Goal: Complete application form: Complete application form

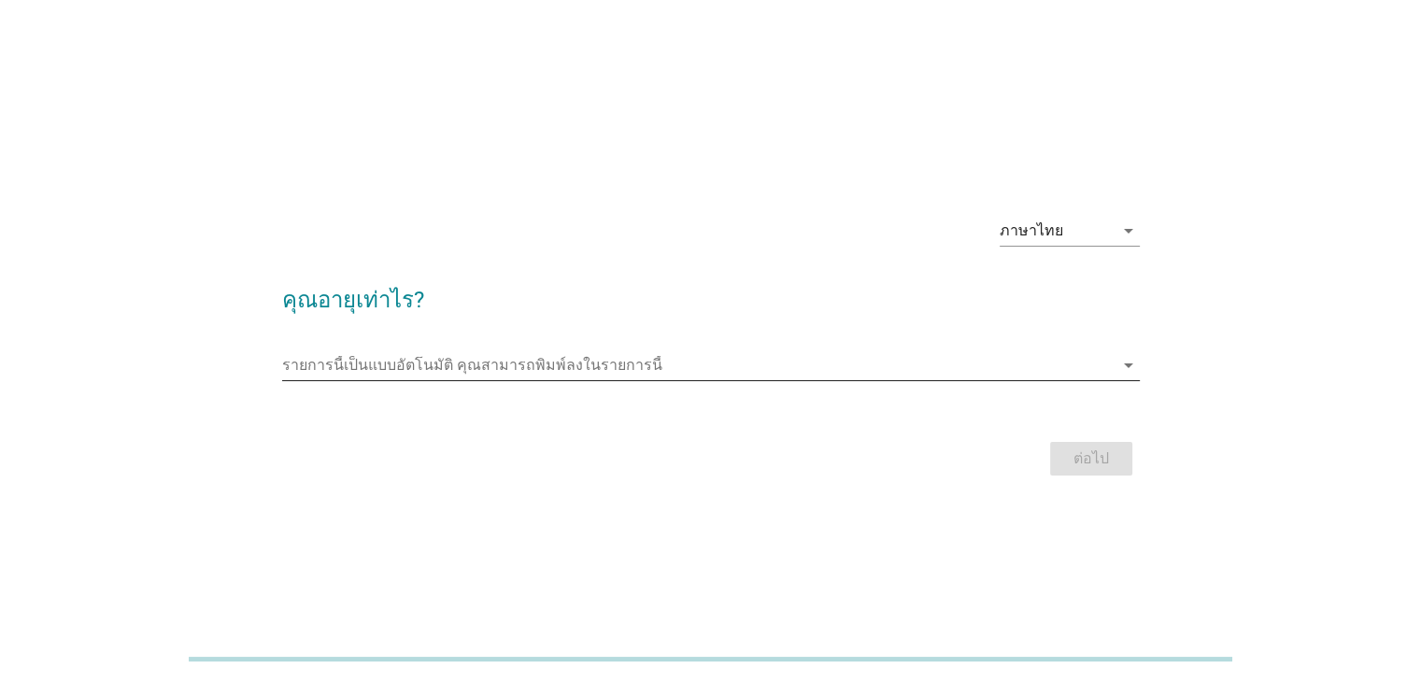
click at [1129, 366] on icon "arrow_drop_down" at bounding box center [1128, 365] width 22 height 22
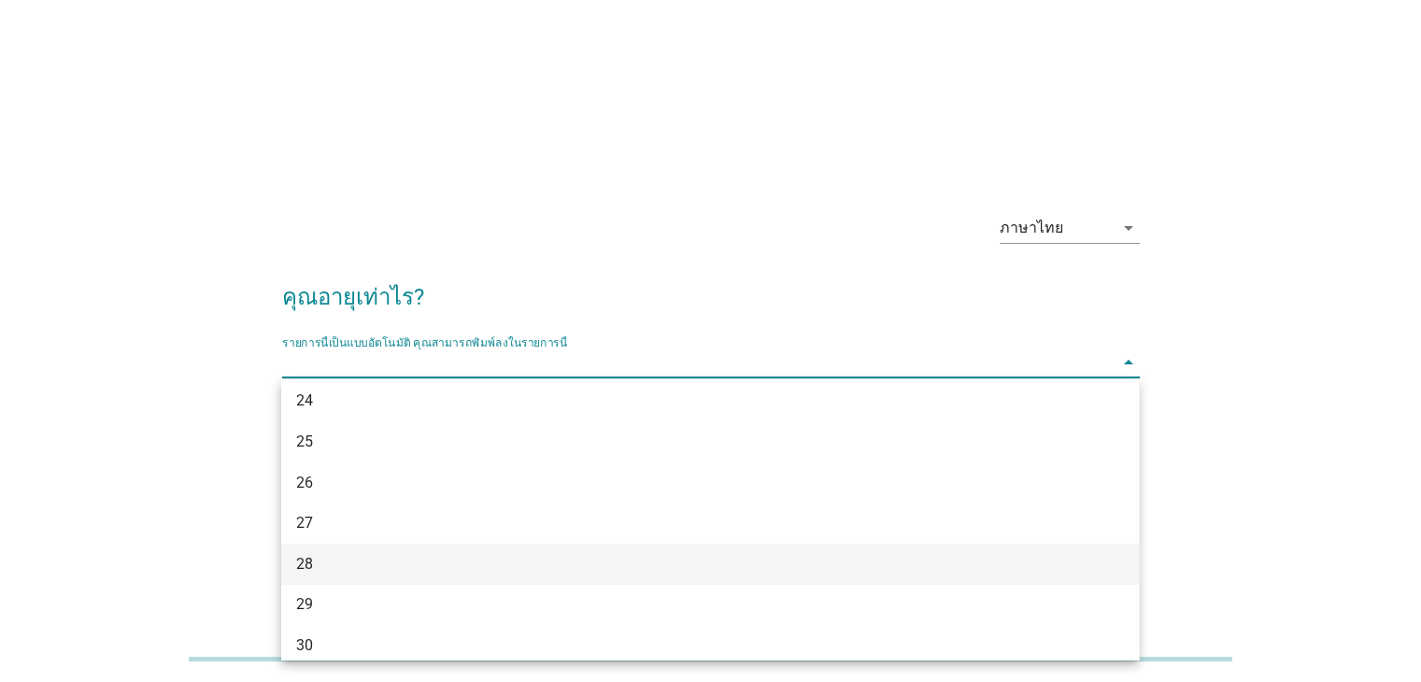
scroll to position [280, 0]
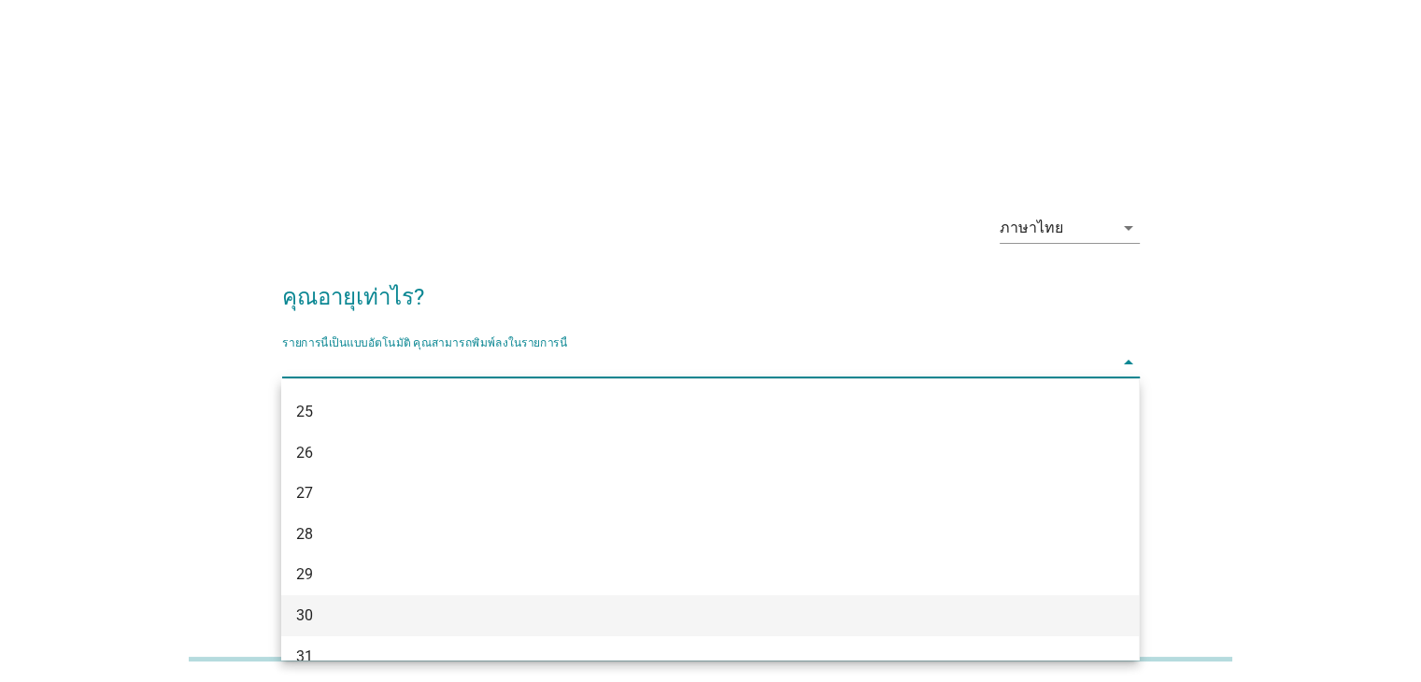
click at [359, 606] on div "30" at bounding box center [675, 615] width 759 height 22
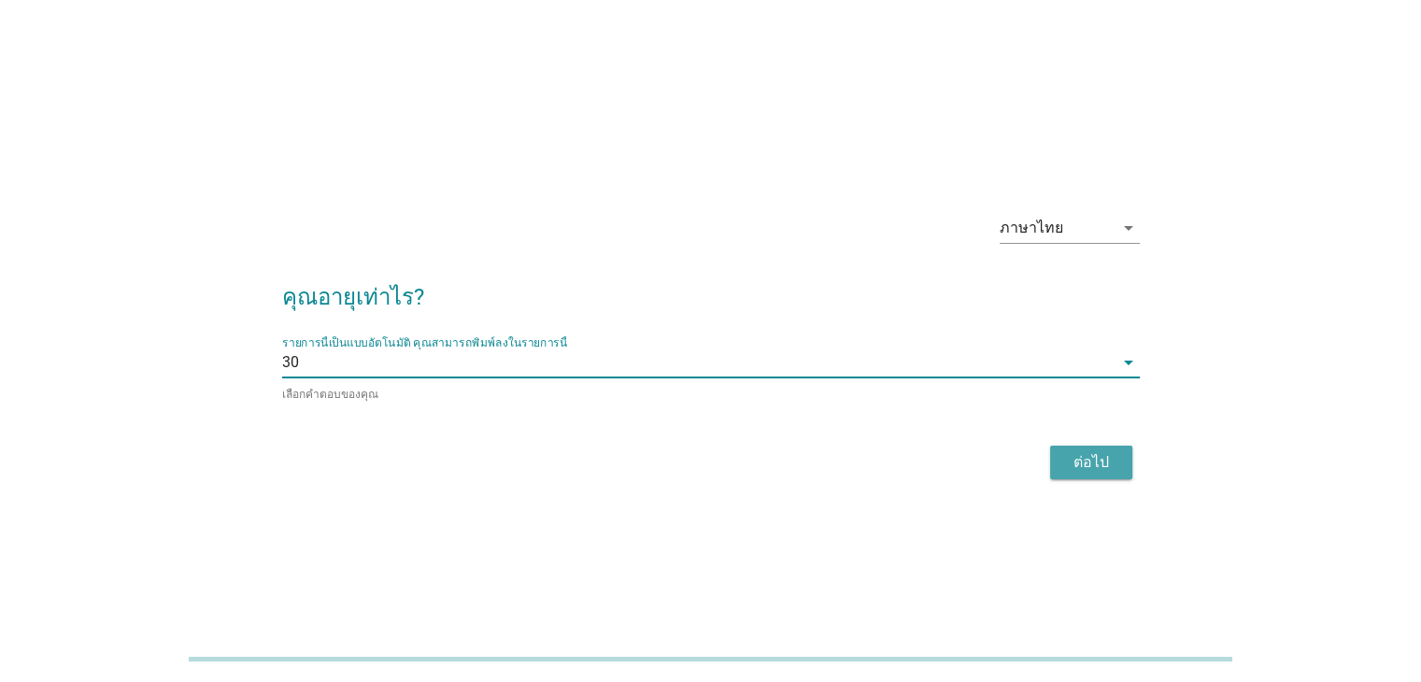
click at [1098, 462] on div "ต่อไป" at bounding box center [1091, 462] width 52 height 22
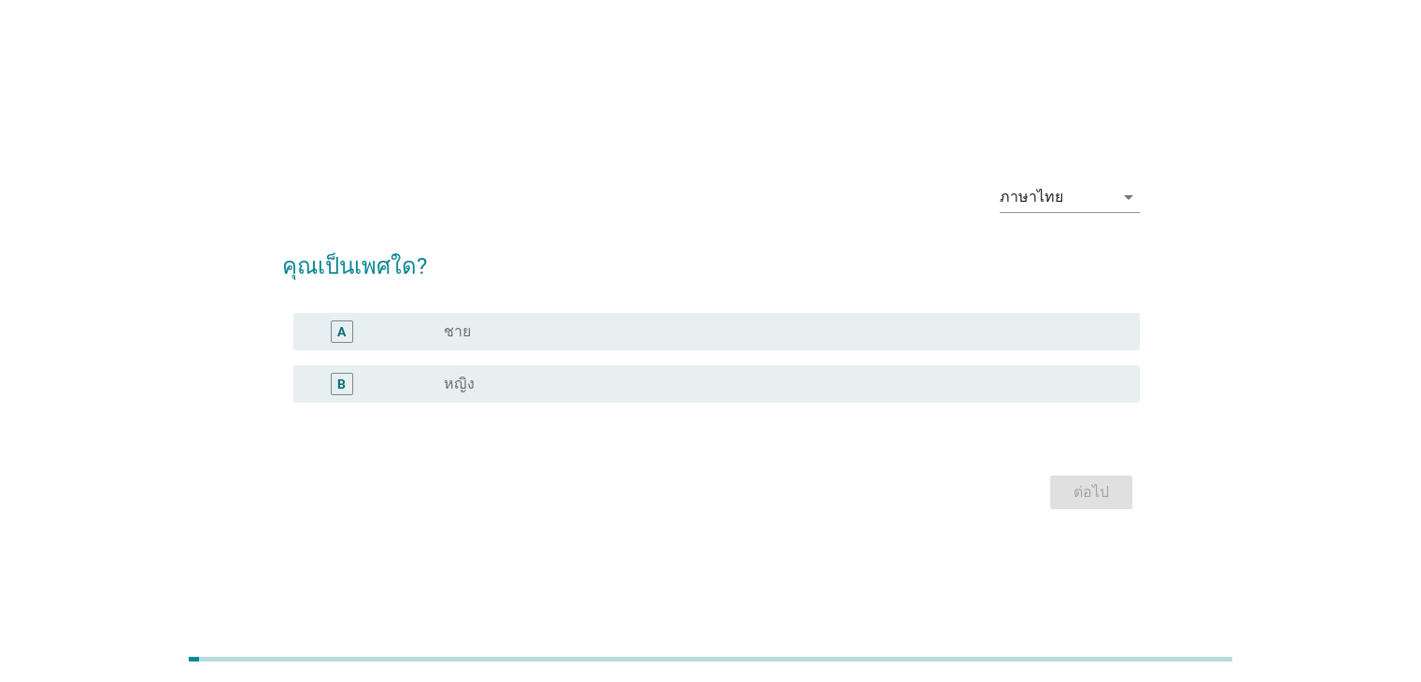
click at [450, 389] on label "หญิง" at bounding box center [459, 384] width 31 height 19
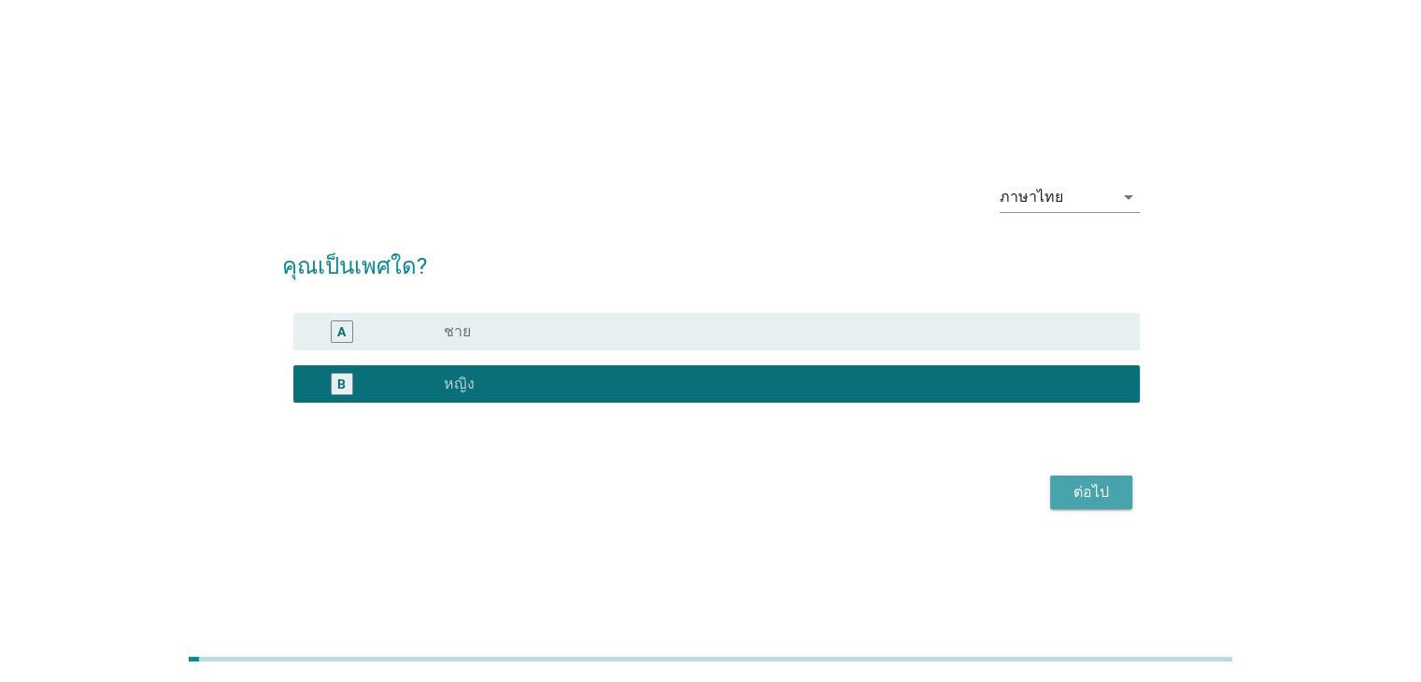
click at [1075, 500] on div "ต่อไป" at bounding box center [1091, 492] width 52 height 22
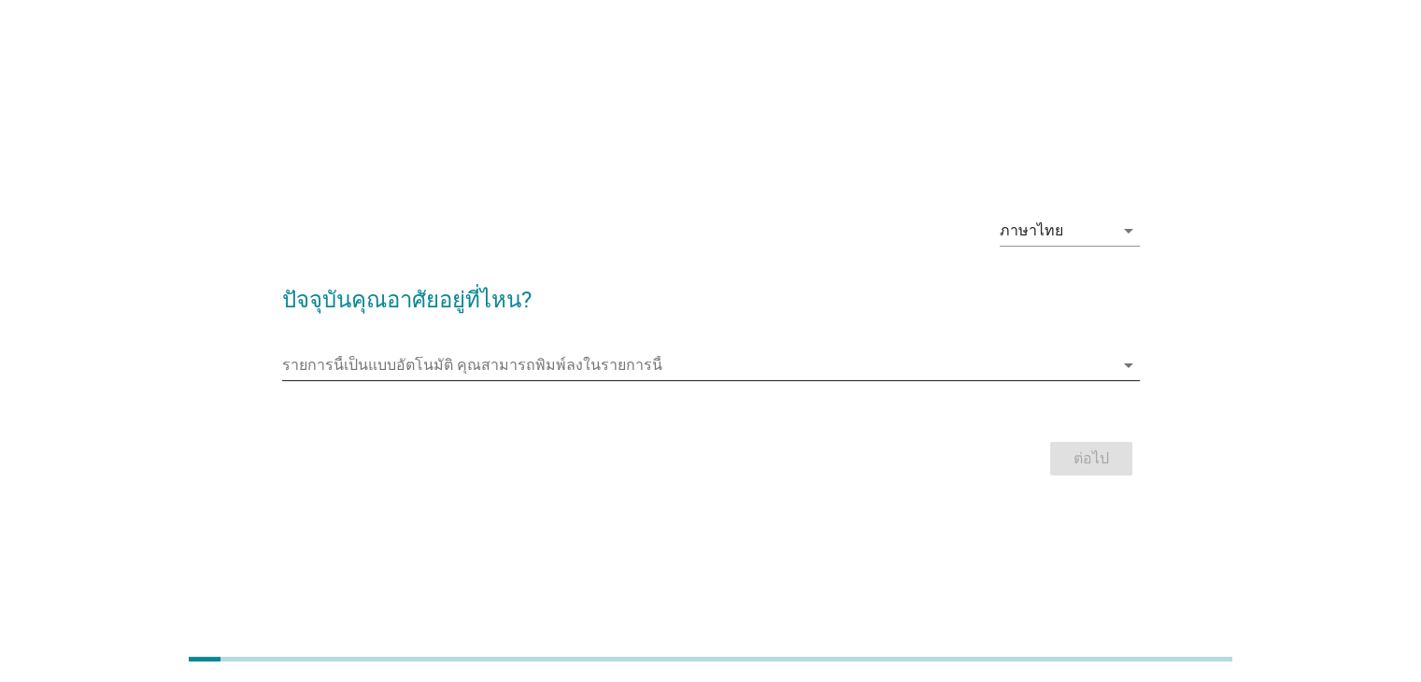
click at [539, 367] on input "รายการนี้เป็นแบบอัตโนมัติ คุณสามารถพิมพ์ลงในรายการนี้" at bounding box center [697, 365] width 831 height 30
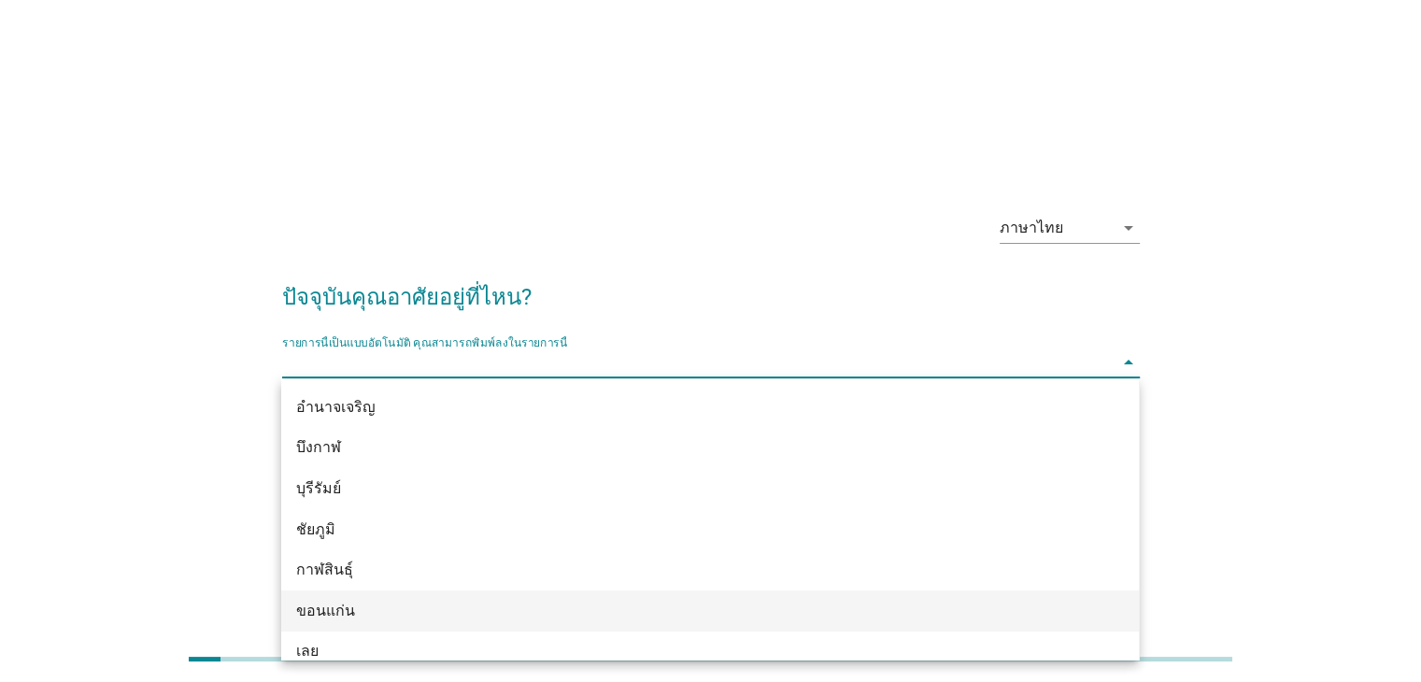
click at [416, 613] on div "ขอนแก่น" at bounding box center [675, 611] width 759 height 22
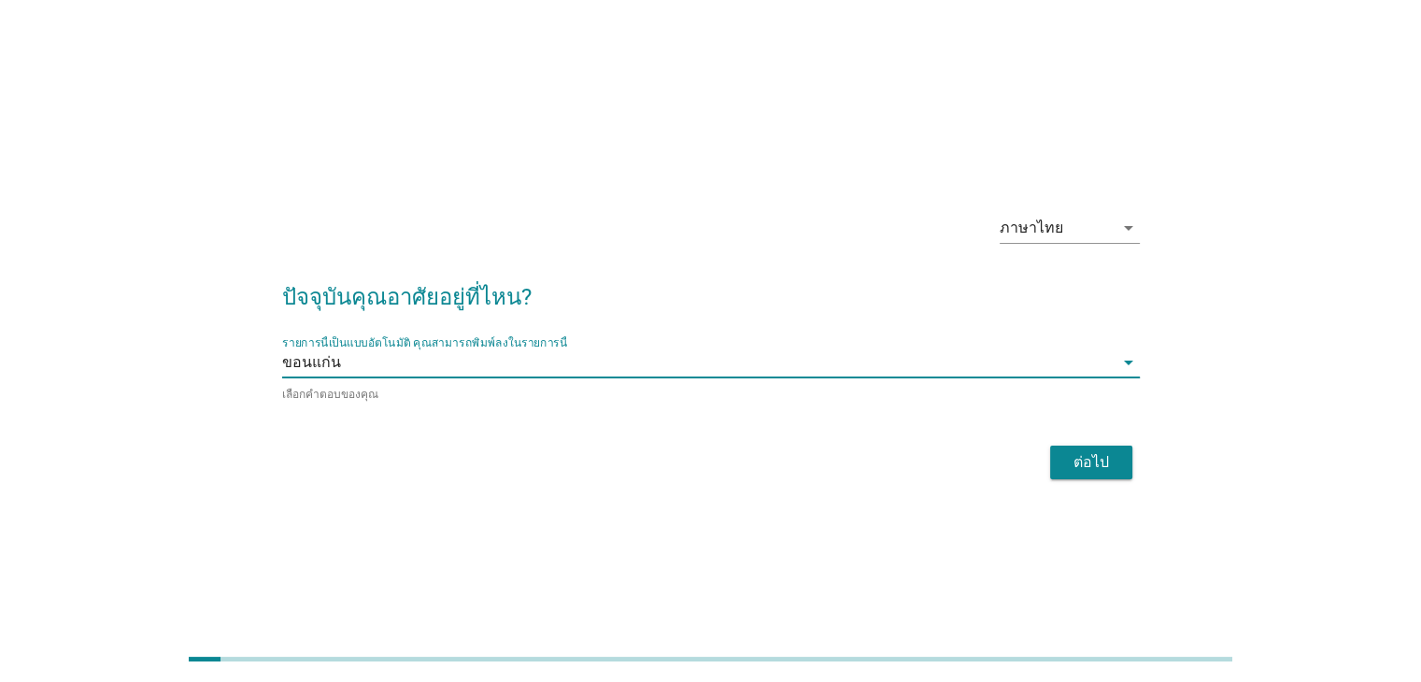
click at [1102, 454] on div "ต่อไป" at bounding box center [1091, 462] width 52 height 22
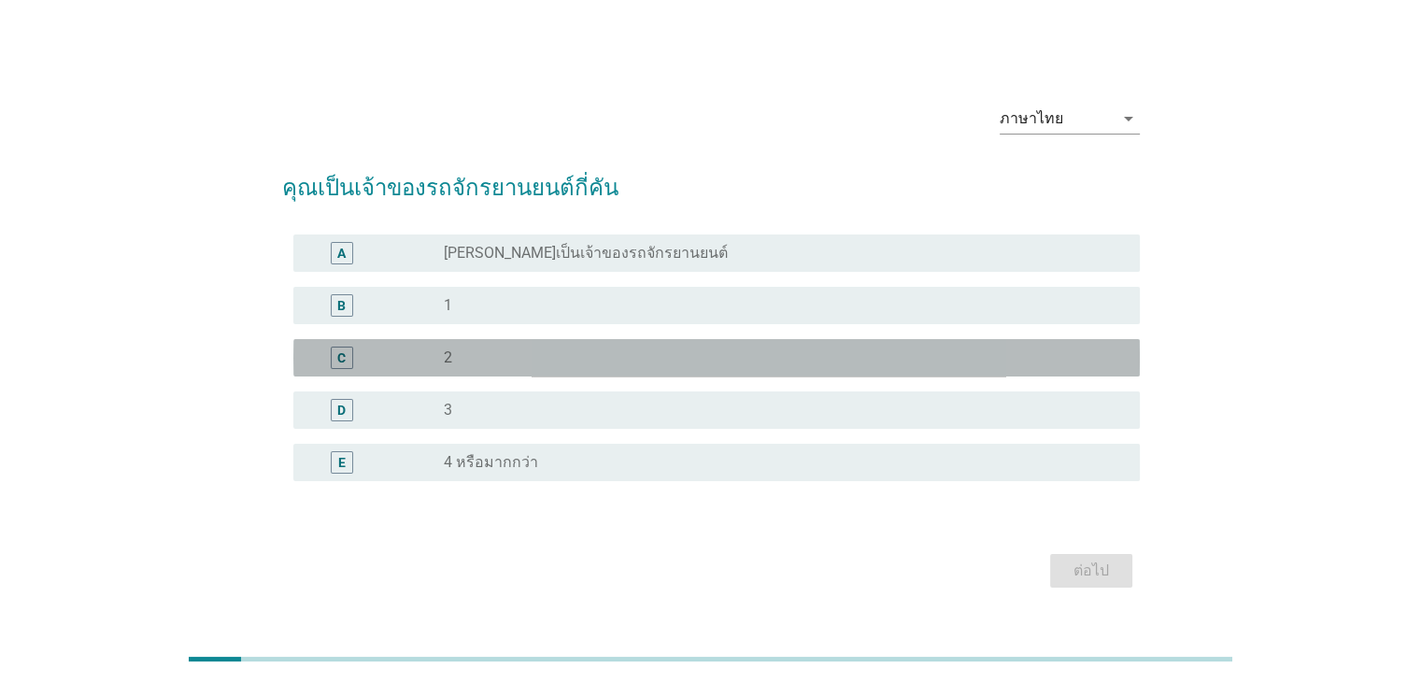
click at [344, 351] on div "C" at bounding box center [341, 358] width 8 height 20
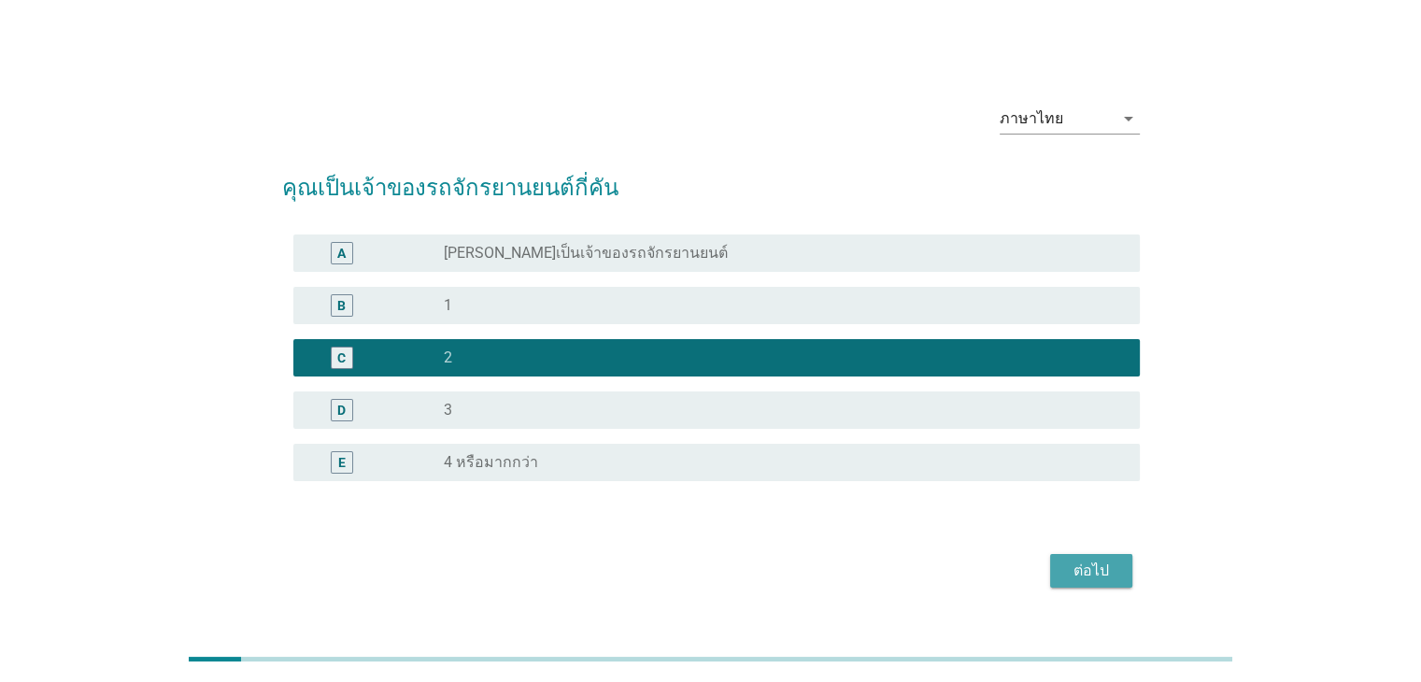
click at [1077, 573] on div "ต่อไป" at bounding box center [1091, 571] width 52 height 22
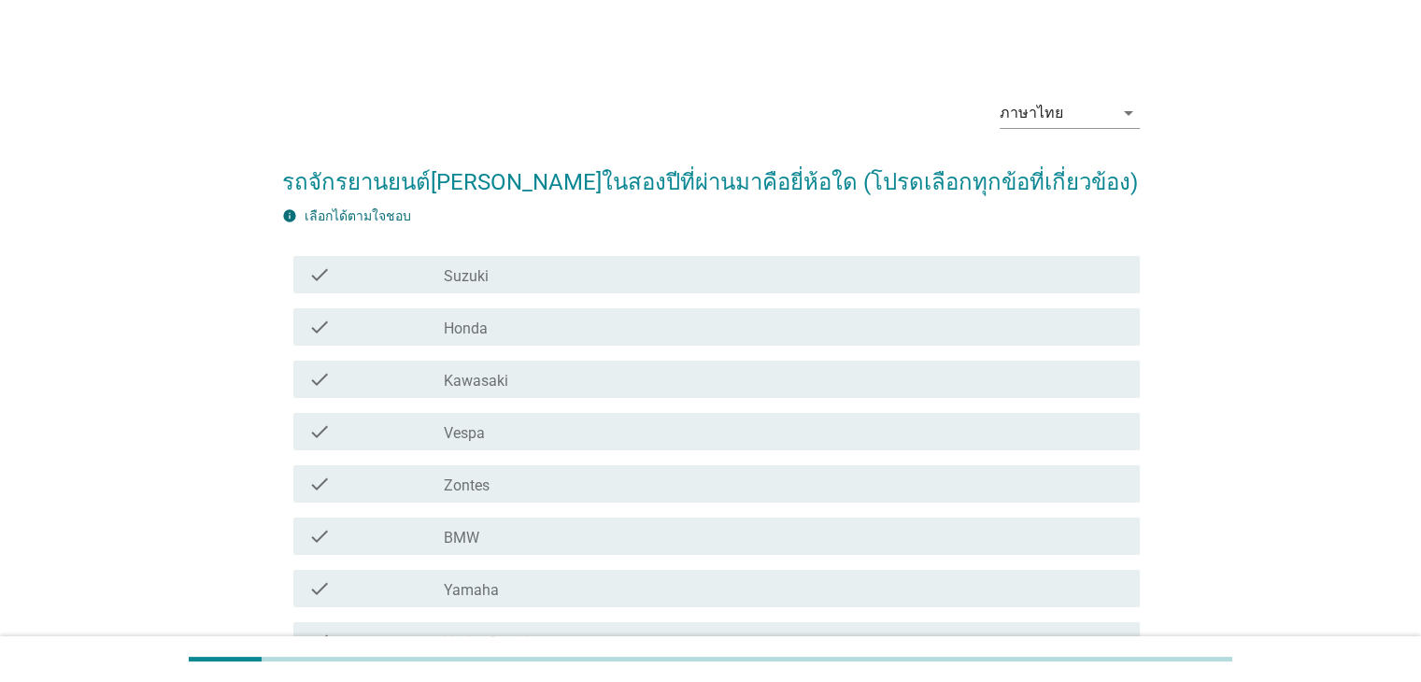
click at [508, 277] on div "check_box_outline_blank Suzuki" at bounding box center [784, 274] width 680 height 22
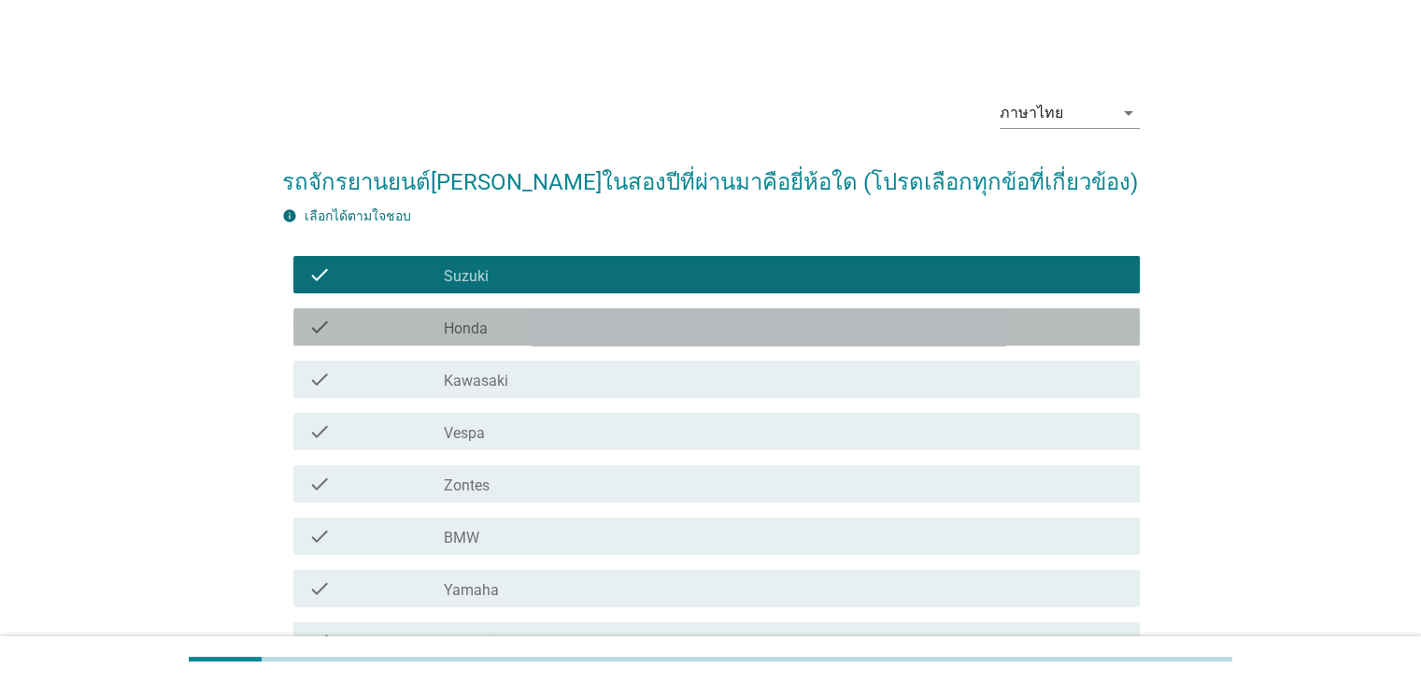
click at [510, 328] on div "check_box_outline_blank Honda" at bounding box center [784, 327] width 680 height 22
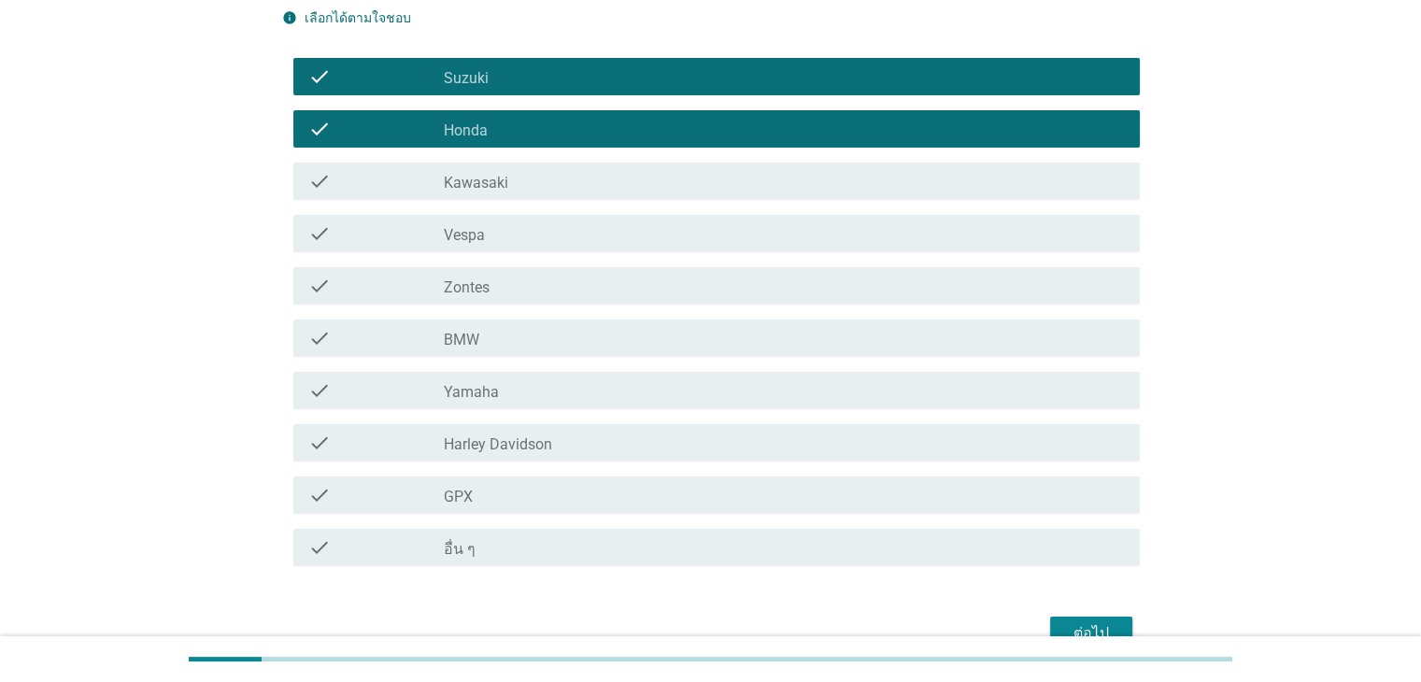
scroll to position [300, 0]
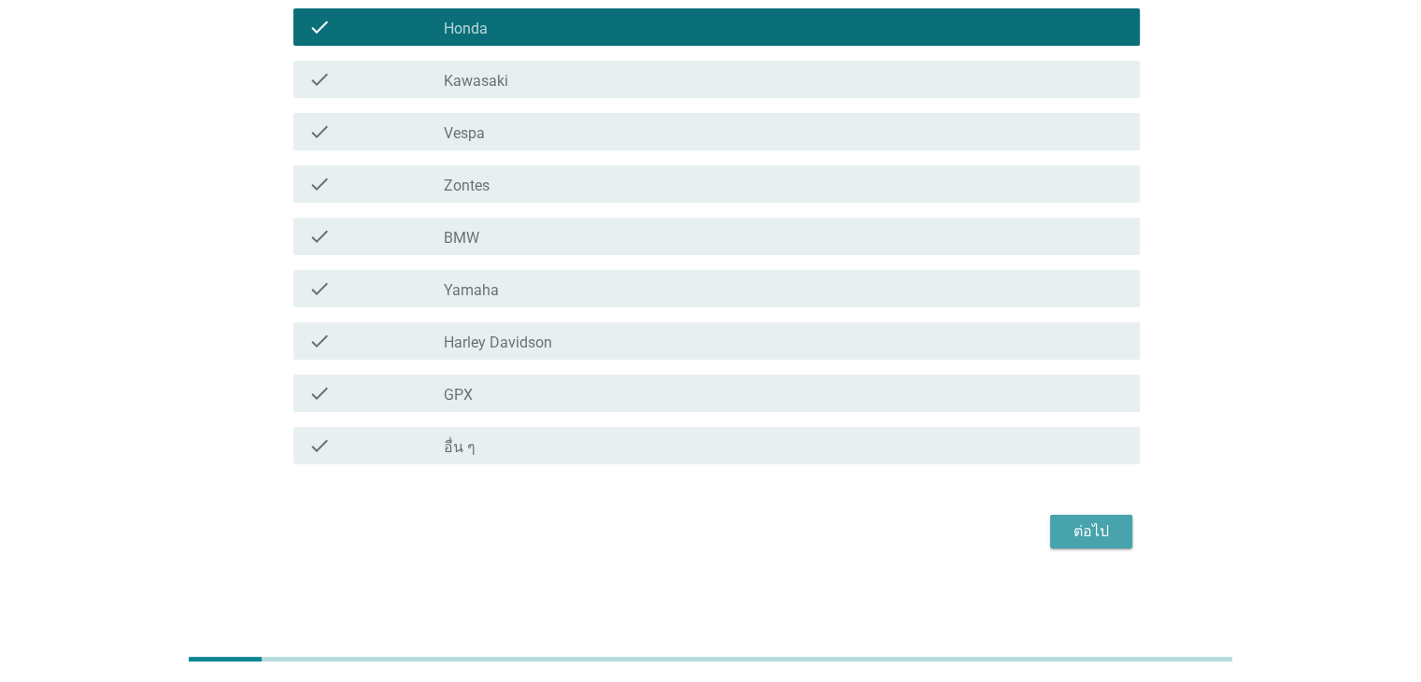
click at [1062, 529] on button "ต่อไป" at bounding box center [1091, 532] width 82 height 34
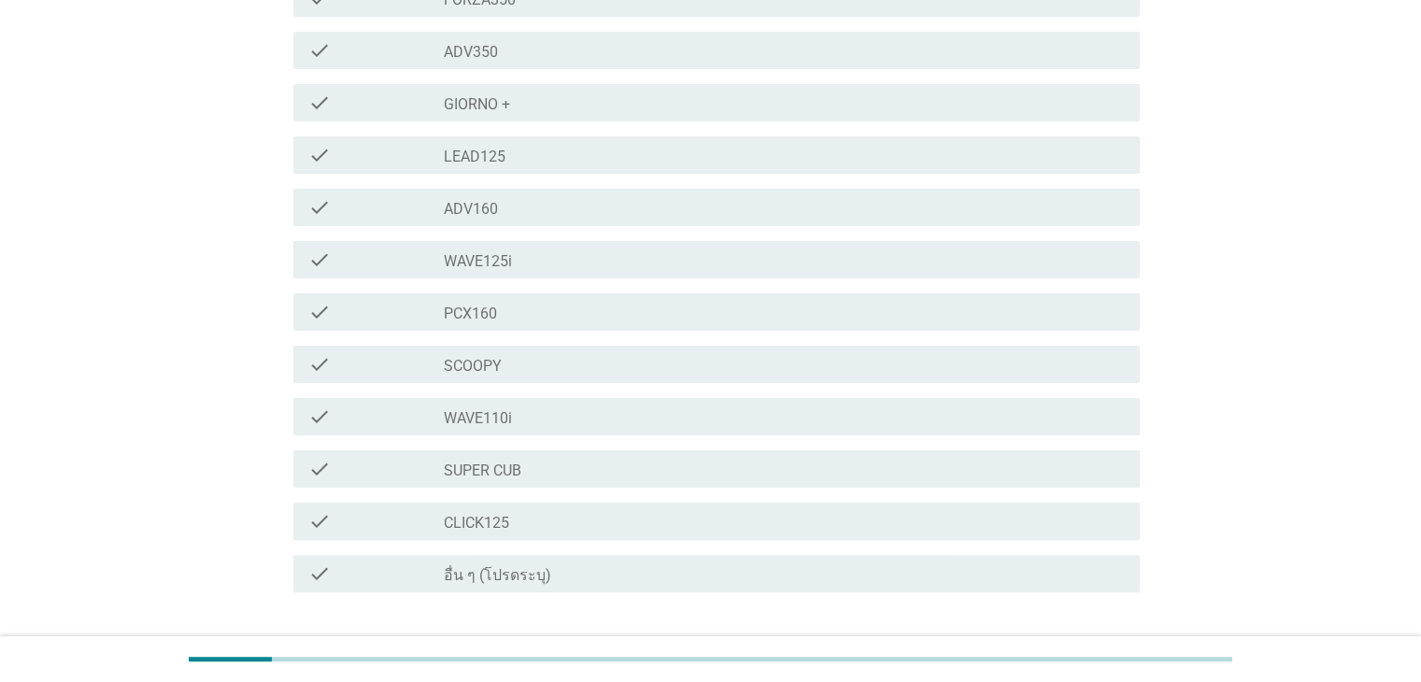
scroll to position [374, 0]
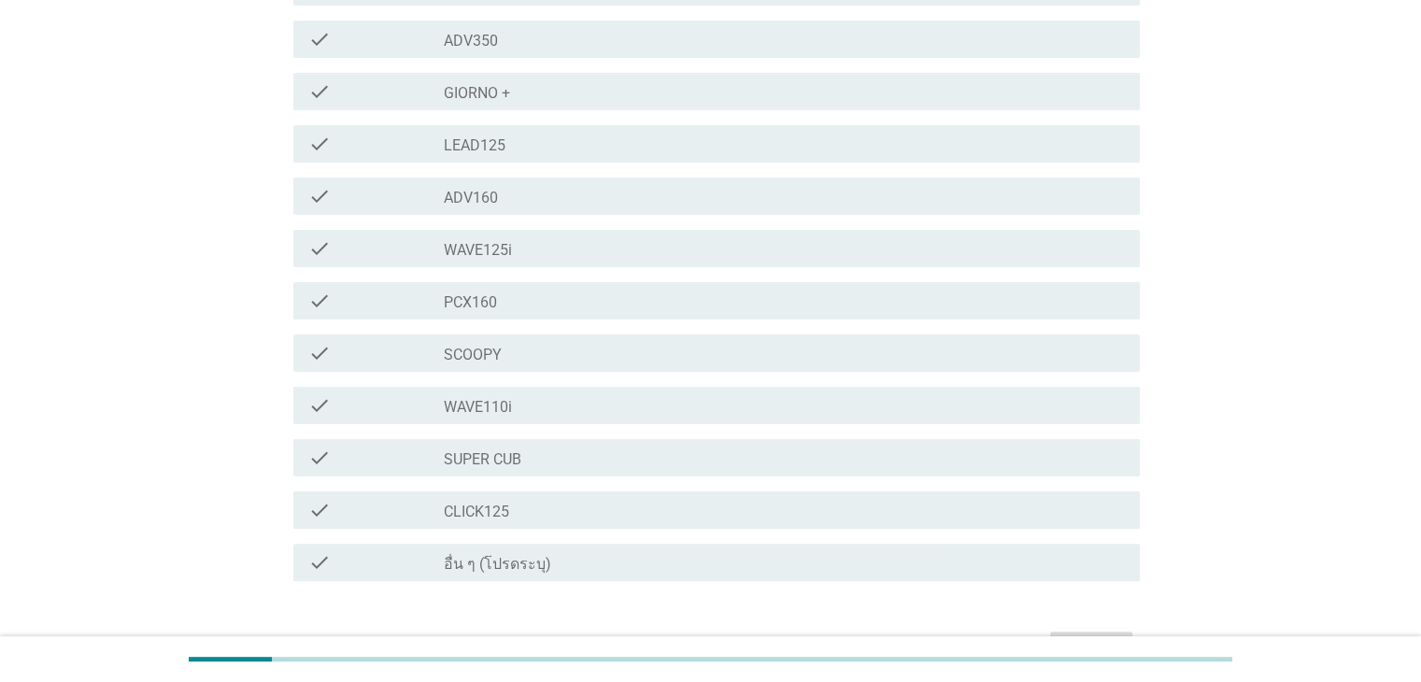
click at [547, 305] on div "check_box_outline_blank PCX160" at bounding box center [784, 301] width 680 height 22
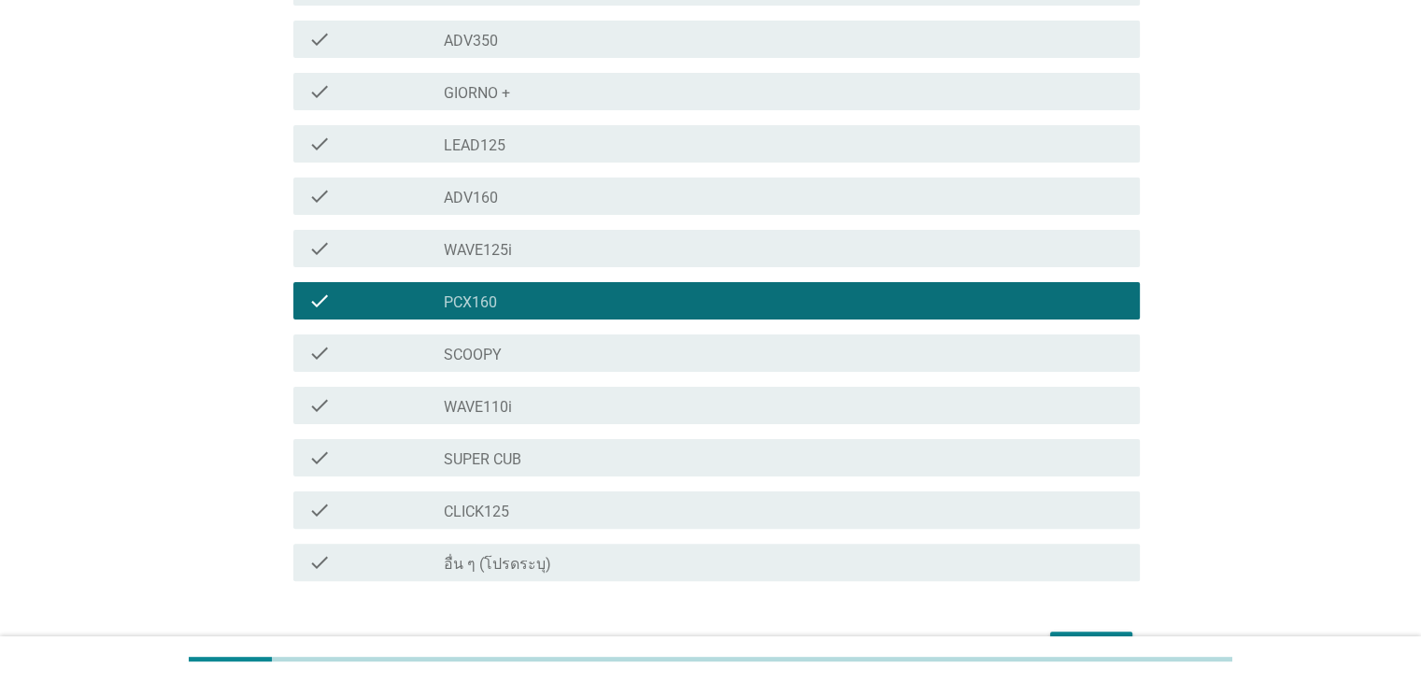
click at [546, 240] on div "check_box_outline_blank WAVE125i" at bounding box center [784, 248] width 680 height 22
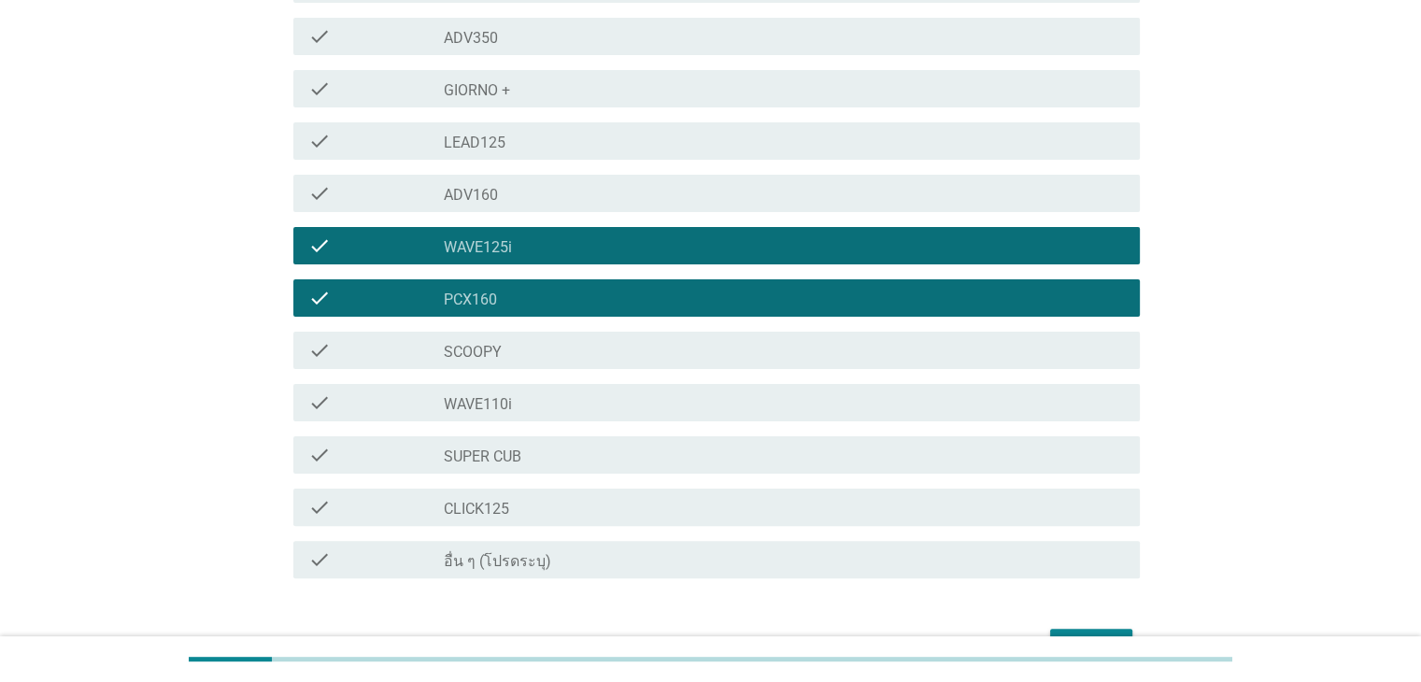
scroll to position [467, 0]
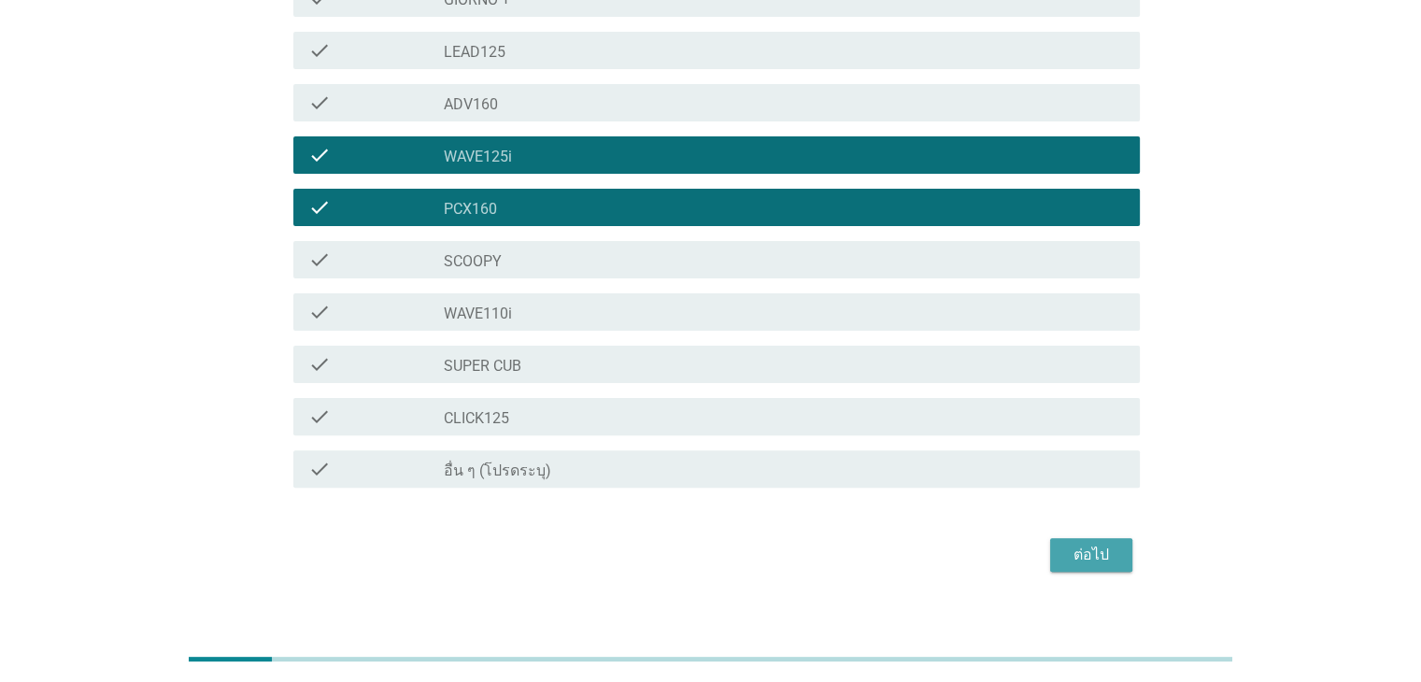
click at [1072, 544] on div "ต่อไป" at bounding box center [1091, 555] width 52 height 22
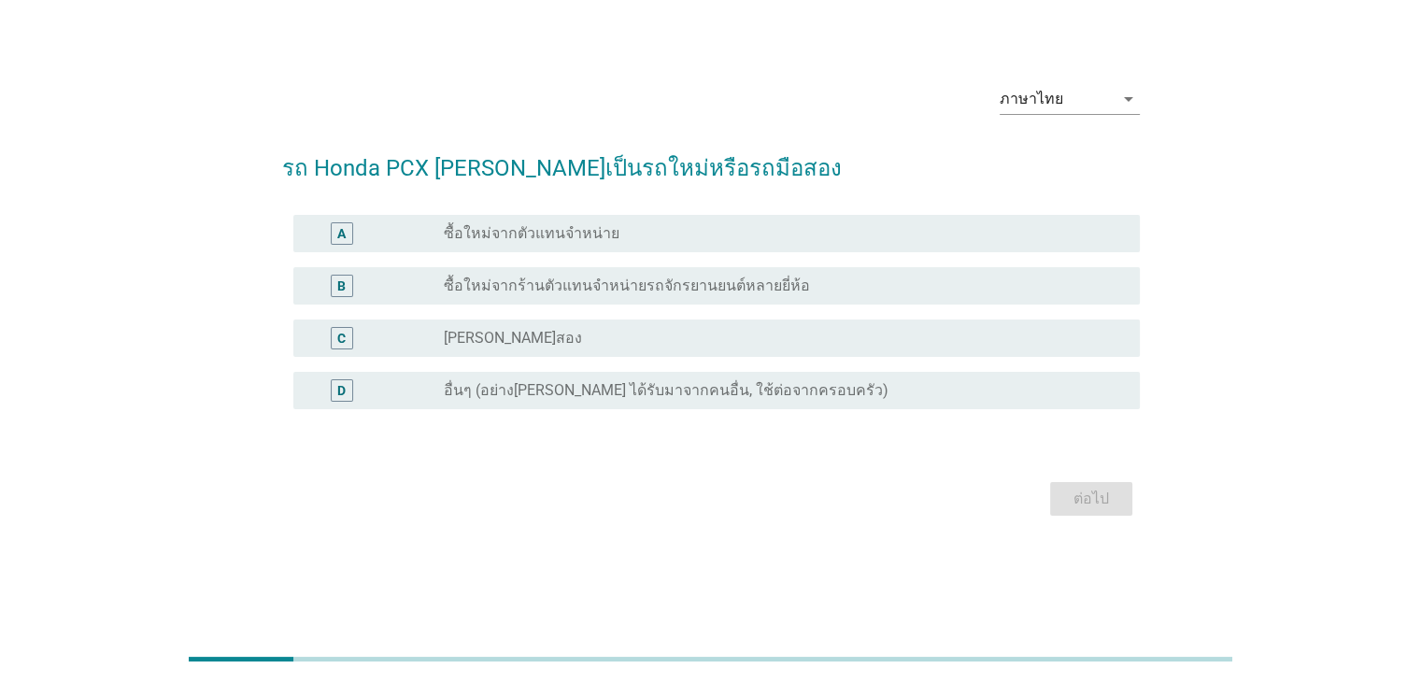
scroll to position [0, 0]
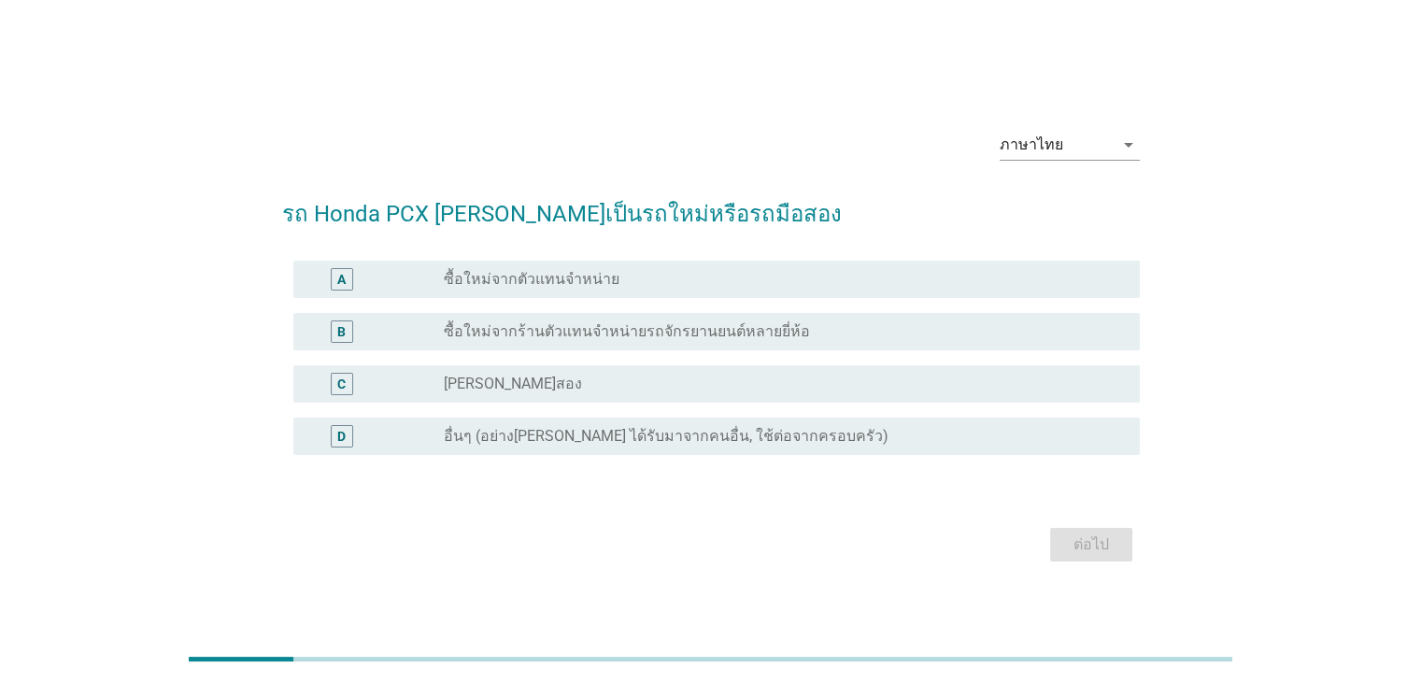
click at [530, 289] on div "radio_button_unchecked ซื้อใหม่จากตัวแทนจำหน่าย" at bounding box center [784, 279] width 680 height 22
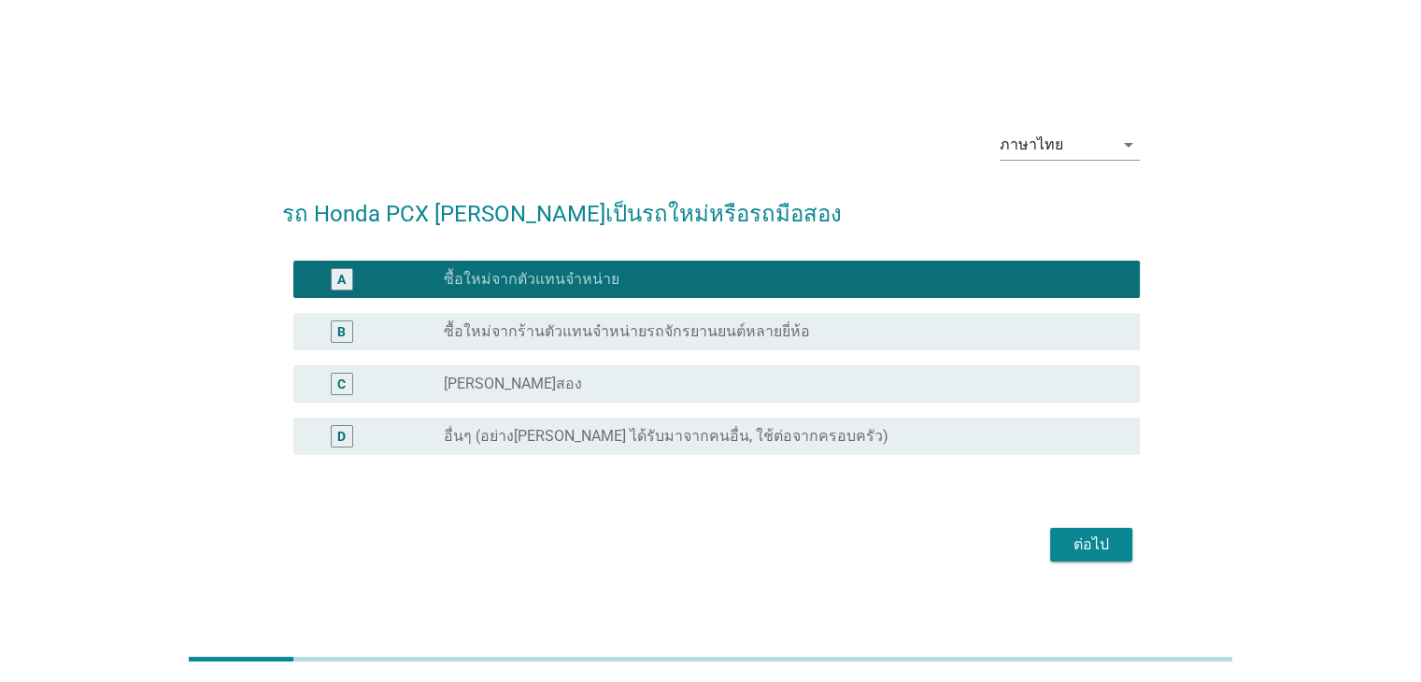
click at [538, 337] on label "ซื้อใหม่จากร้านตัวแทนจำหน่ายรถจักรยานยนต์หลายยี่ห้อ" at bounding box center [627, 331] width 366 height 19
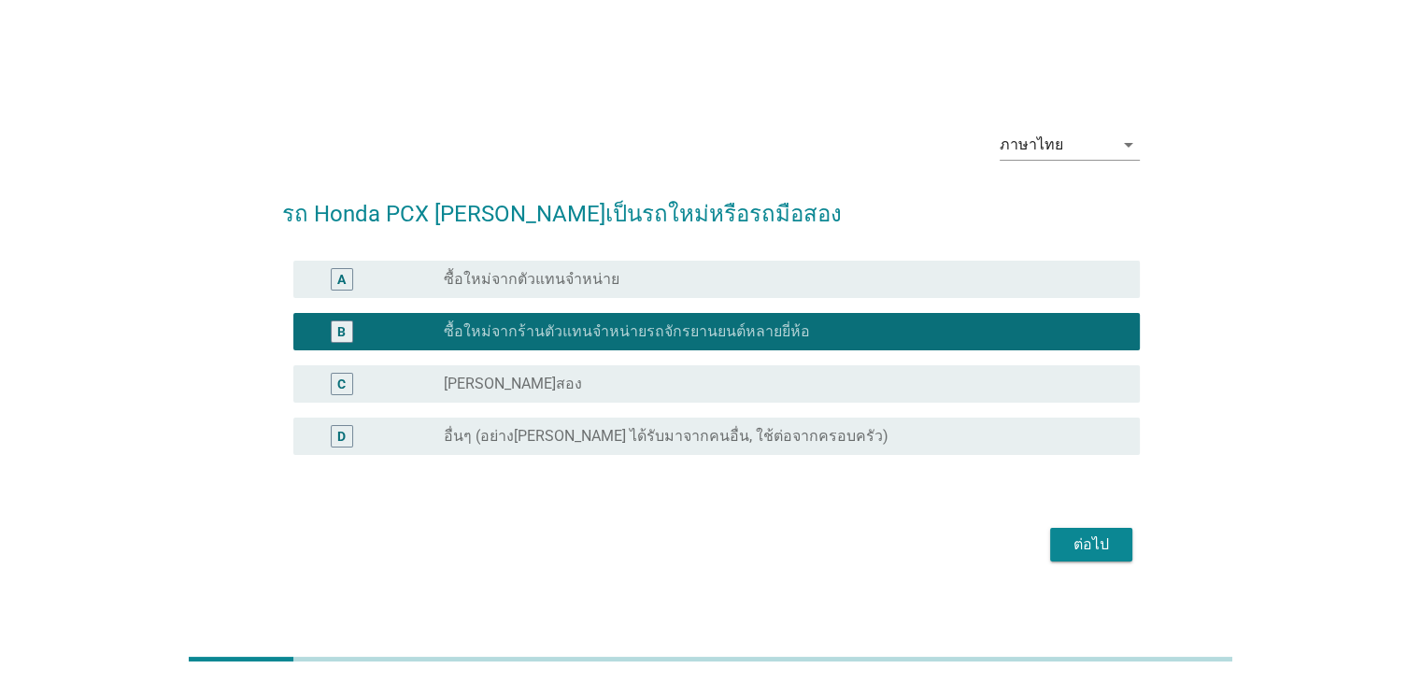
click at [1072, 553] on div "ต่อไป" at bounding box center [1091, 544] width 52 height 22
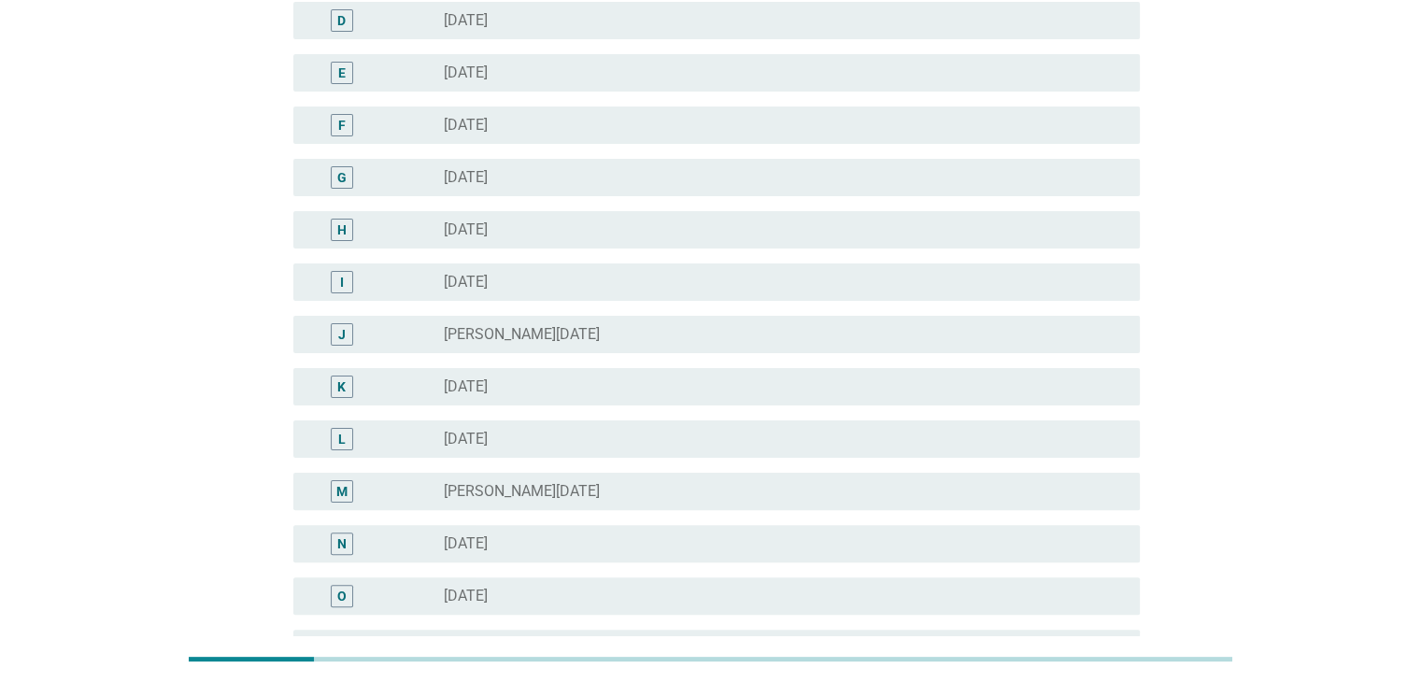
scroll to position [654, 0]
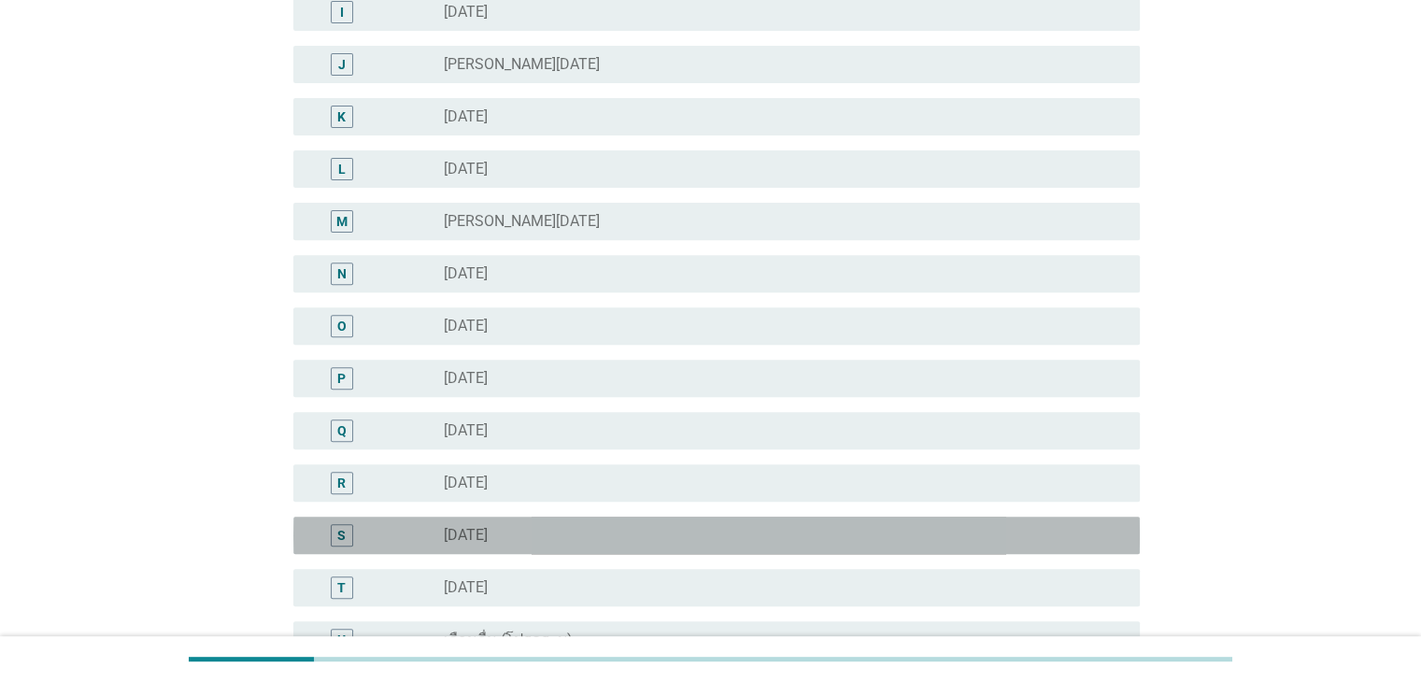
click at [488, 539] on label "[DATE]" at bounding box center [466, 535] width 44 height 19
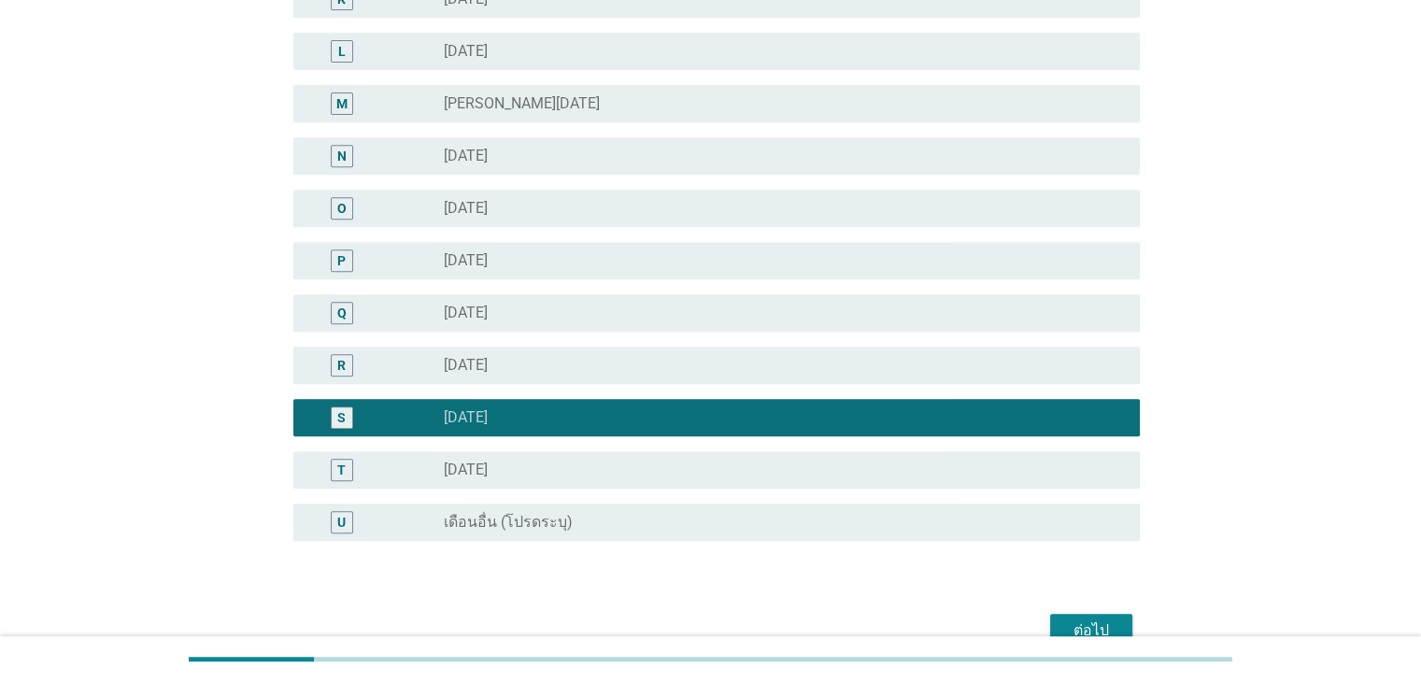
scroll to position [871, 0]
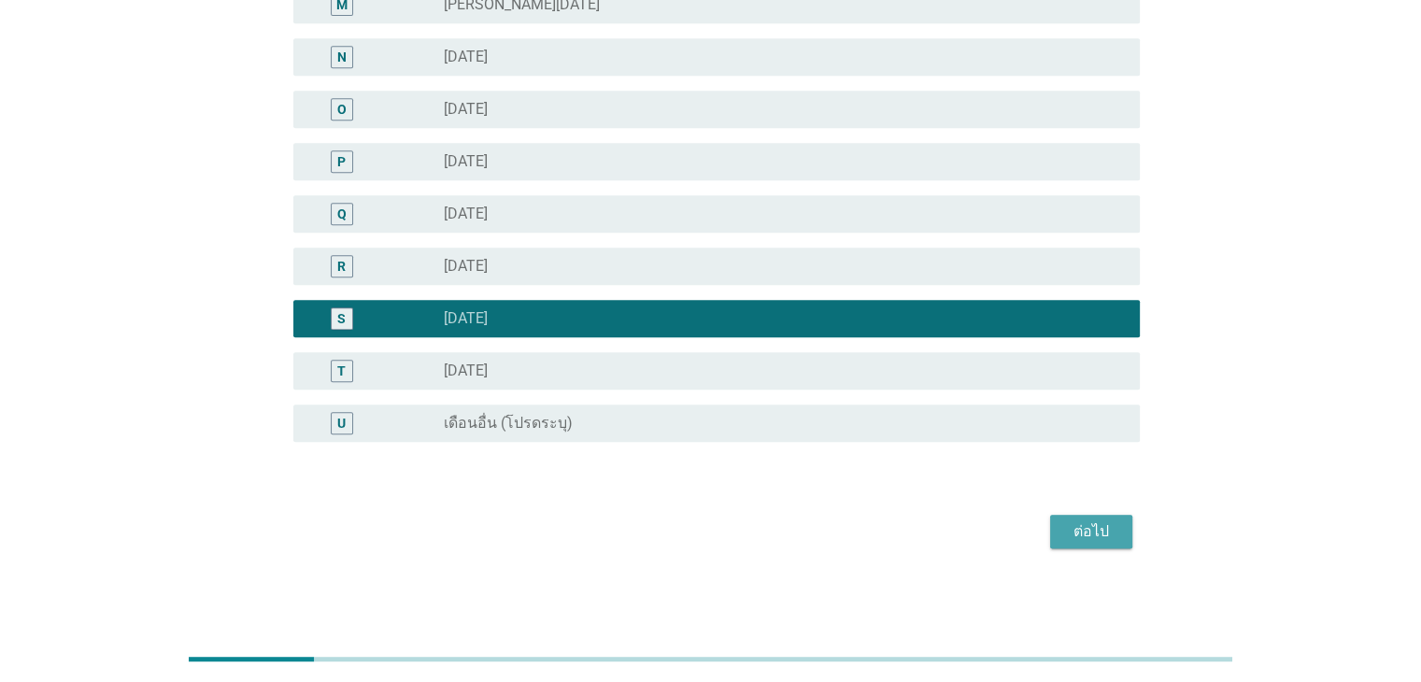
click at [1095, 520] on div "ต่อไป" at bounding box center [1091, 531] width 52 height 22
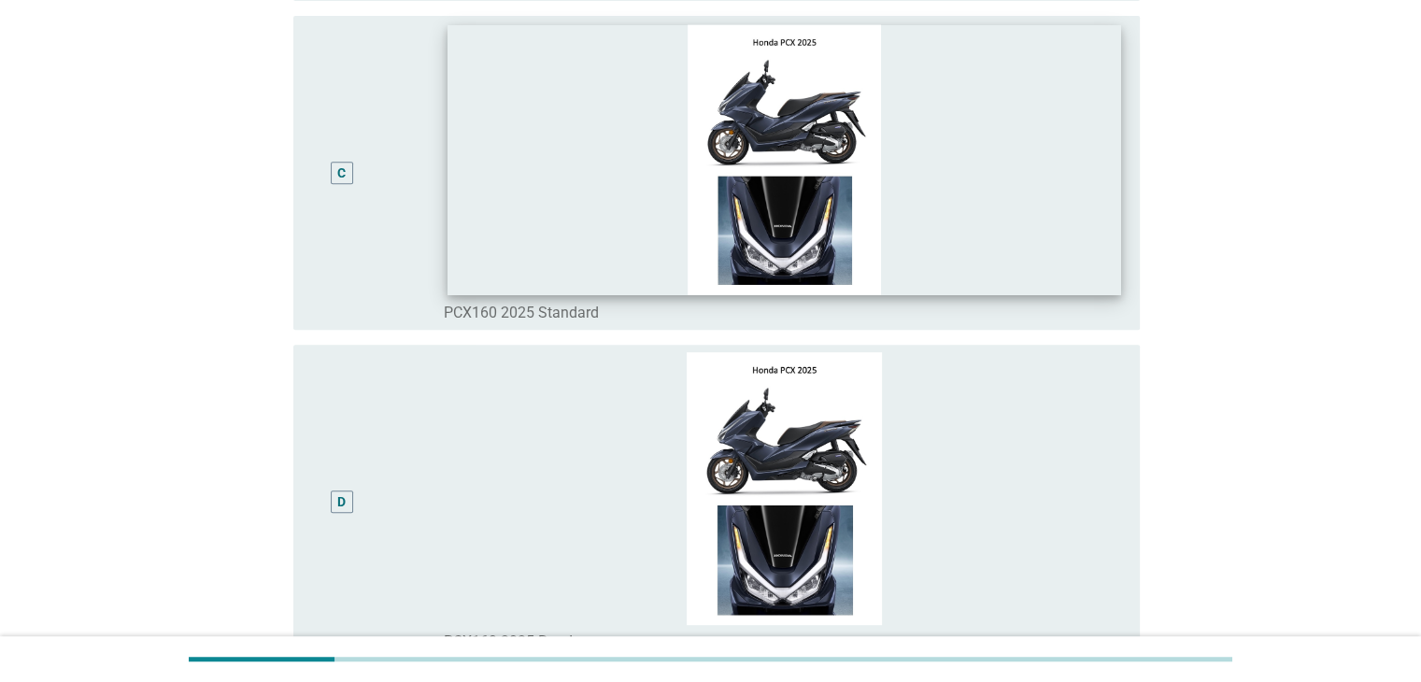
scroll to position [0, 0]
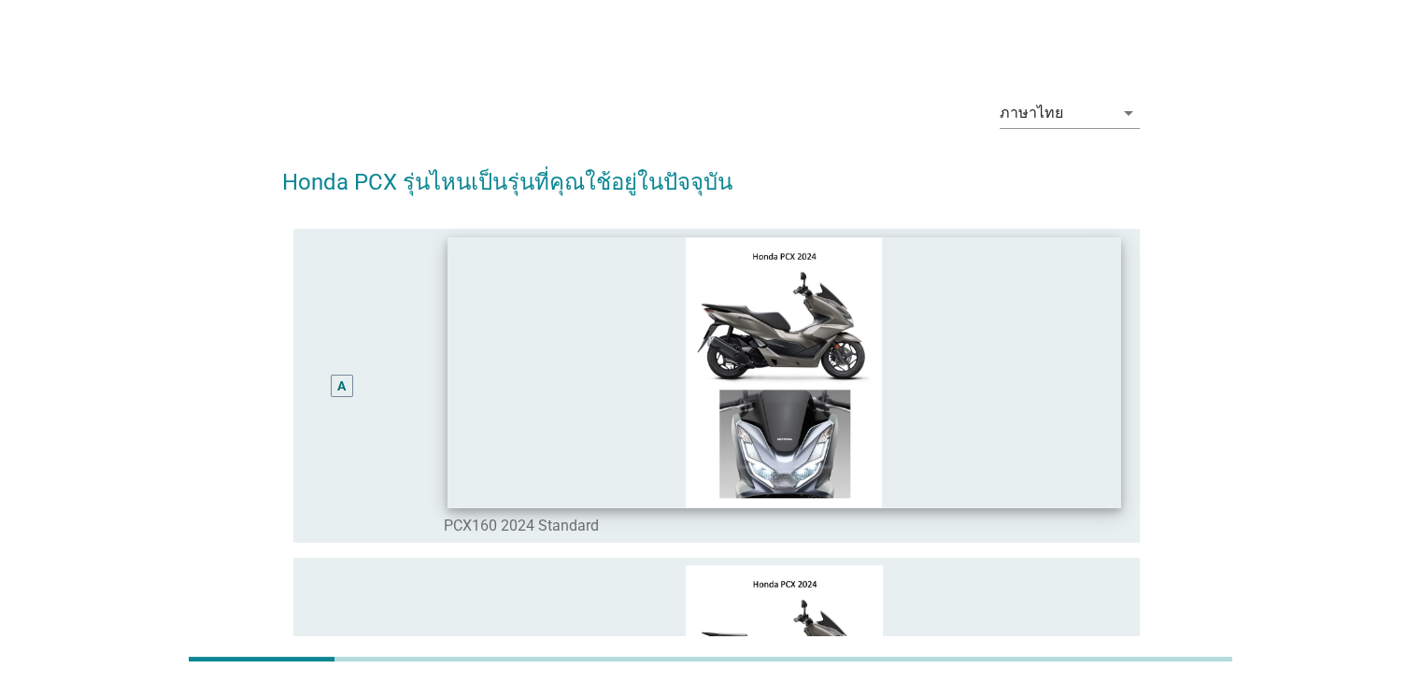
click at [777, 371] on img at bounding box center [784, 372] width 674 height 270
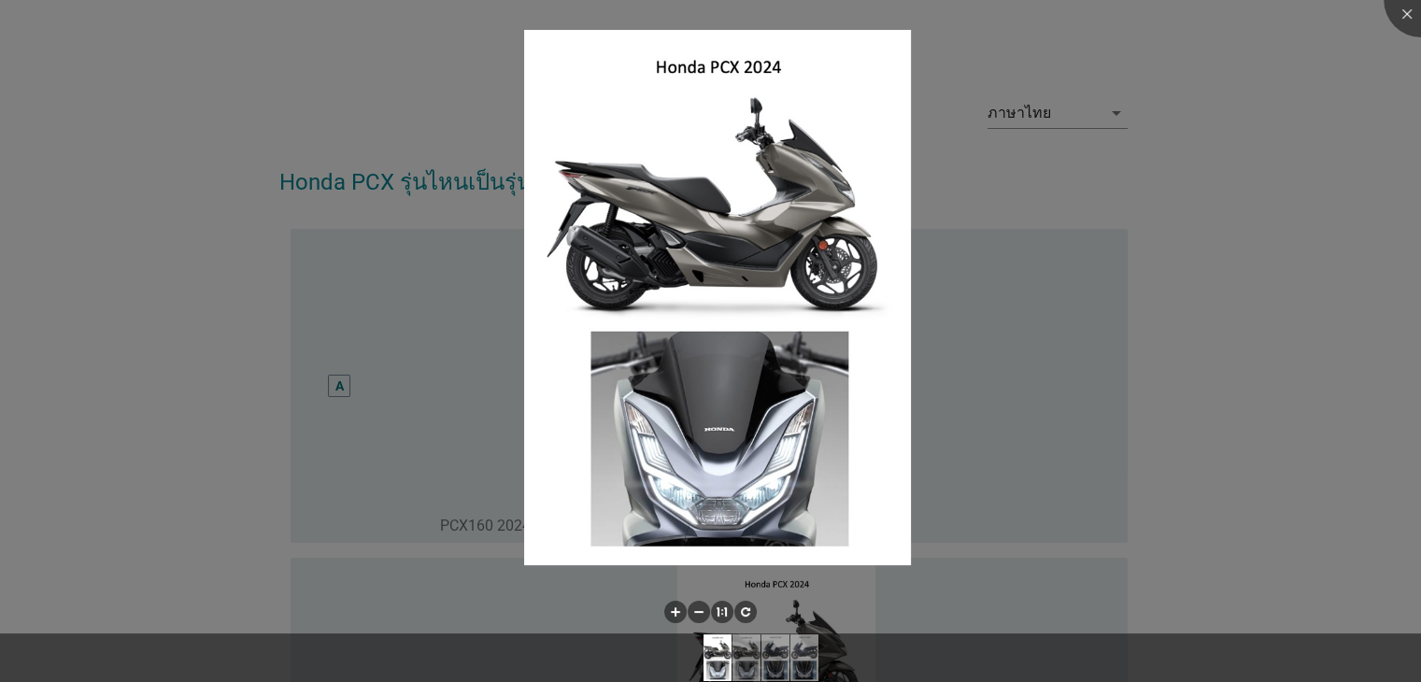
click at [1312, 362] on div at bounding box center [710, 341] width 1421 height 682
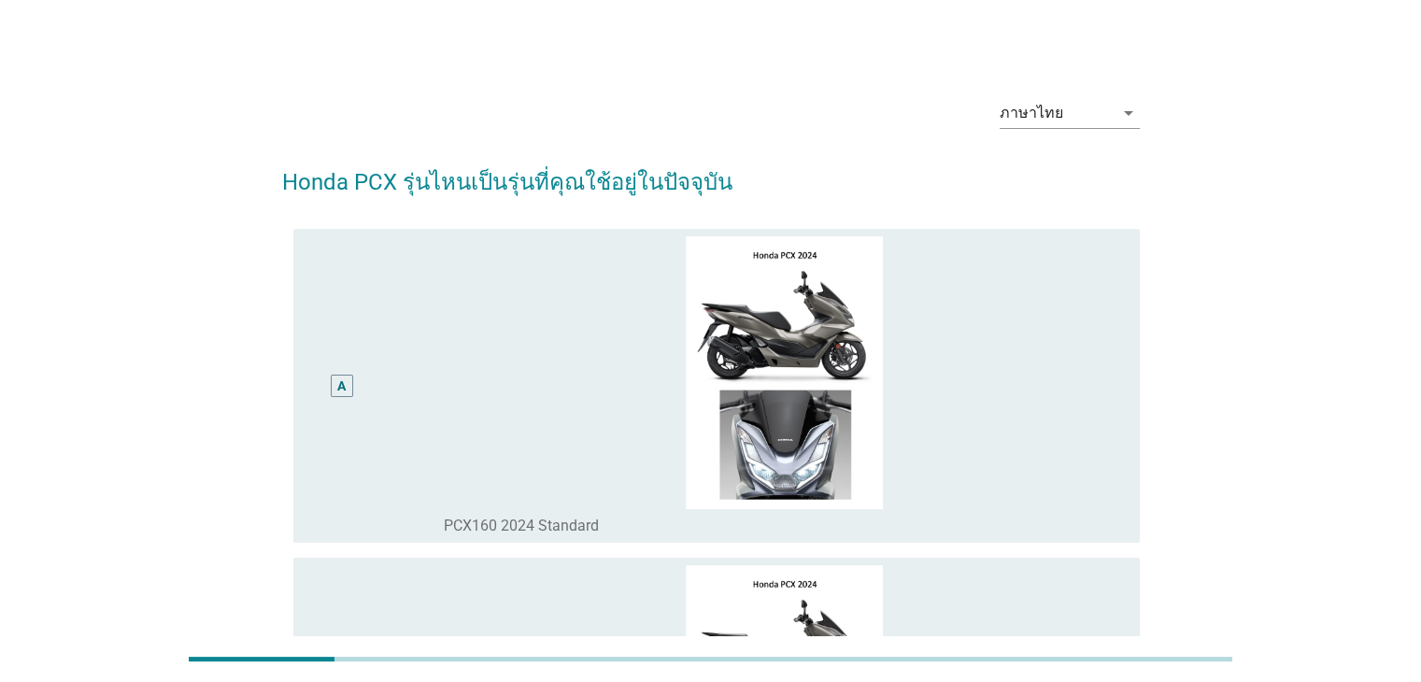
click at [359, 383] on div "A" at bounding box center [342, 385] width 68 height 299
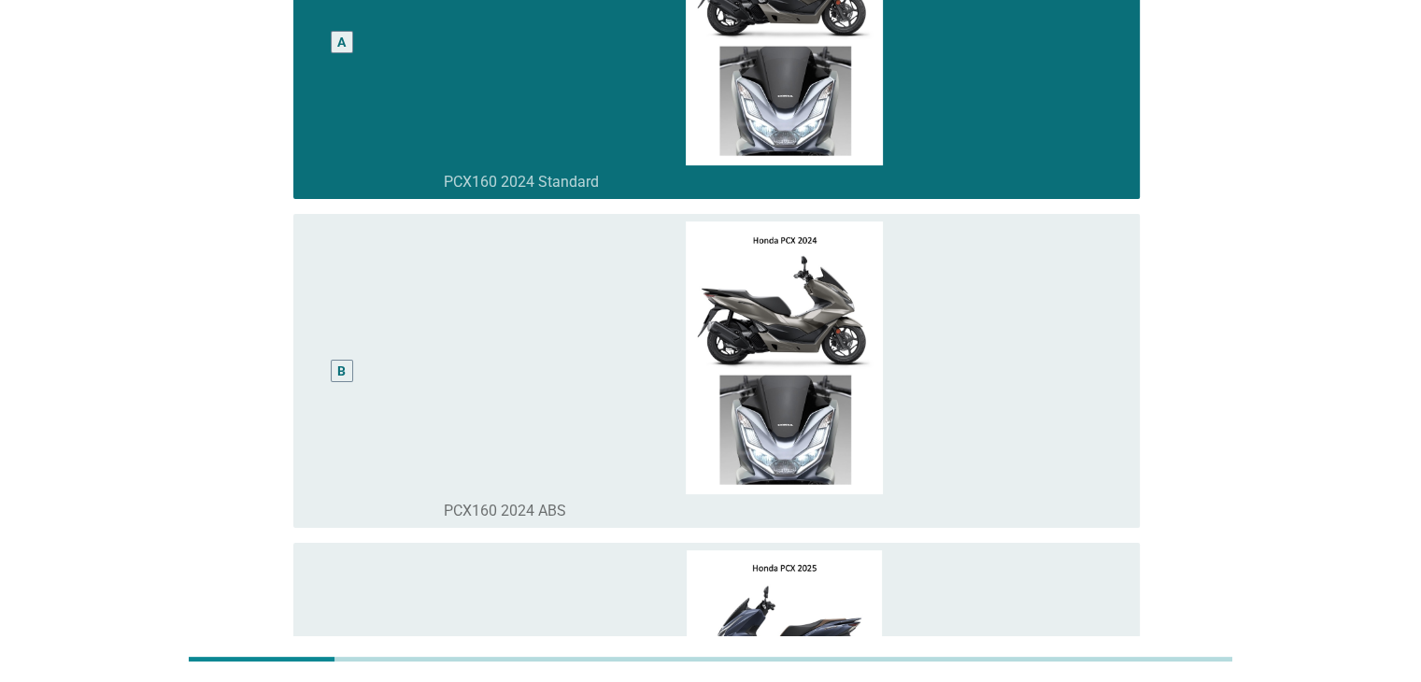
scroll to position [747, 0]
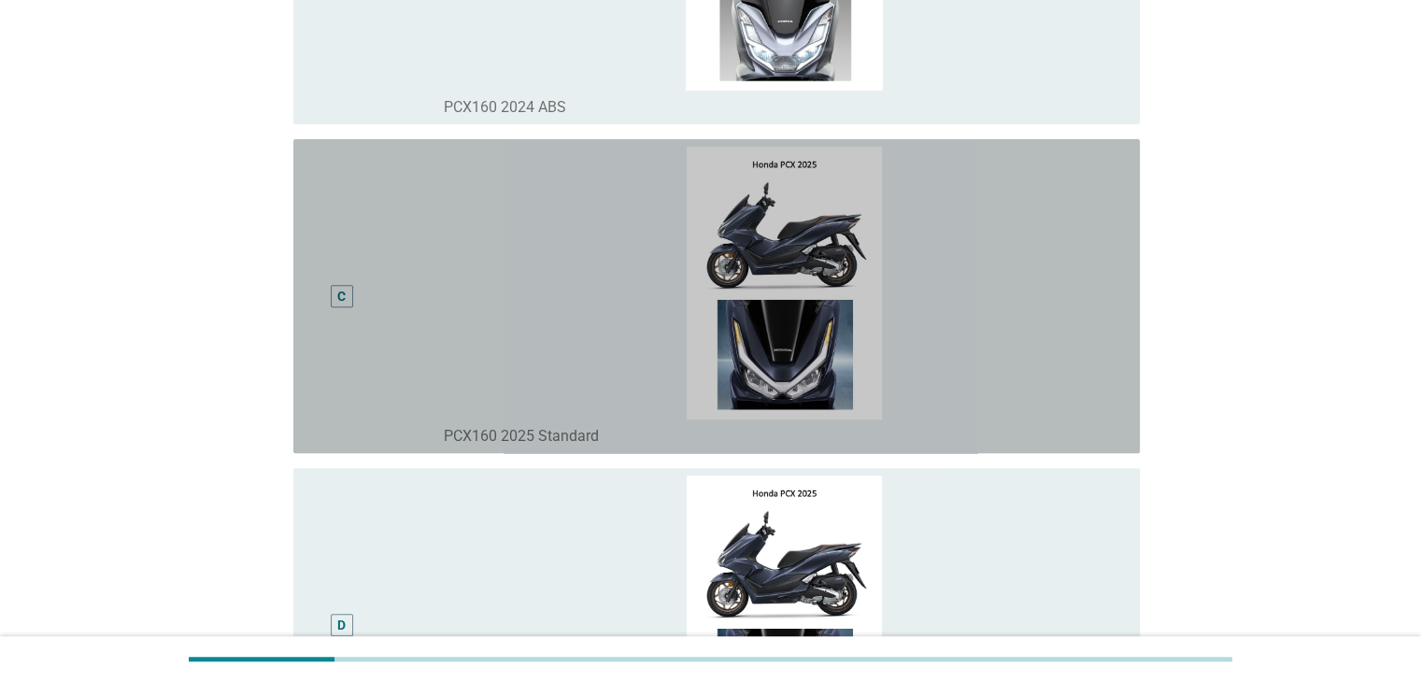
click at [362, 390] on div "C" at bounding box center [342, 296] width 68 height 299
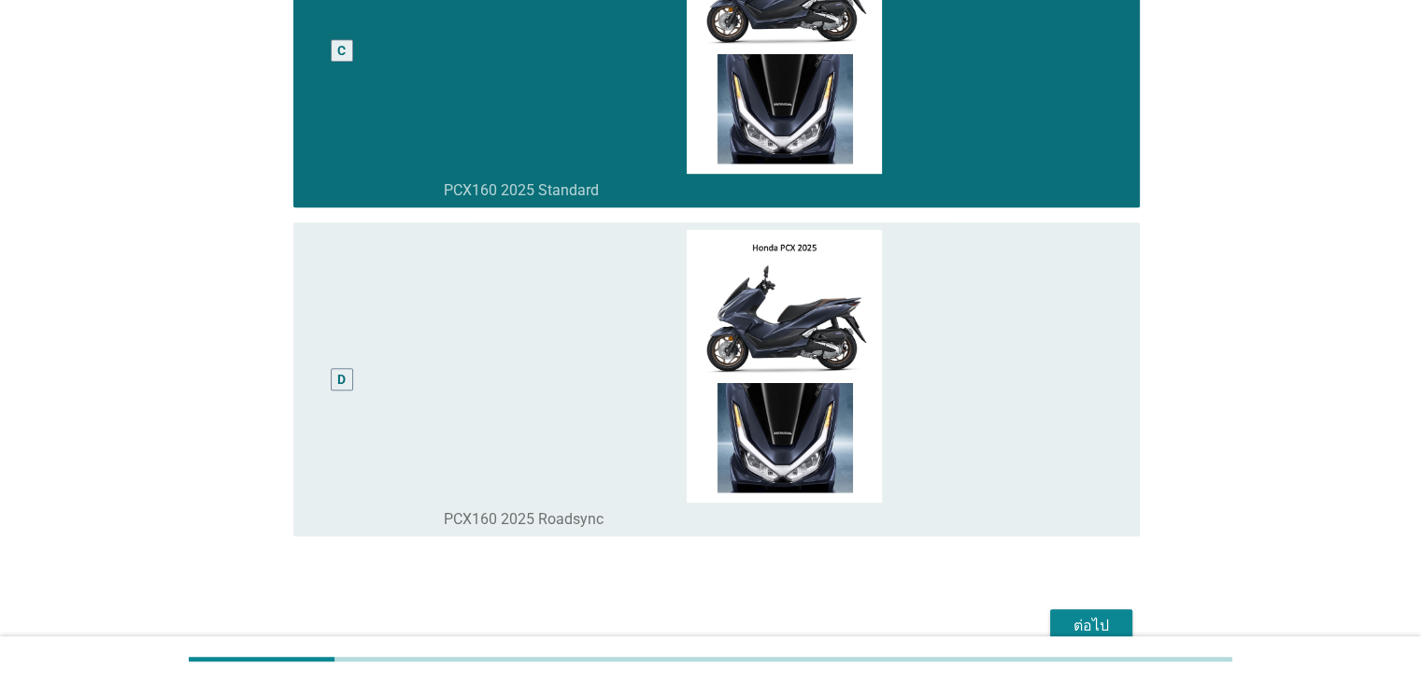
scroll to position [1087, 0]
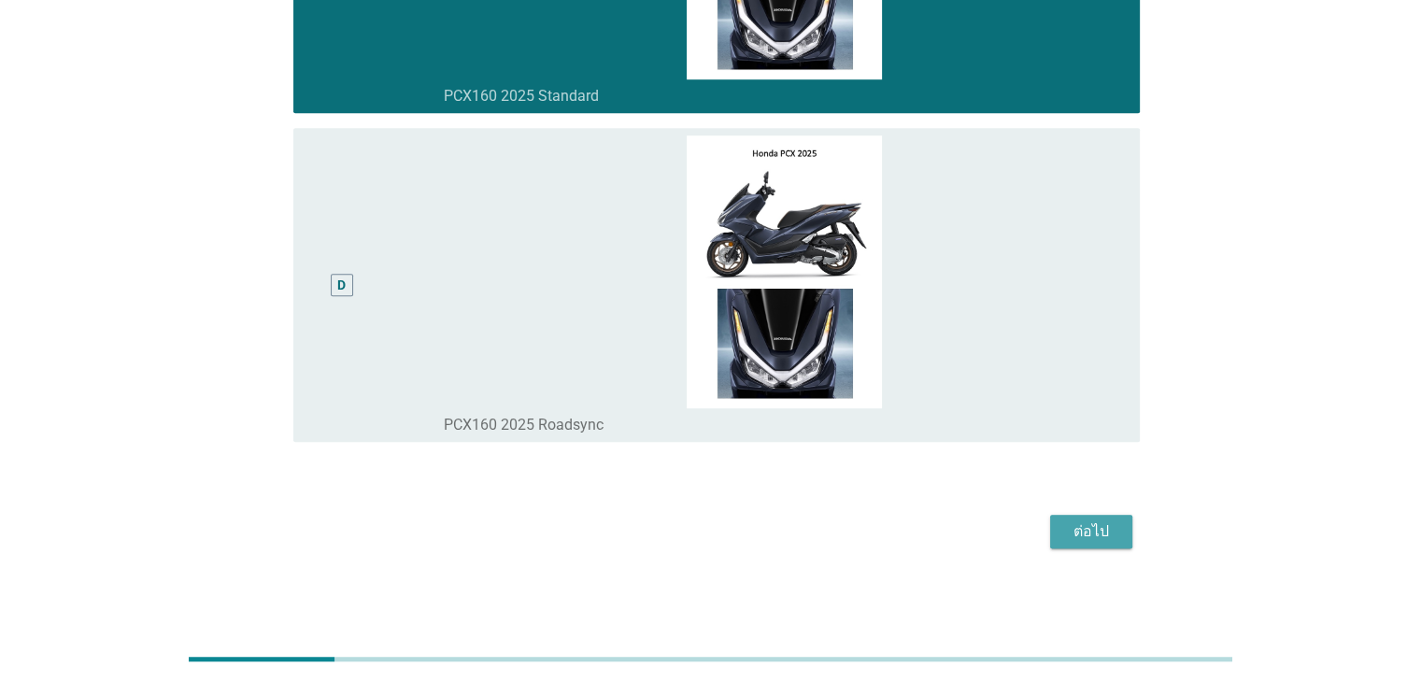
click at [1085, 531] on div "ต่อไป" at bounding box center [1091, 531] width 52 height 22
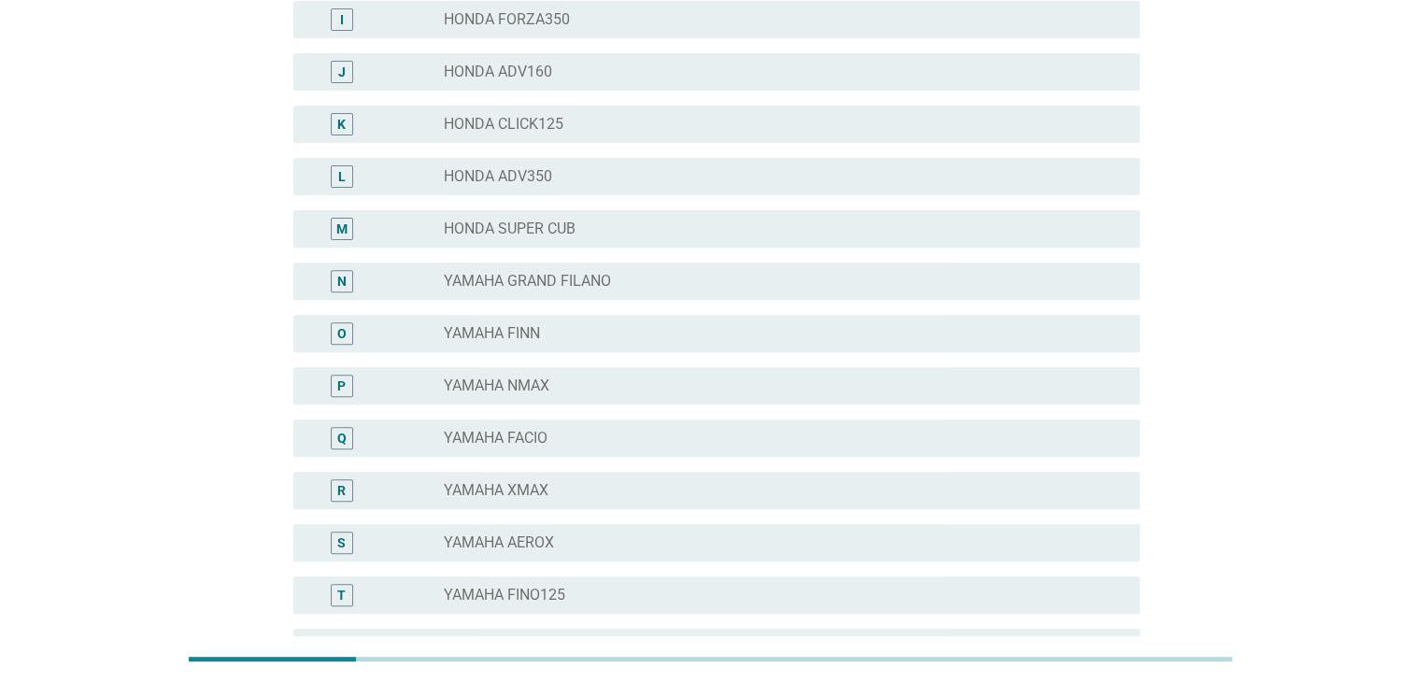
scroll to position [86, 0]
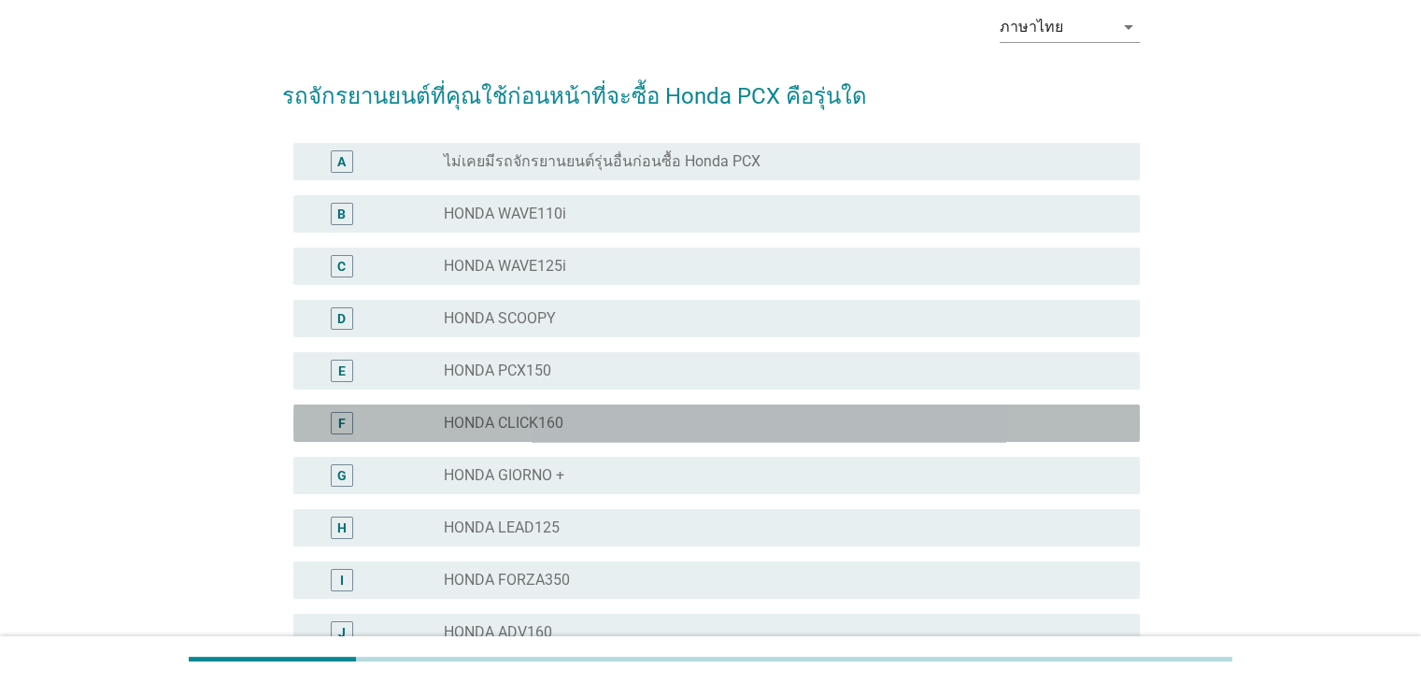
click at [536, 428] on label "HONDA CLICK160" at bounding box center [504, 423] width 120 height 19
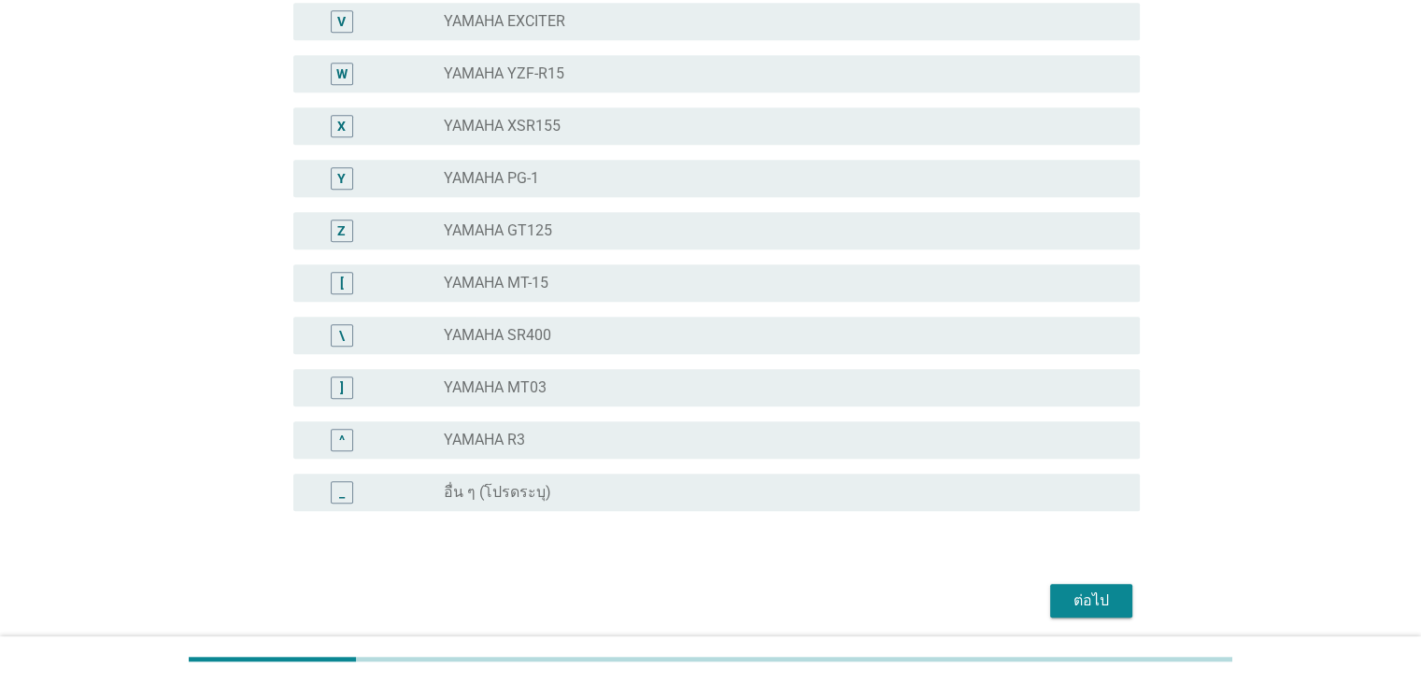
scroll to position [1394, 0]
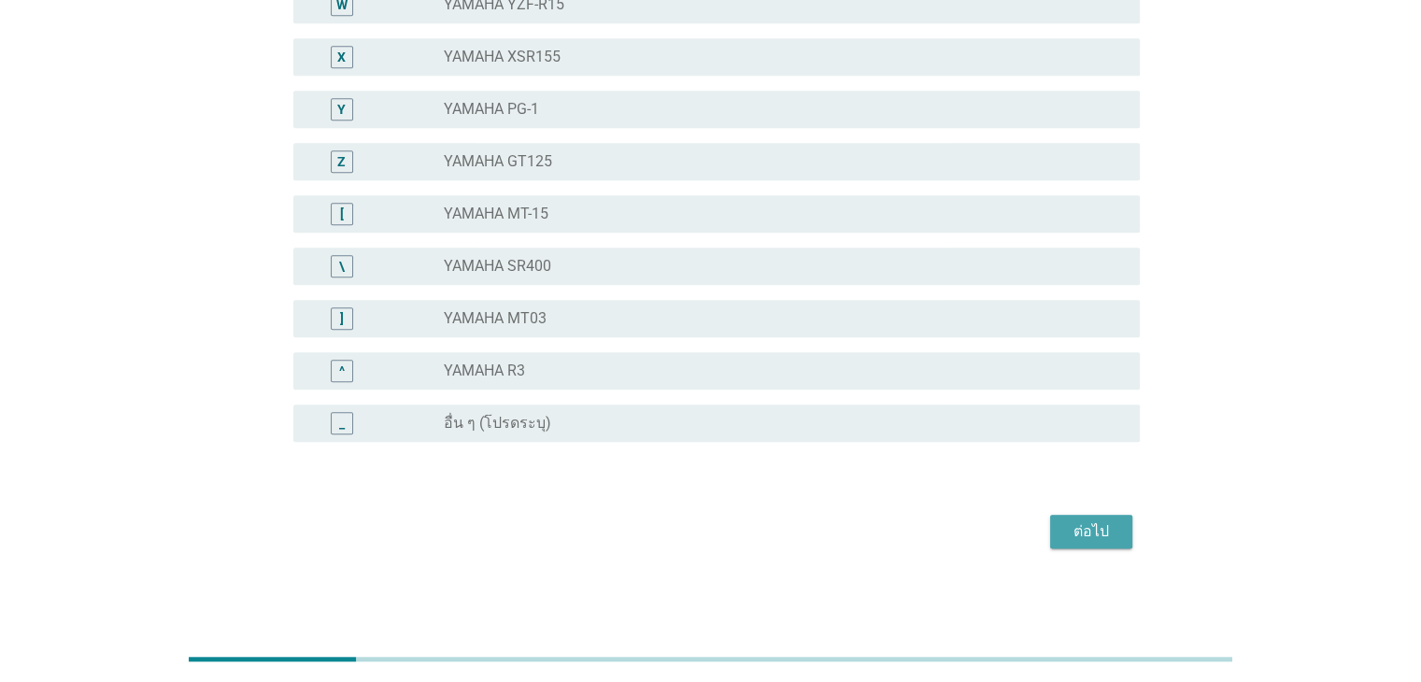
click at [1114, 522] on div "ต่อไป" at bounding box center [1091, 531] width 52 height 22
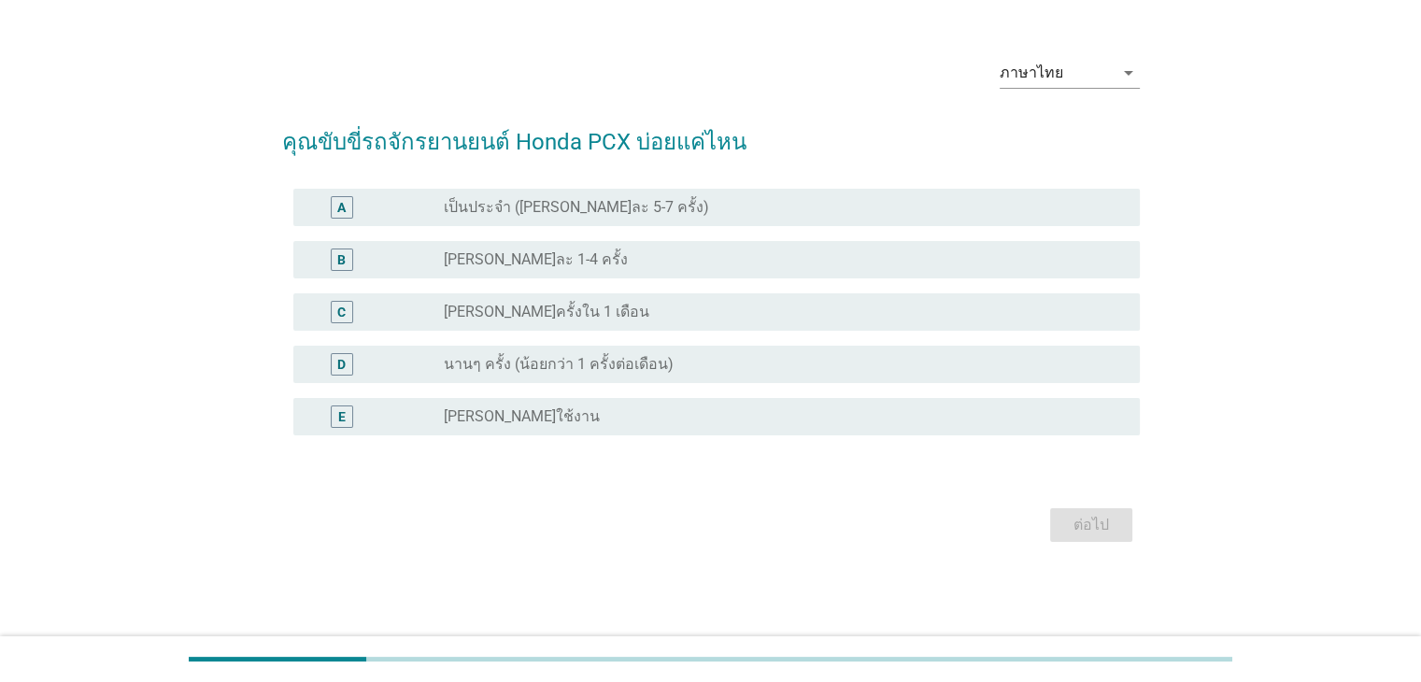
scroll to position [0, 0]
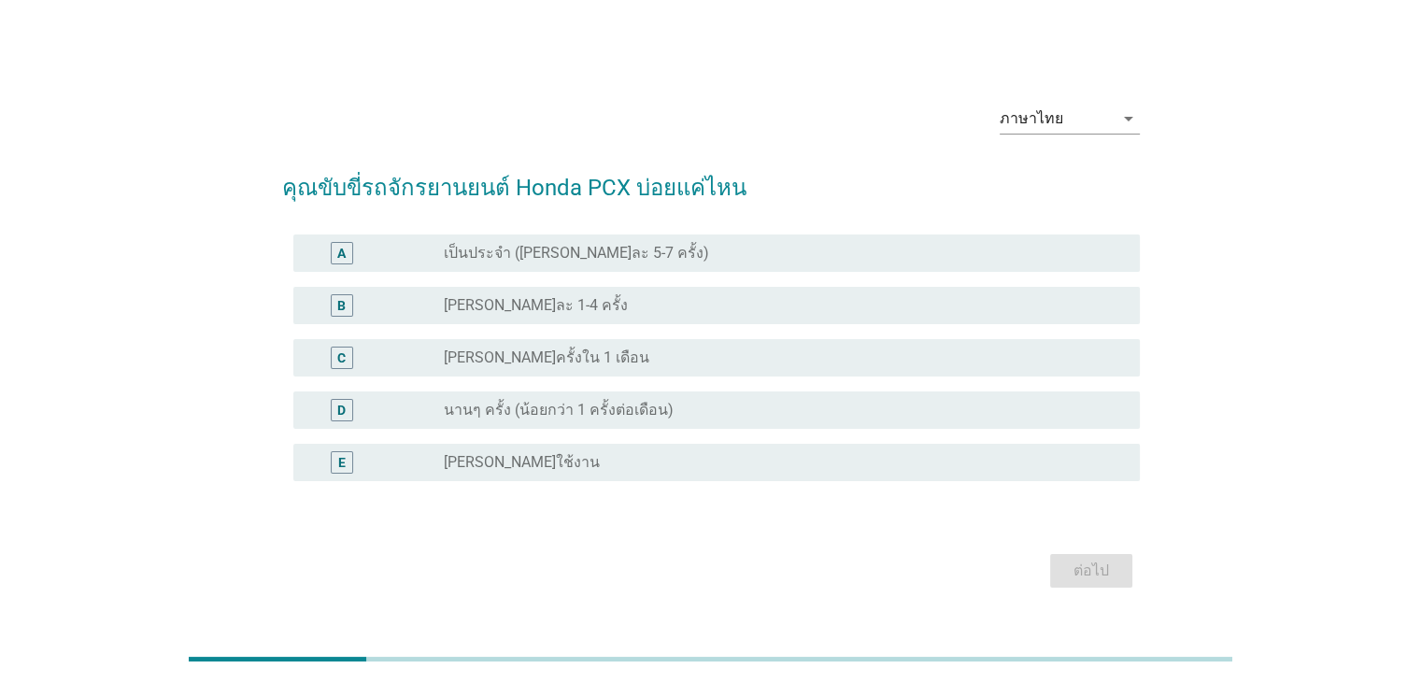
click at [539, 249] on label "เป็นประจำ ([PERSON_NAME]ละ 5-7 ครั้ง)" at bounding box center [576, 253] width 265 height 19
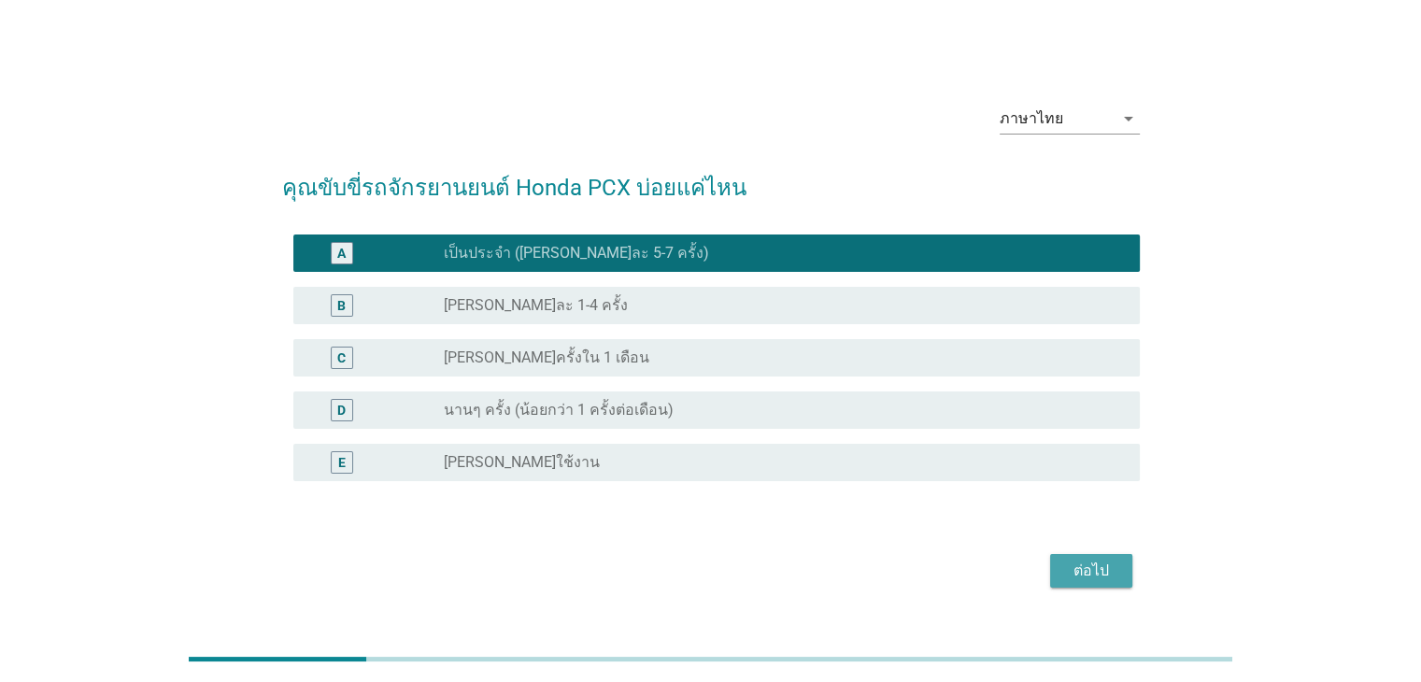
click at [1071, 562] on div "ต่อไป" at bounding box center [1091, 571] width 52 height 22
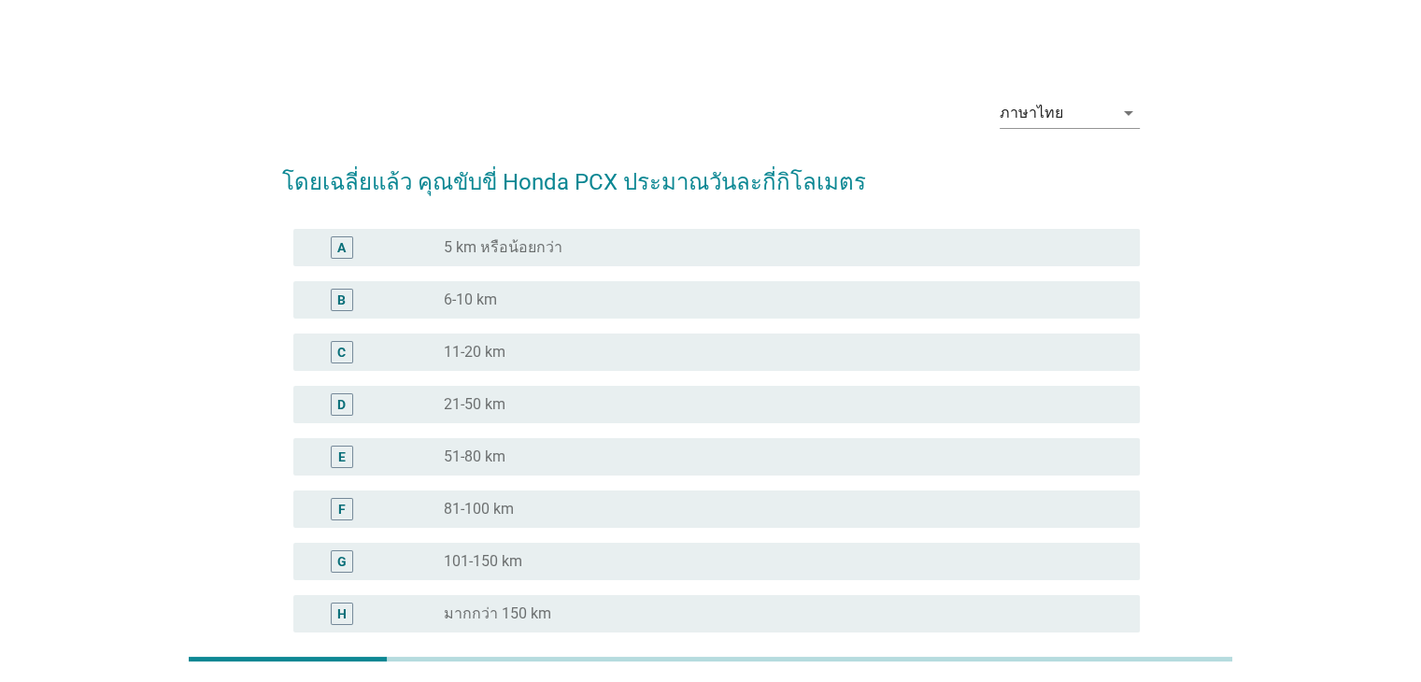
click at [489, 301] on label "6-10 km" at bounding box center [470, 300] width 53 height 19
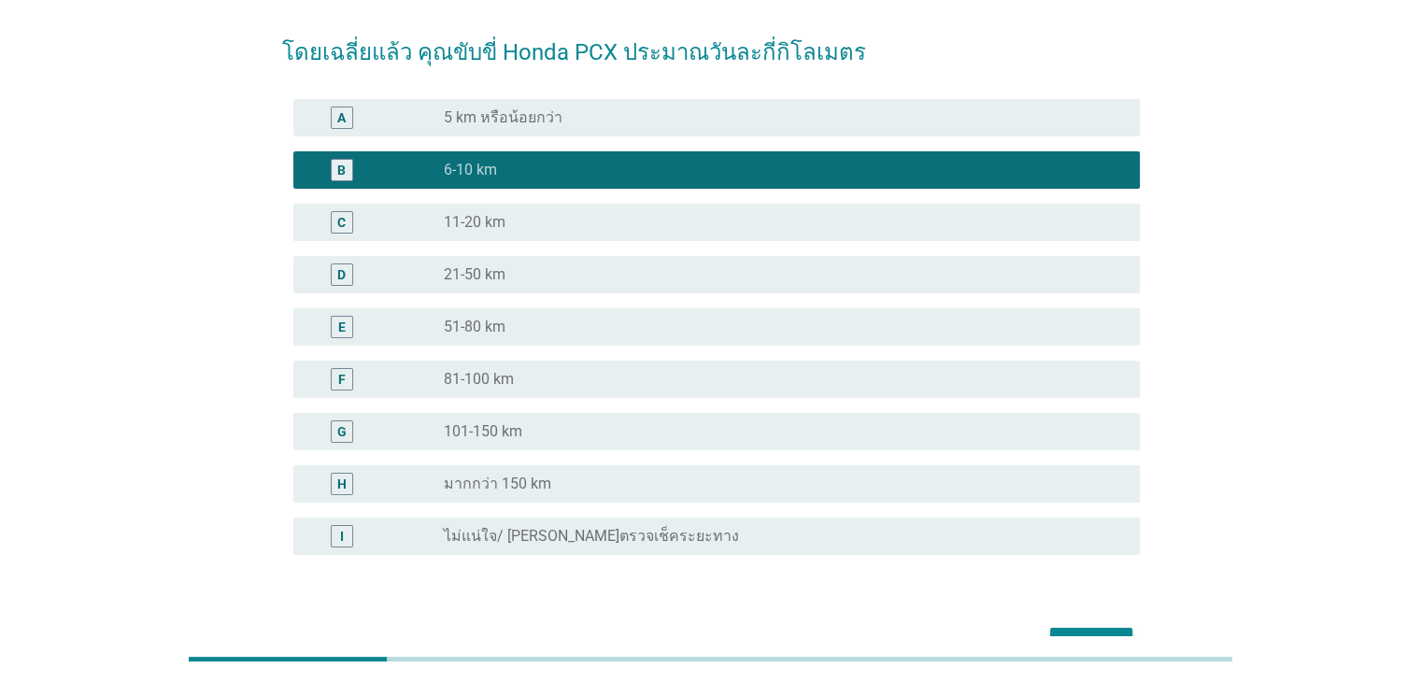
scroll to position [243, 0]
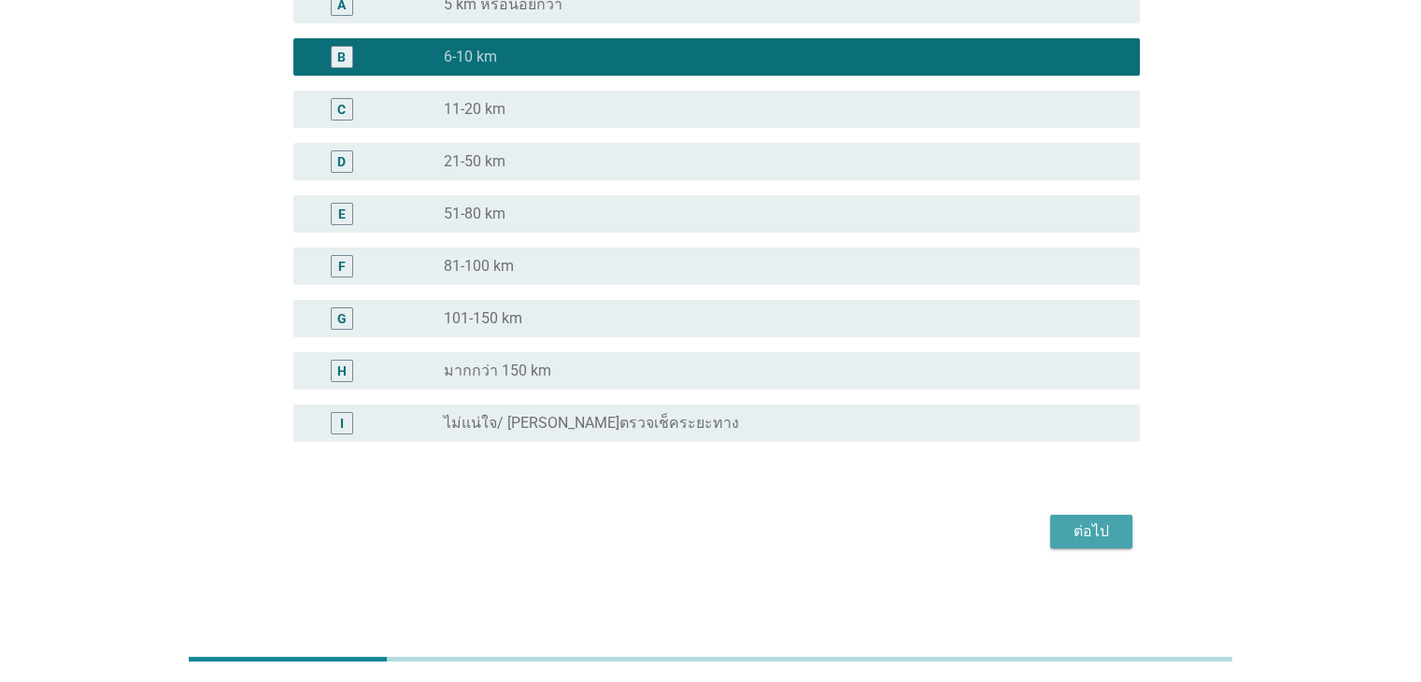
click at [1097, 537] on div "ต่อไป" at bounding box center [1091, 531] width 52 height 22
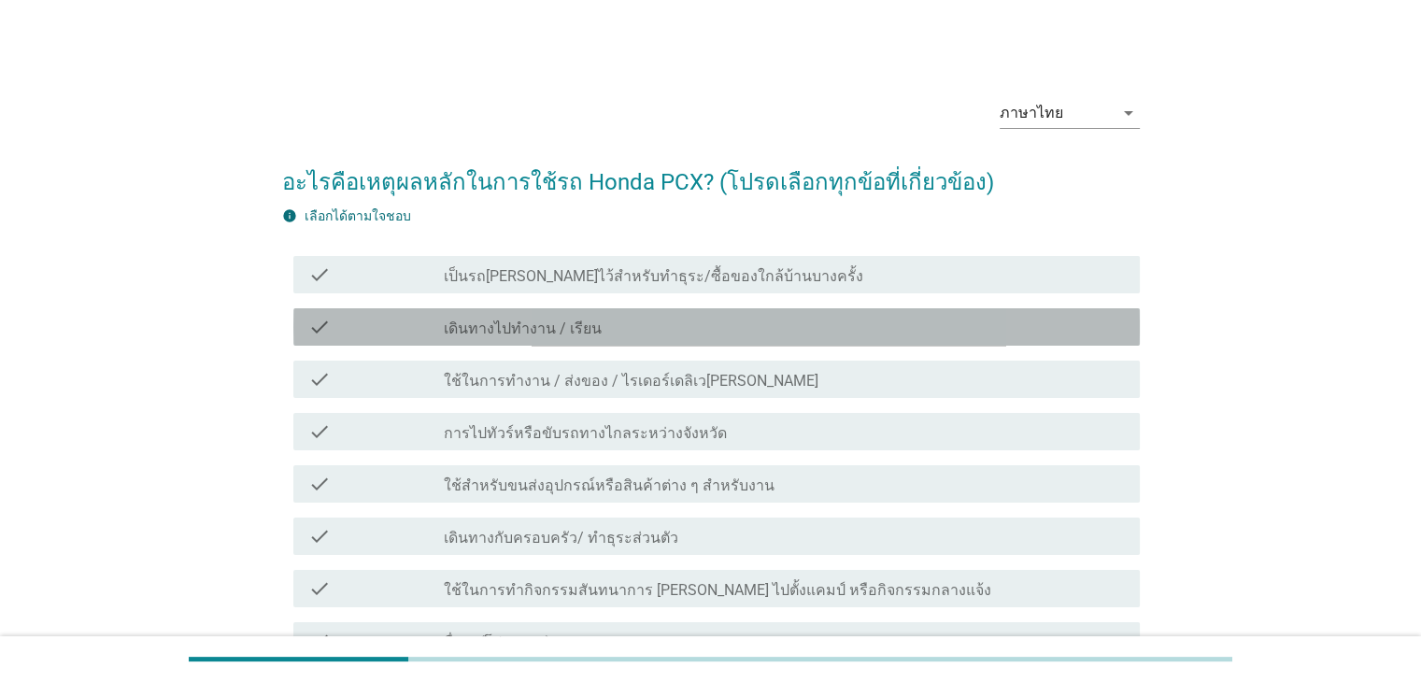
click at [567, 326] on label "เดินทางไปทำงาน / เรียน" at bounding box center [523, 329] width 158 height 19
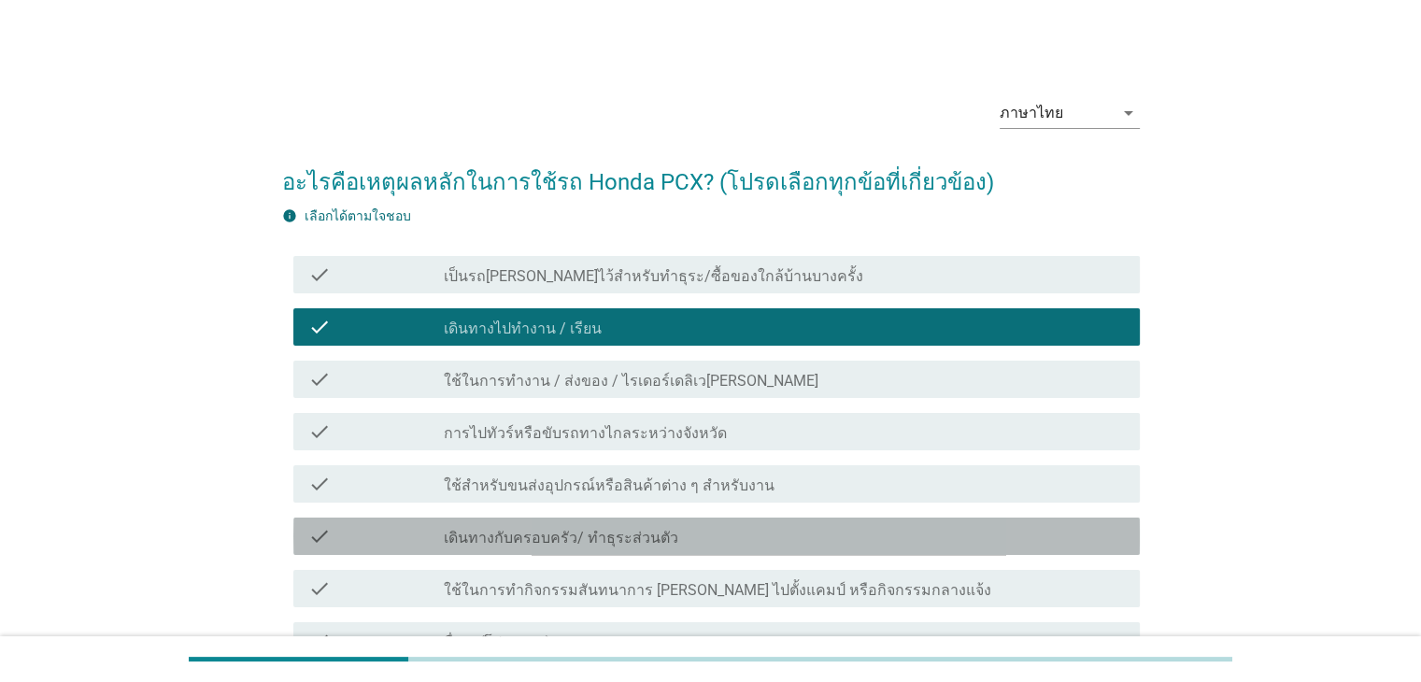
click at [552, 533] on label "เดินทางกับครอบครัว/ ทำธุระส่วนตัว" at bounding box center [561, 538] width 234 height 19
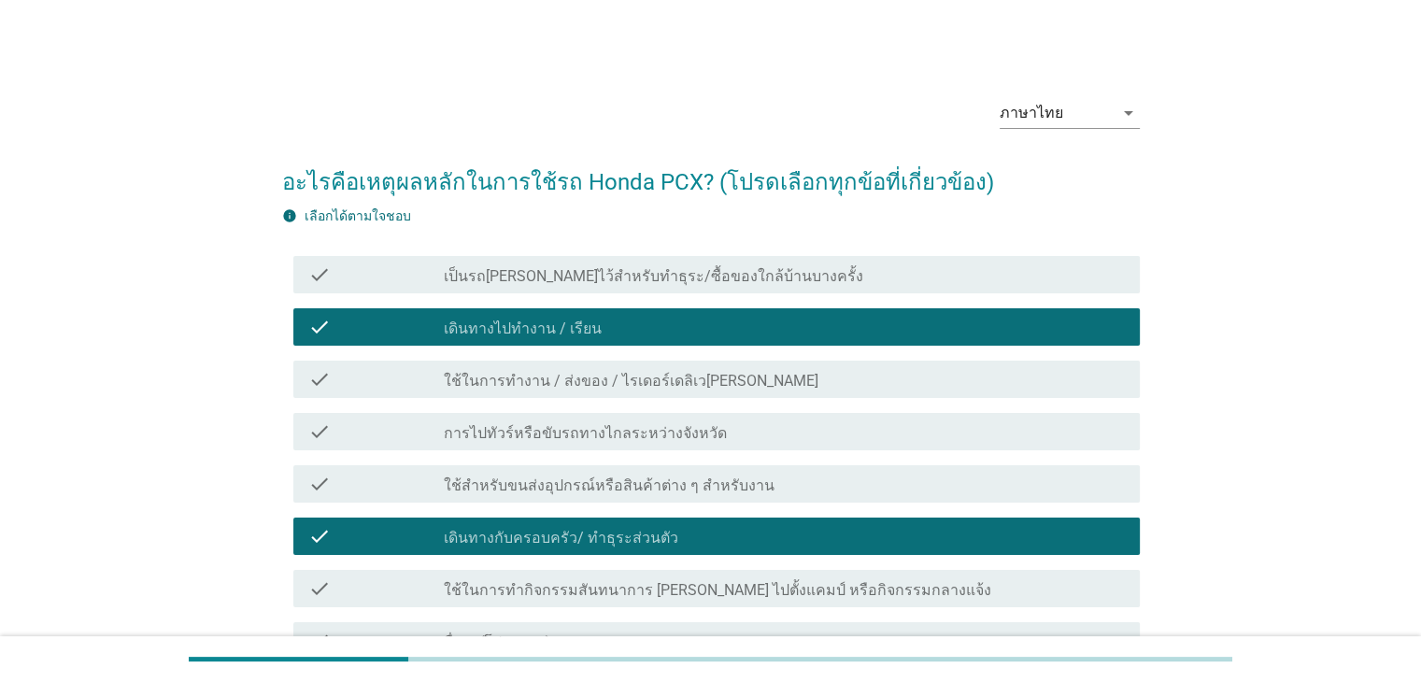
scroll to position [195, 0]
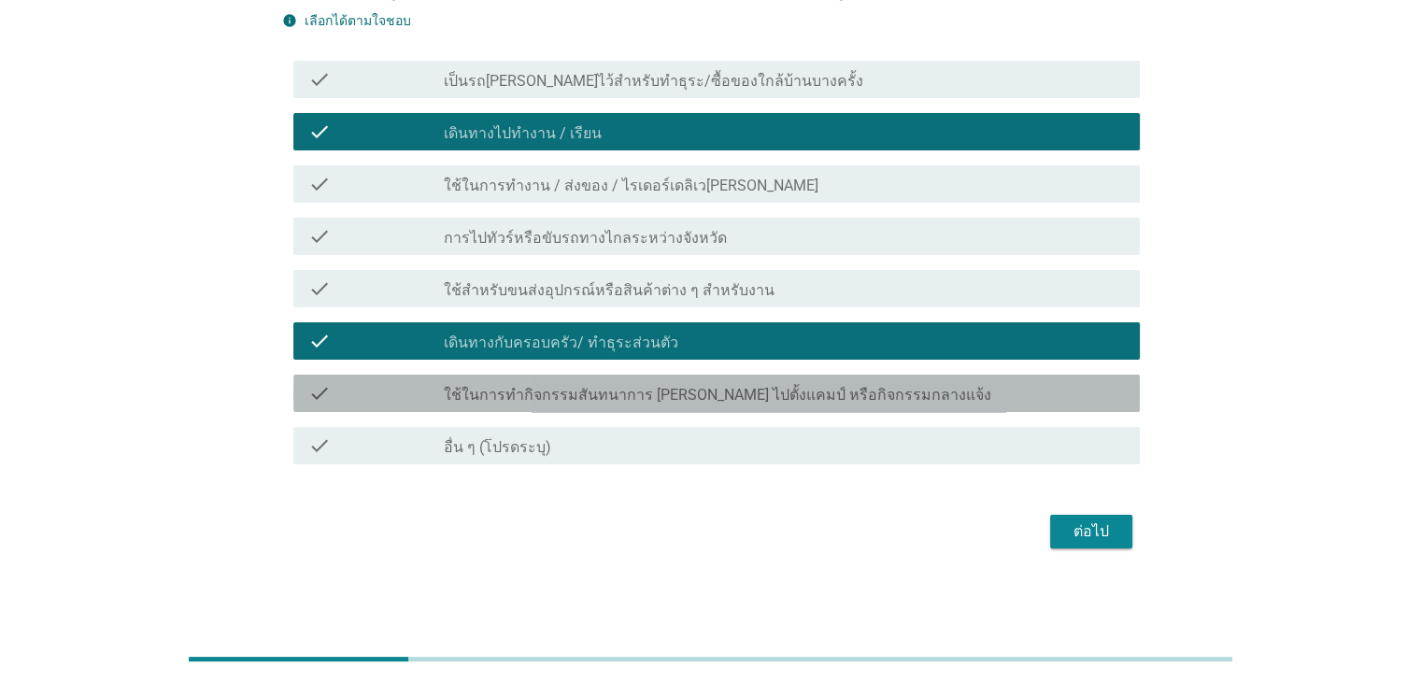
click at [619, 391] on label "ใช้ในการทำกิจกรรมสันทนาการ [PERSON_NAME] ไปตั้งแคมป์ หรือกิจกรรมกลางแจ้ง" at bounding box center [717, 395] width 547 height 19
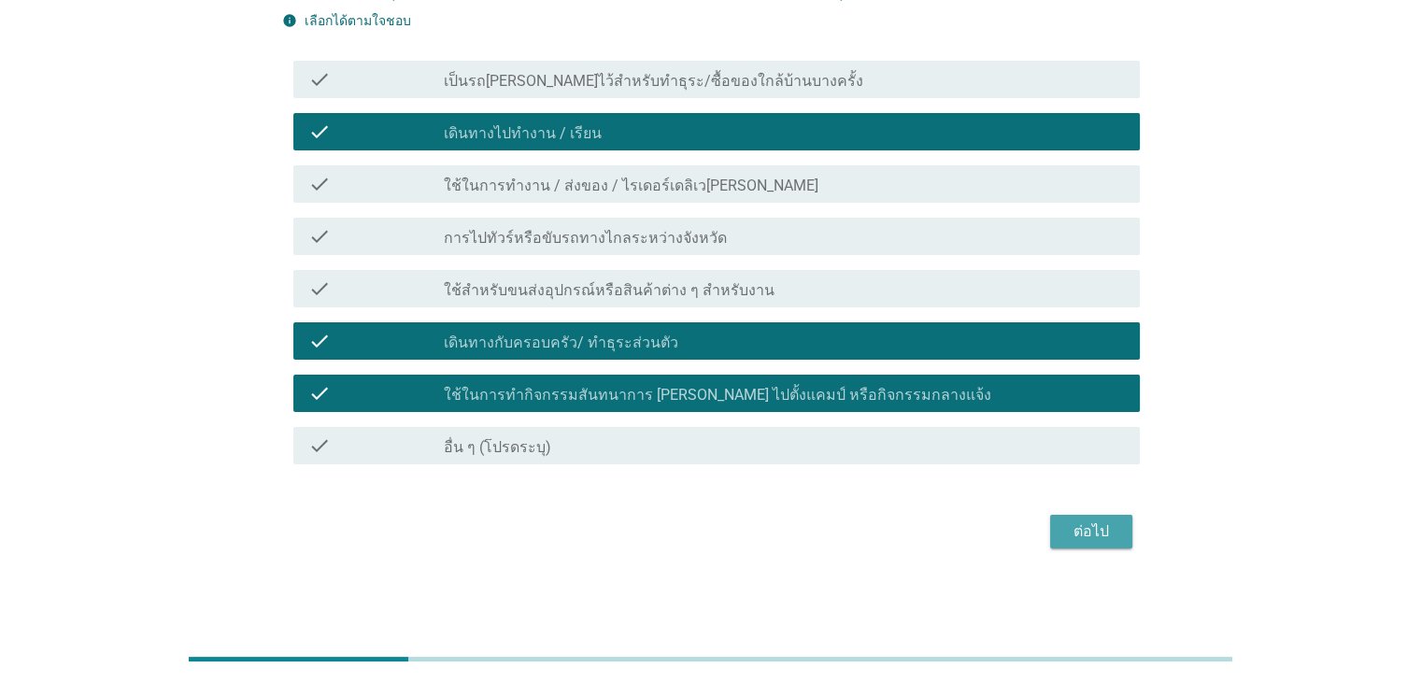
click at [1090, 532] on div "ต่อไป" at bounding box center [1091, 531] width 52 height 22
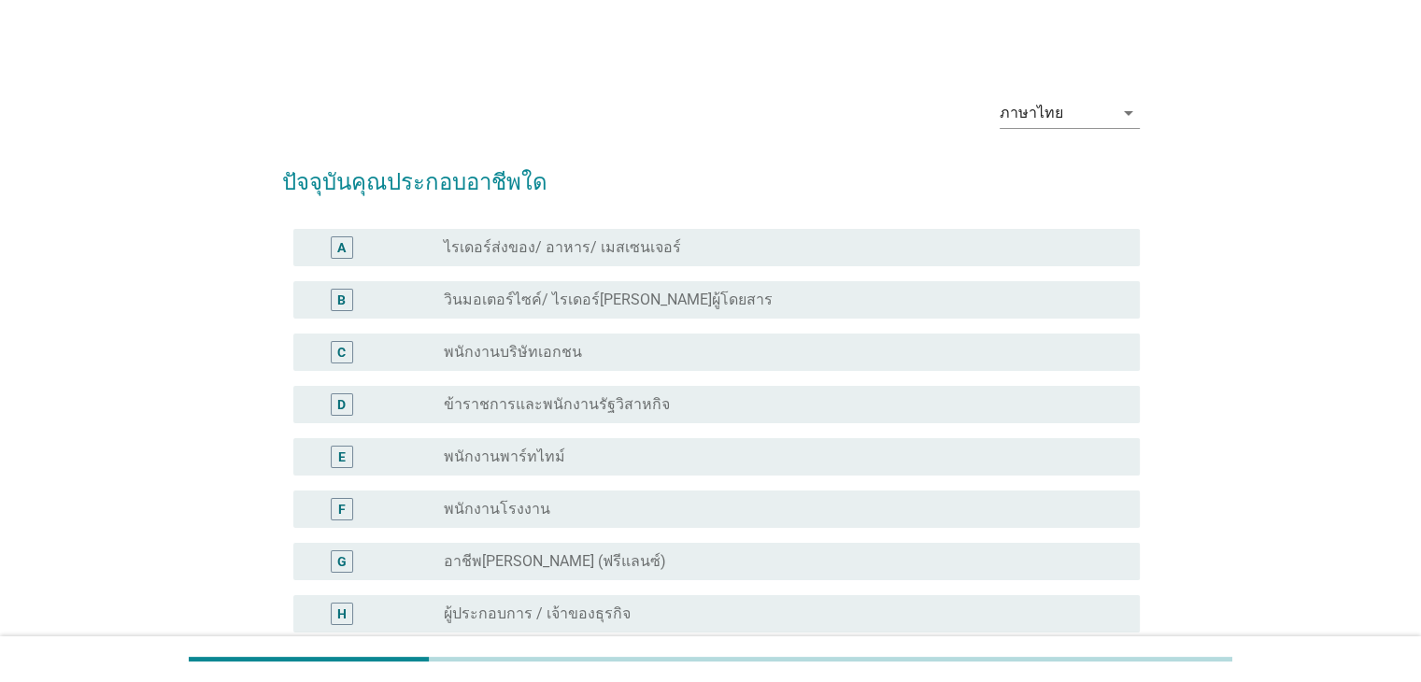
click at [615, 356] on div "radio_button_unchecked พนักงานบริษัทเอกชน" at bounding box center [776, 352] width 665 height 19
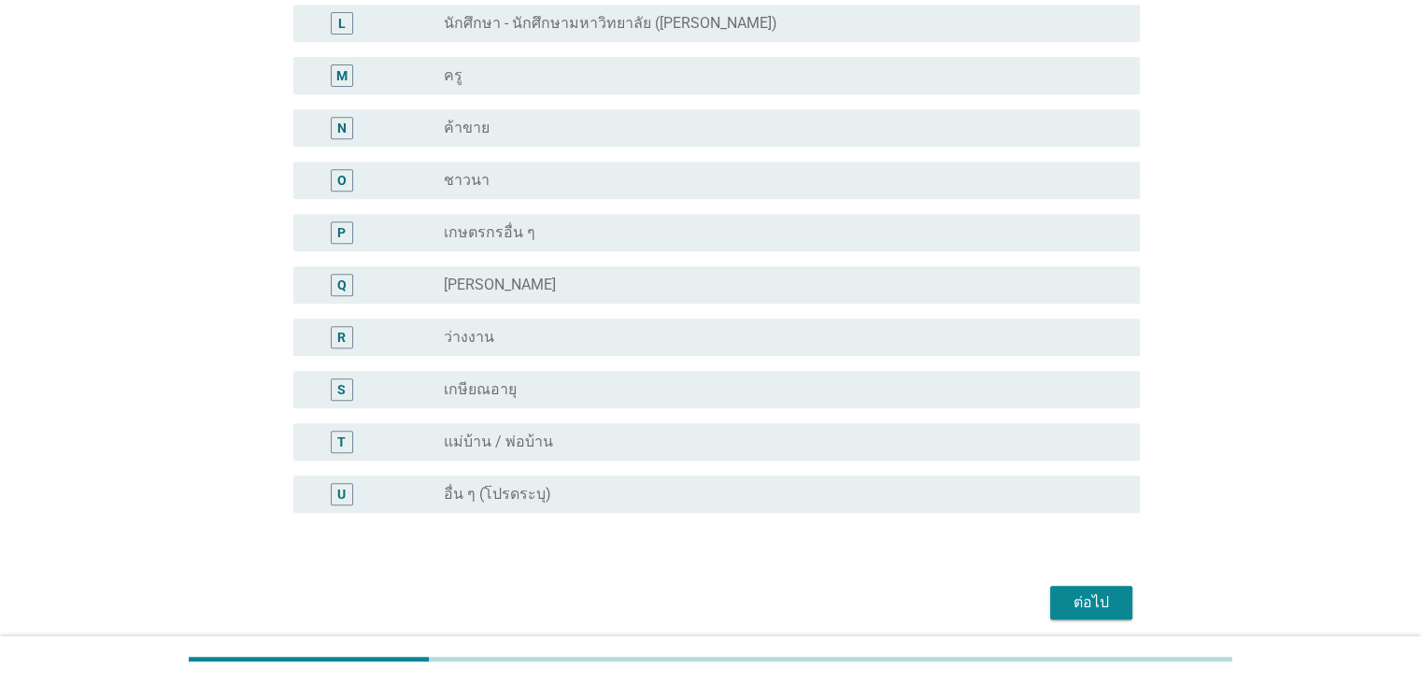
scroll to position [871, 0]
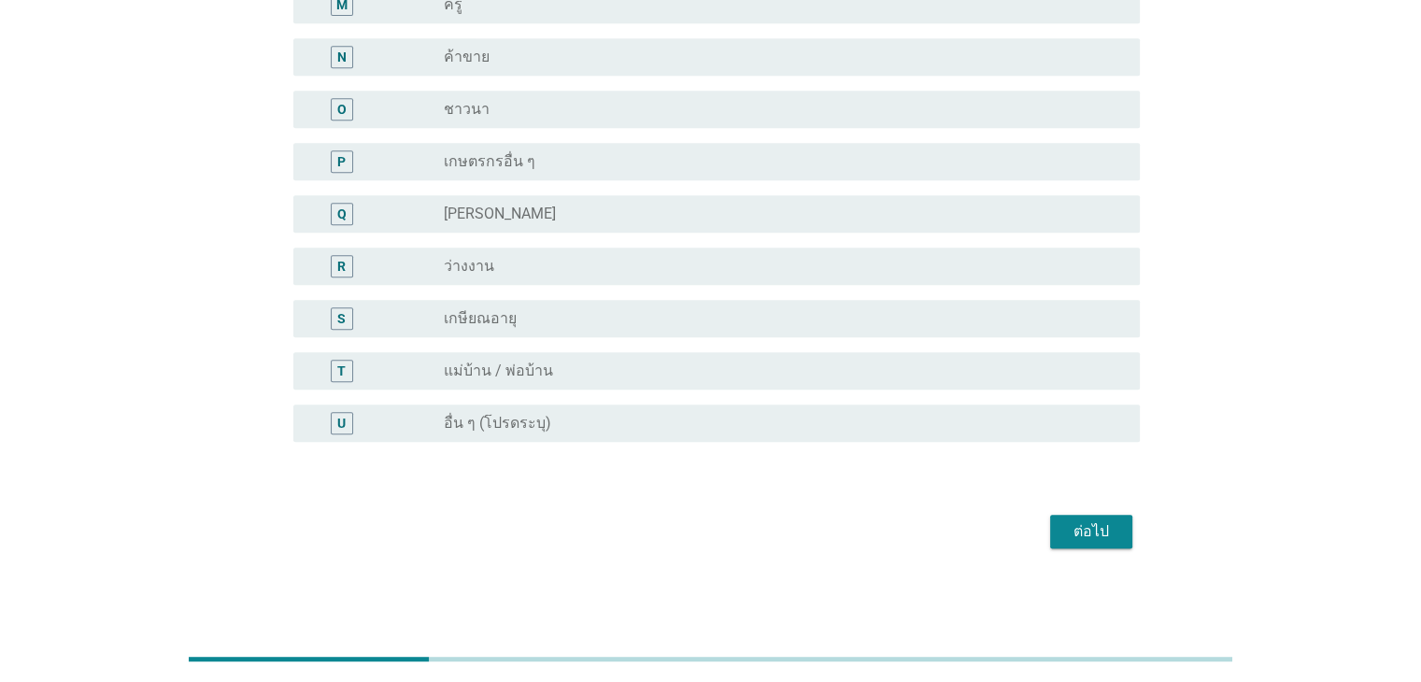
click at [1086, 535] on div "ต่อไป" at bounding box center [1091, 531] width 52 height 22
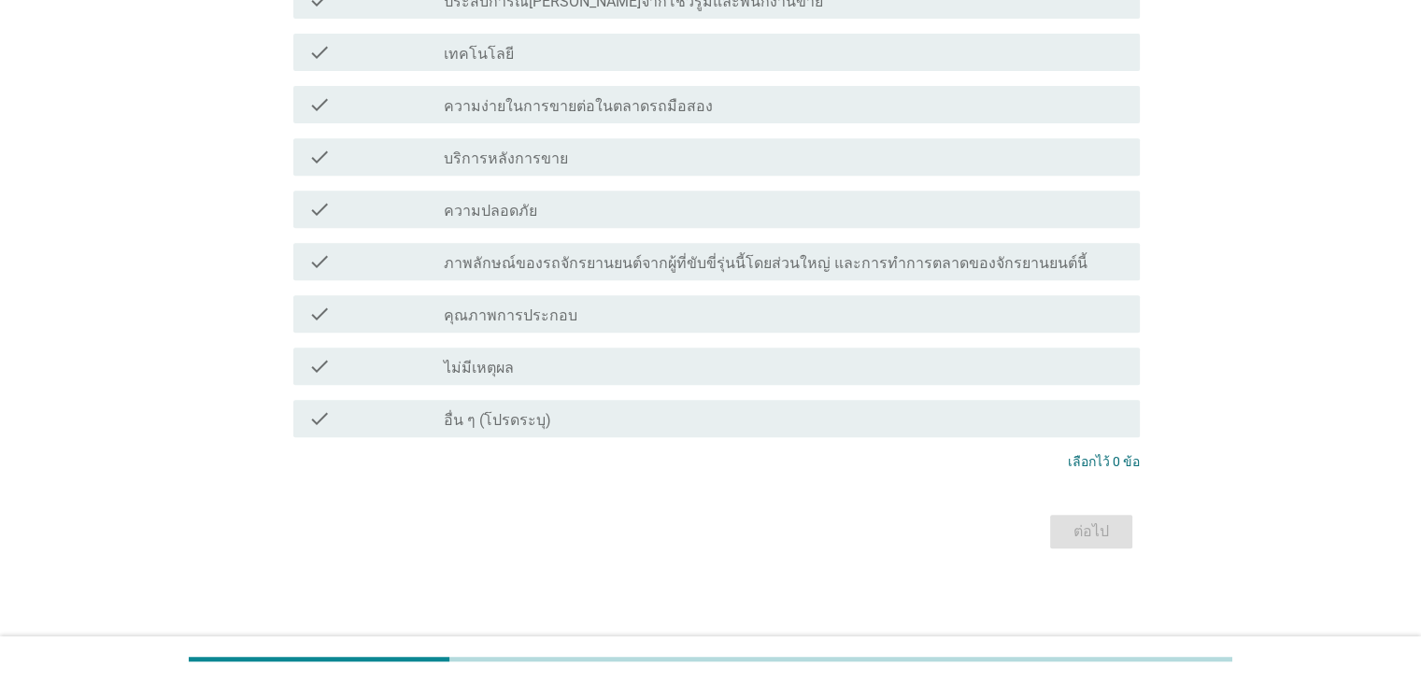
scroll to position [0, 0]
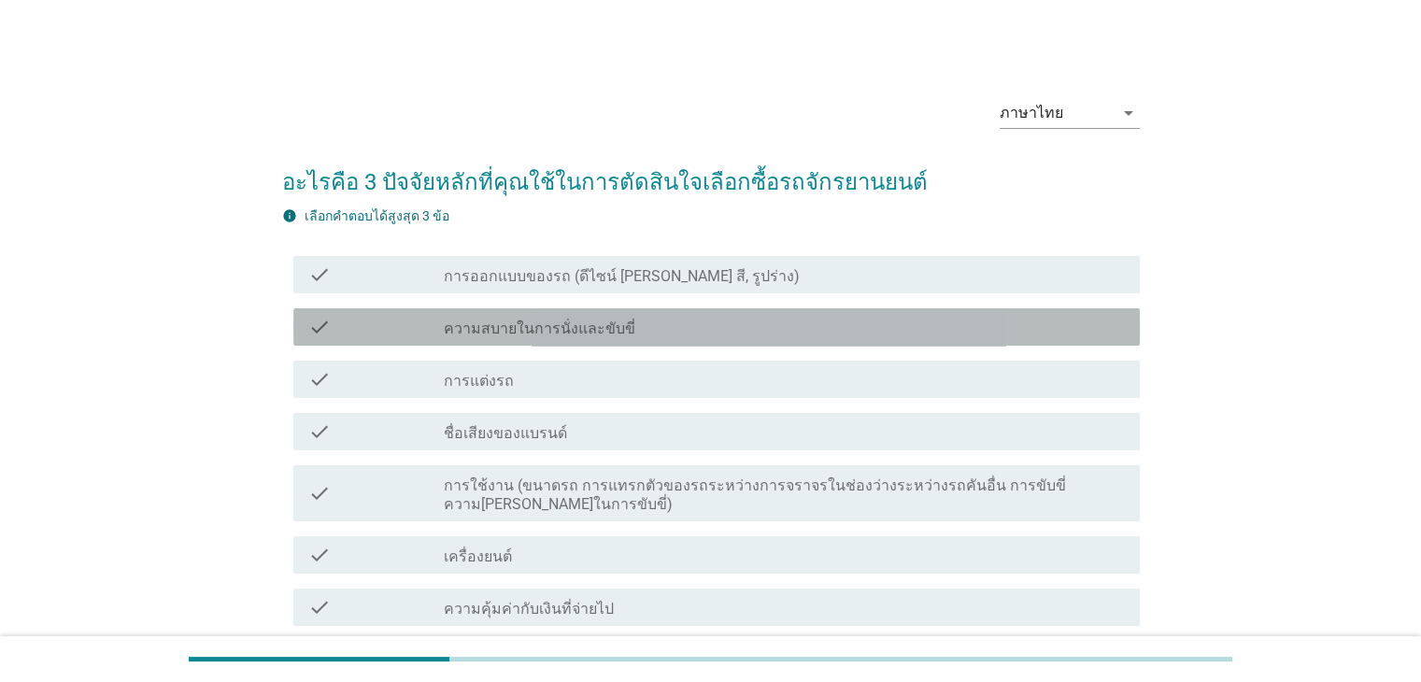
click at [610, 326] on label "ความสบายในการนั่งและขับขี่" at bounding box center [540, 329] width 192 height 19
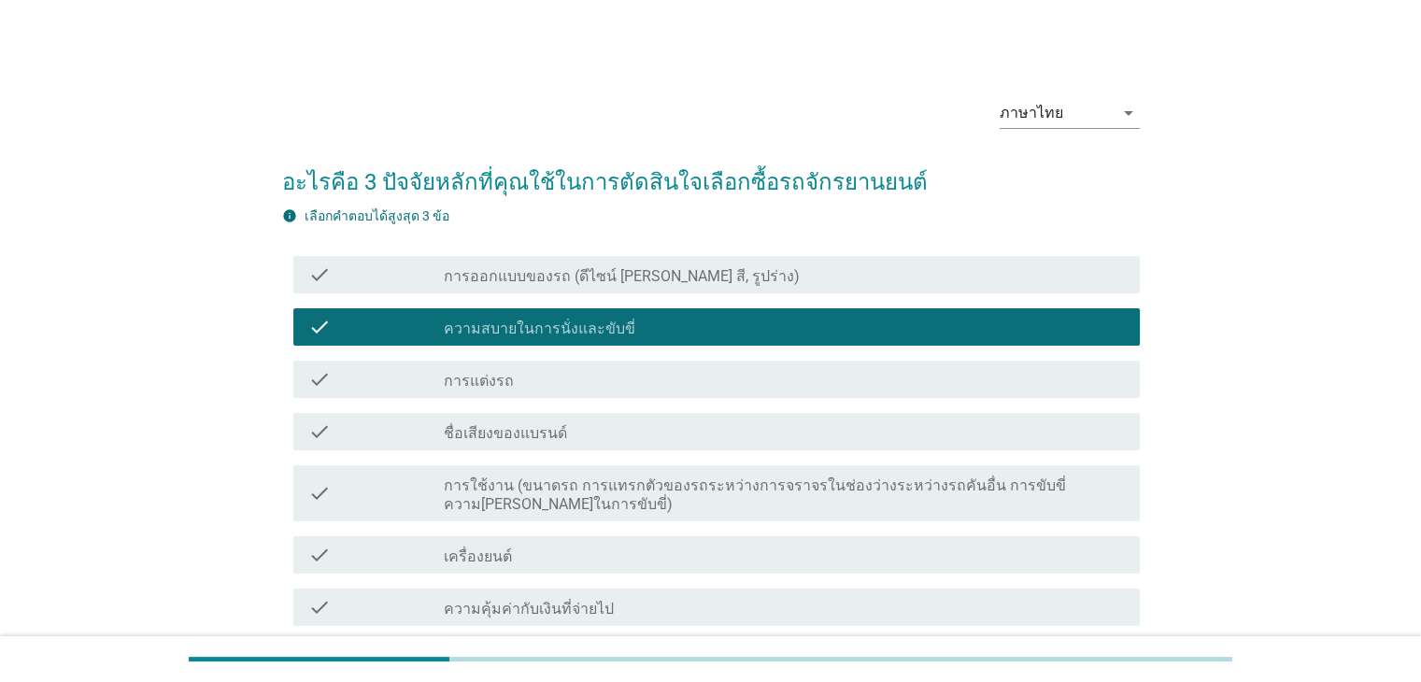
click at [598, 498] on label "การใช้งาน (ขนาดรถ การแทรกตัวของรถระหว่างการจราจรในช่องว่างระหว่างรถคันอื่น การข…" at bounding box center [784, 494] width 680 height 37
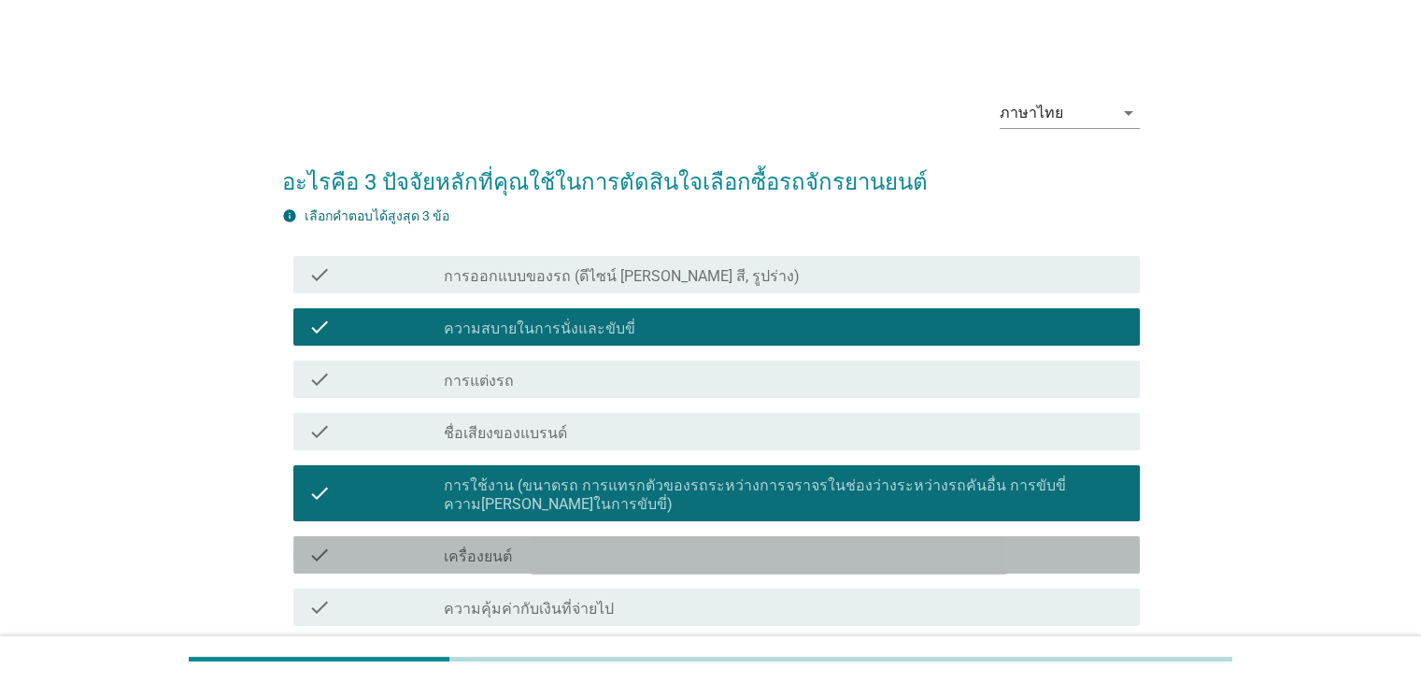
click at [583, 553] on div "check_box_outline_blank เครื่องยนต์" at bounding box center [784, 555] width 680 height 22
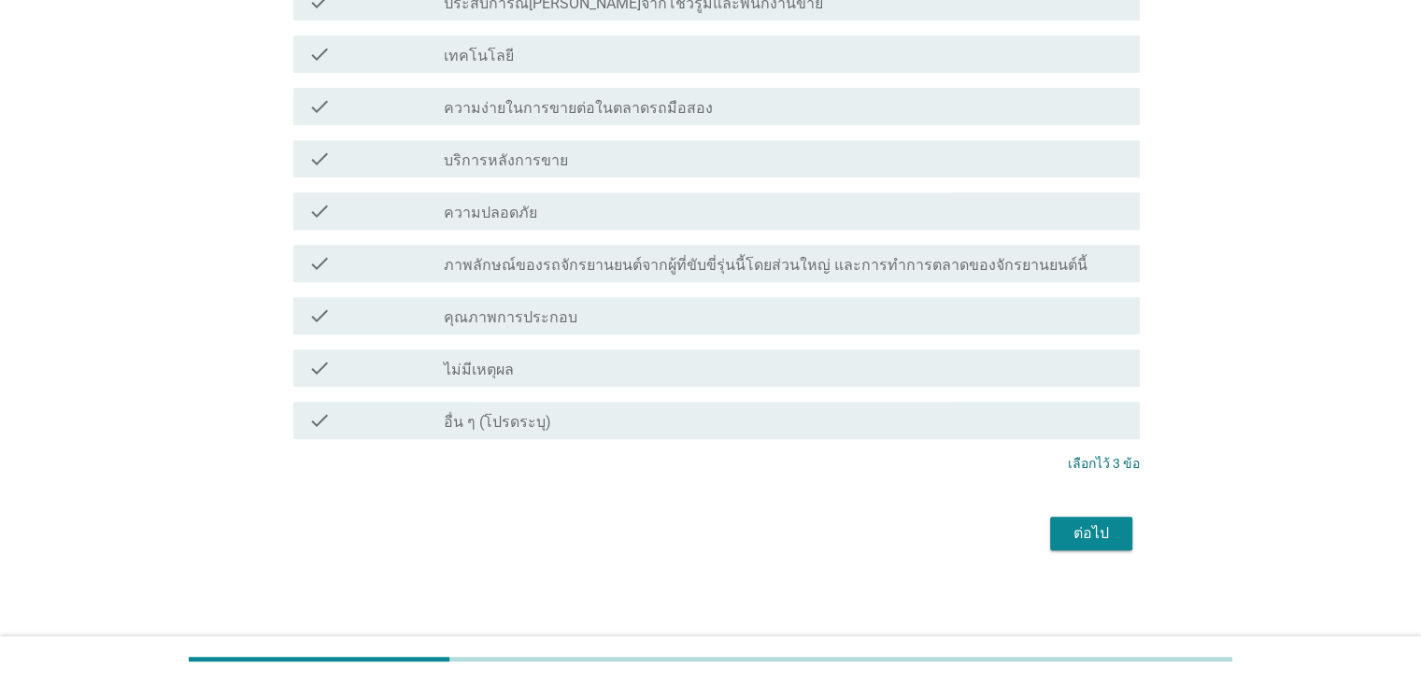
scroll to position [764, 0]
click at [1087, 535] on div "ต่อไป" at bounding box center [1091, 531] width 52 height 22
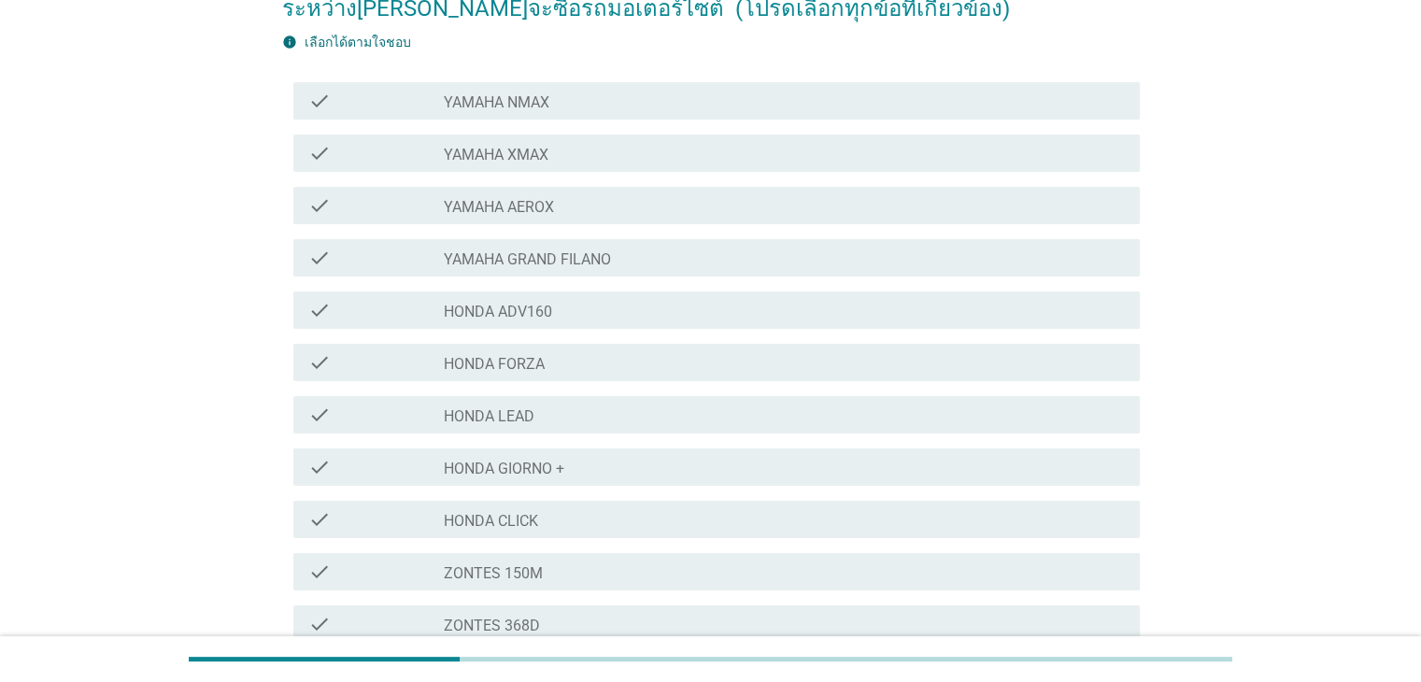
scroll to position [93, 0]
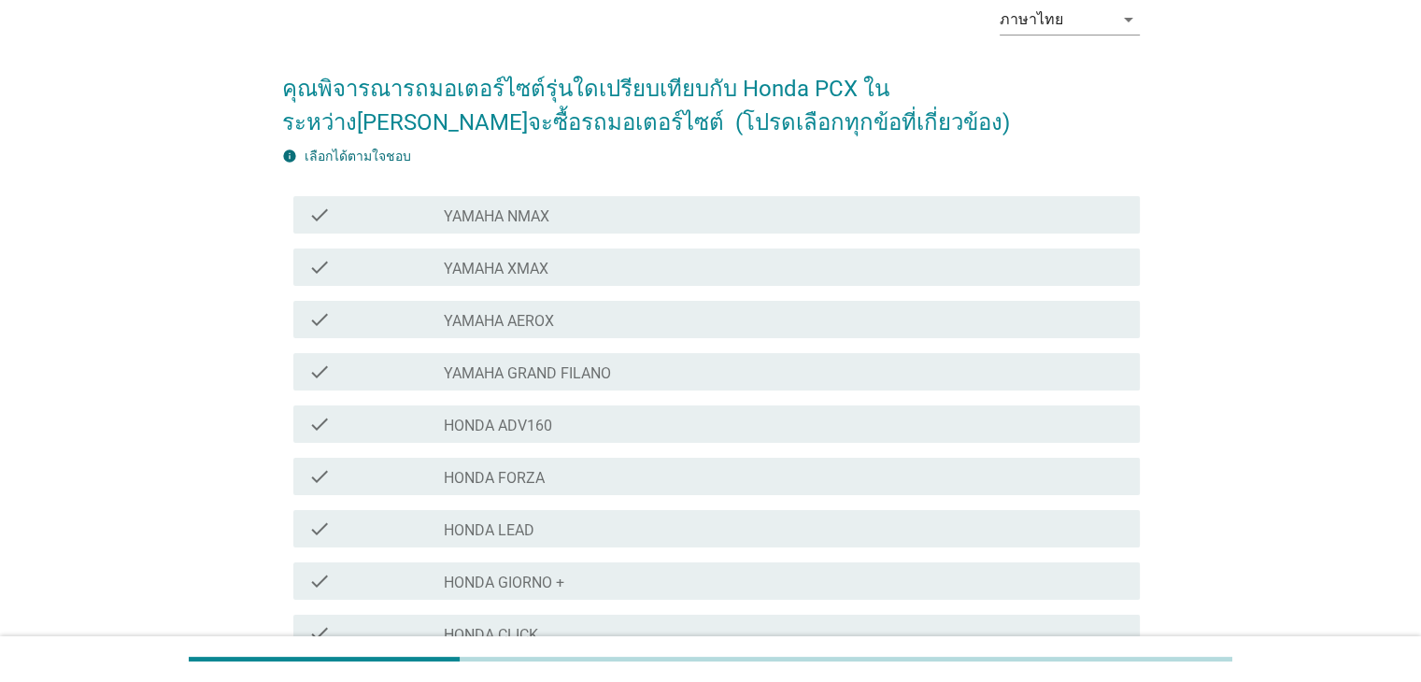
click at [540, 214] on label "YAMAHA NMAX" at bounding box center [497, 216] width 106 height 19
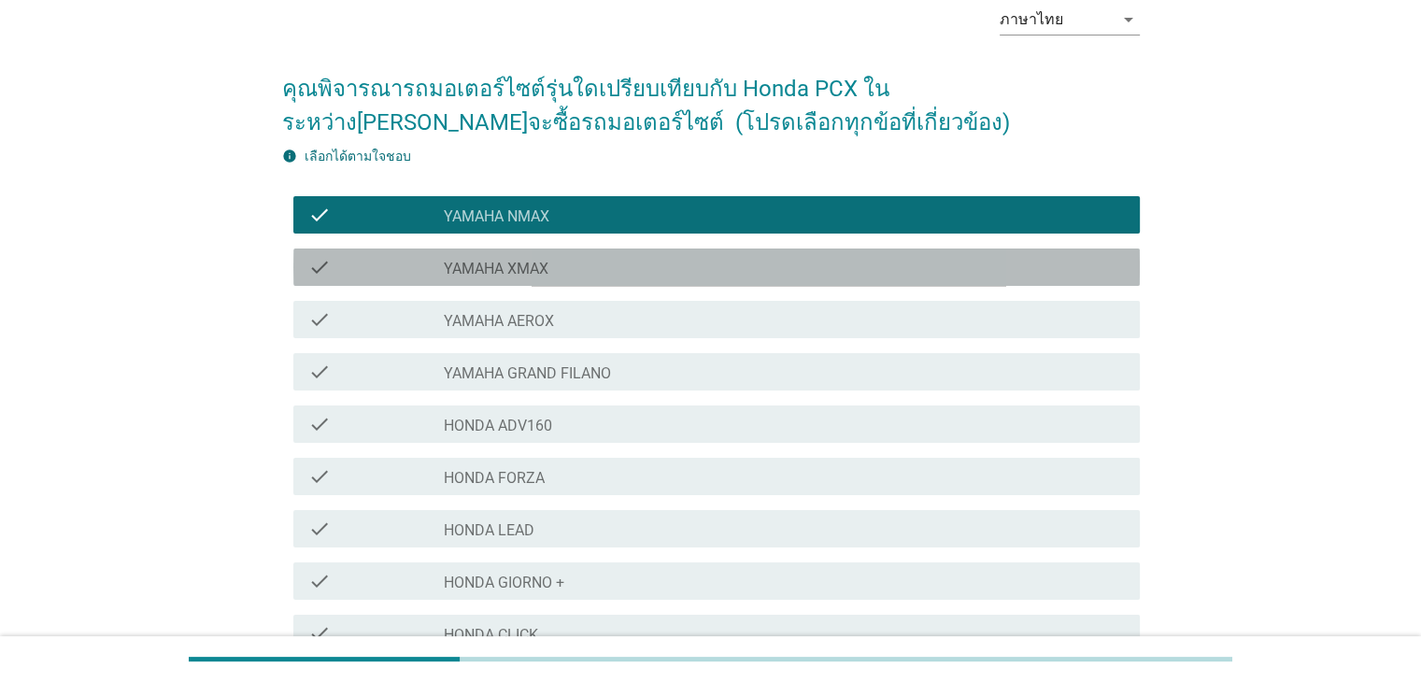
click at [542, 272] on label "YAMAHA XMAX" at bounding box center [496, 269] width 105 height 19
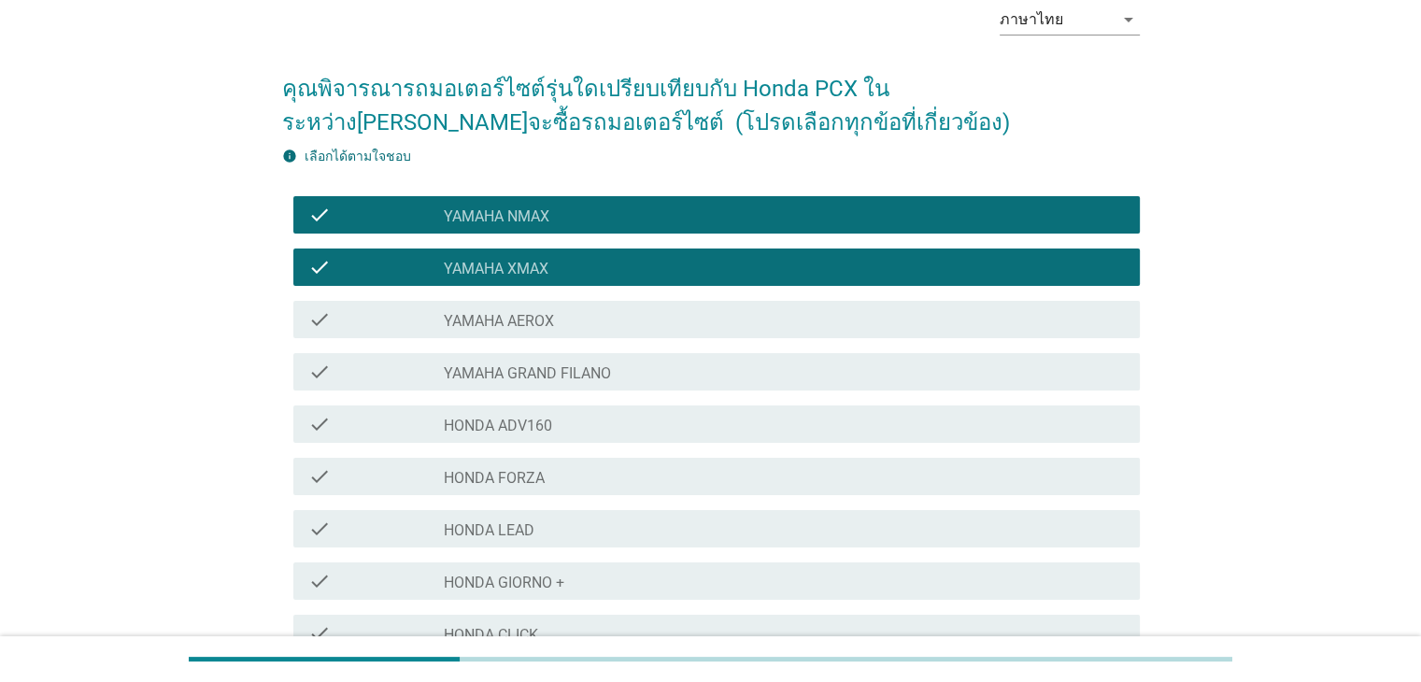
click at [572, 380] on label "YAMAHA GRAND FILANO" at bounding box center [527, 373] width 167 height 19
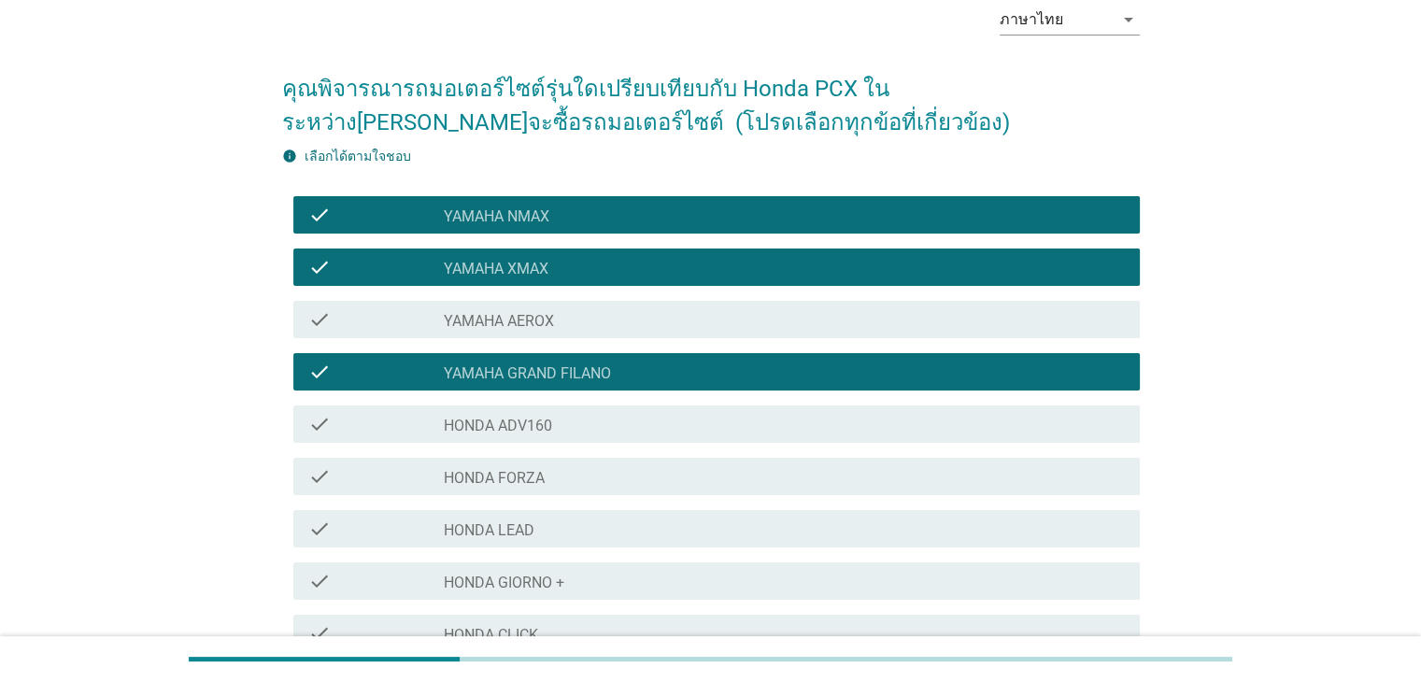
click at [555, 414] on div "check_box_outline_blank HONDA ADV160" at bounding box center [784, 424] width 680 height 22
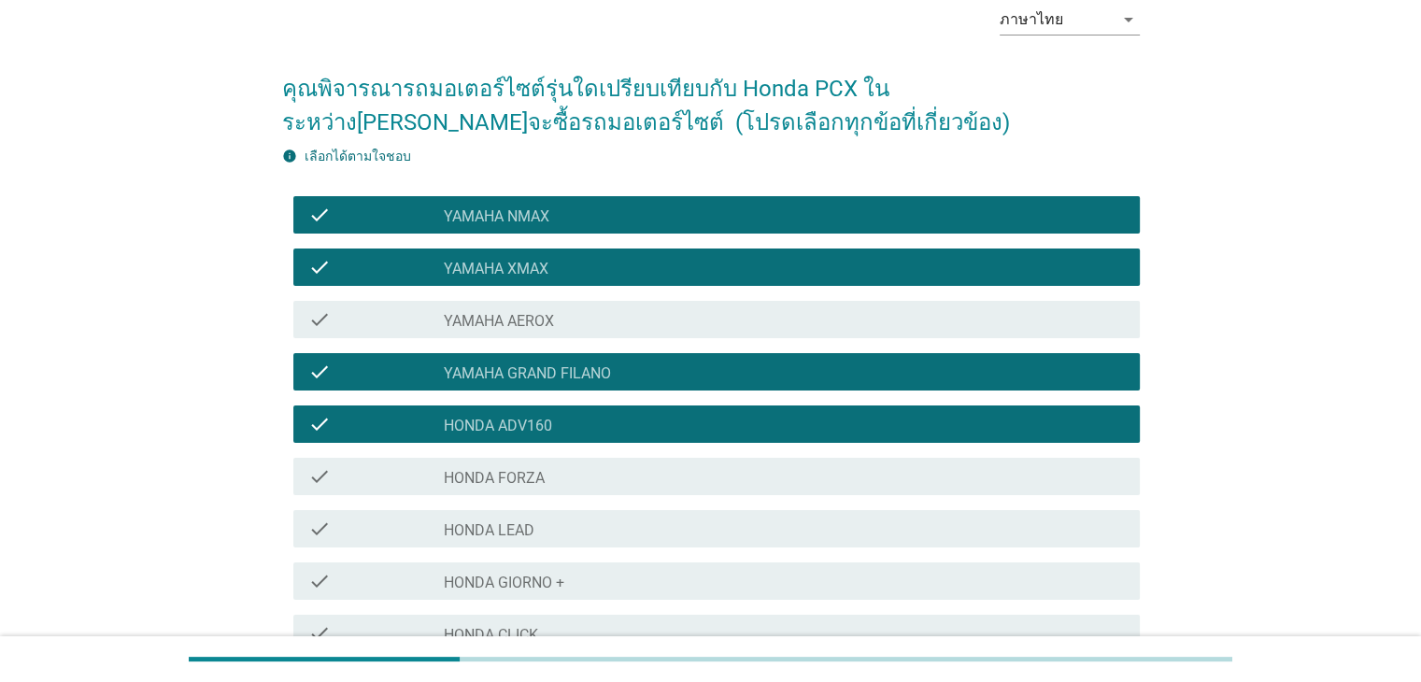
click at [551, 472] on div "check_box_outline_blank HONDA FORZA" at bounding box center [784, 476] width 680 height 22
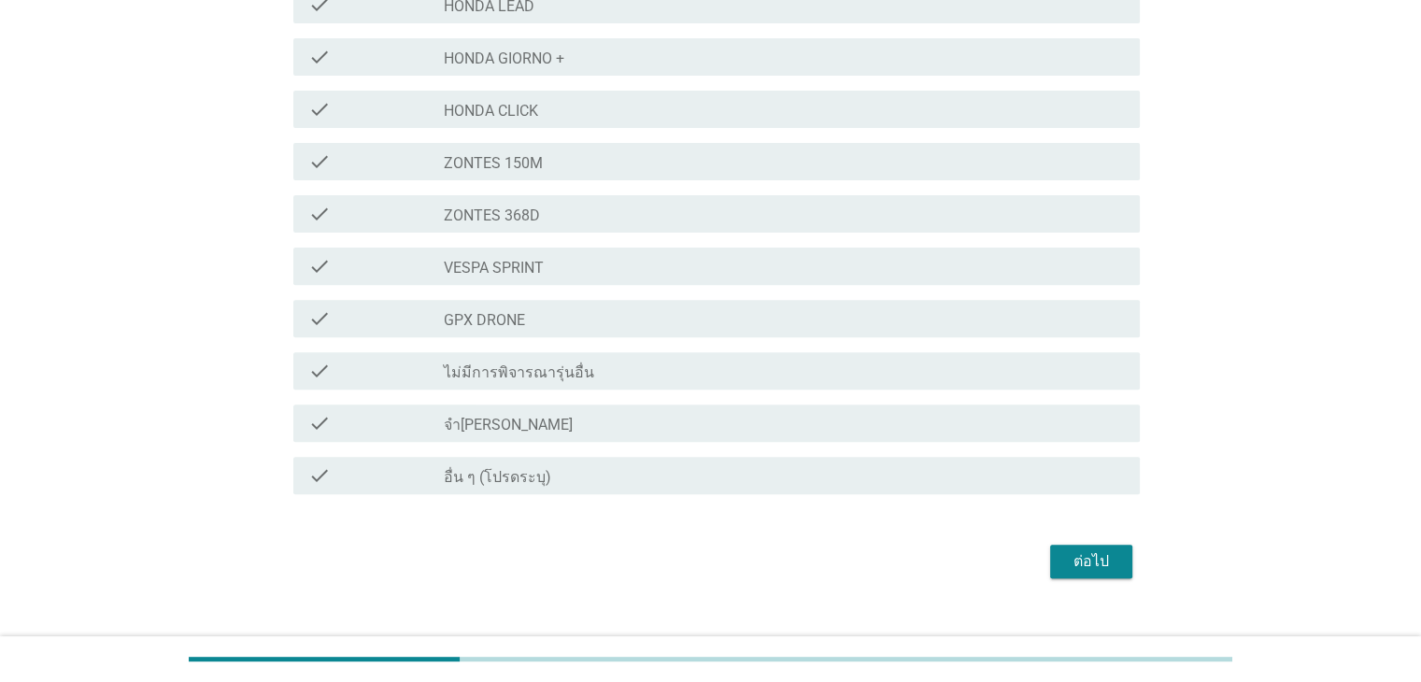
scroll to position [647, 0]
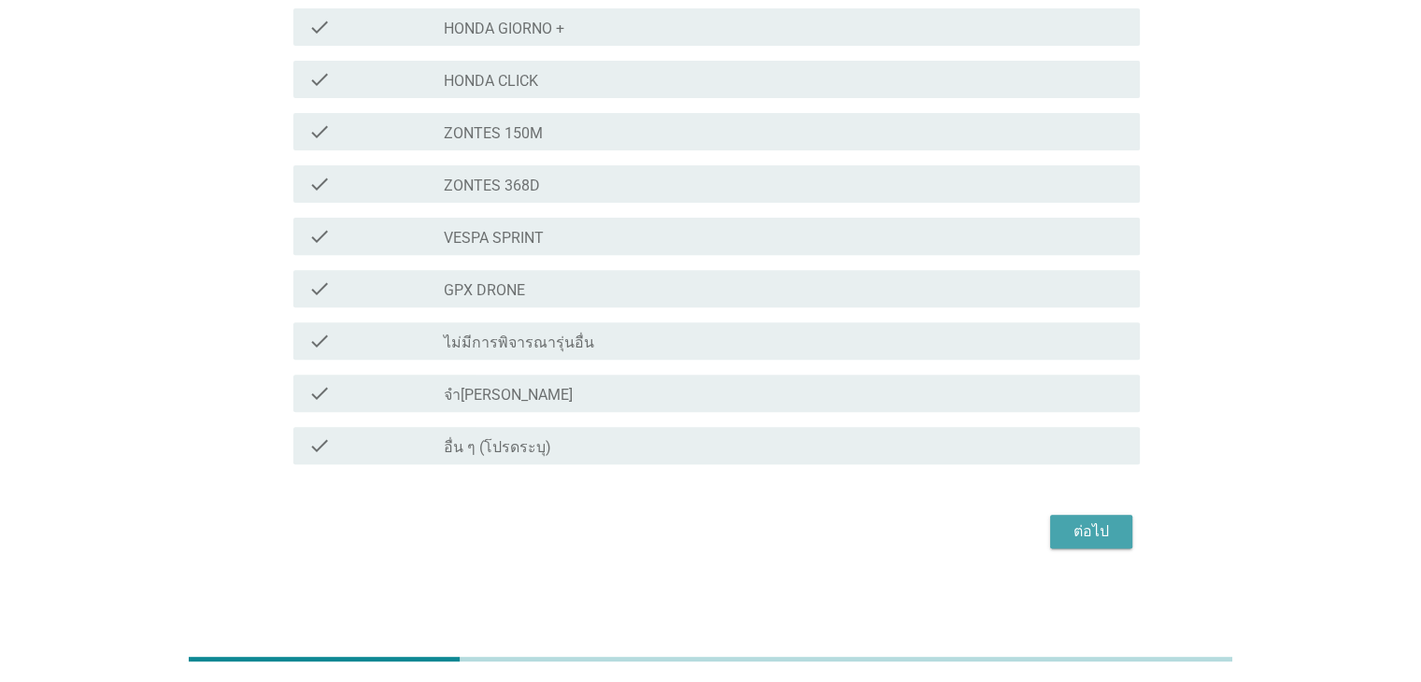
click at [1101, 531] on div "ต่อไป" at bounding box center [1091, 531] width 52 height 22
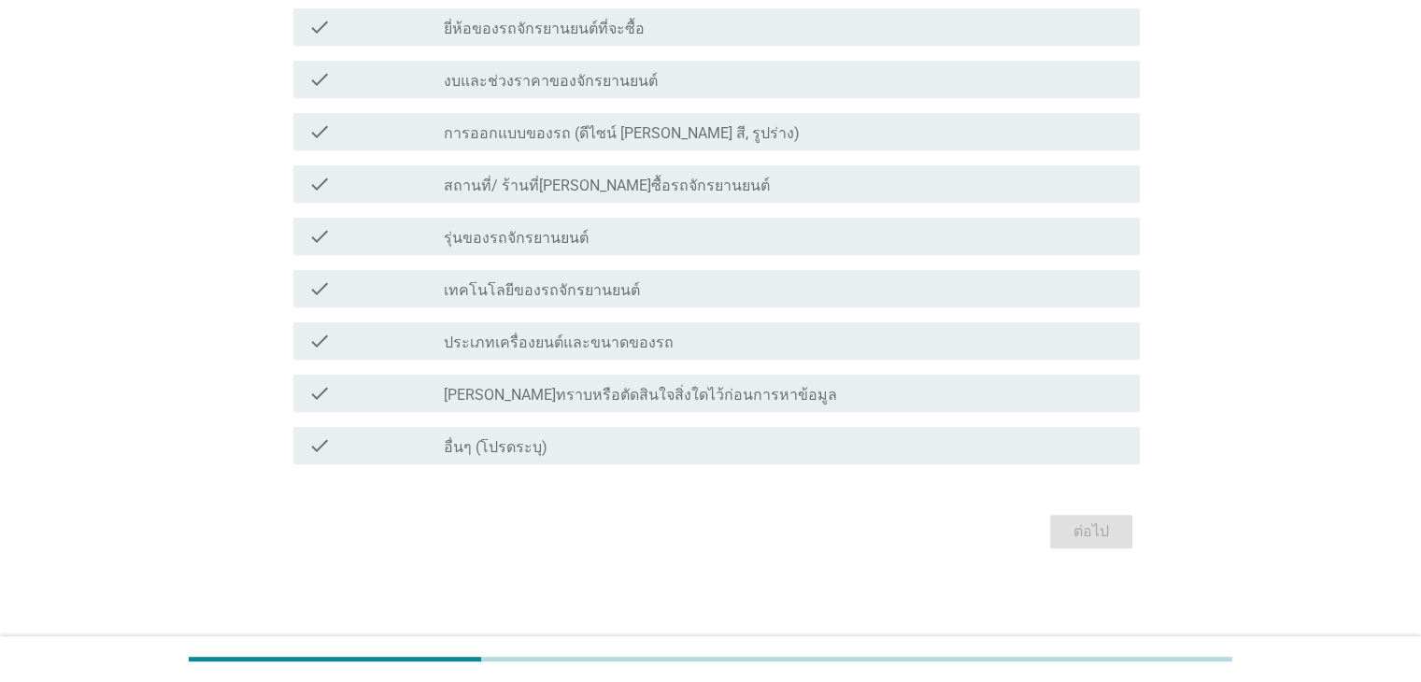
scroll to position [0, 0]
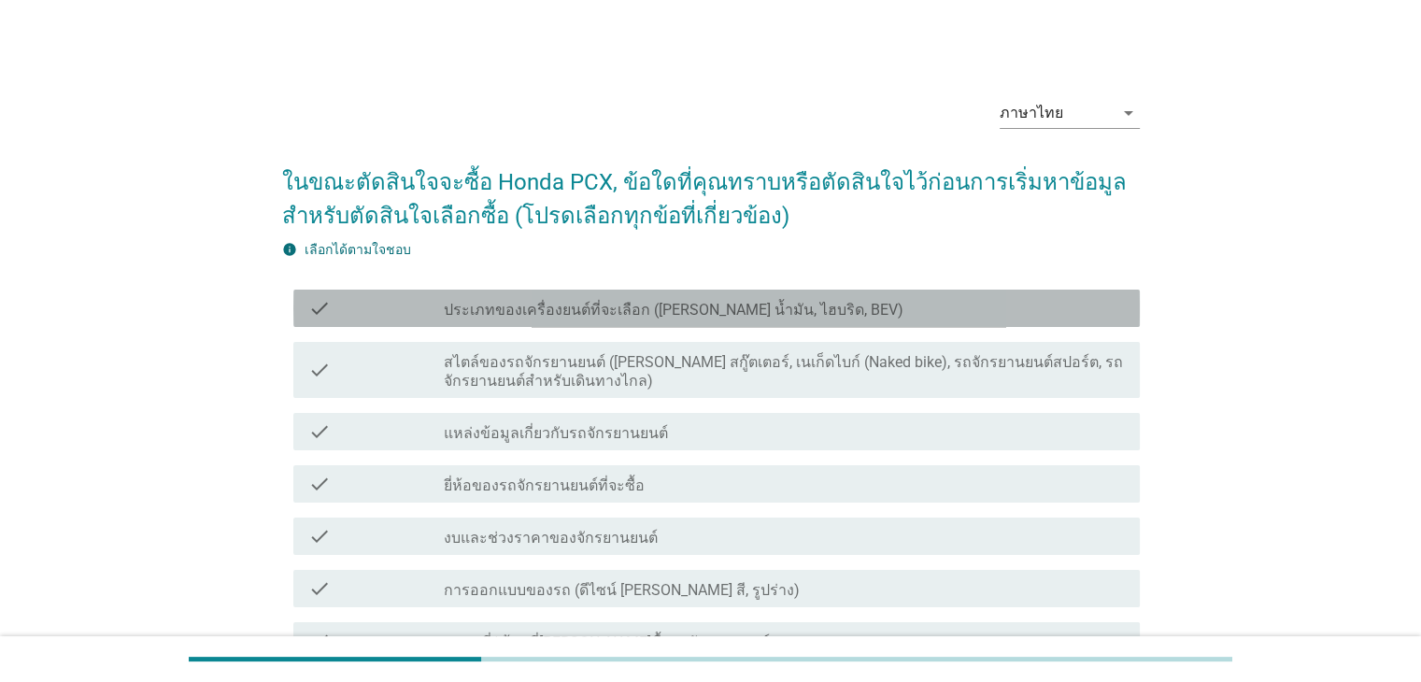
click at [598, 318] on label "ประเภทของเครื่องยนต์ที่จะเลือก ([PERSON_NAME] น้ำมัน, ไฮบริด, BEV)" at bounding box center [674, 310] width 460 height 19
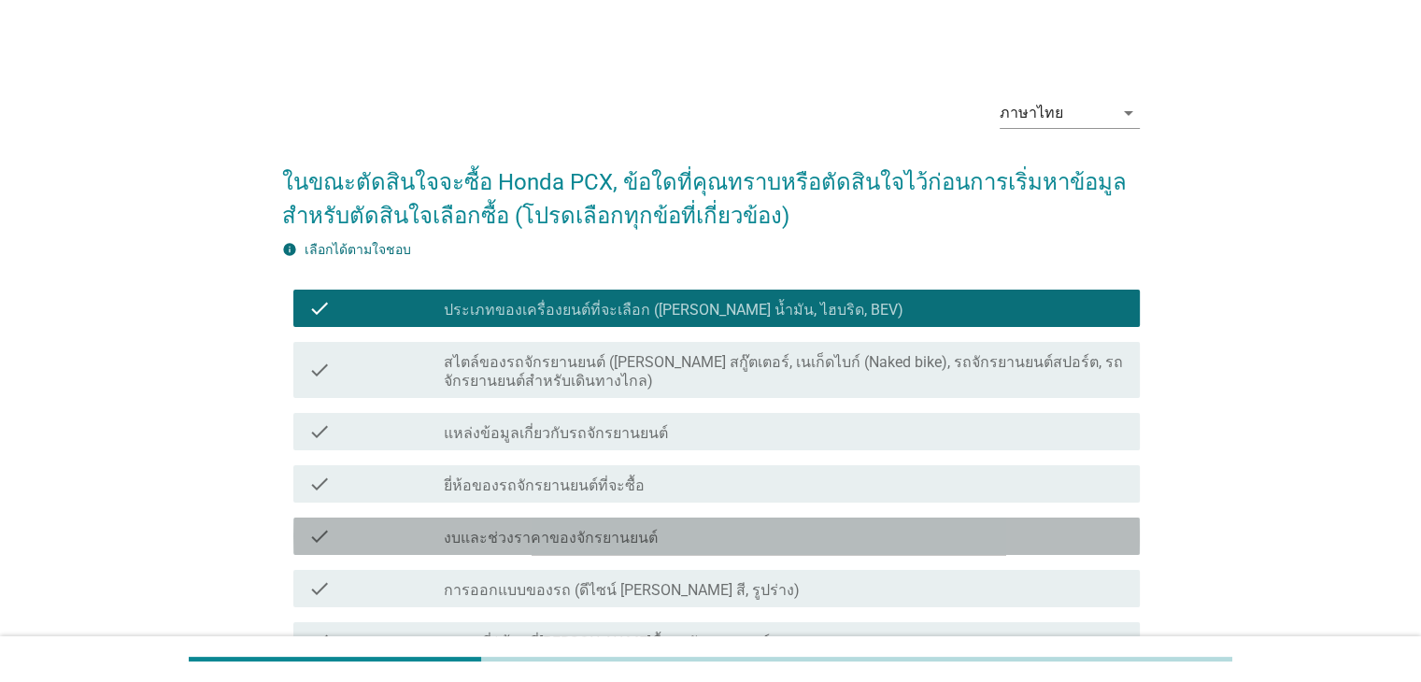
click at [602, 537] on label "งบและช่วงราคาของจักรยานยนต์" at bounding box center [551, 538] width 214 height 19
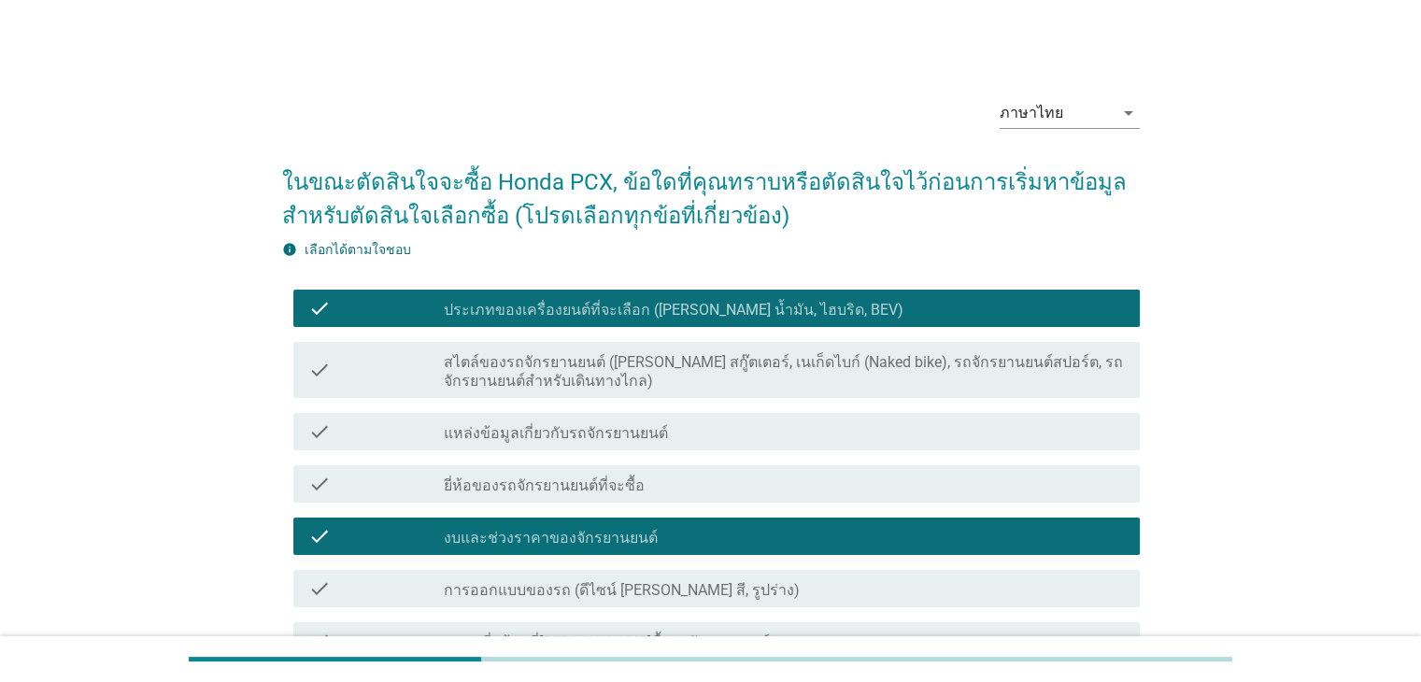
click at [602, 490] on label "ยี่ห้อของรถจักรยานยนต์ที่จะซื้อ" at bounding box center [544, 485] width 201 height 19
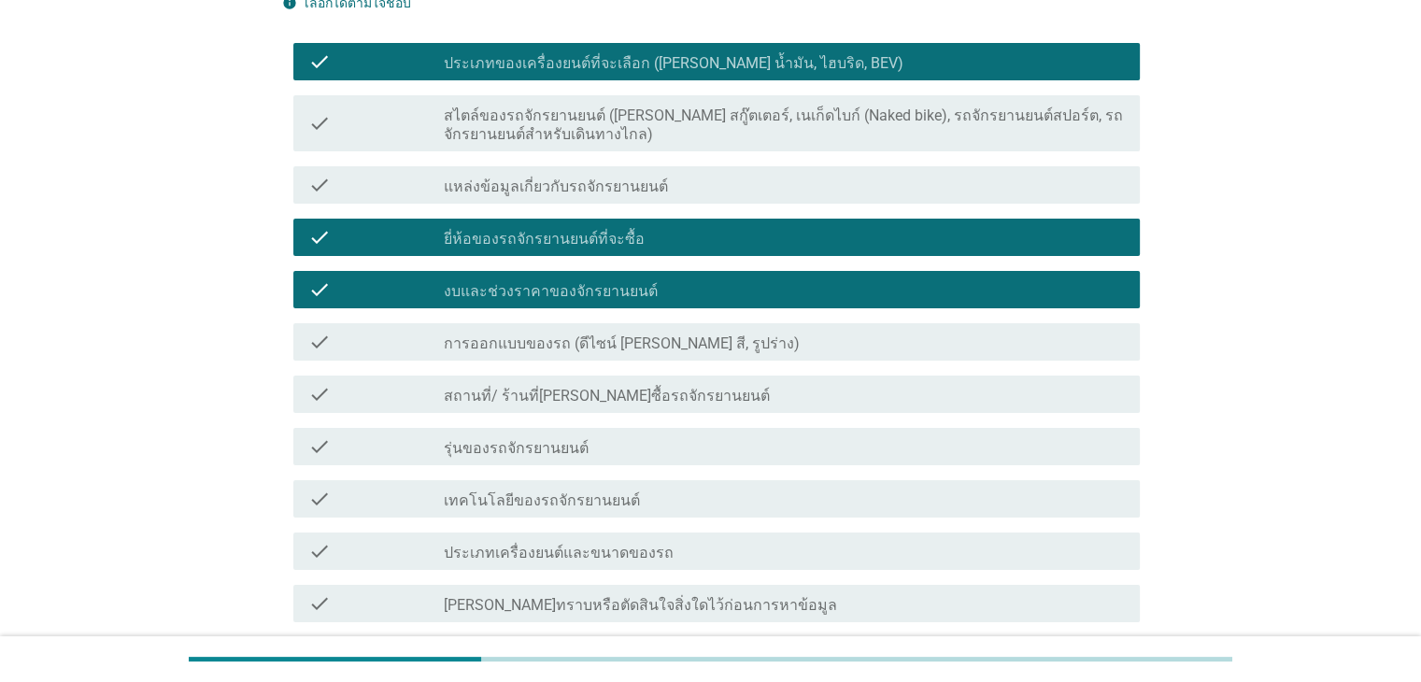
scroll to position [280, 0]
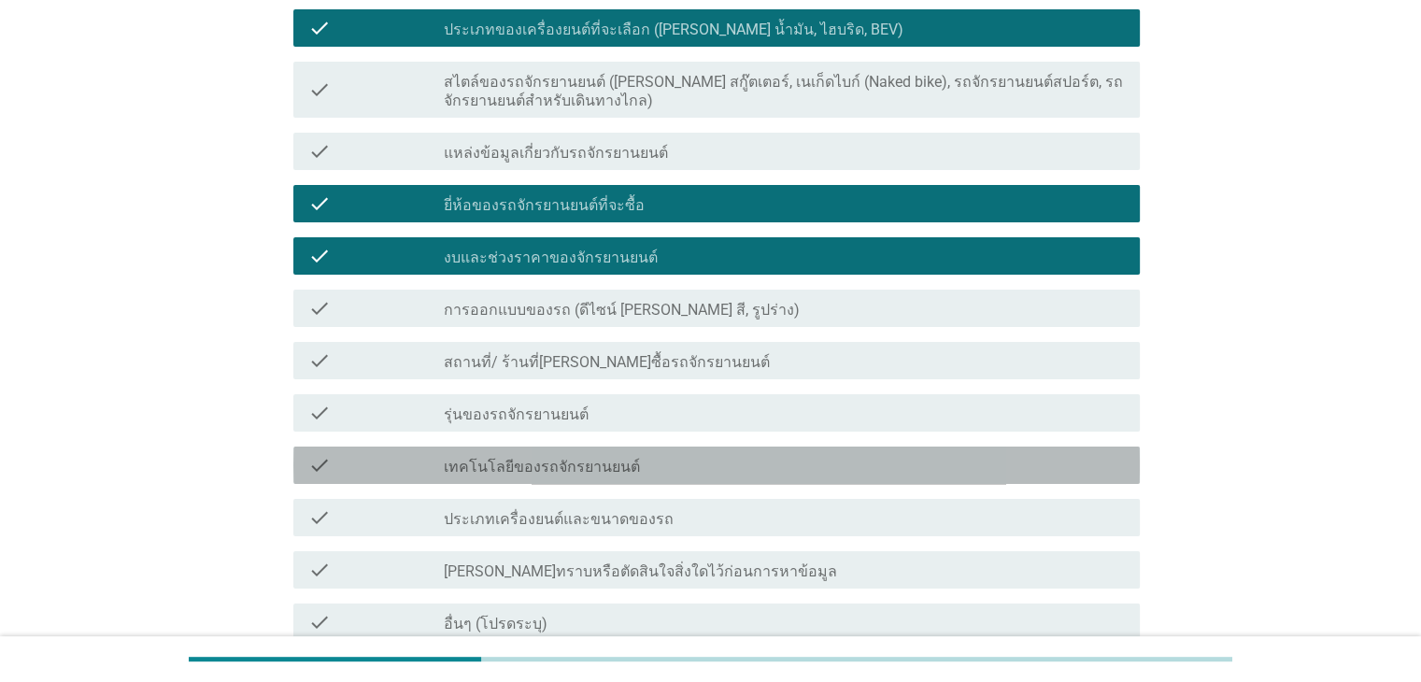
click at [596, 472] on label "เทคโนโลยีของรถจักรยานยนต์" at bounding box center [542, 467] width 196 height 19
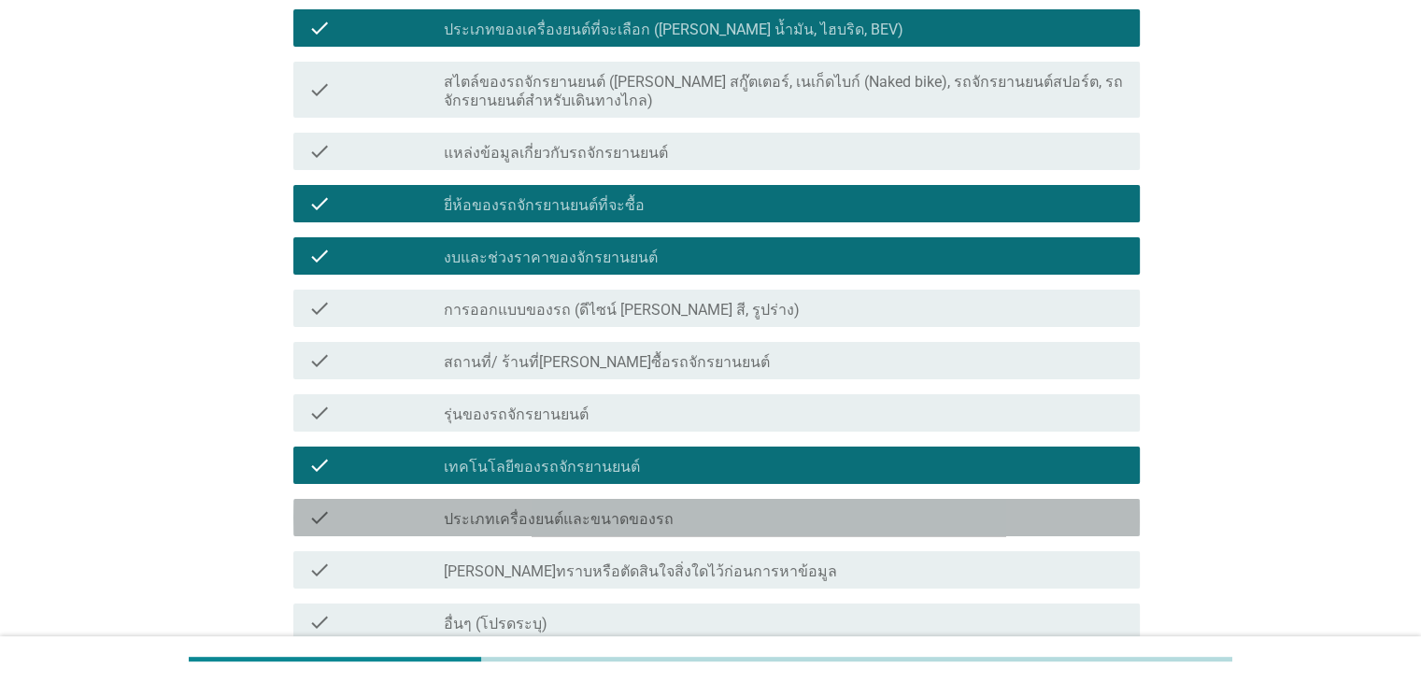
click at [604, 519] on label "ประเภทเครื่องยนต์และขนาดของรถ" at bounding box center [559, 519] width 230 height 19
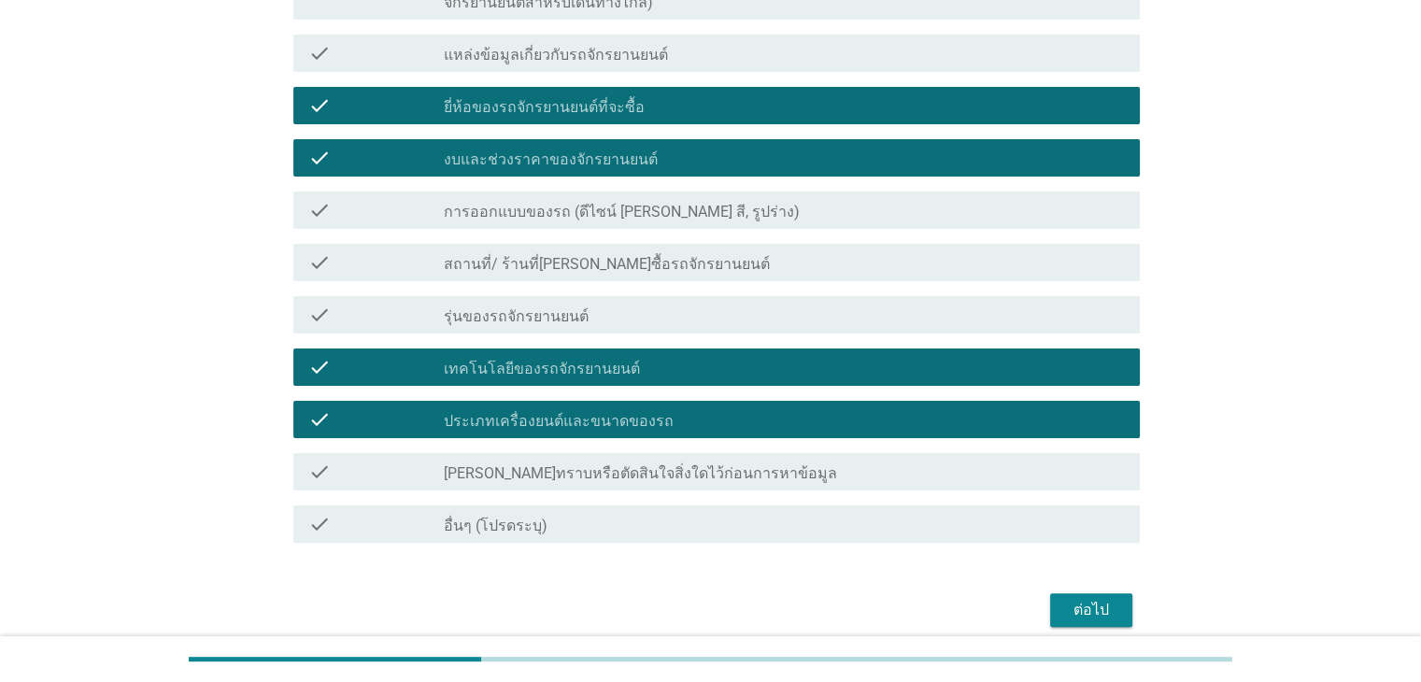
scroll to position [457, 0]
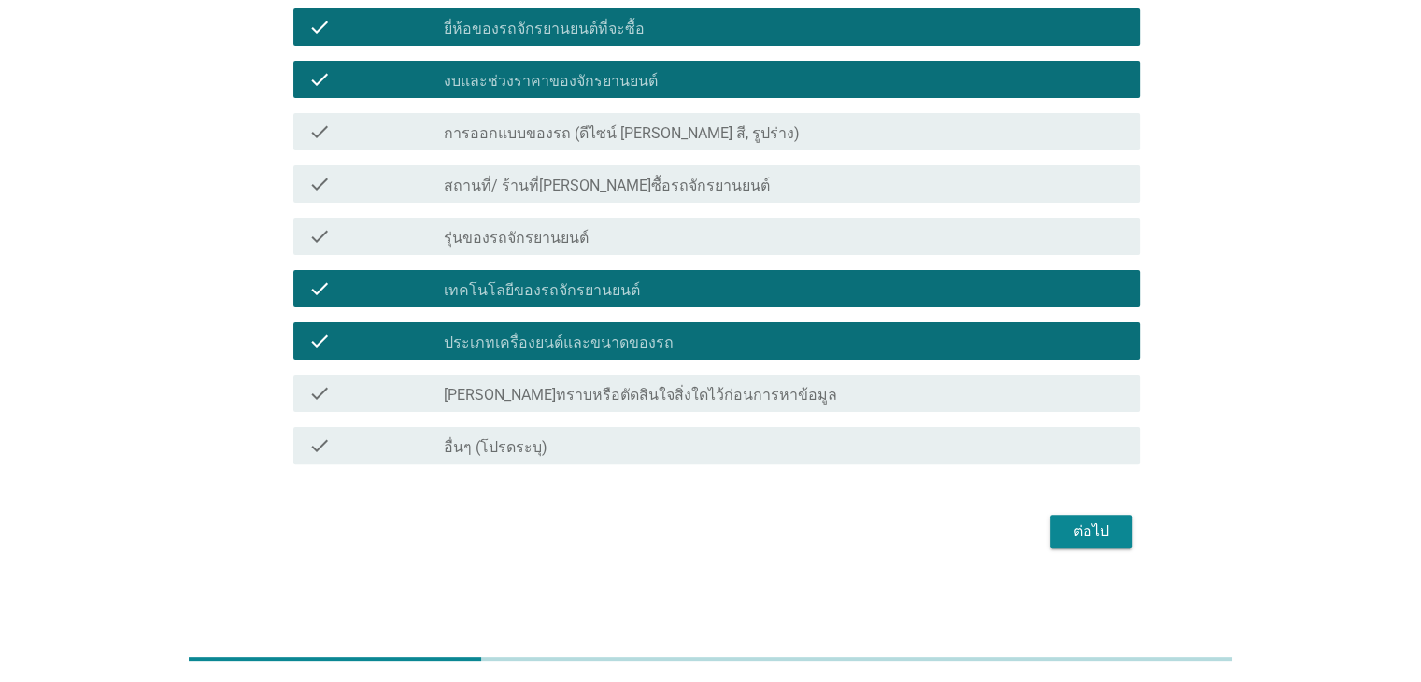
click at [1061, 524] on button "ต่อไป" at bounding box center [1091, 532] width 82 height 34
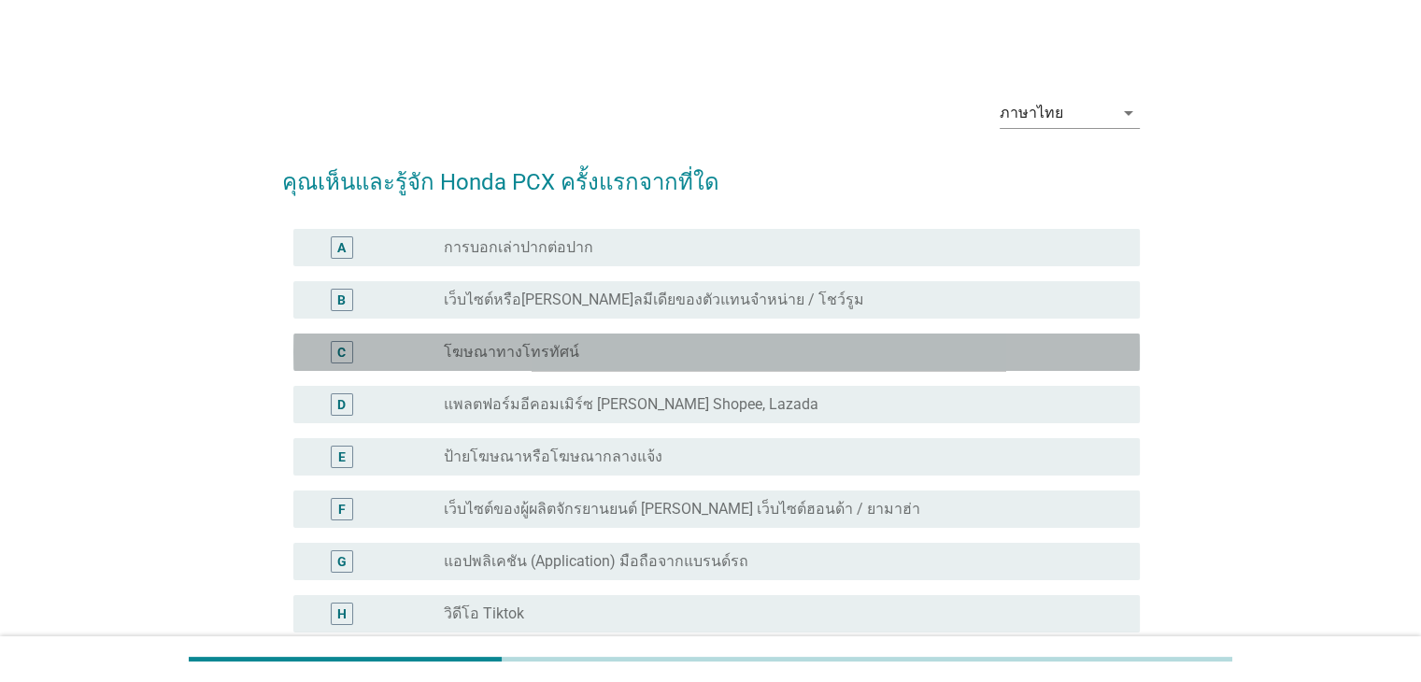
click at [531, 345] on label "โฆษณาทางโทรทัศน์" at bounding box center [511, 352] width 135 height 19
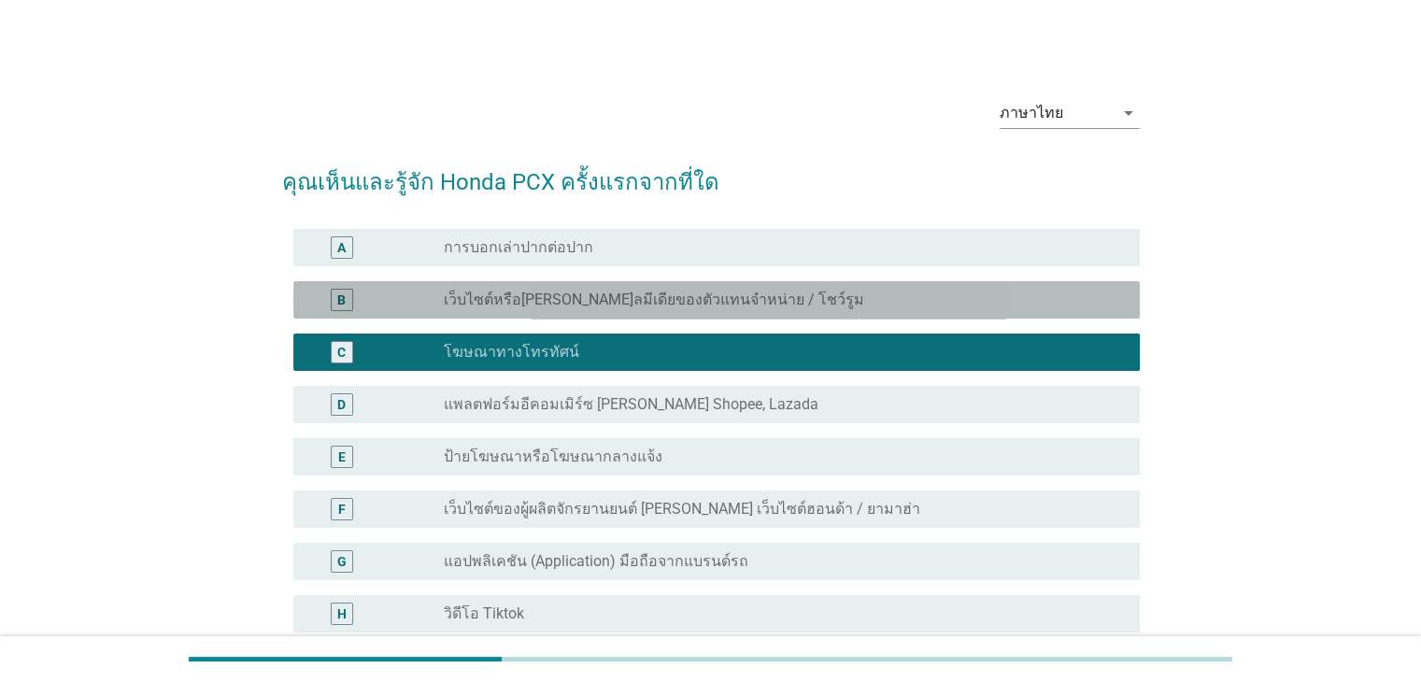
click at [568, 296] on label "เว็บไซต์หรือ[PERSON_NAME]ลมีเดียของตัวแทนจําหน่าย / โชว์รูม" at bounding box center [654, 300] width 420 height 19
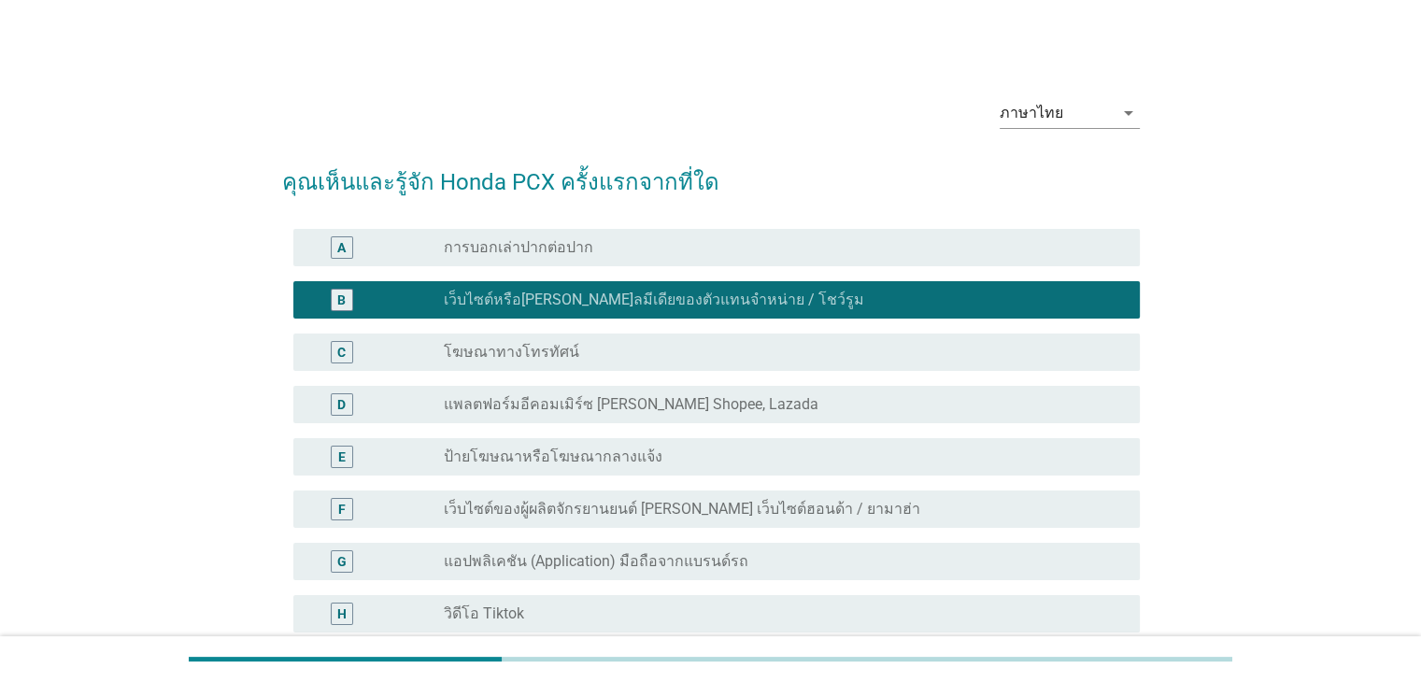
click at [518, 350] on label "โฆษณาทางโทรทัศน์" at bounding box center [511, 352] width 135 height 19
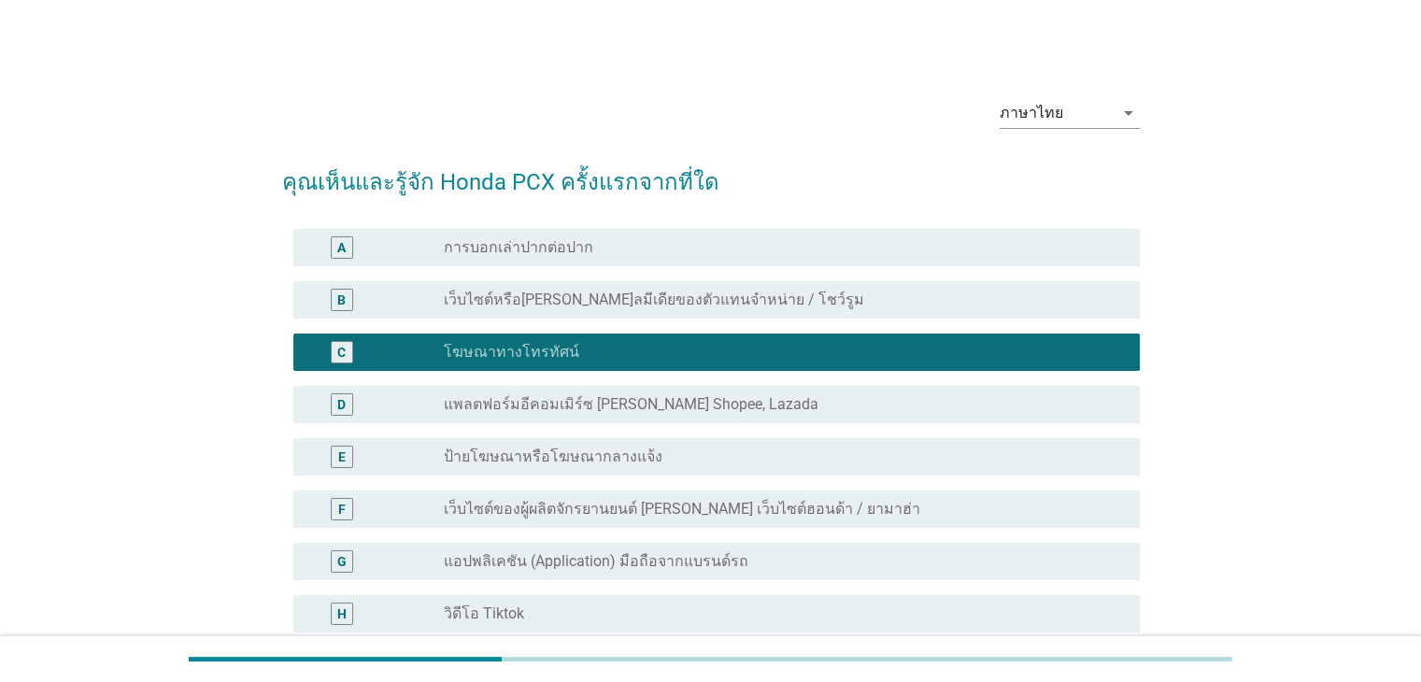
drag, startPoint x: 542, startPoint y: 448, endPoint x: 938, endPoint y: 396, distance: 399.5
click at [938, 394] on div "radio_button_unchecked แพลตฟอร์มอีคอมเมิร์ซ [PERSON_NAME] Shopee, Lazada" at bounding box center [784, 404] width 680 height 22
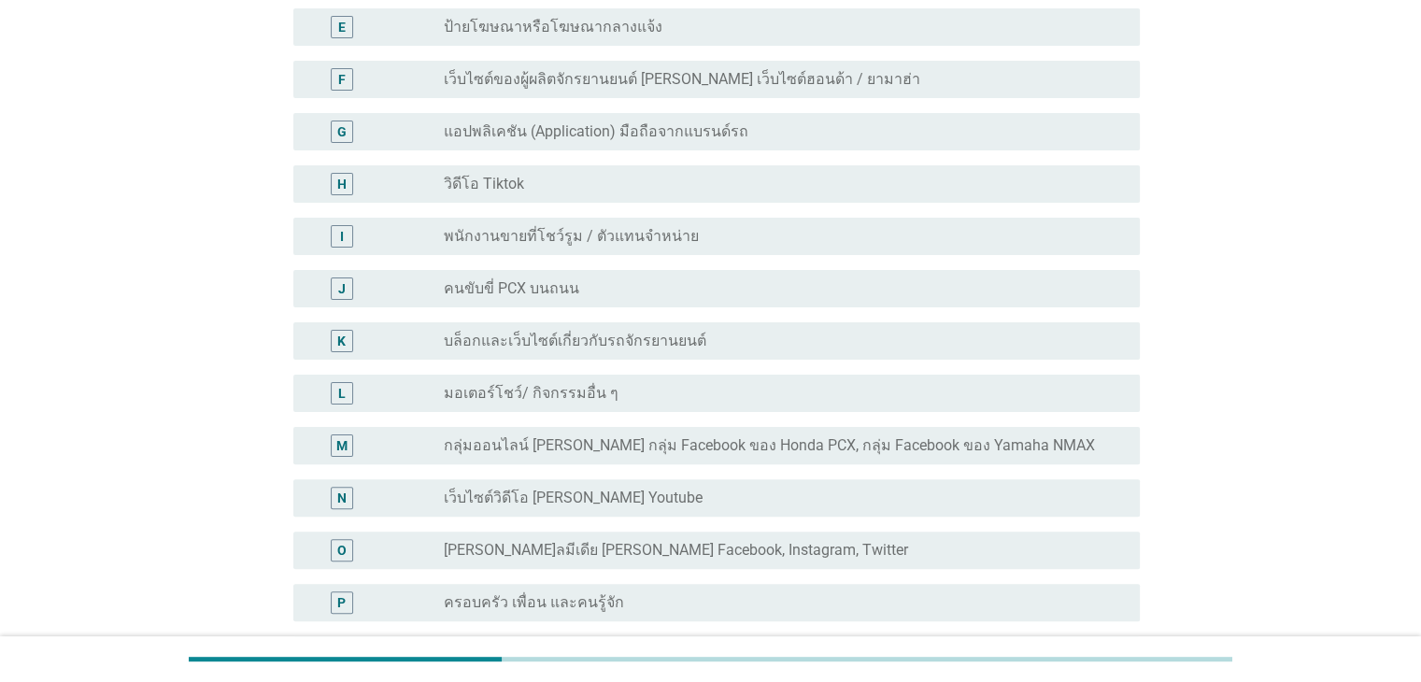
scroll to position [561, 0]
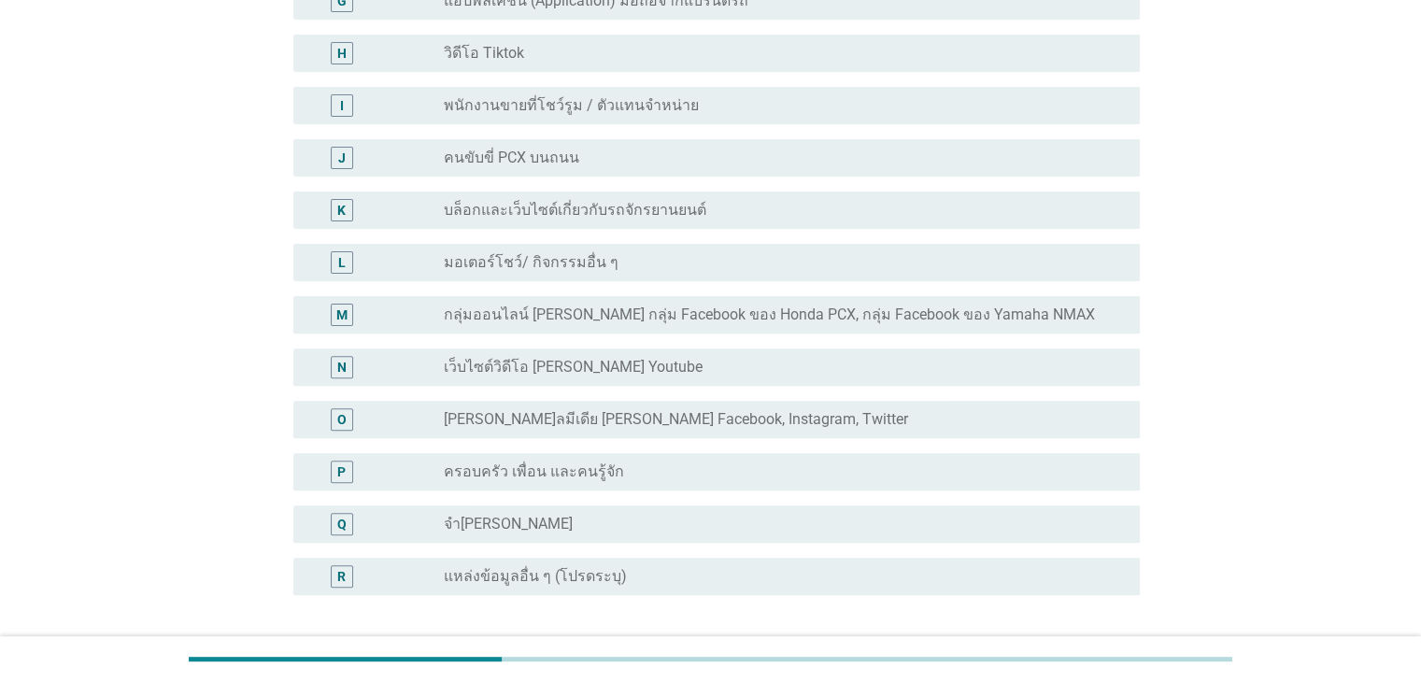
click at [570, 410] on label "[PERSON_NAME]ลมีเดีย [PERSON_NAME] Facebook, Instagram, Twitter" at bounding box center [676, 419] width 464 height 19
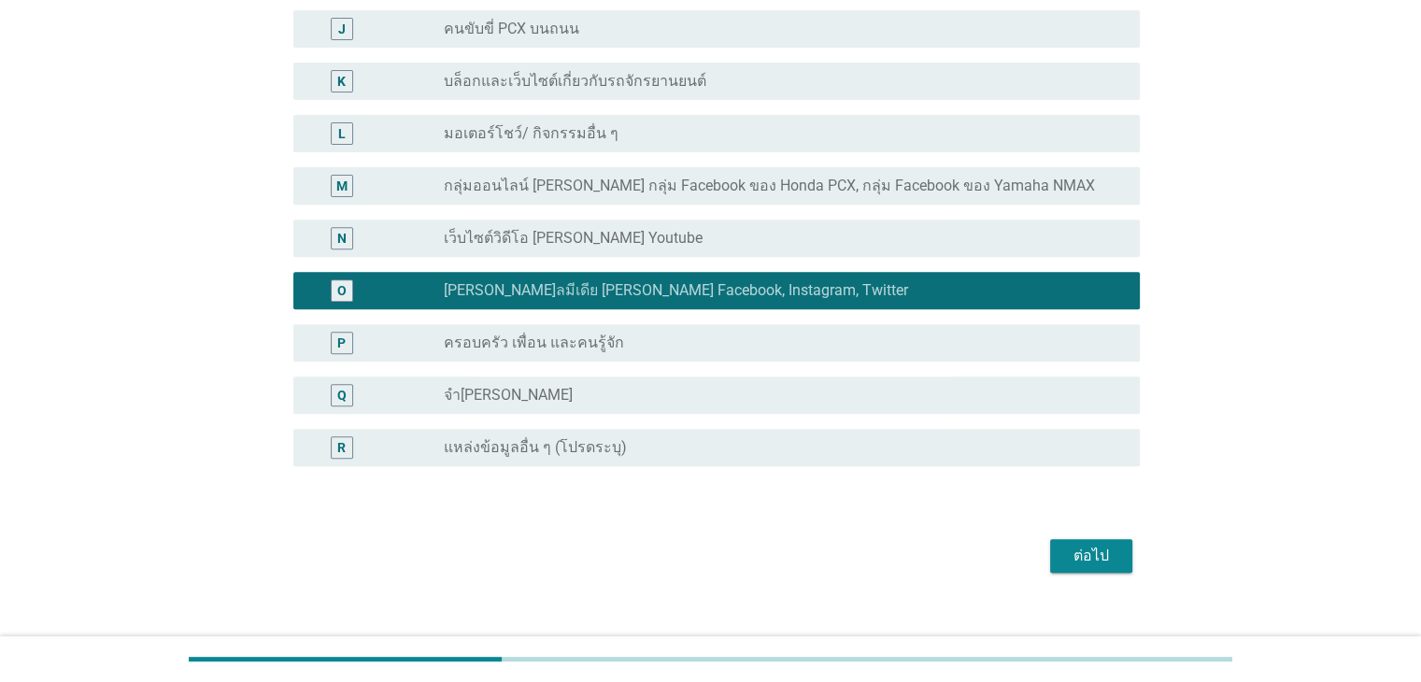
scroll to position [714, 0]
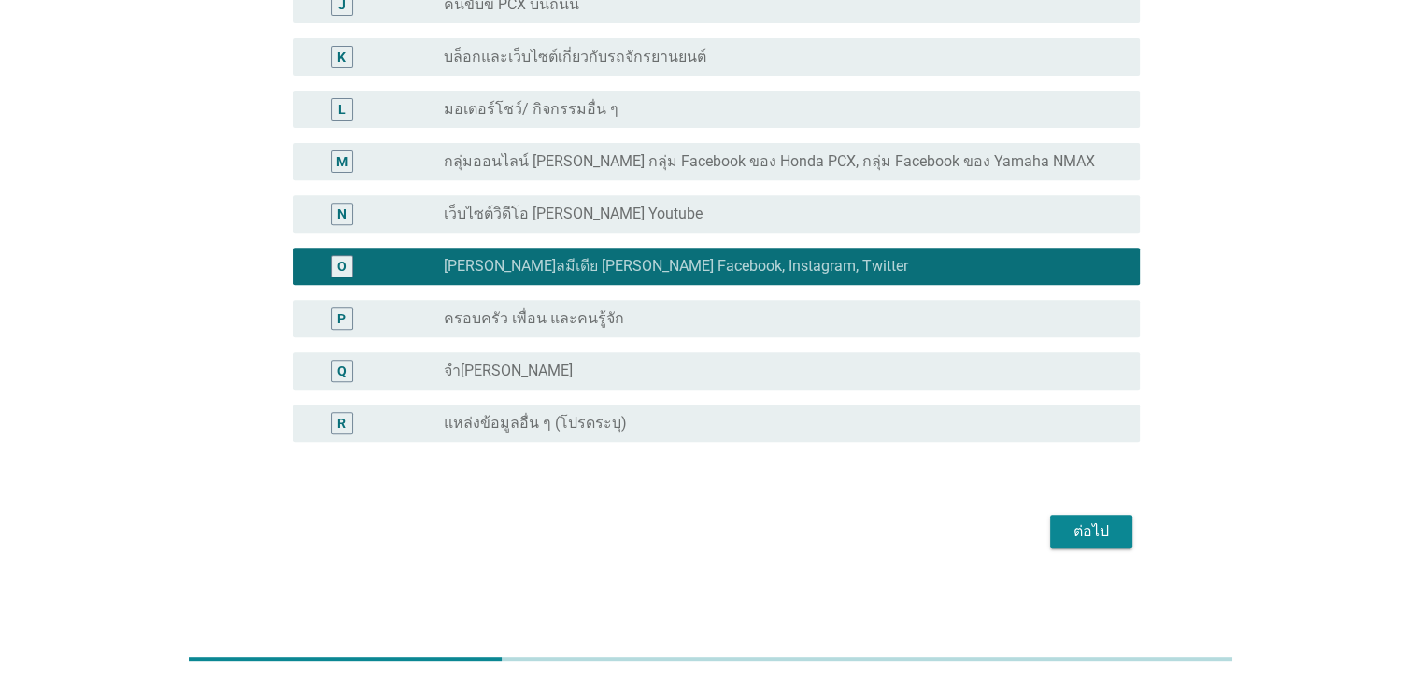
click at [1061, 533] on button "ต่อไป" at bounding box center [1091, 532] width 82 height 34
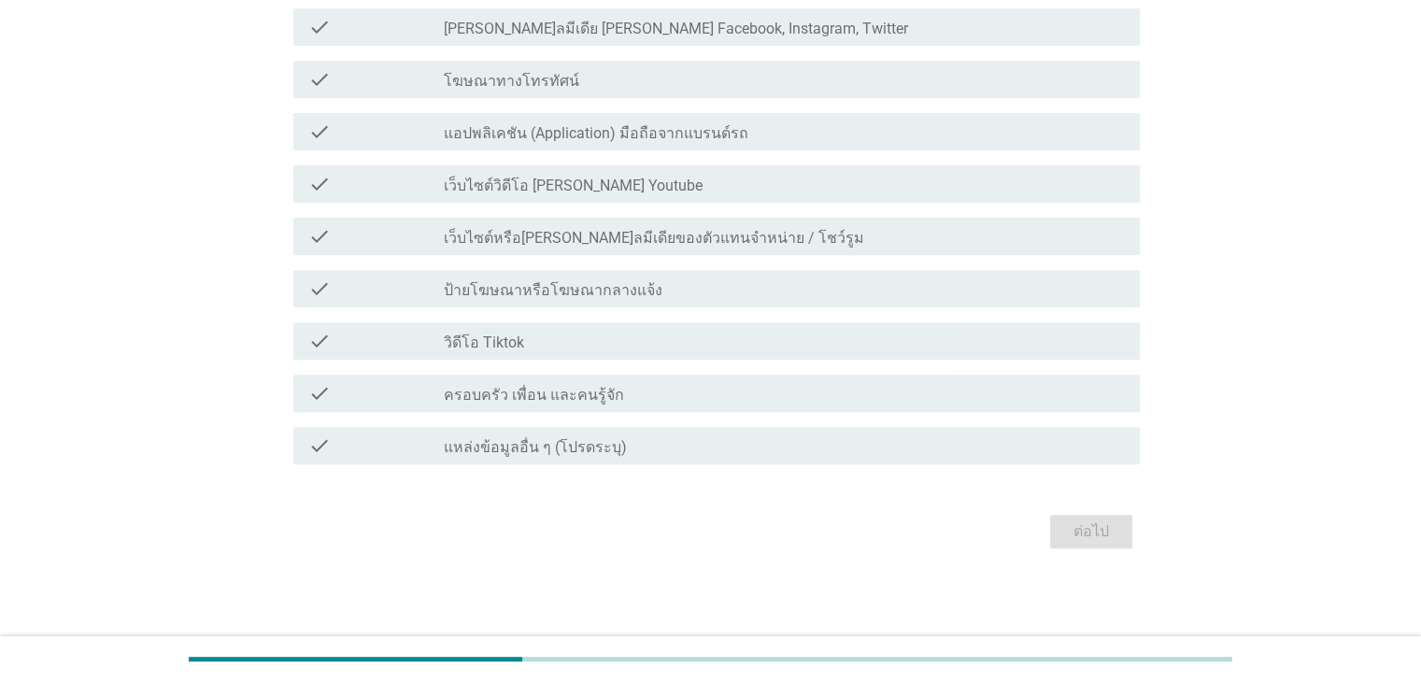
scroll to position [0, 0]
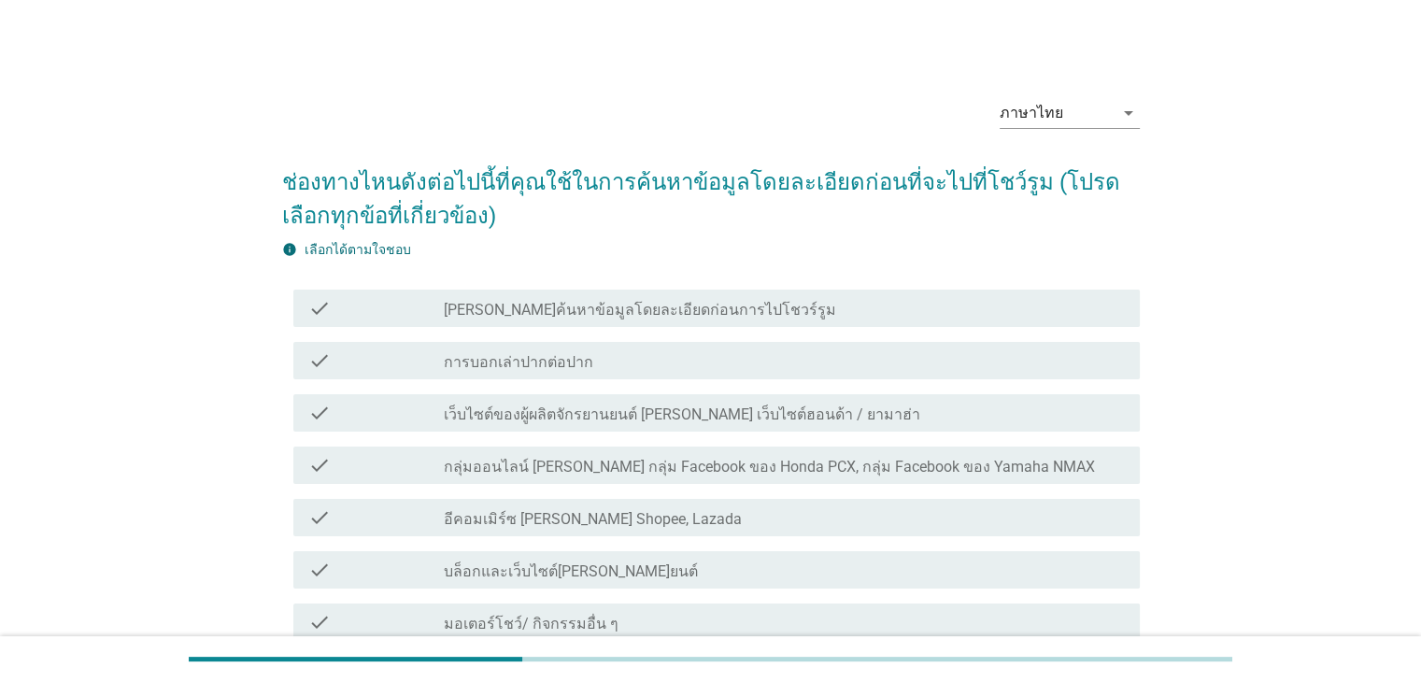
click at [667, 410] on label "เว็บไซต์ของผู้ผลิตจักรยานยนต์ [PERSON_NAME] เว็บไซต์ฮอนด้า / ยามาฮ่า" at bounding box center [682, 414] width 476 height 19
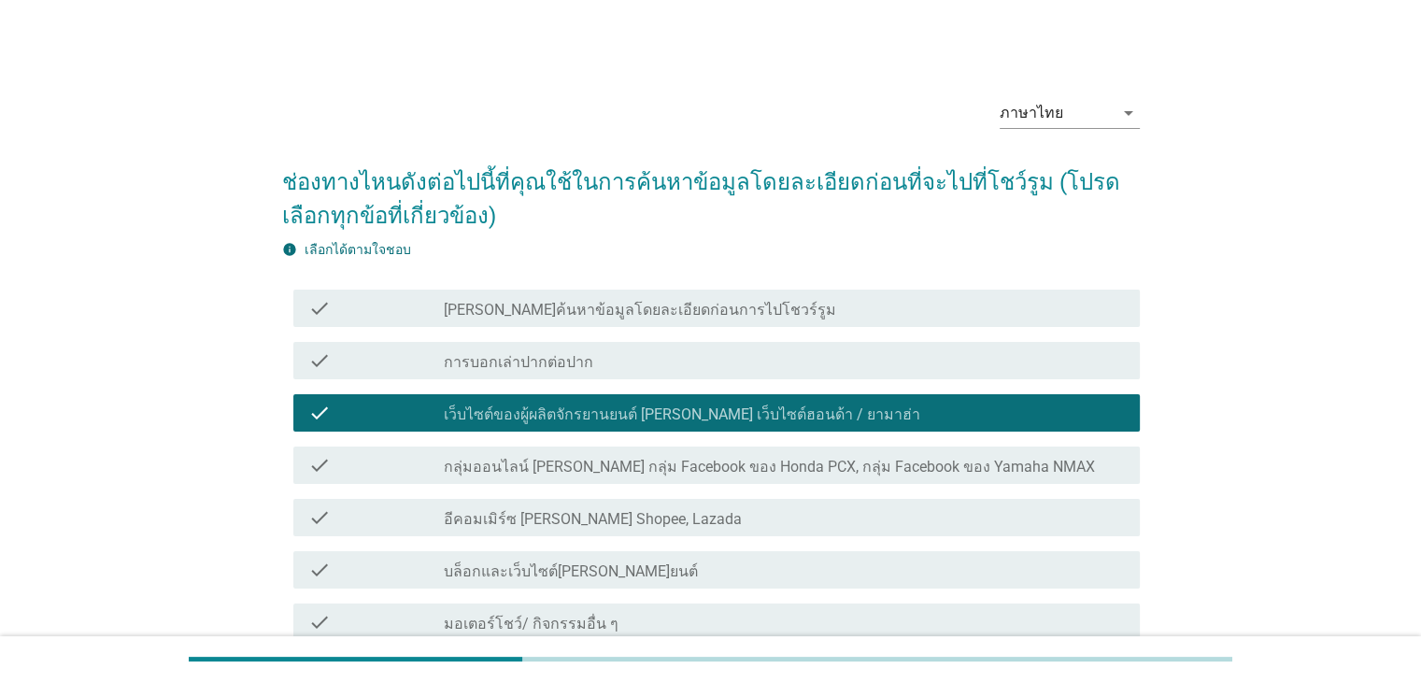
click at [664, 472] on label "กลุ่มออนไลน์ [PERSON_NAME] กลุ่ม Facebook ของ Honda PCX, กลุ่ม Facebook ของ Yam…" at bounding box center [769, 467] width 651 height 19
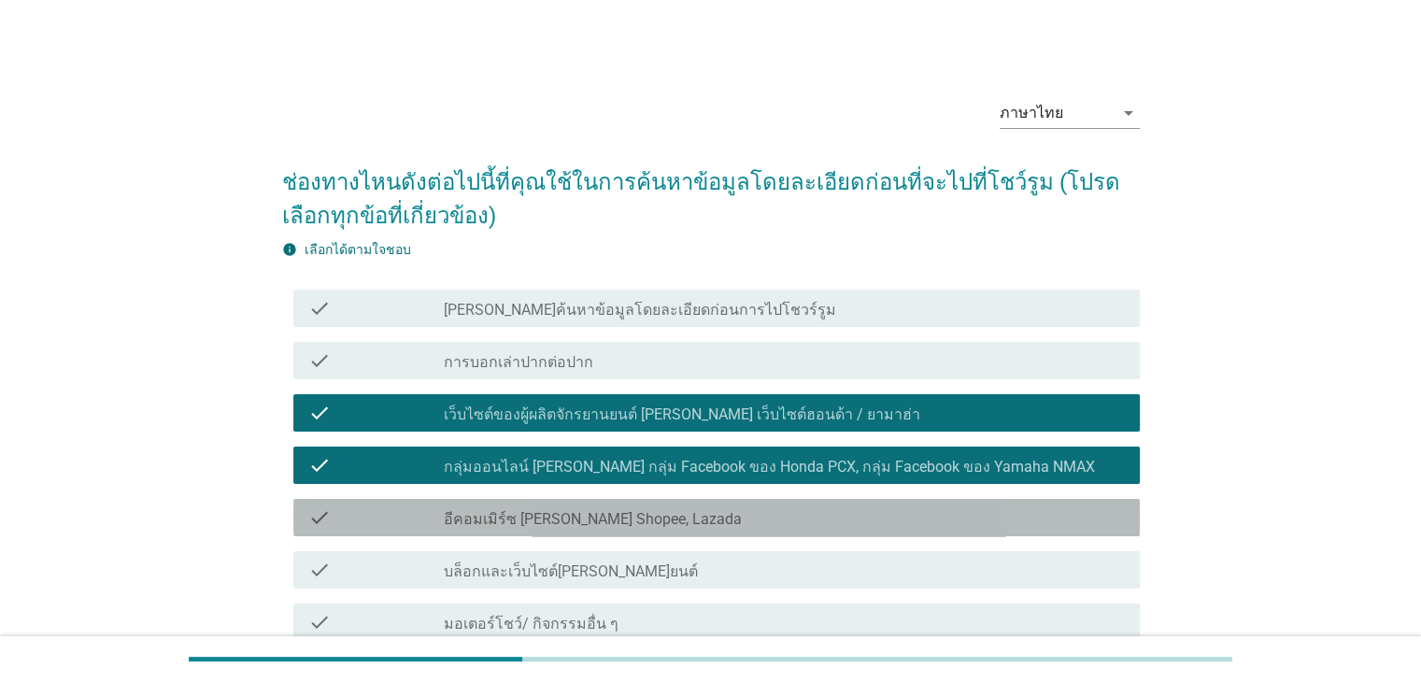
click at [653, 520] on div "check_box_outline_blank อีคอมเมิร์ซ [PERSON_NAME] Shopee, Lazada" at bounding box center [784, 517] width 680 height 22
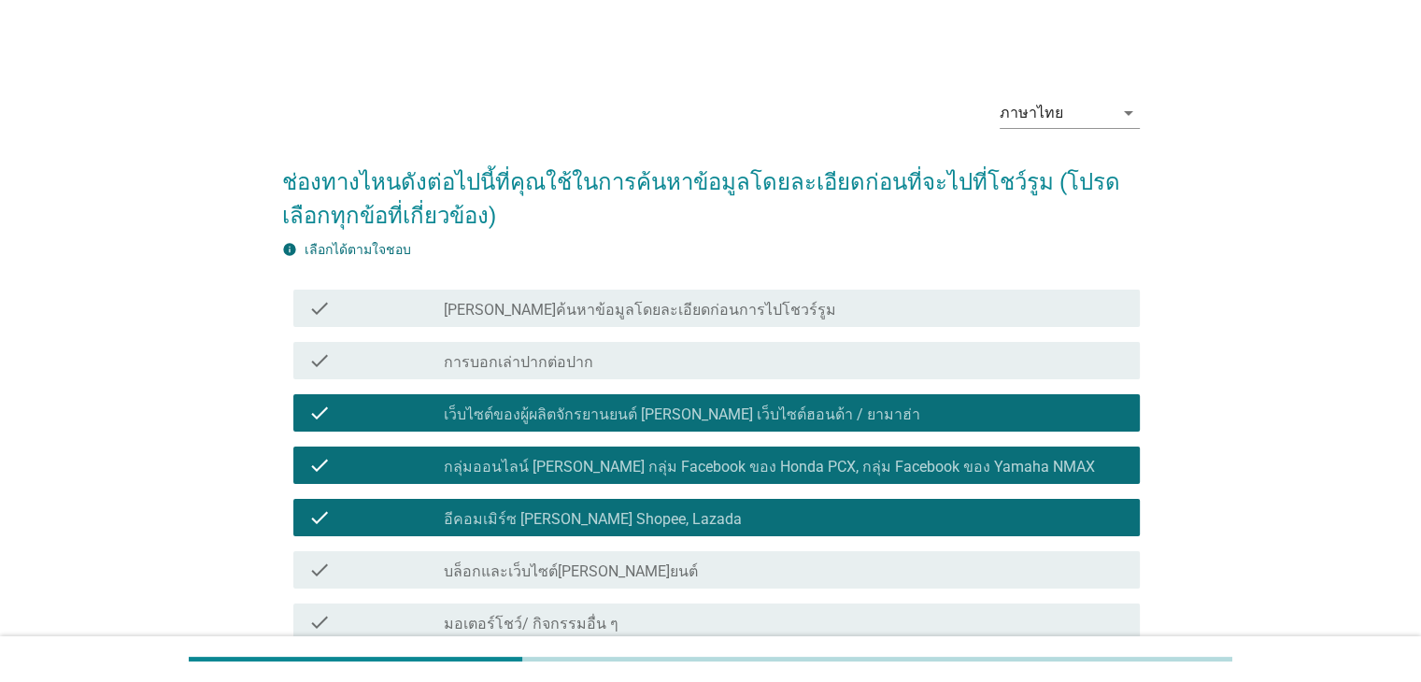
click at [653, 520] on div "check_box_outline_blank อีคอมเมิร์ซ [PERSON_NAME] Shopee, Lazada" at bounding box center [784, 517] width 680 height 22
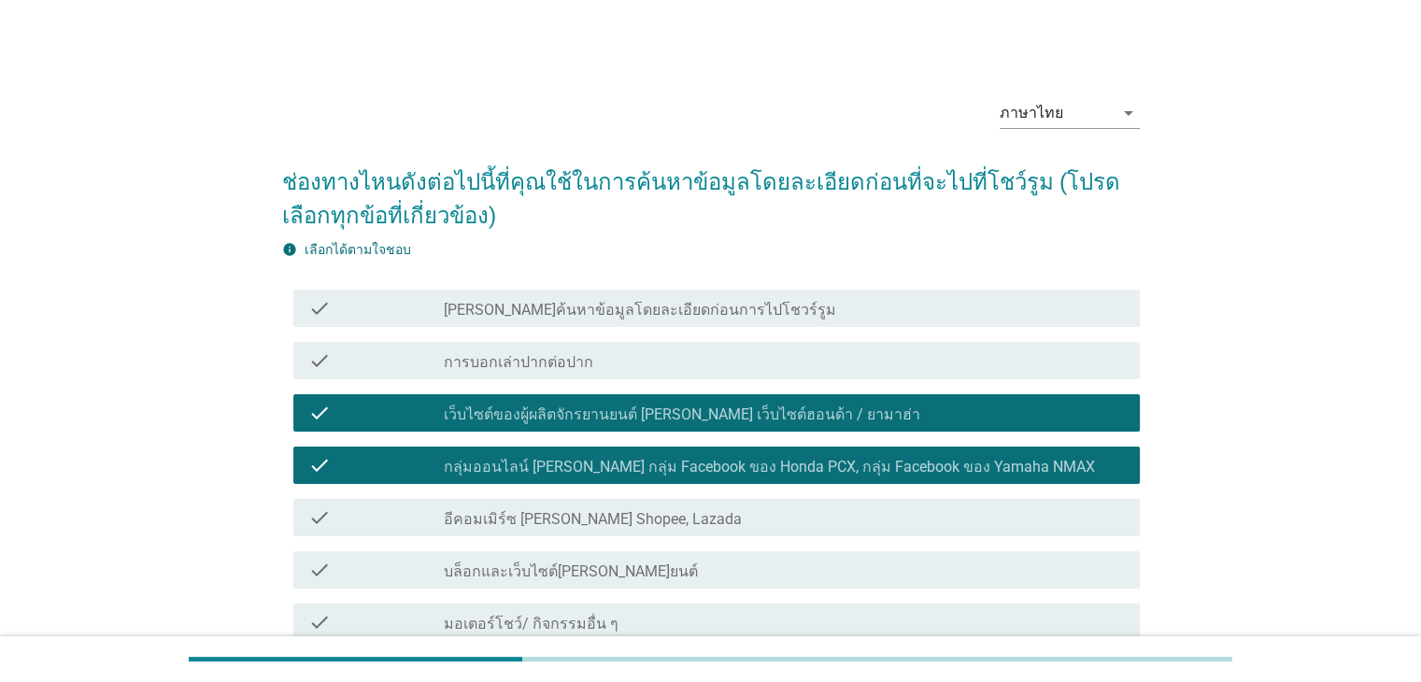
click at [658, 565] on div "check_box_outline_blank บล็อกและเว็บไซต์[PERSON_NAME]ยนต์" at bounding box center [784, 570] width 680 height 22
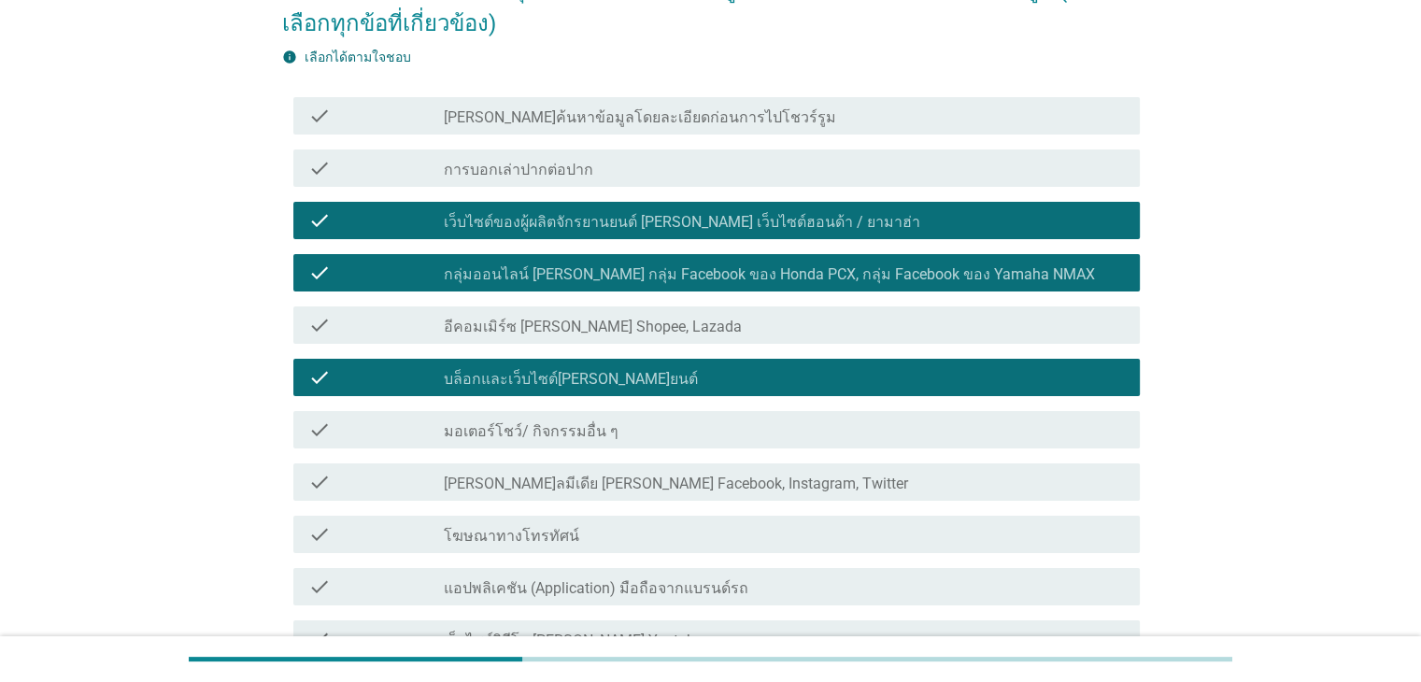
scroll to position [374, 0]
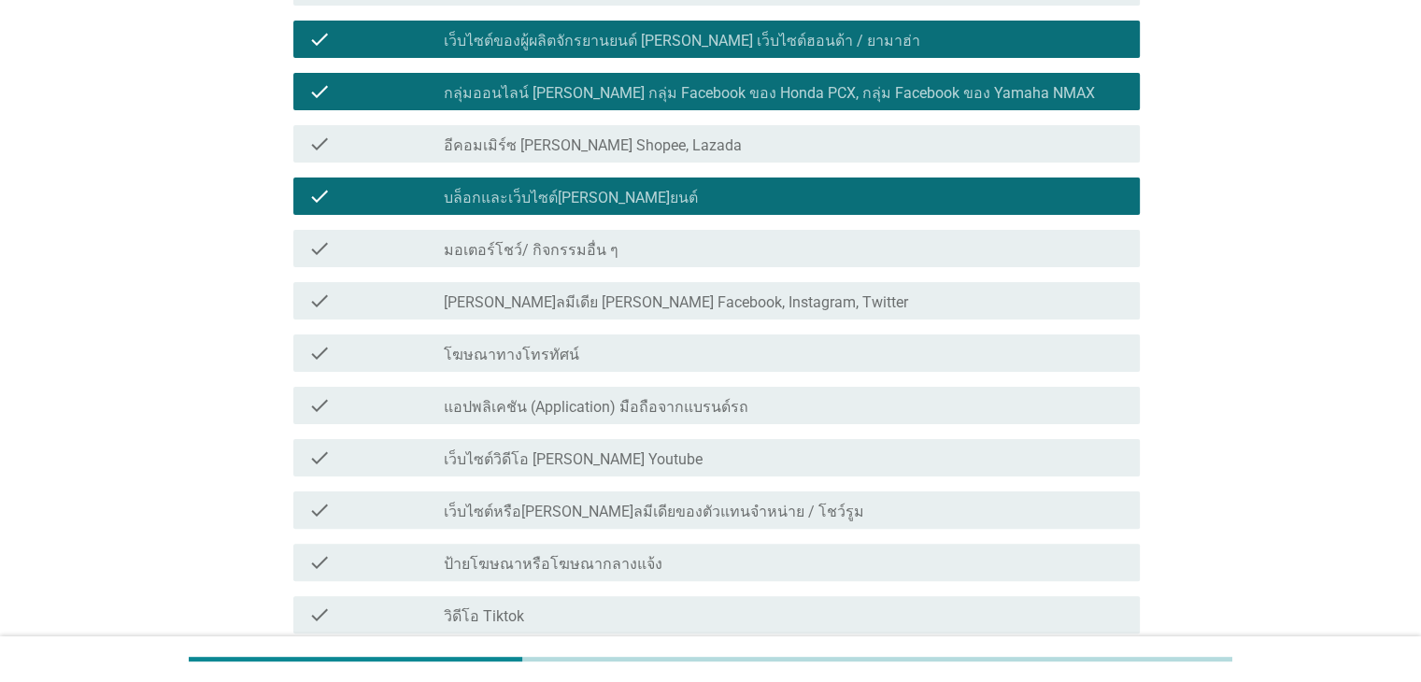
click at [665, 463] on div "check_box_outline_blank เว็บไซต์วิดีโอ [PERSON_NAME] Youtube" at bounding box center [784, 458] width 680 height 22
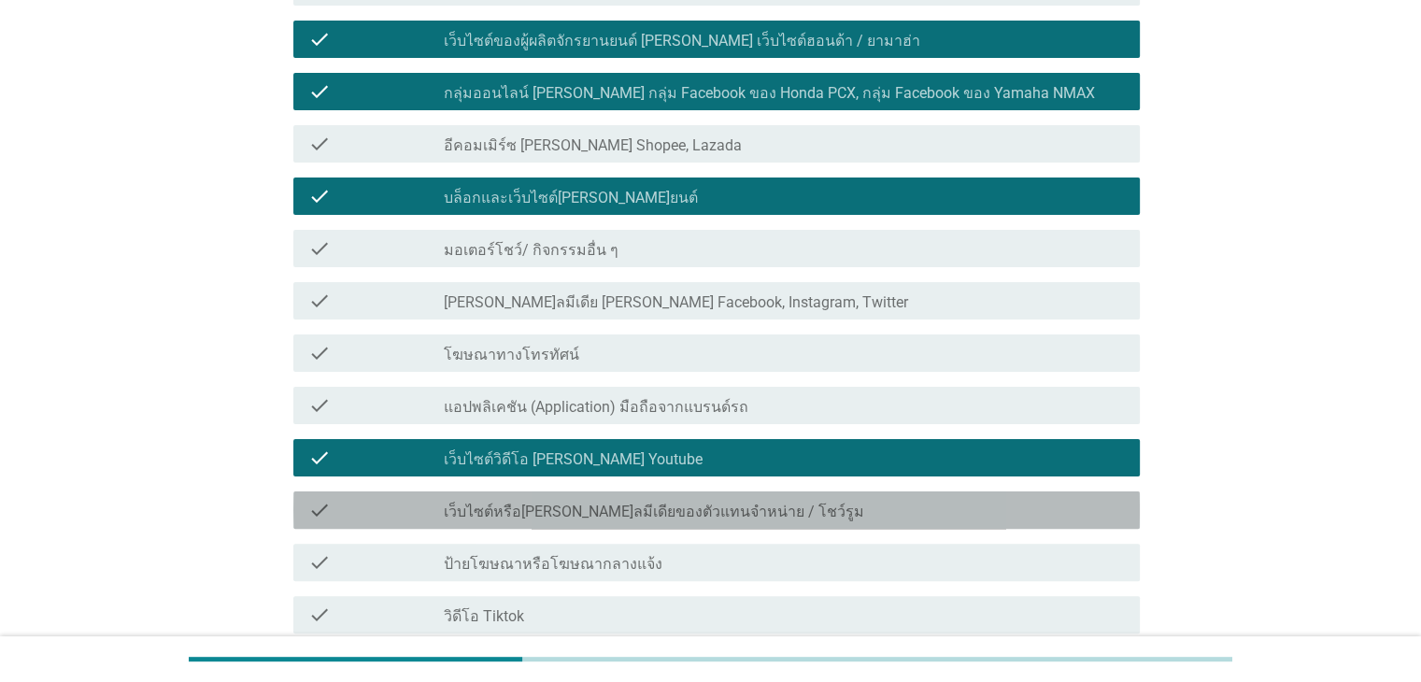
click at [664, 504] on label "เว็บไซต์หรือ[PERSON_NAME]ลมีเดียของตัวแทนจําหน่าย / โชว์รูม" at bounding box center [654, 512] width 420 height 19
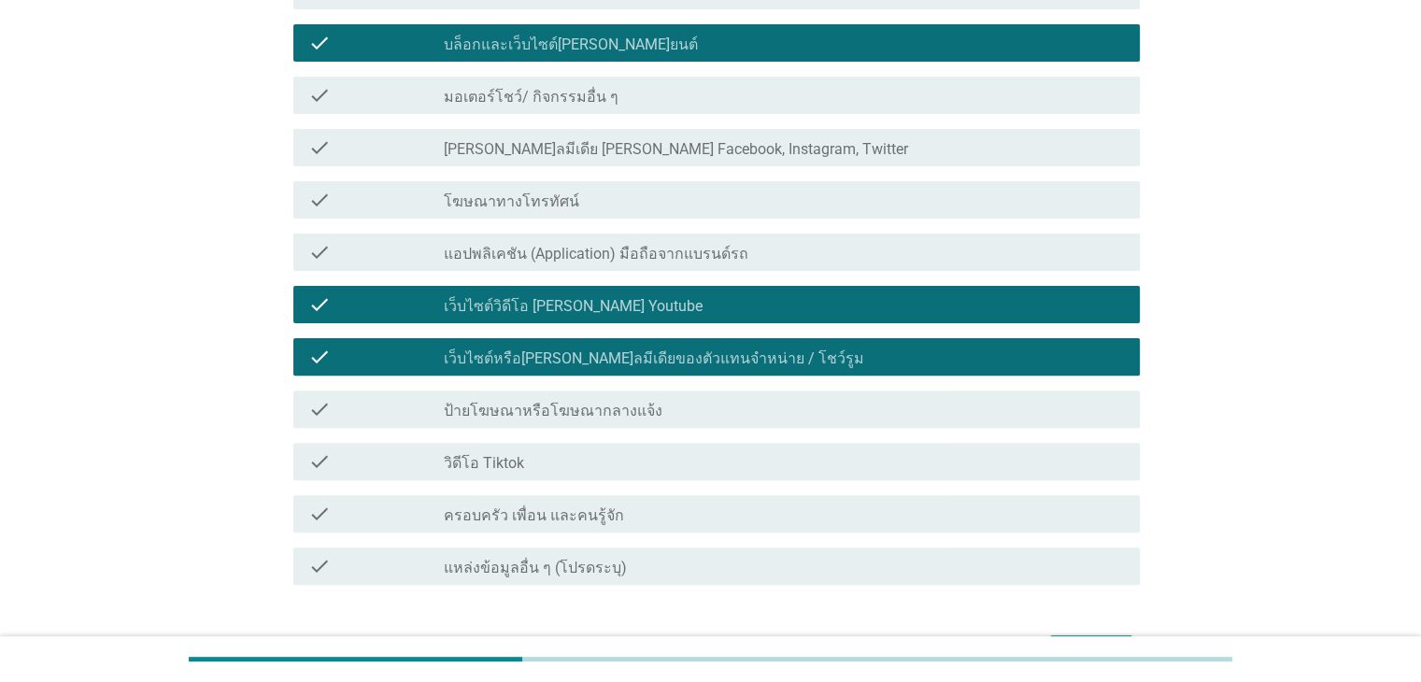
scroll to position [647, 0]
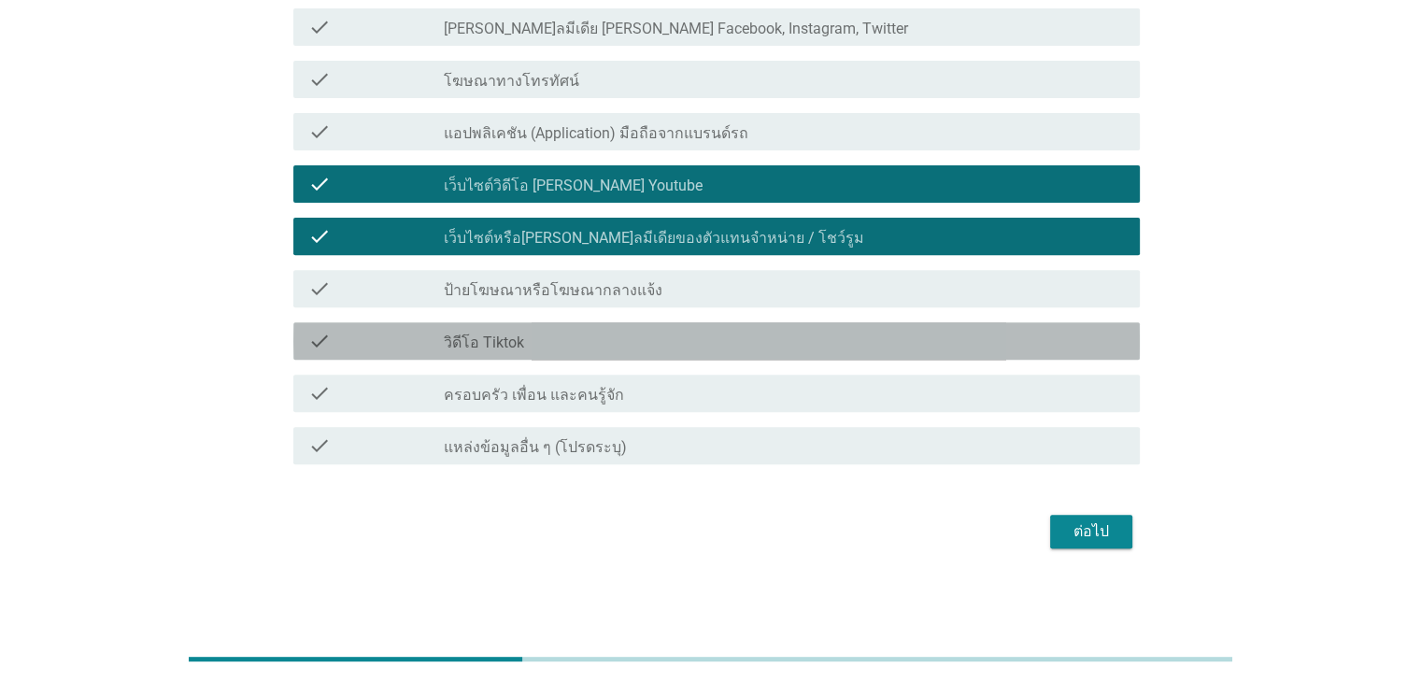
click at [849, 352] on div "check check_box_outline_blank วิดีโอ Tiktok" at bounding box center [716, 340] width 846 height 37
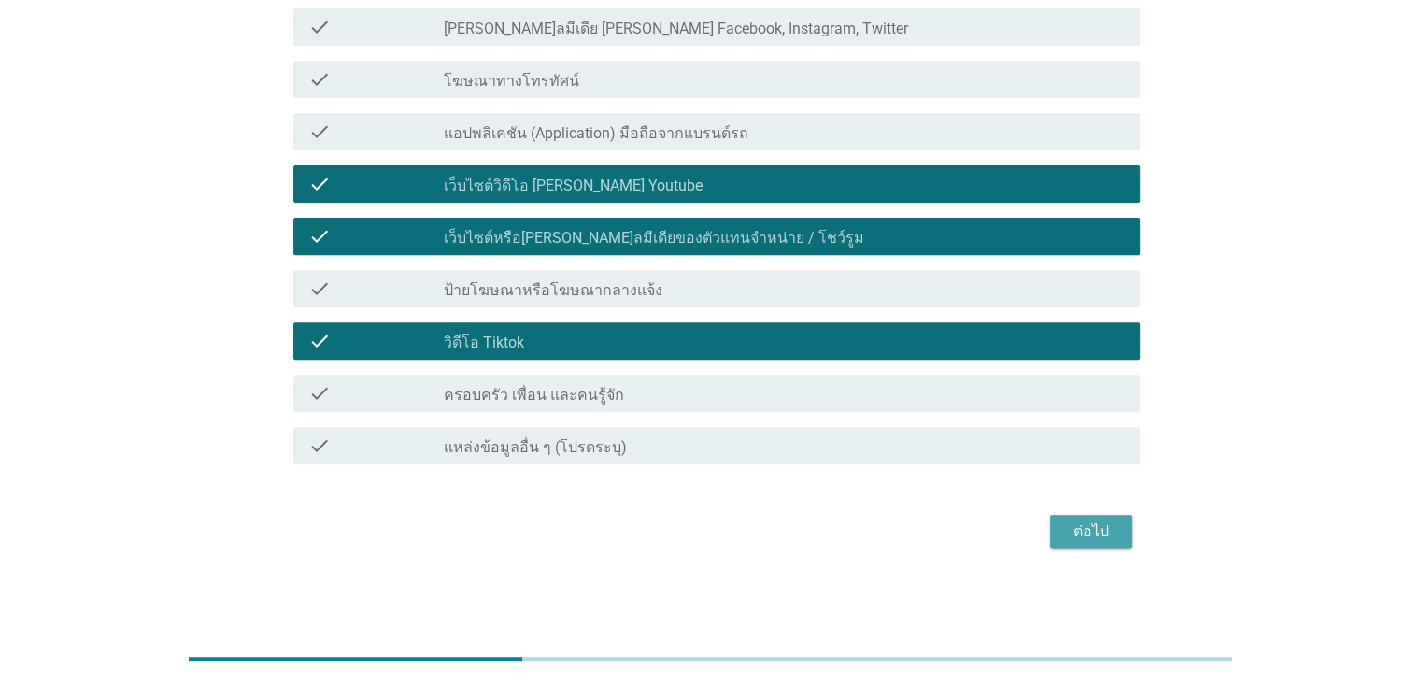
click at [1101, 532] on div "ต่อไป" at bounding box center [1091, 531] width 52 height 22
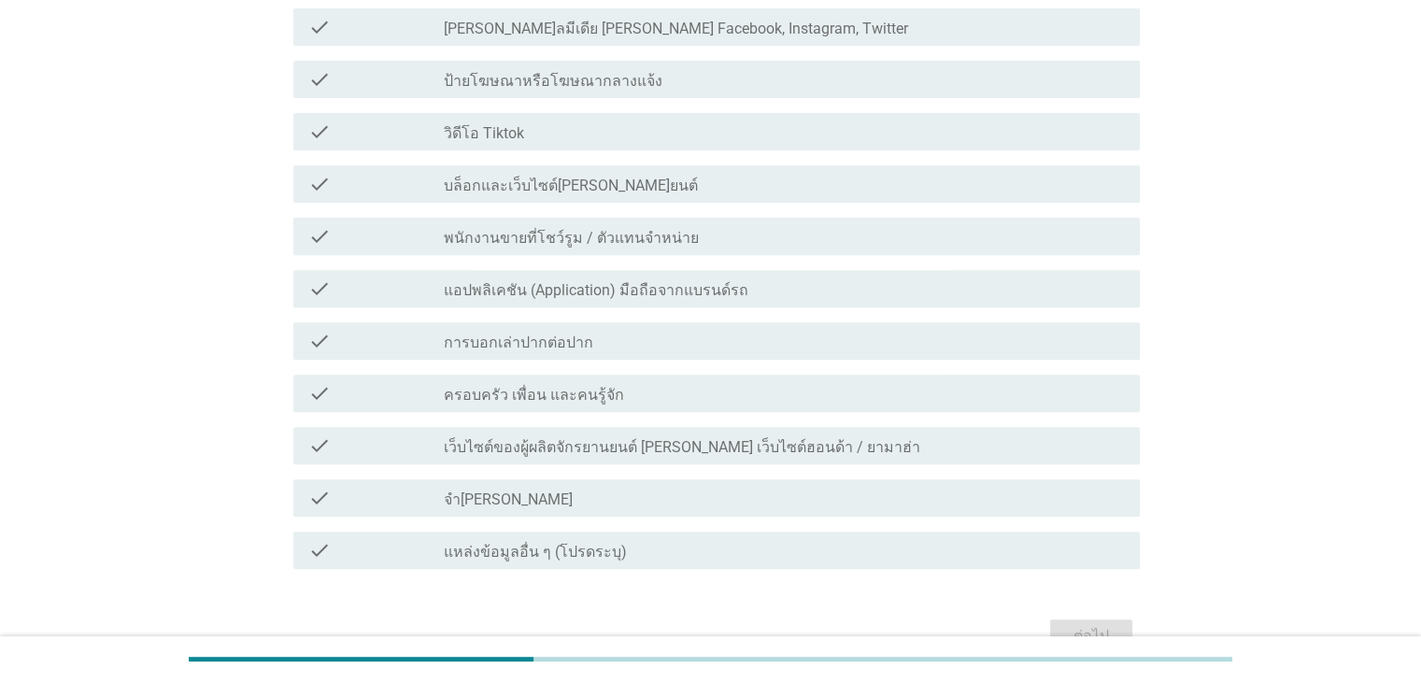
scroll to position [0, 0]
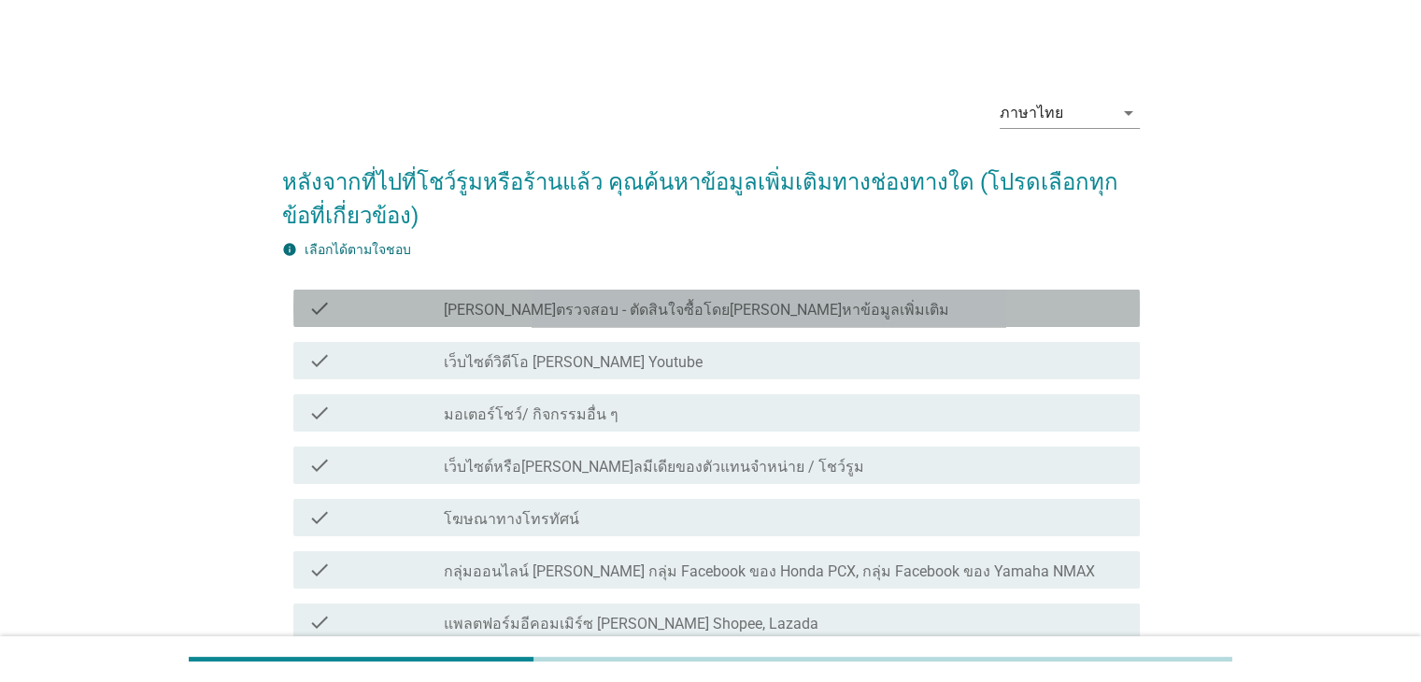
click at [636, 313] on label "[PERSON_NAME]ตรวจสอบ - ตัดสินใจซื้อโดย[PERSON_NAME]หาข้อมูลเพิ่มเติม" at bounding box center [696, 310] width 505 height 19
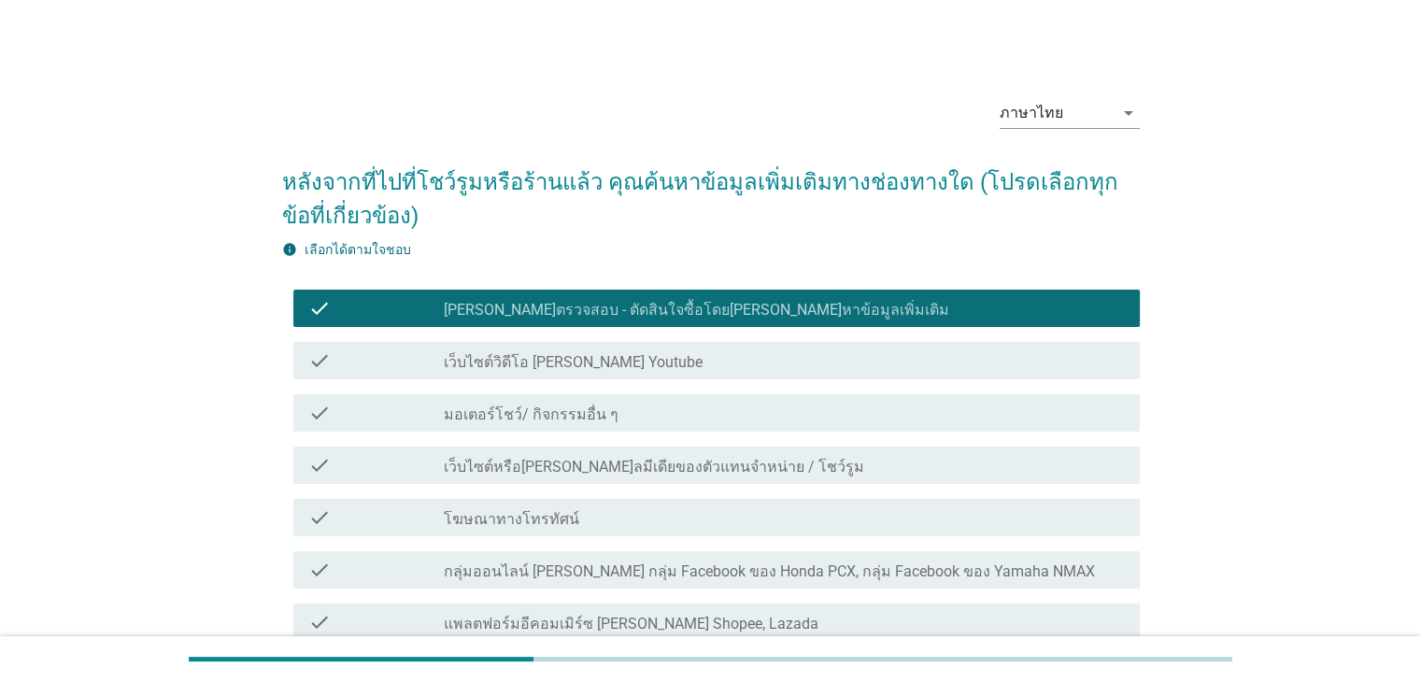
click at [632, 457] on div "check_box_outline_blank เว็บไซต์หรือ[PERSON_NAME]ลมีเดียของตัวแทนจําหน่าย / โชว…" at bounding box center [784, 465] width 680 height 22
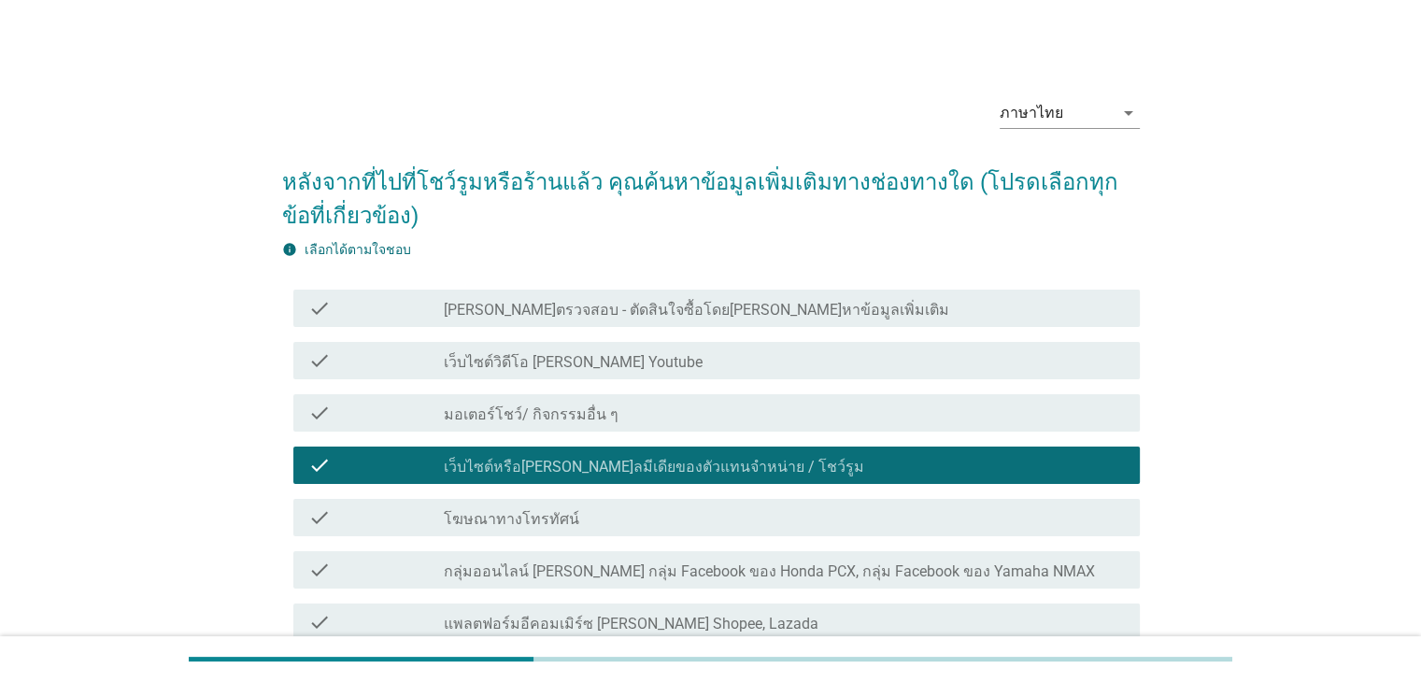
click at [607, 575] on label "กลุ่มออนไลน์ [PERSON_NAME] กลุ่ม Facebook ของ Honda PCX, กลุ่ม Facebook ของ Yam…" at bounding box center [769, 571] width 651 height 19
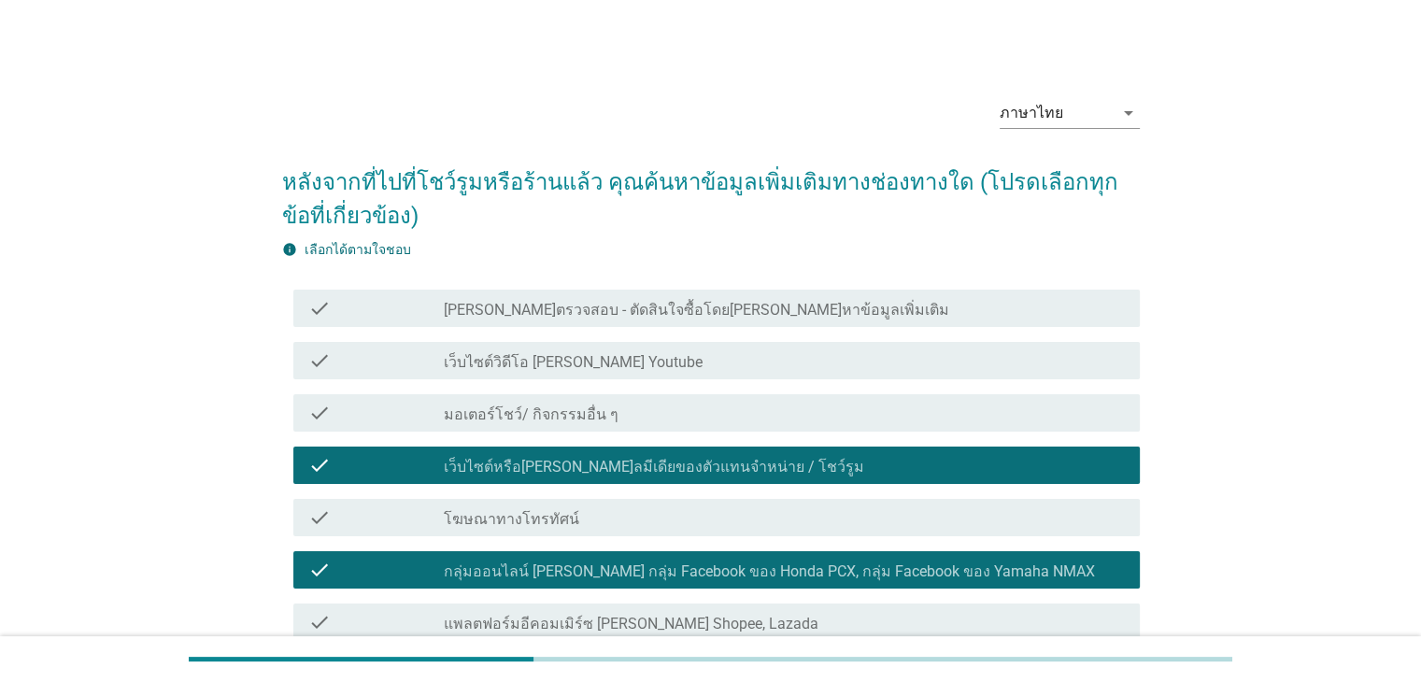
click at [638, 515] on div "check_box_outline_blank โฆษณาทางโทรทัศน์" at bounding box center [784, 517] width 680 height 22
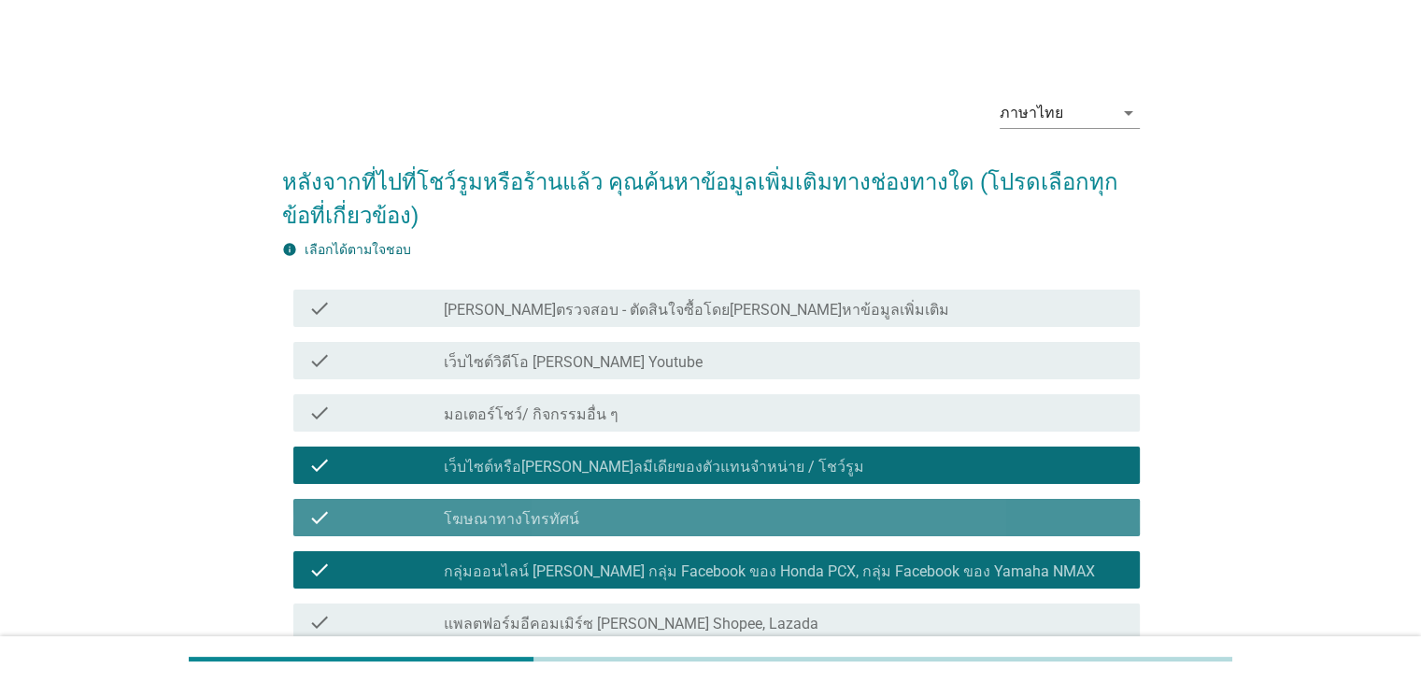
click at [638, 515] on div "check_box_outline_blank โฆษณาทางโทรทัศน์" at bounding box center [784, 517] width 680 height 22
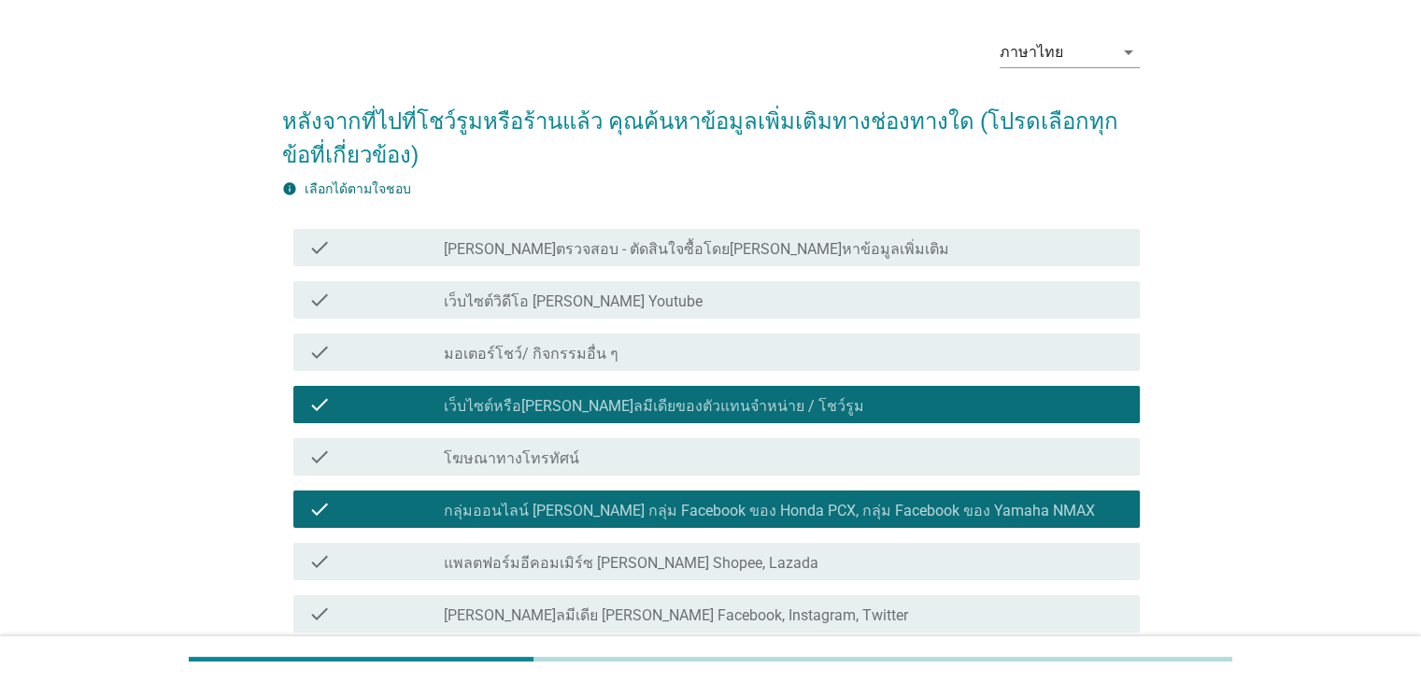
scroll to position [93, 0]
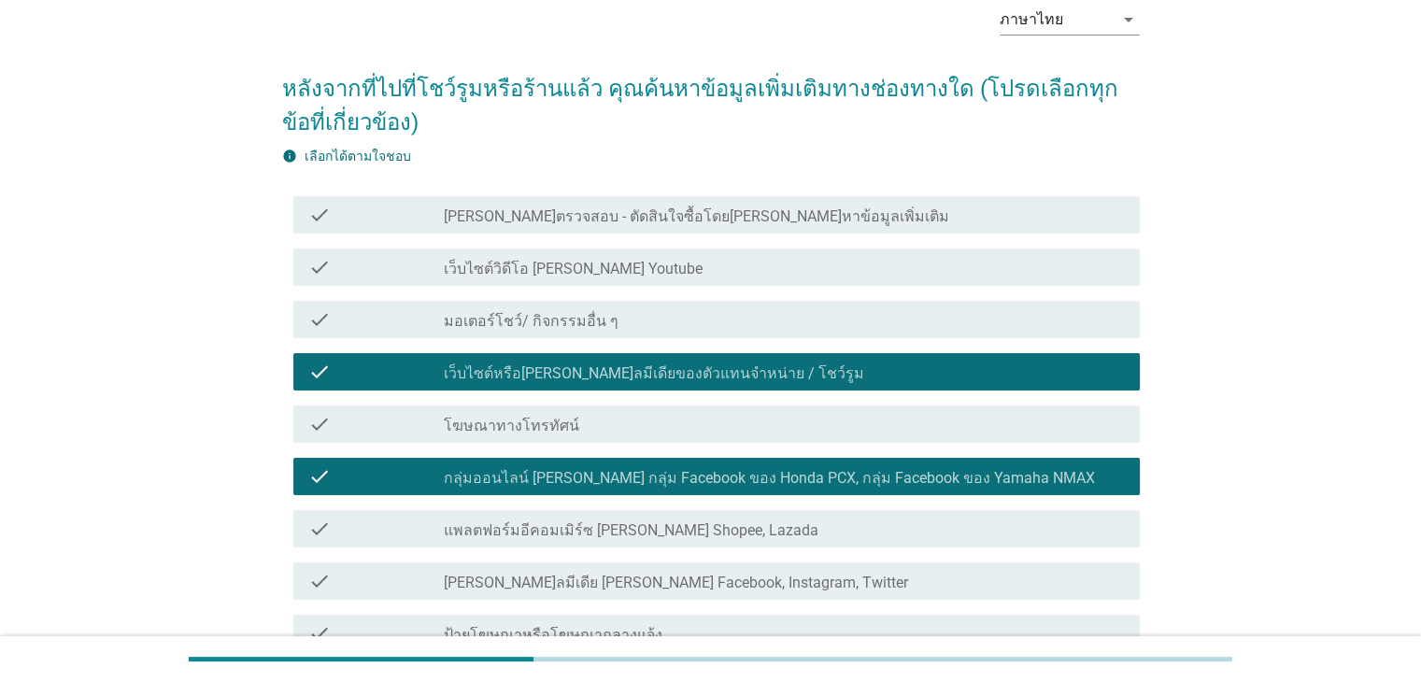
click at [624, 320] on div "check_box_outline_blank มอเตอร์โชว์/ กิจกรรมอื่น ๆ" at bounding box center [784, 319] width 680 height 22
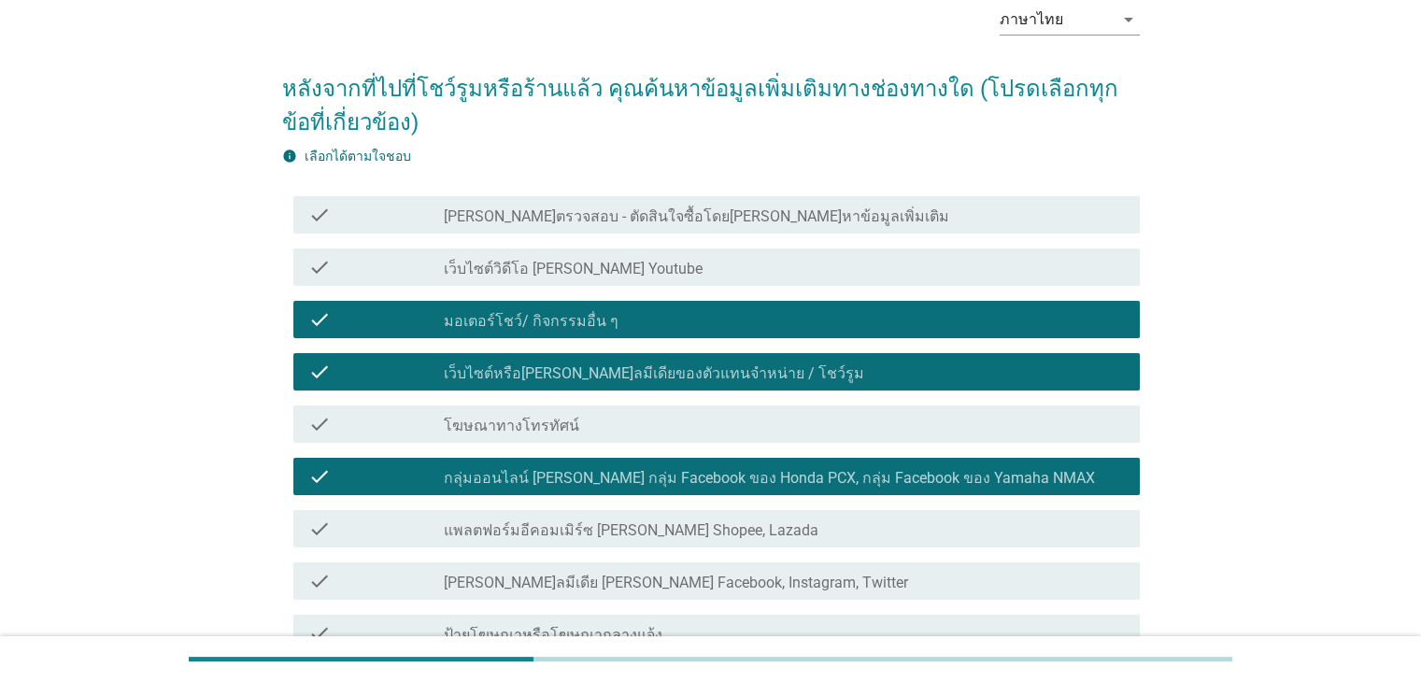
click at [656, 536] on label "แพลตฟอร์มอีคอมเมิร์ซ [PERSON_NAME] Shopee, Lazada" at bounding box center [631, 530] width 375 height 19
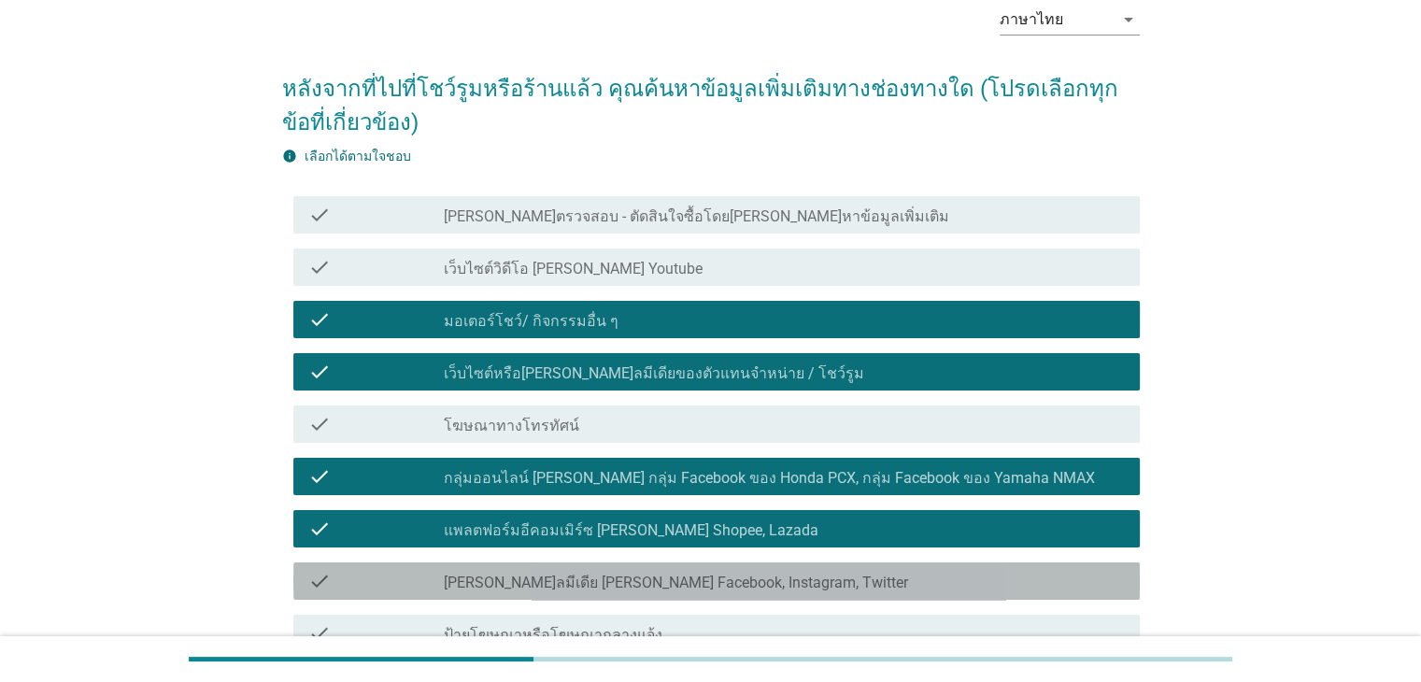
click at [659, 574] on label "[PERSON_NAME]ลมีเดีย [PERSON_NAME] Facebook, Instagram, Twitter" at bounding box center [676, 583] width 464 height 19
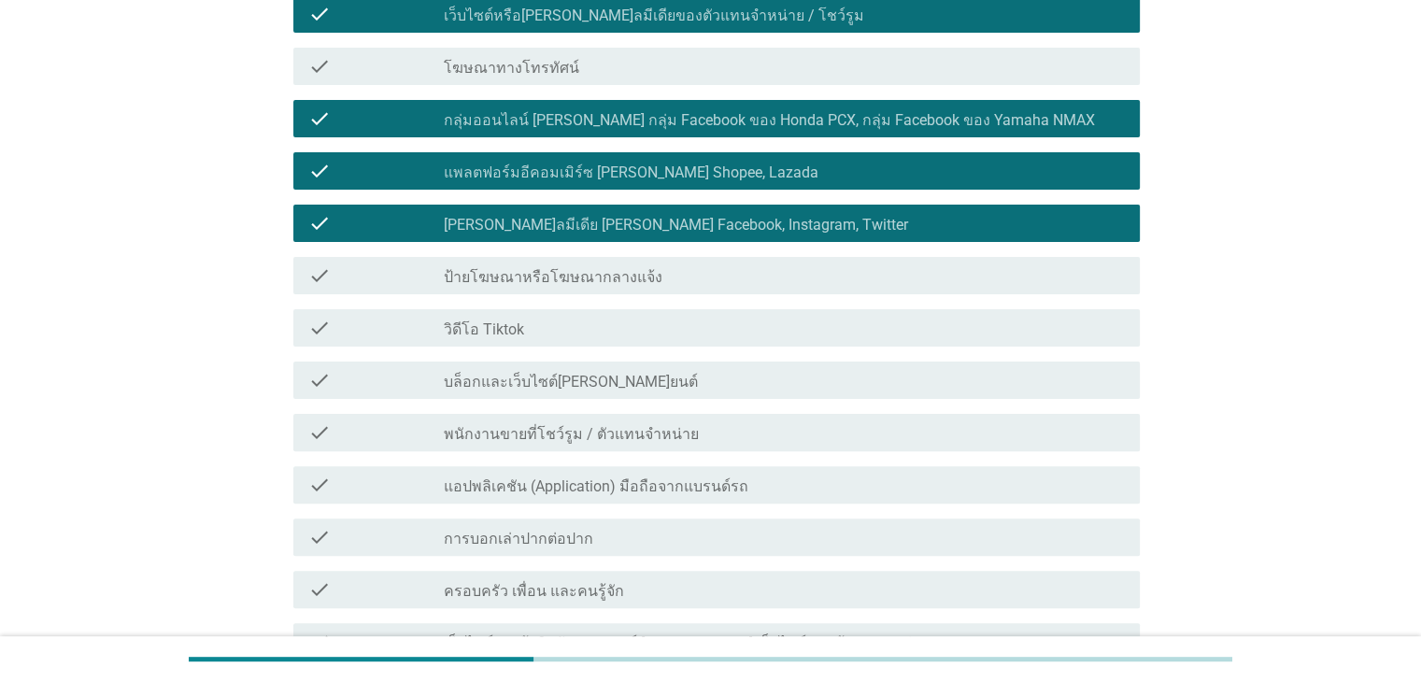
scroll to position [561, 0]
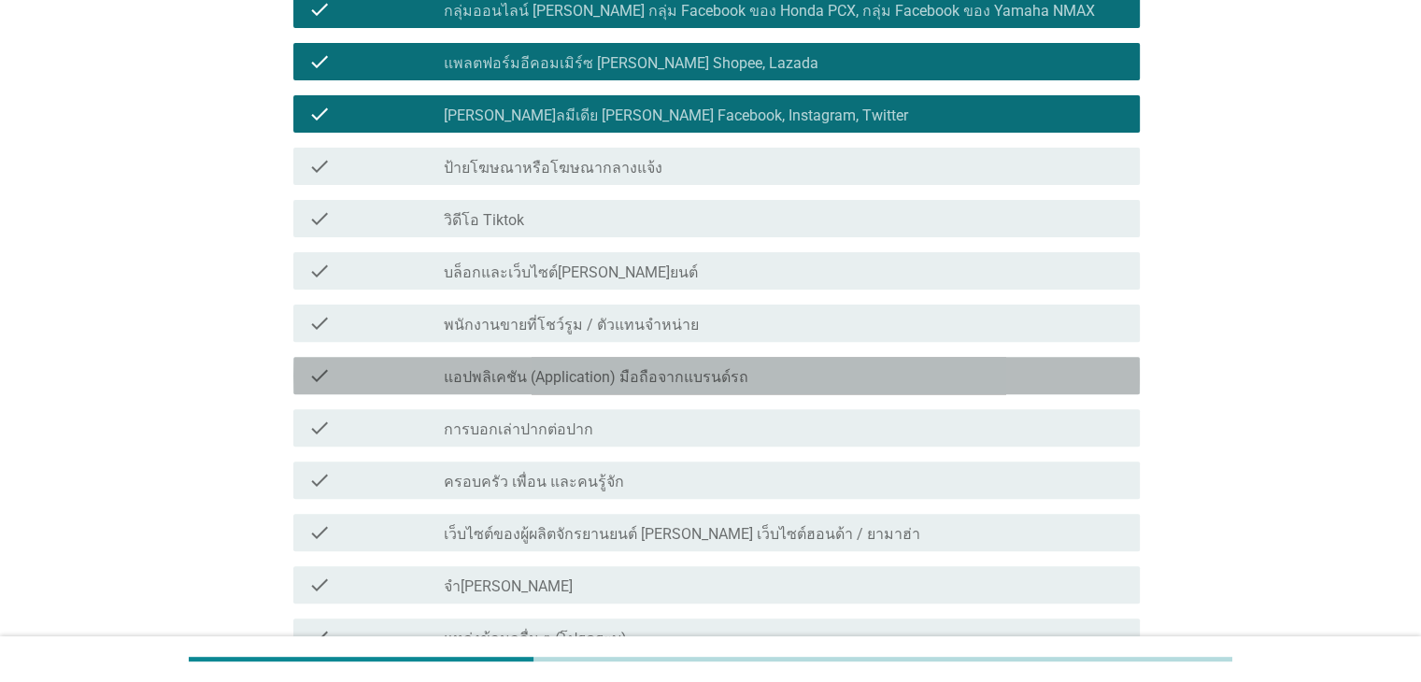
click at [699, 368] on label "แอปพลิเคชัน (Application) มือถือจากแบรนด์รถ" at bounding box center [596, 377] width 305 height 19
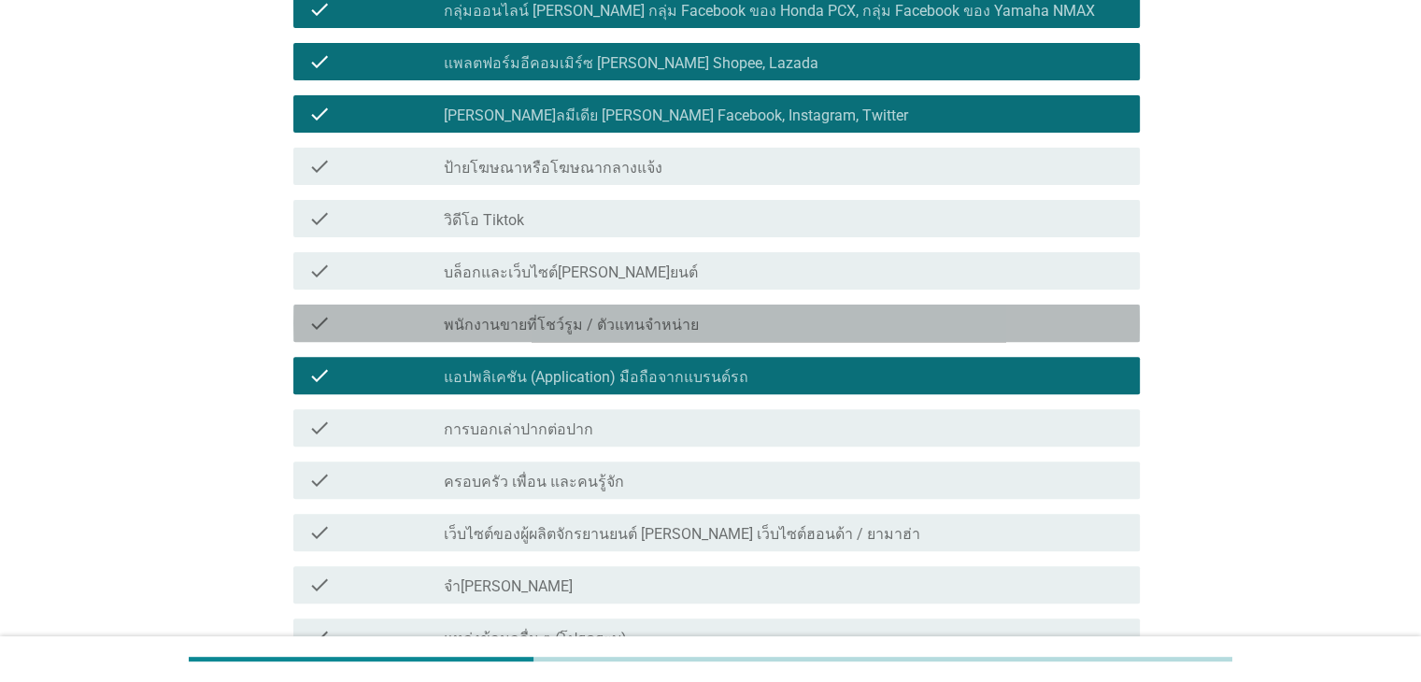
click at [684, 328] on div "check_box_outline_blank พนักงานขายที่โชว์รูม / ตัวแทนจำหน่าย" at bounding box center [784, 323] width 680 height 22
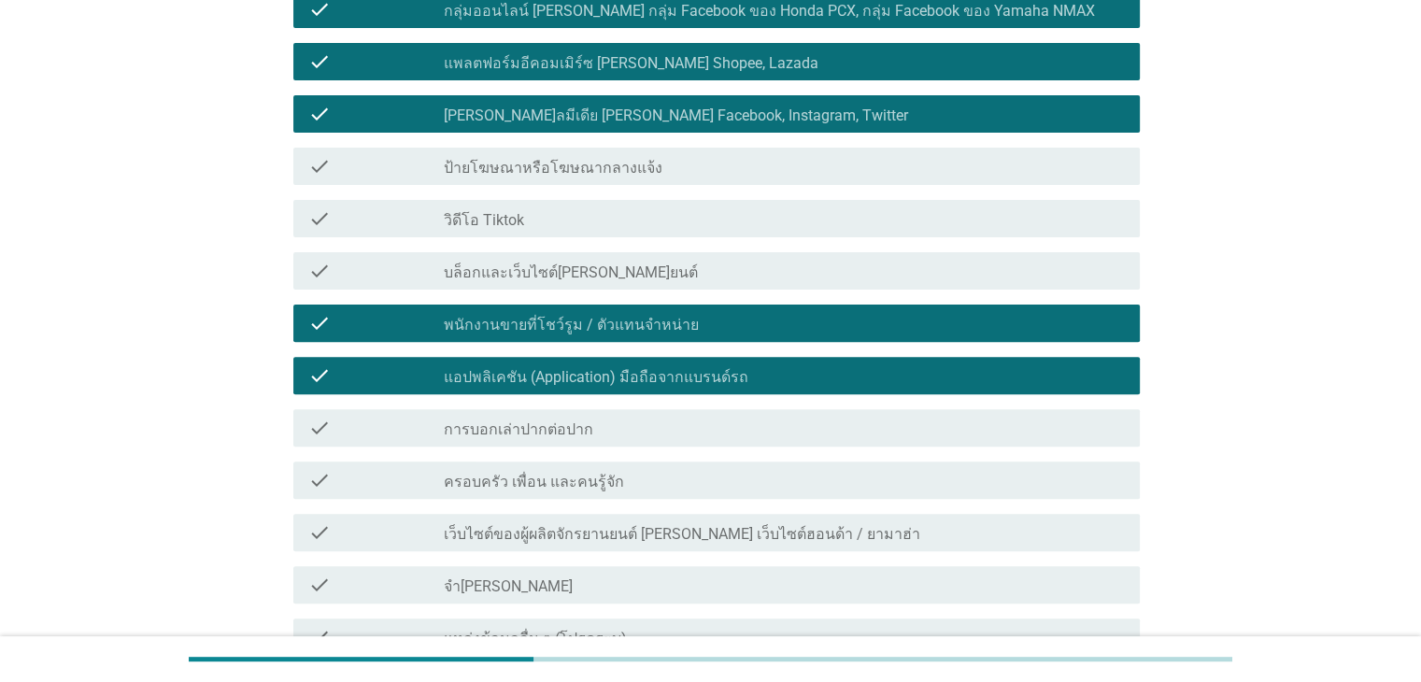
click at [676, 275] on div "check_box_outline_blank บล็อกและเว็บไซต์[PERSON_NAME]ยนต์" at bounding box center [784, 271] width 680 height 22
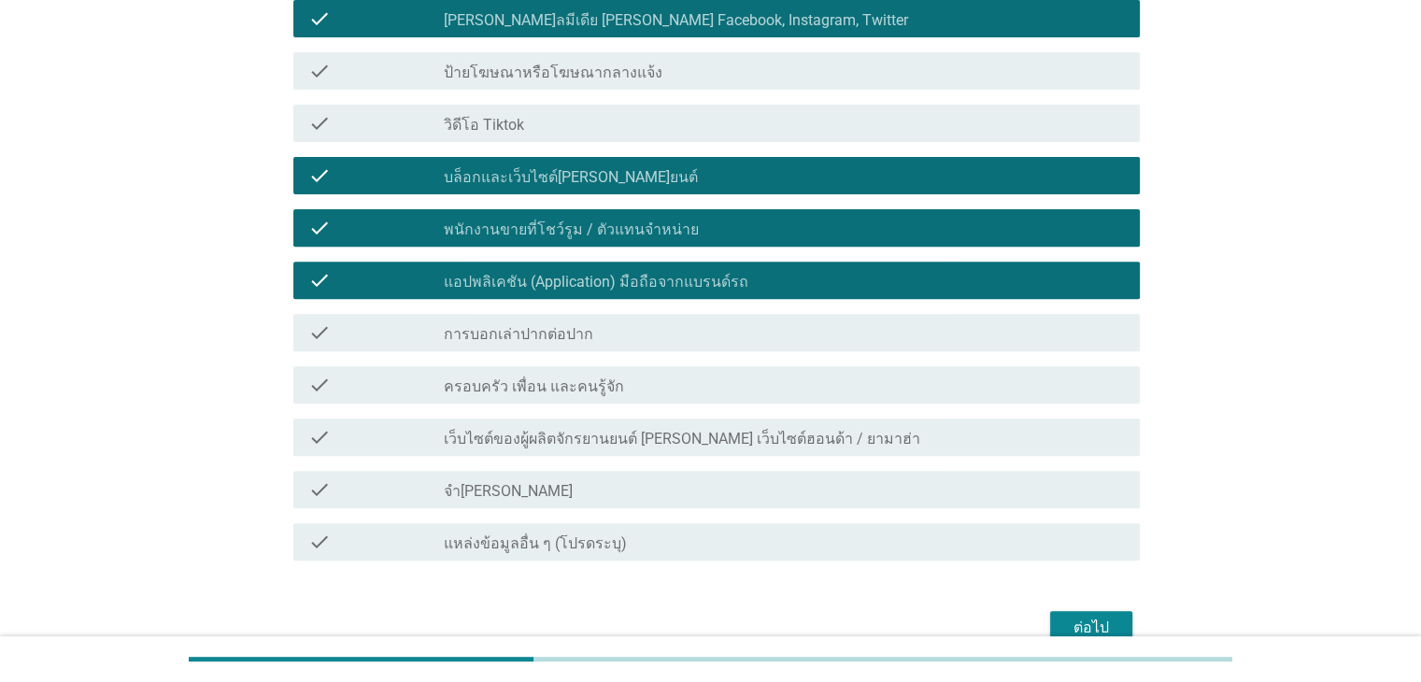
scroll to position [752, 0]
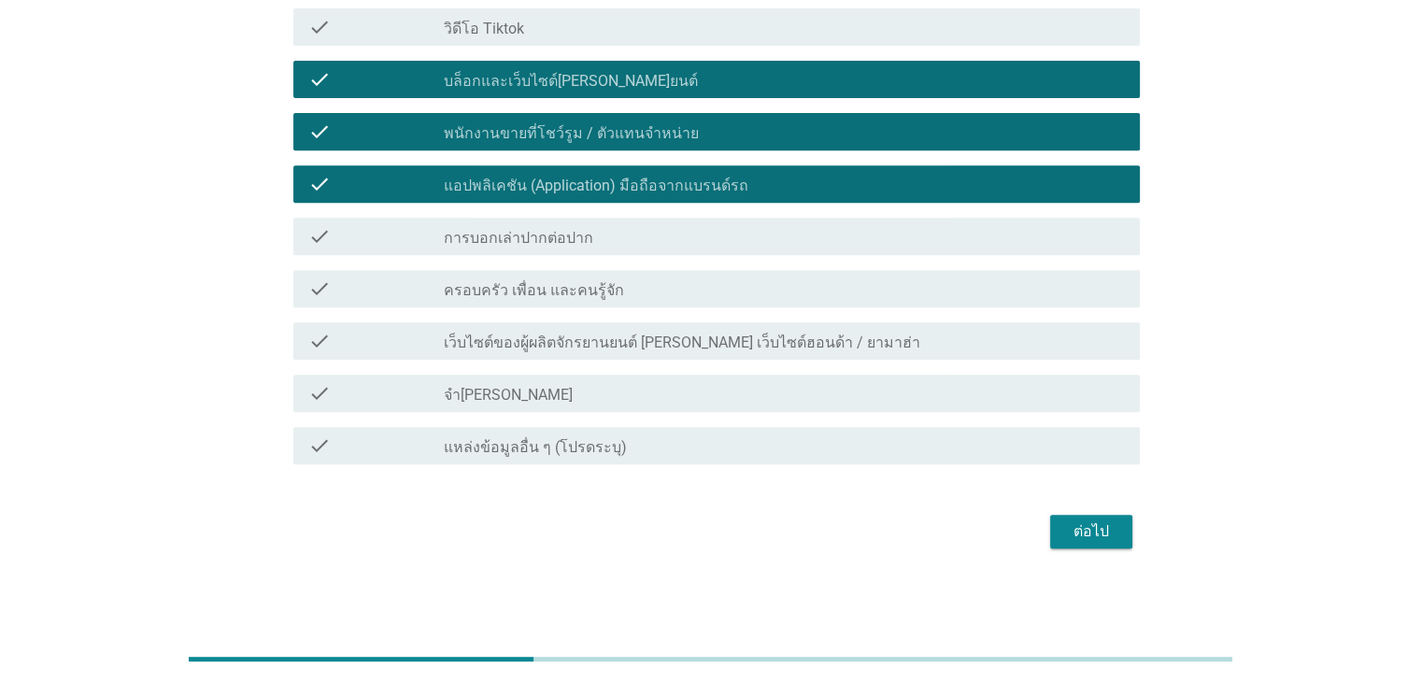
click at [1090, 522] on div "ต่อไป" at bounding box center [1091, 531] width 52 height 22
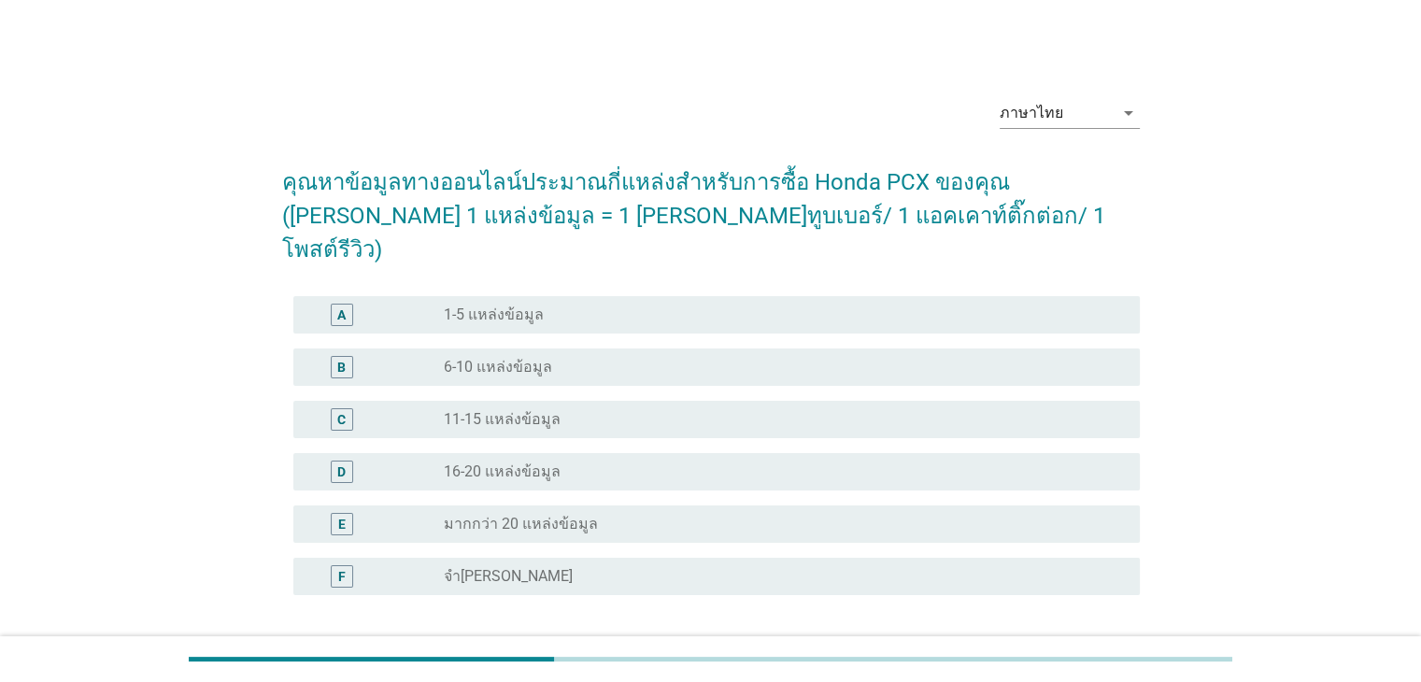
click at [504, 305] on label "1-5 แหล่งข้อมูล" at bounding box center [494, 314] width 100 height 19
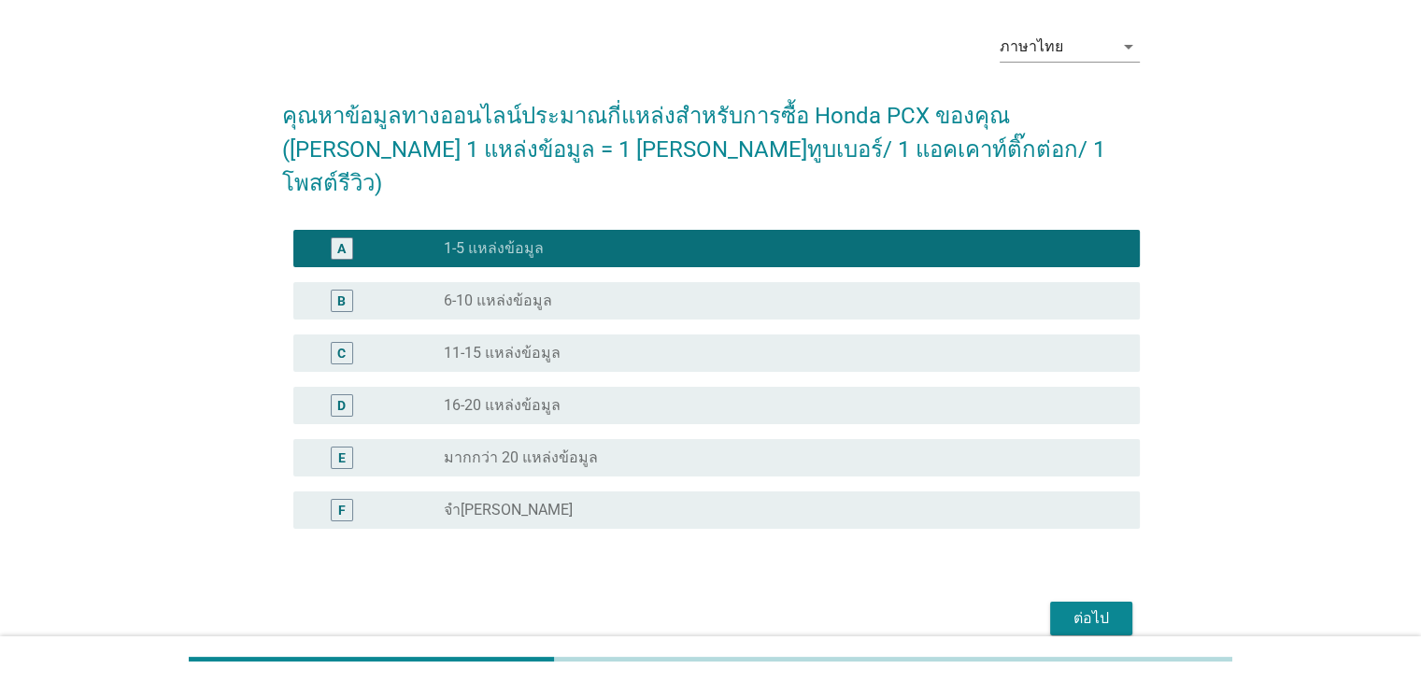
scroll to position [120, 0]
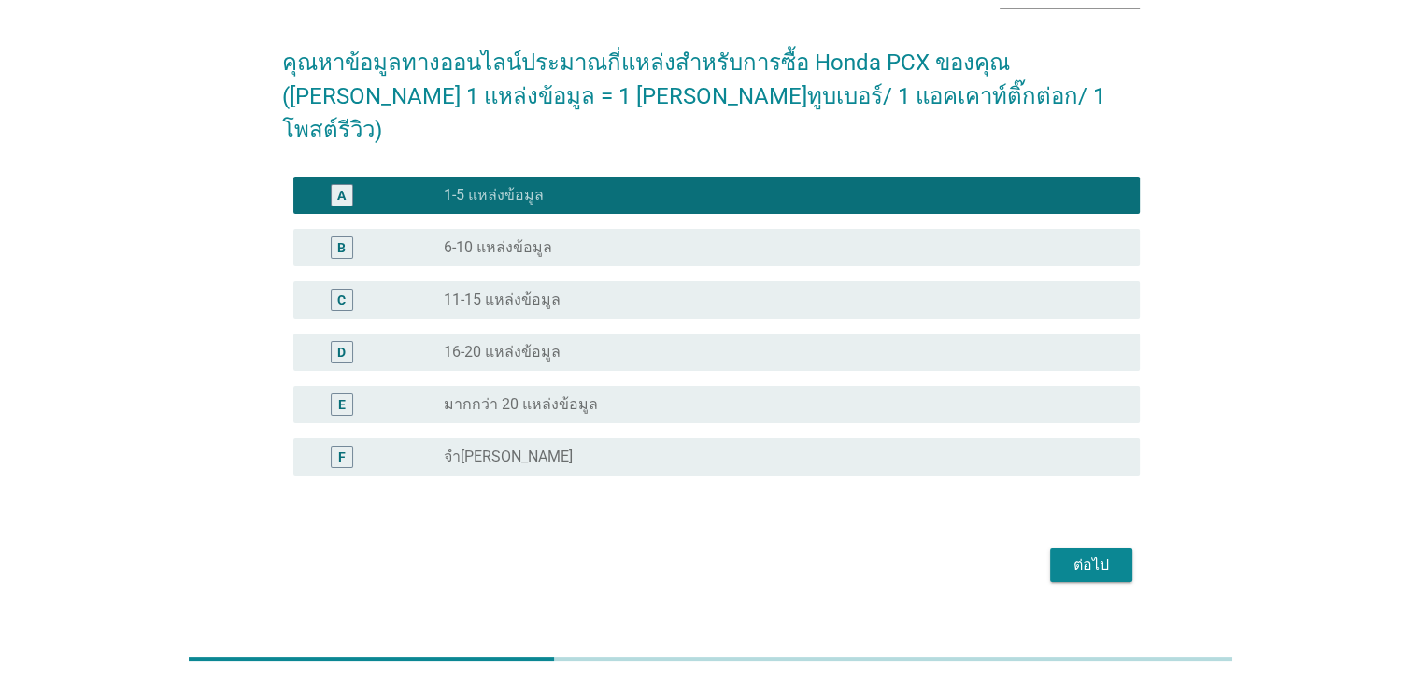
click at [1056, 447] on div "radio_button_unchecked จำ[PERSON_NAME]" at bounding box center [776, 456] width 665 height 19
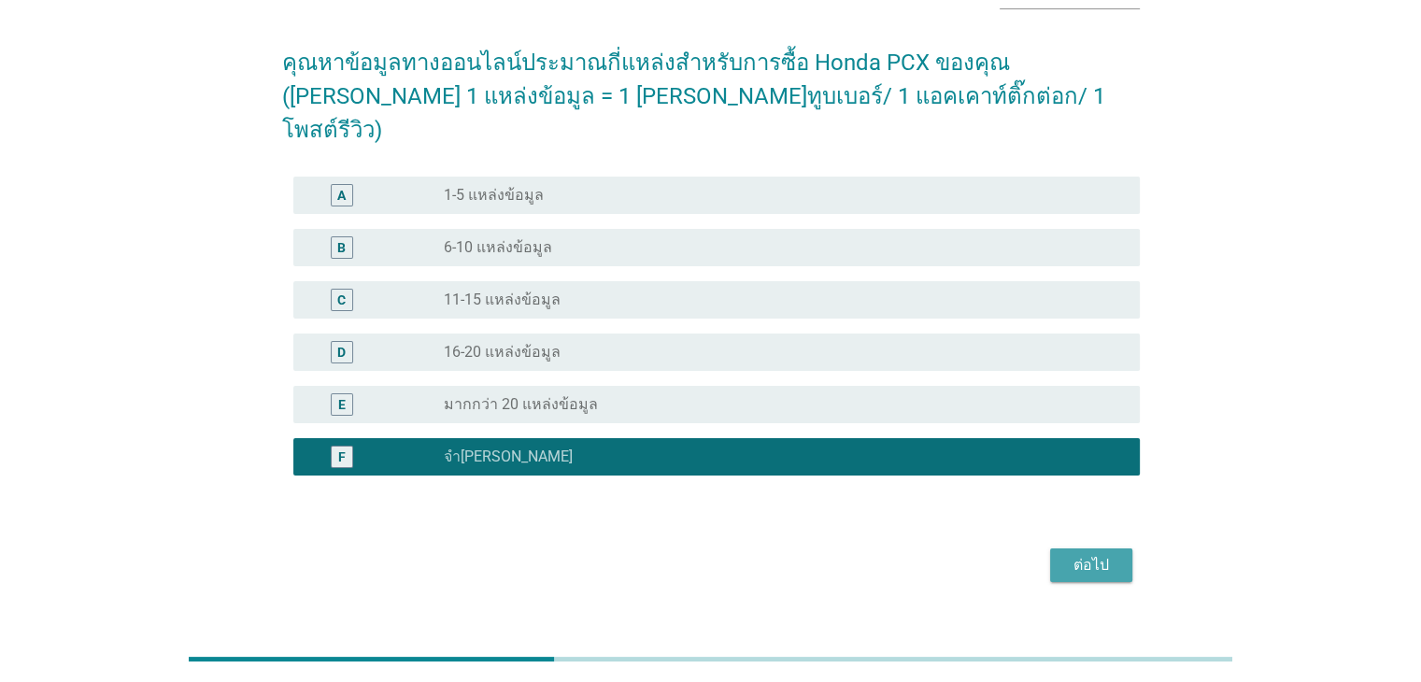
click at [1101, 554] on div "ต่อไป" at bounding box center [1091, 565] width 52 height 22
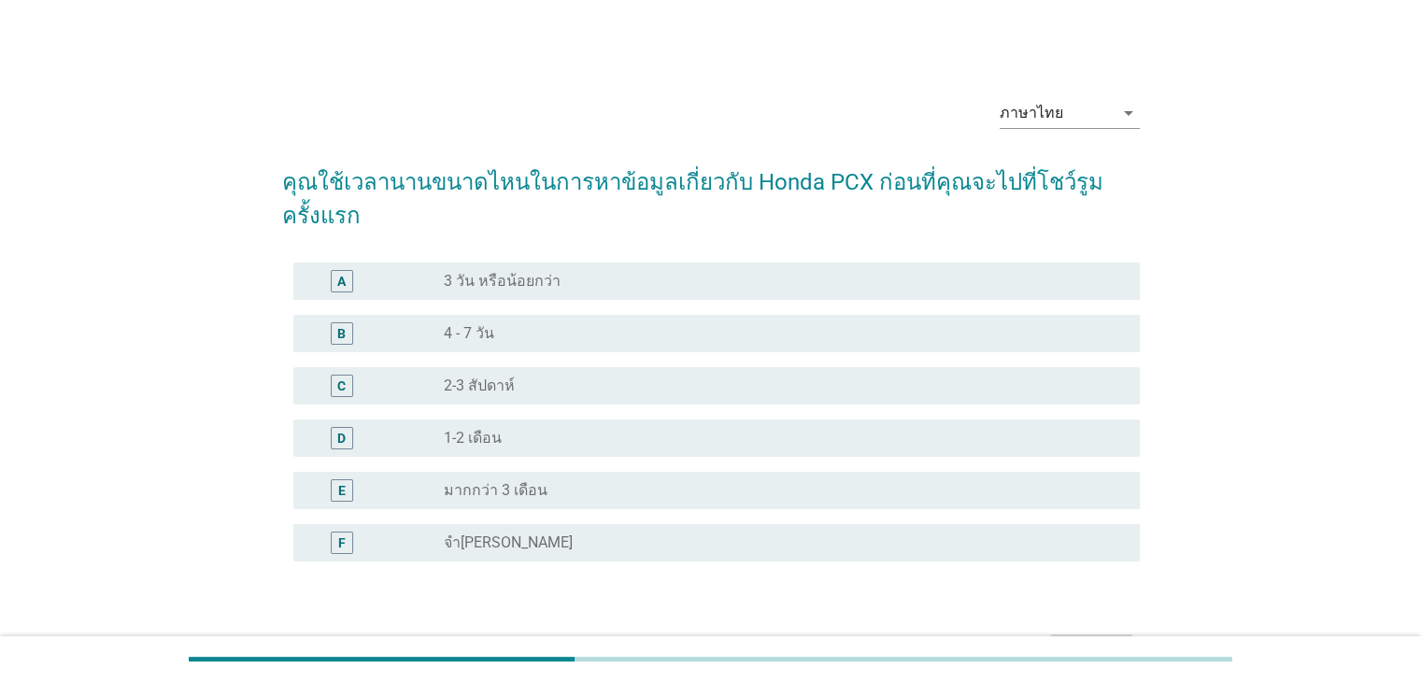
click at [561, 367] on div "C radio_button_unchecked 2-3 สัปดาห์" at bounding box center [716, 385] width 846 height 37
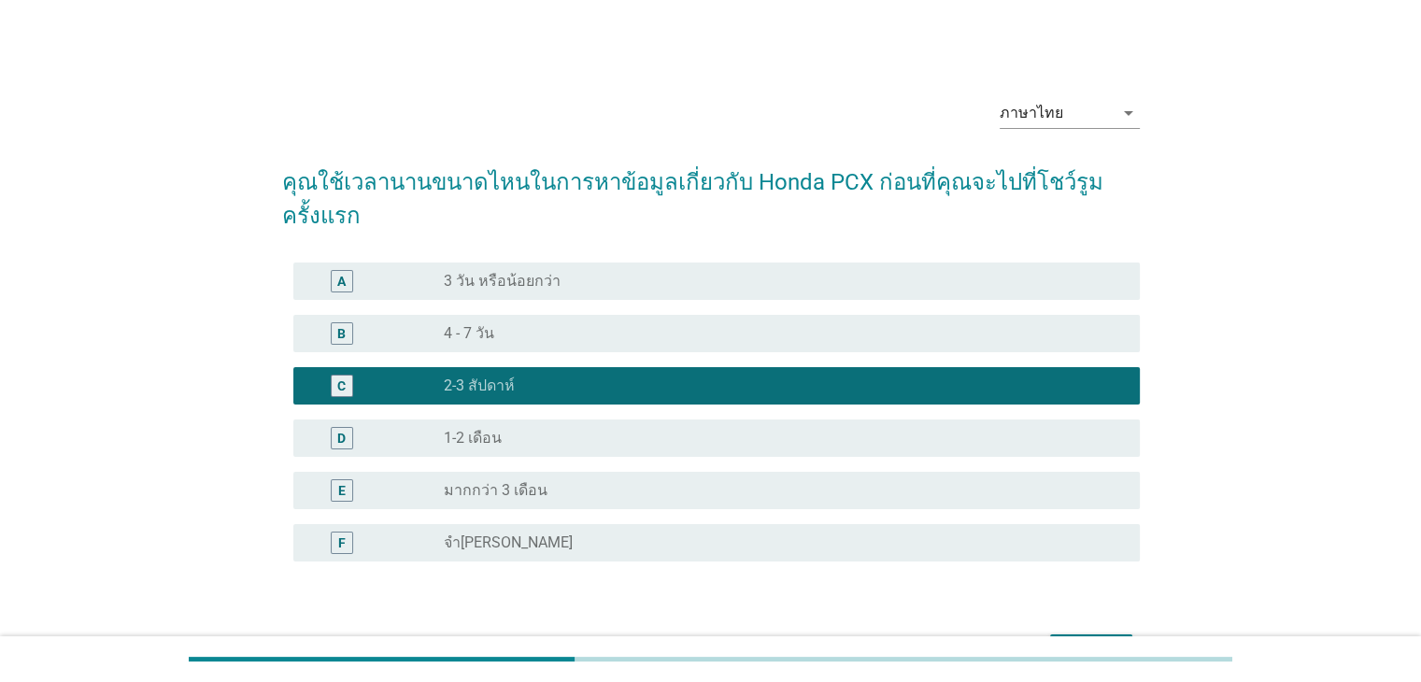
click at [1091, 640] on div "ต่อไป" at bounding box center [1091, 651] width 52 height 22
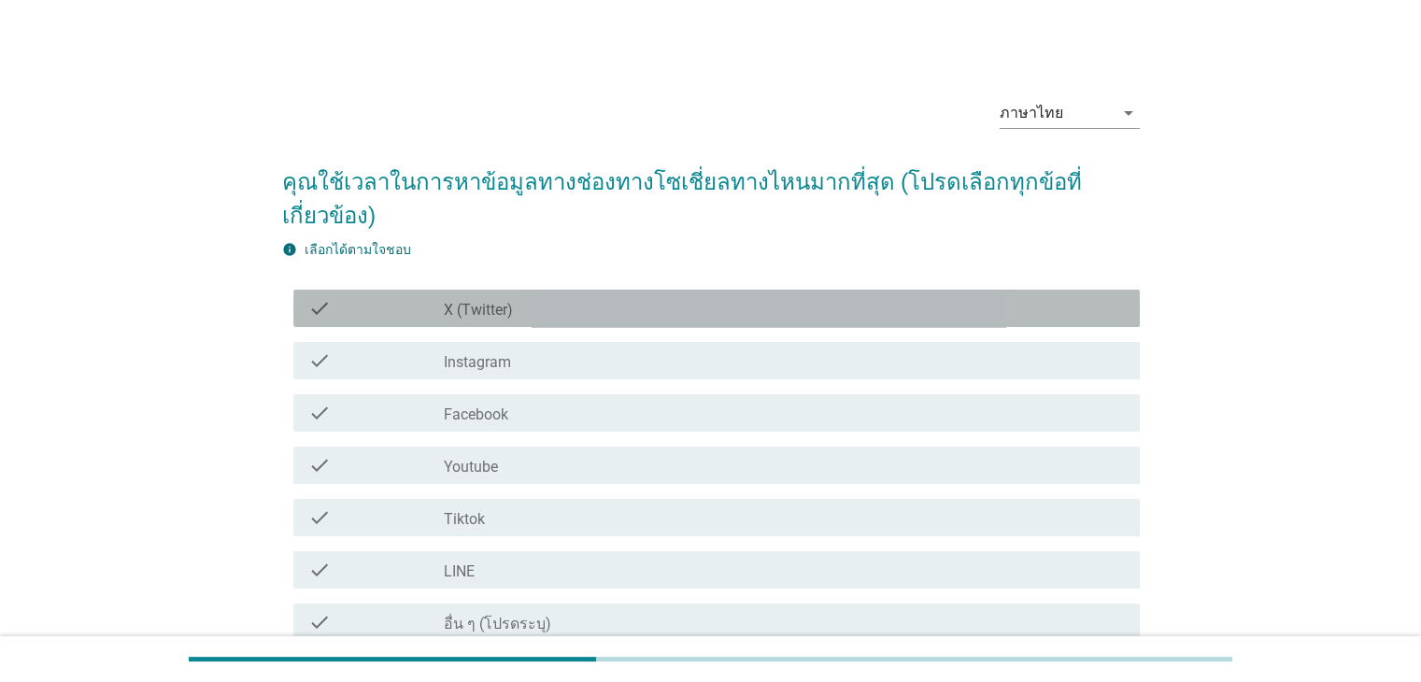
click at [510, 315] on label "X (Twitter)" at bounding box center [478, 310] width 69 height 19
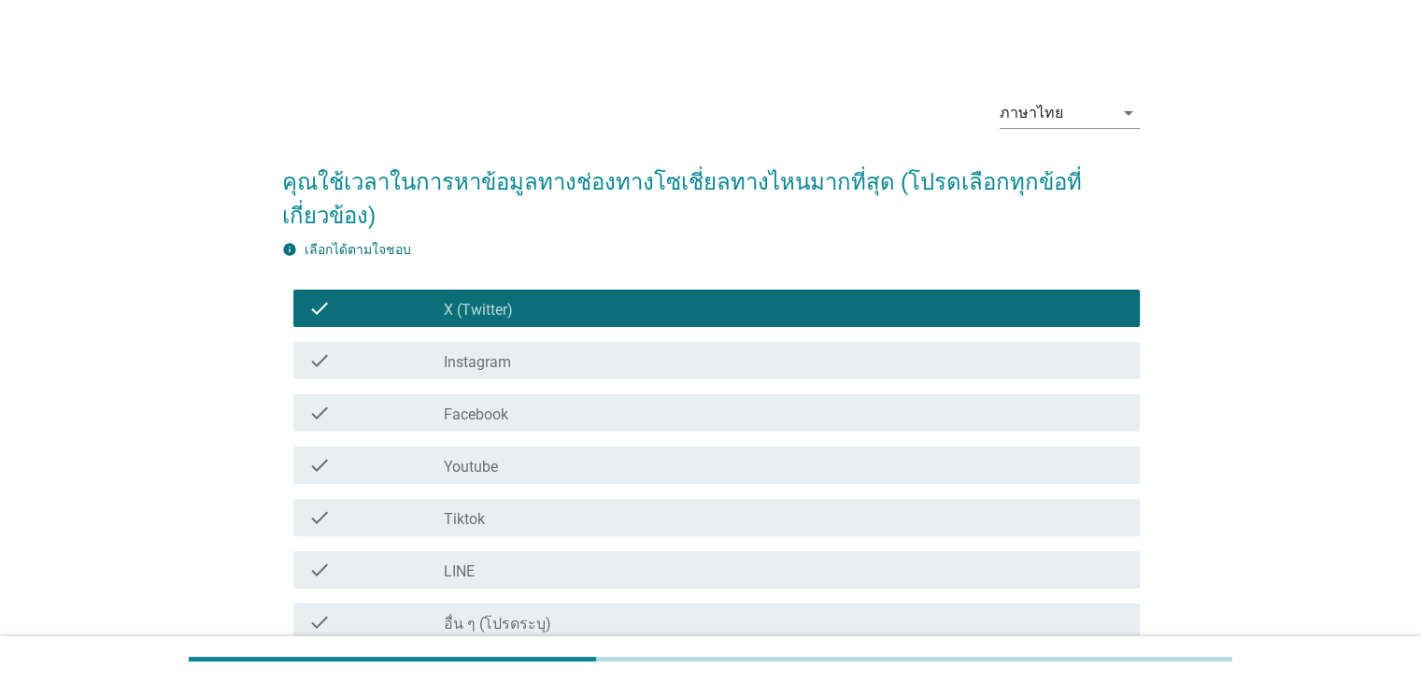
click at [491, 466] on label "Youtube" at bounding box center [471, 467] width 54 height 19
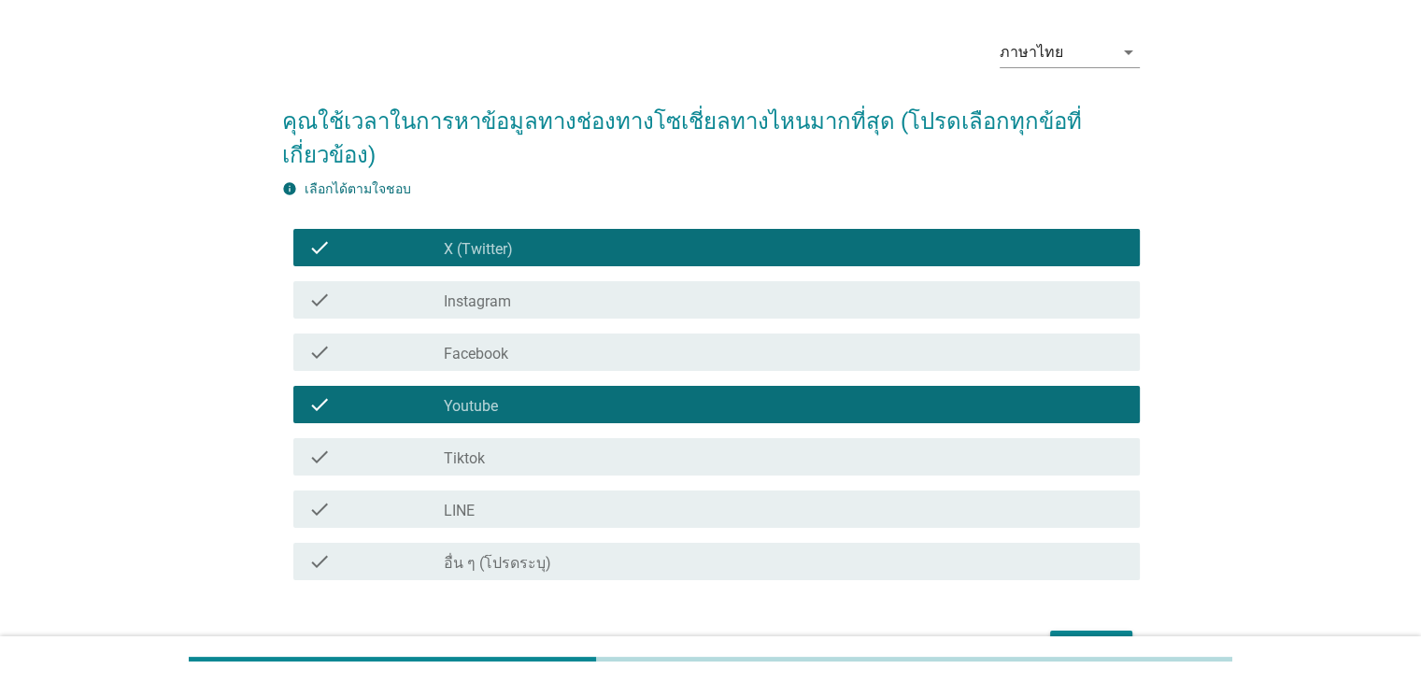
scroll to position [93, 0]
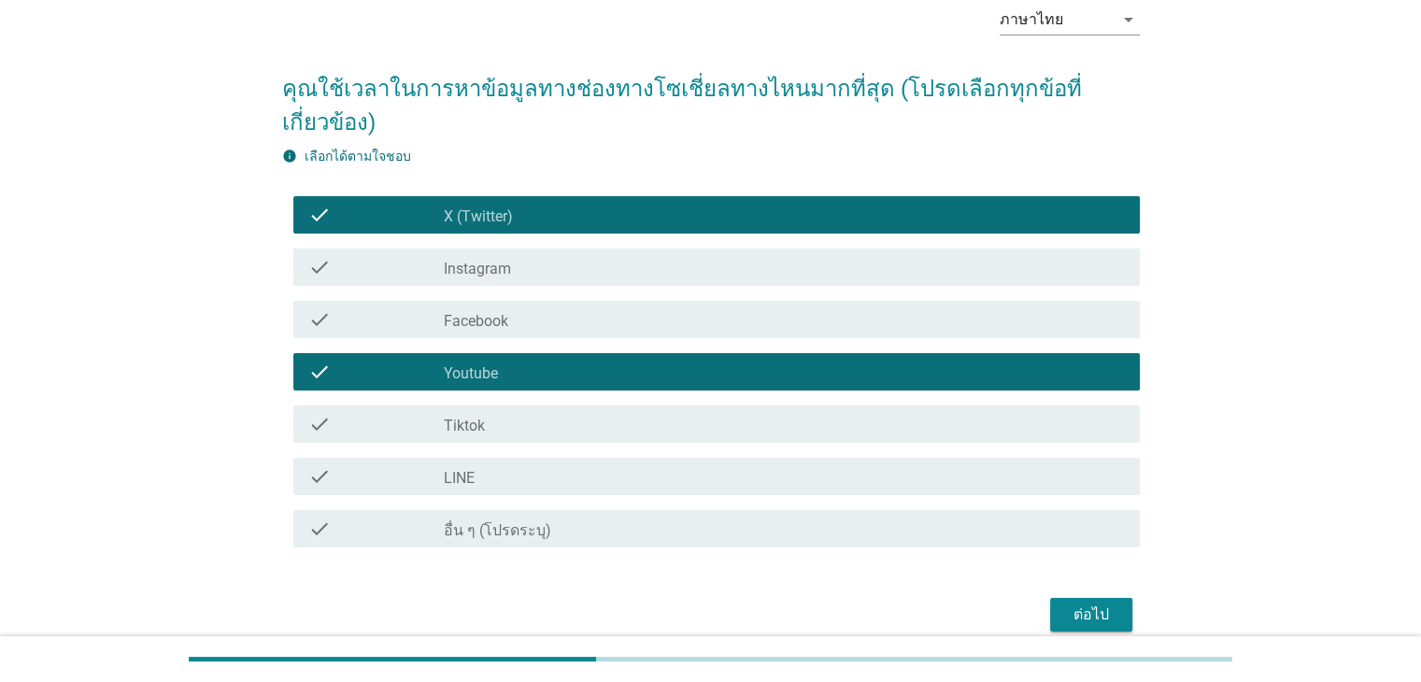
click at [1109, 624] on div "ต่อไป" at bounding box center [1091, 615] width 52 height 22
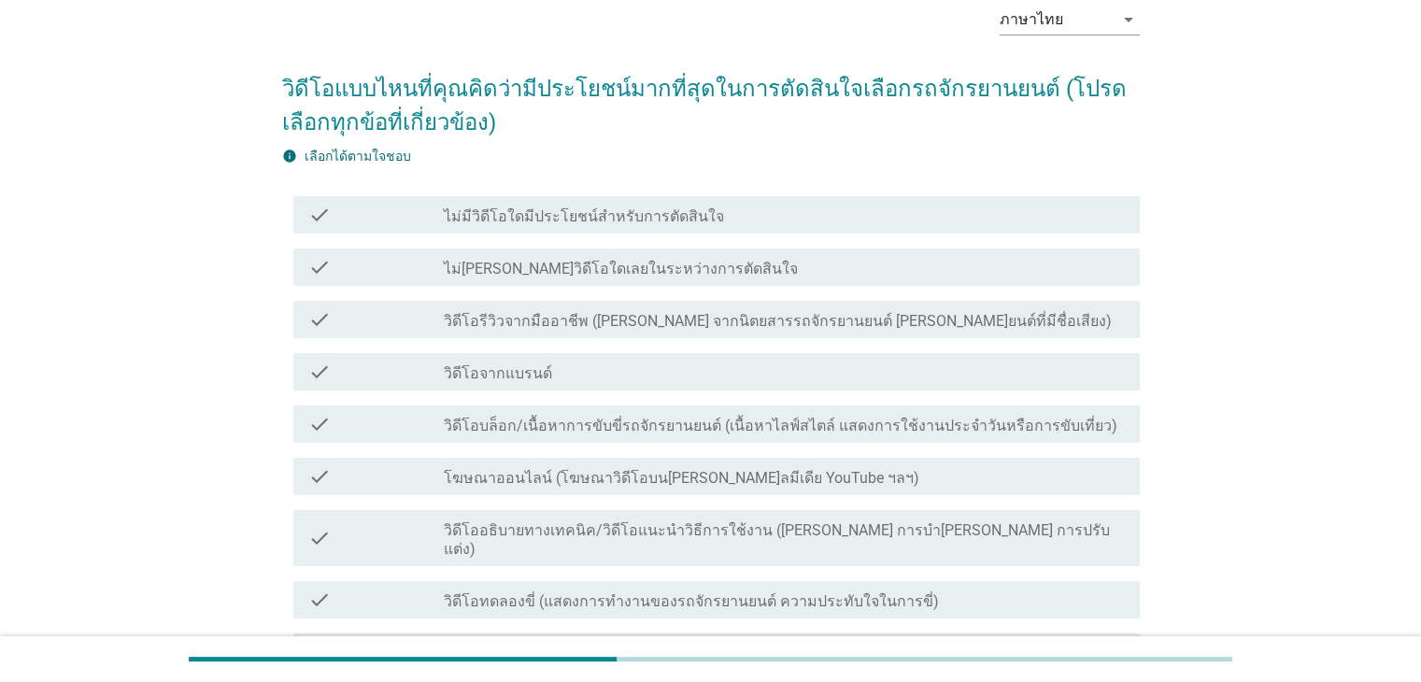
scroll to position [0, 0]
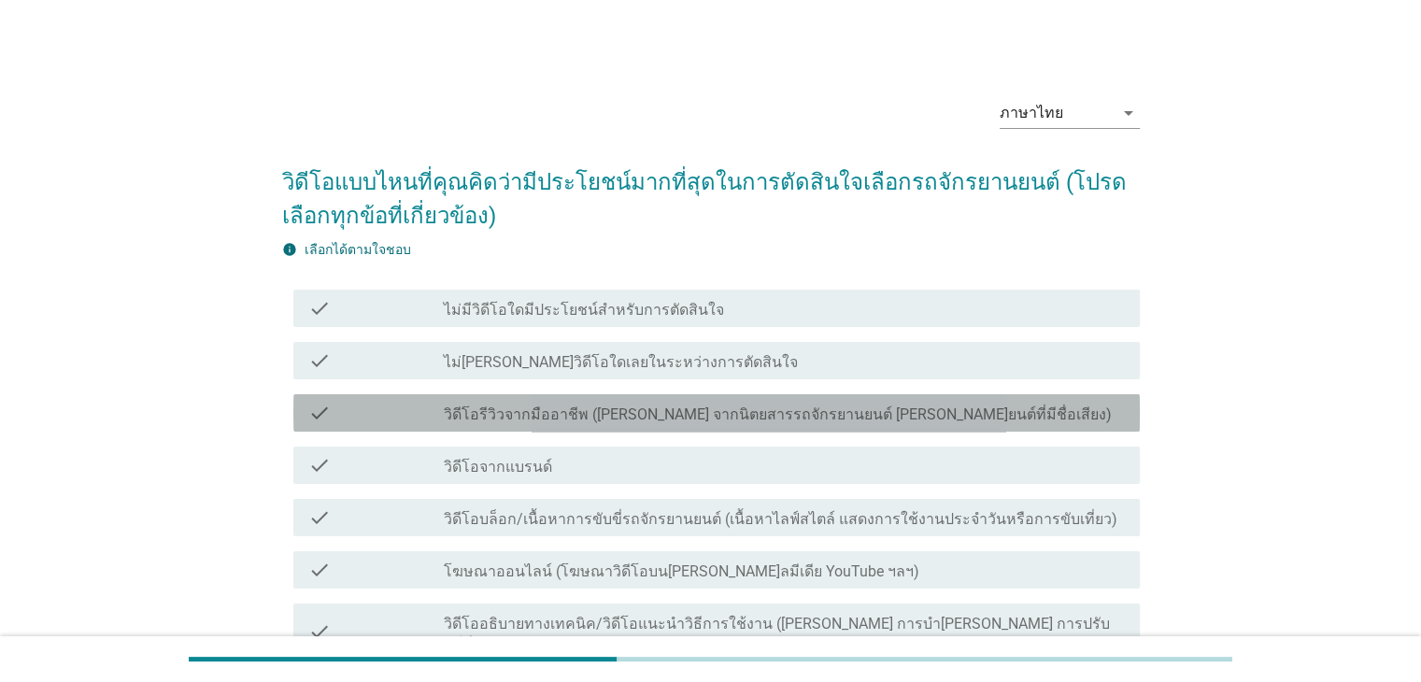
drag, startPoint x: 680, startPoint y: 407, endPoint x: 684, endPoint y: 426, distance: 19.1
click at [681, 395] on div "check check_box_outline_blank วิดีโอรีวิวจากมืออาชีพ ([PERSON_NAME] จากนิตยสารร…" at bounding box center [716, 412] width 846 height 37
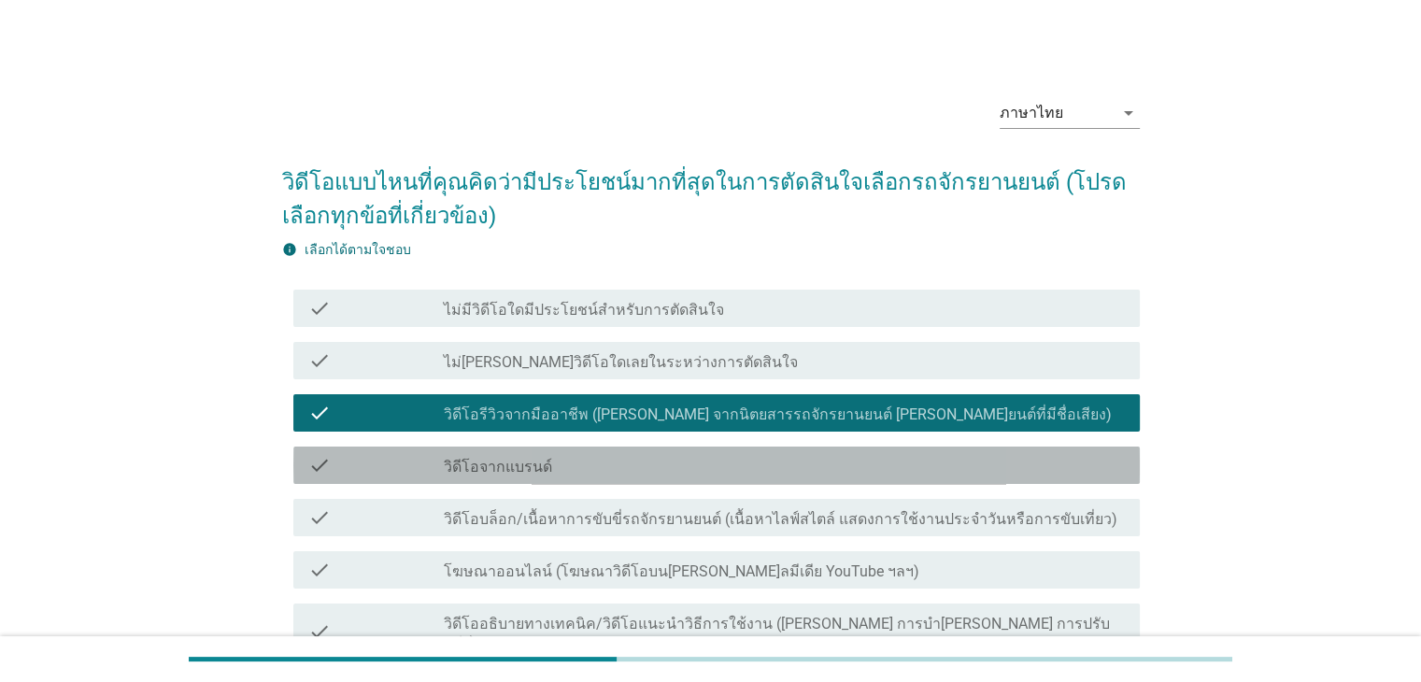
drag, startPoint x: 680, startPoint y: 471, endPoint x: 676, endPoint y: 488, distance: 17.2
click at [679, 471] on div "check_box_outline_blank วิดีโอจากแบรนด์" at bounding box center [784, 465] width 680 height 22
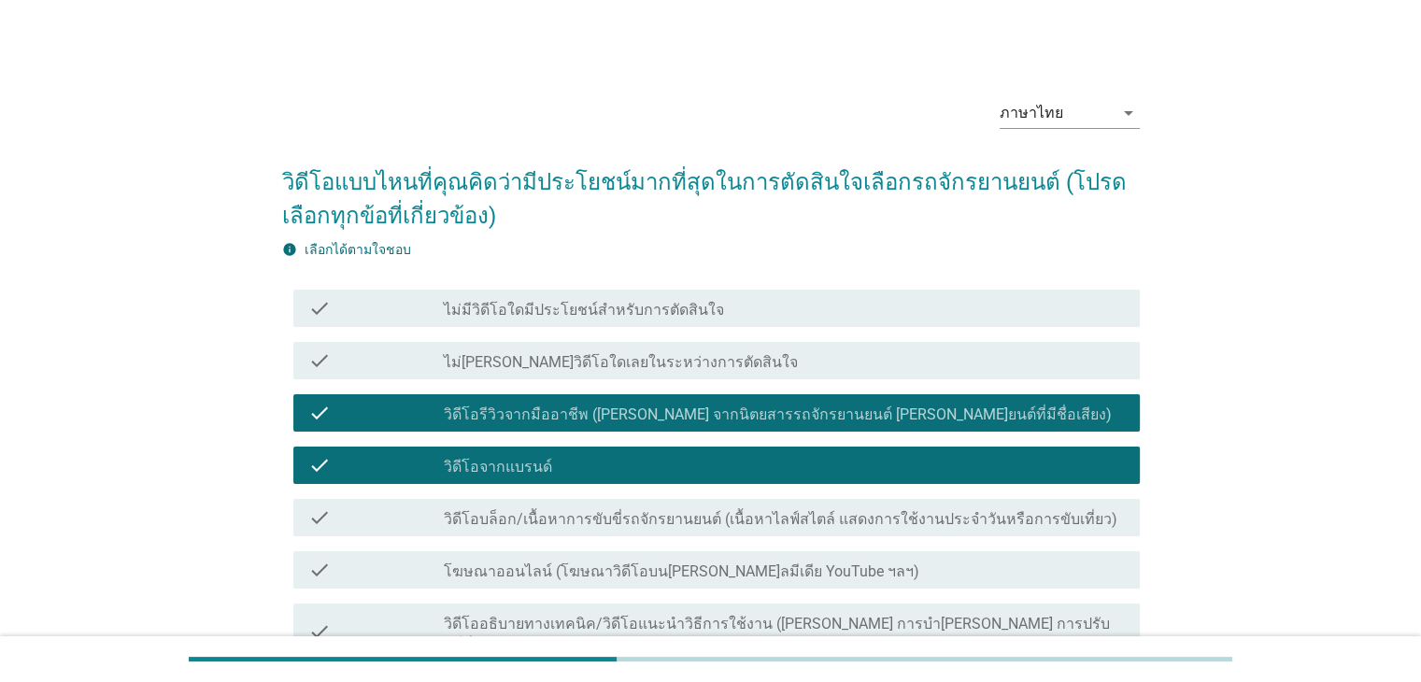
click at [676, 527] on label "วิดีโอบล็อก/เนื้อหาการขับขี่รถจักรยานยนต์ (เนื้อหาไลฟ์สไตล์ แสดงการใช้งานประจํา…" at bounding box center [781, 519] width 674 height 19
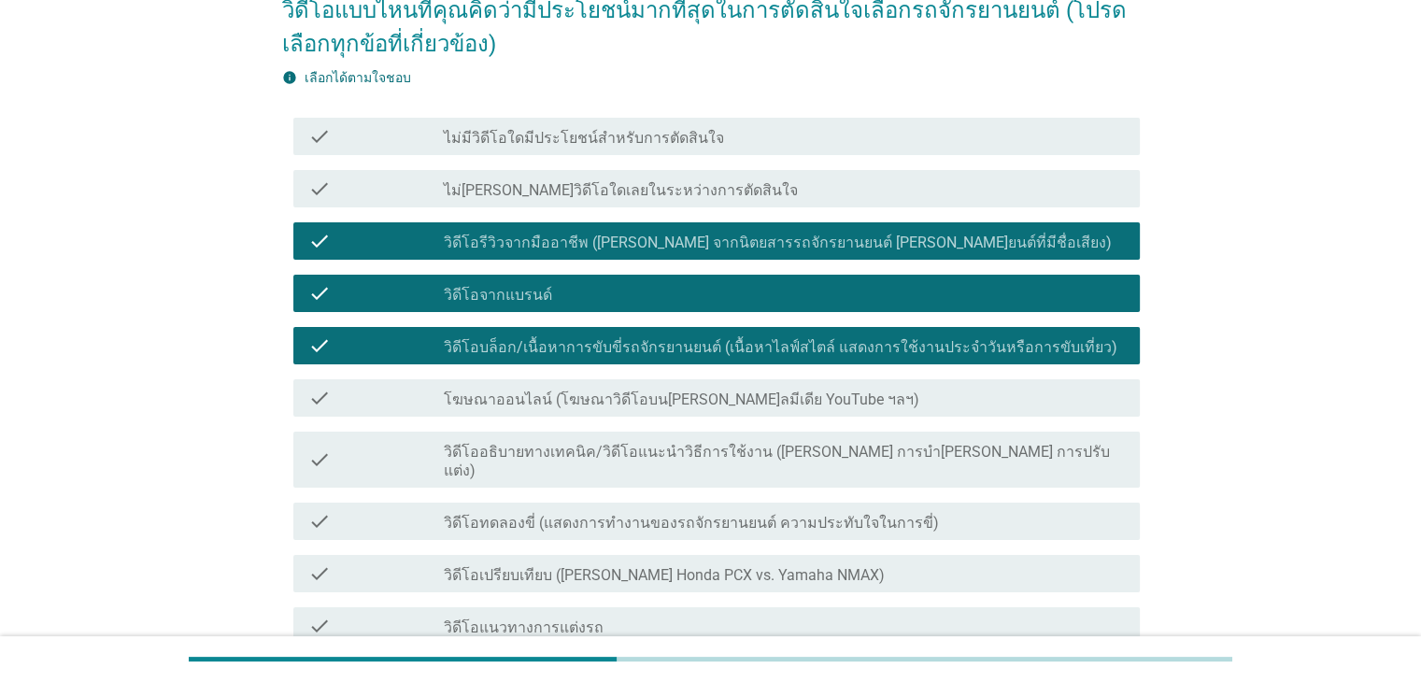
scroll to position [280, 0]
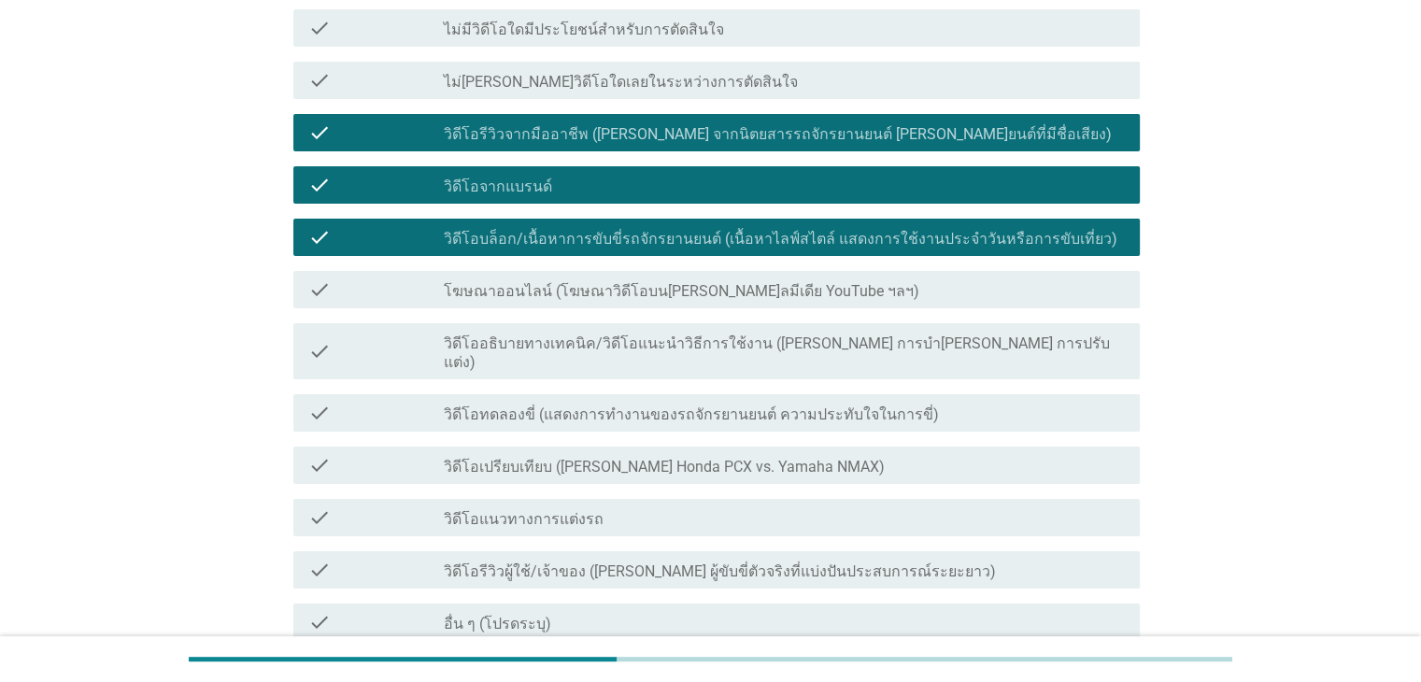
click at [657, 336] on label "วิดีโออธิบายทางเทคนิค/วิดีโอแนะนําวิธีการใช้งาน ([PERSON_NAME] การบํา[PERSON_NA…" at bounding box center [784, 352] width 680 height 37
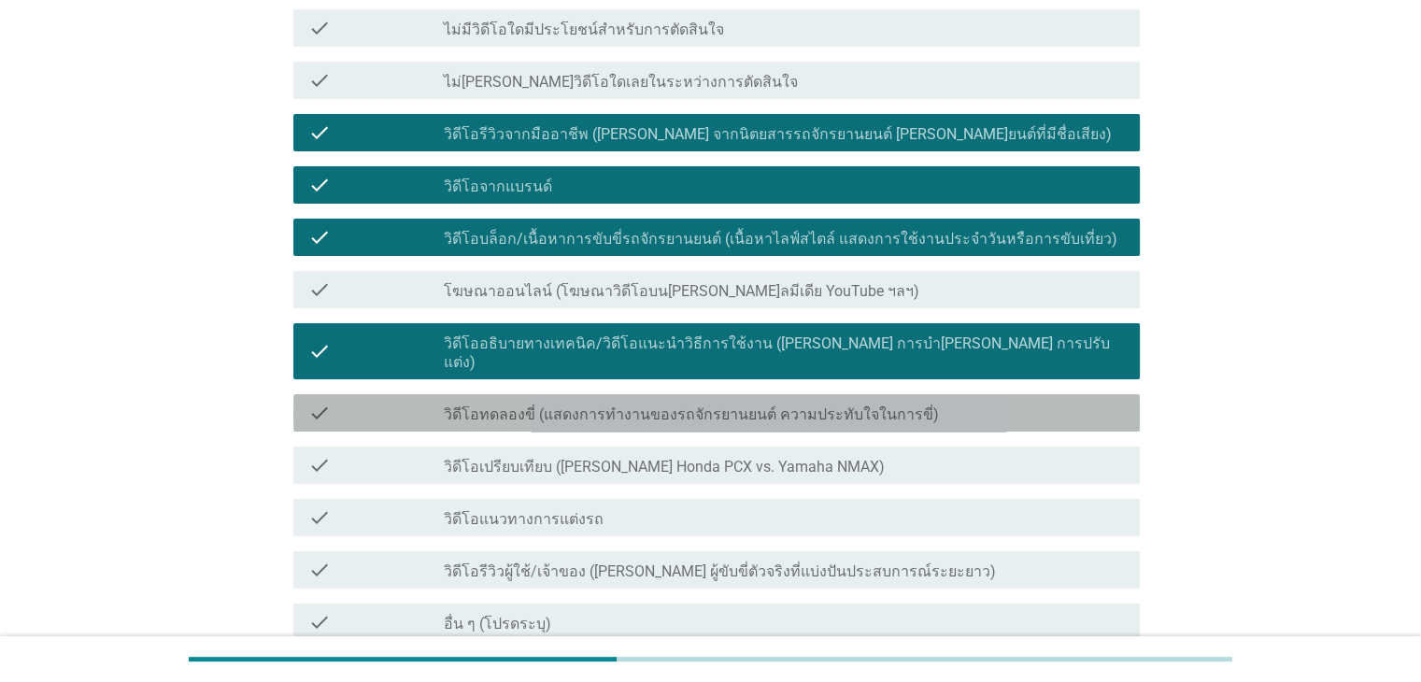
click at [652, 411] on div "check check_box_outline_blank วิดีโอทดลองขี่ (แสดงการทํางานของรถจักรยานยนต์ ควา…" at bounding box center [716, 412] width 846 height 37
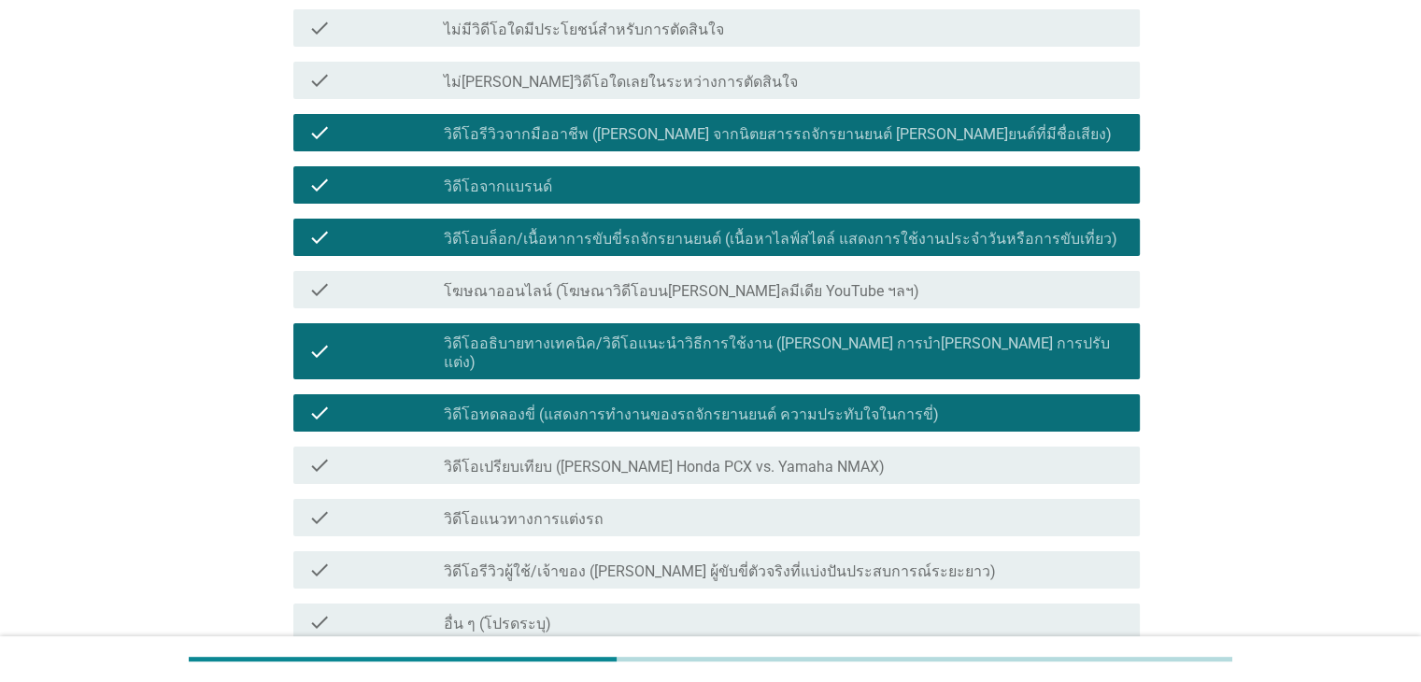
click at [654, 491] on div "check check_box_outline_blank วิดีโอแนวทางการแต่งรถ" at bounding box center [711, 517] width 858 height 52
click at [656, 458] on label "วิดีโอเปรียบเทียบ ([PERSON_NAME] Honda PCX vs. Yamaha NMAX)" at bounding box center [664, 467] width 441 height 19
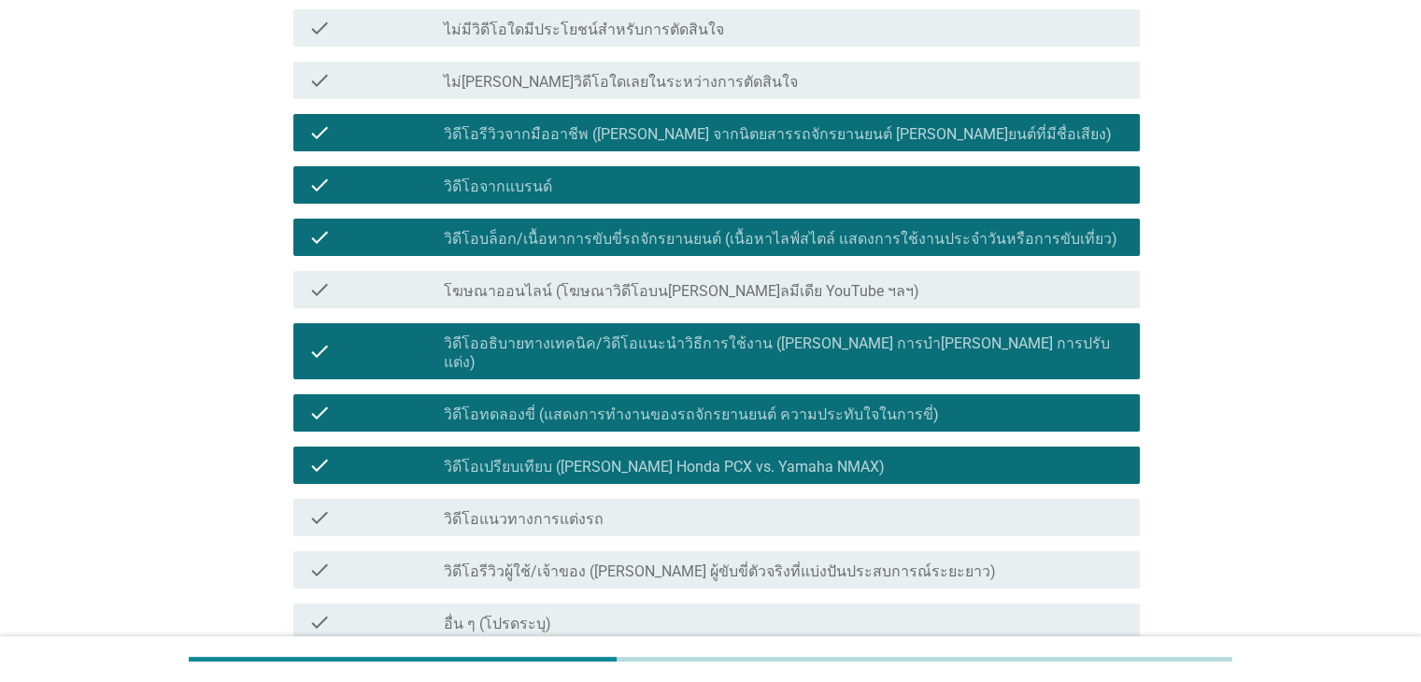
click at [815, 562] on label "วิดีโอรีวิวผู้ใช้/เจ้าของ ([PERSON_NAME] ผู้ขับขี่ตัวจริงที่แบ่งปันประสบการณ์ระ…" at bounding box center [720, 571] width 552 height 19
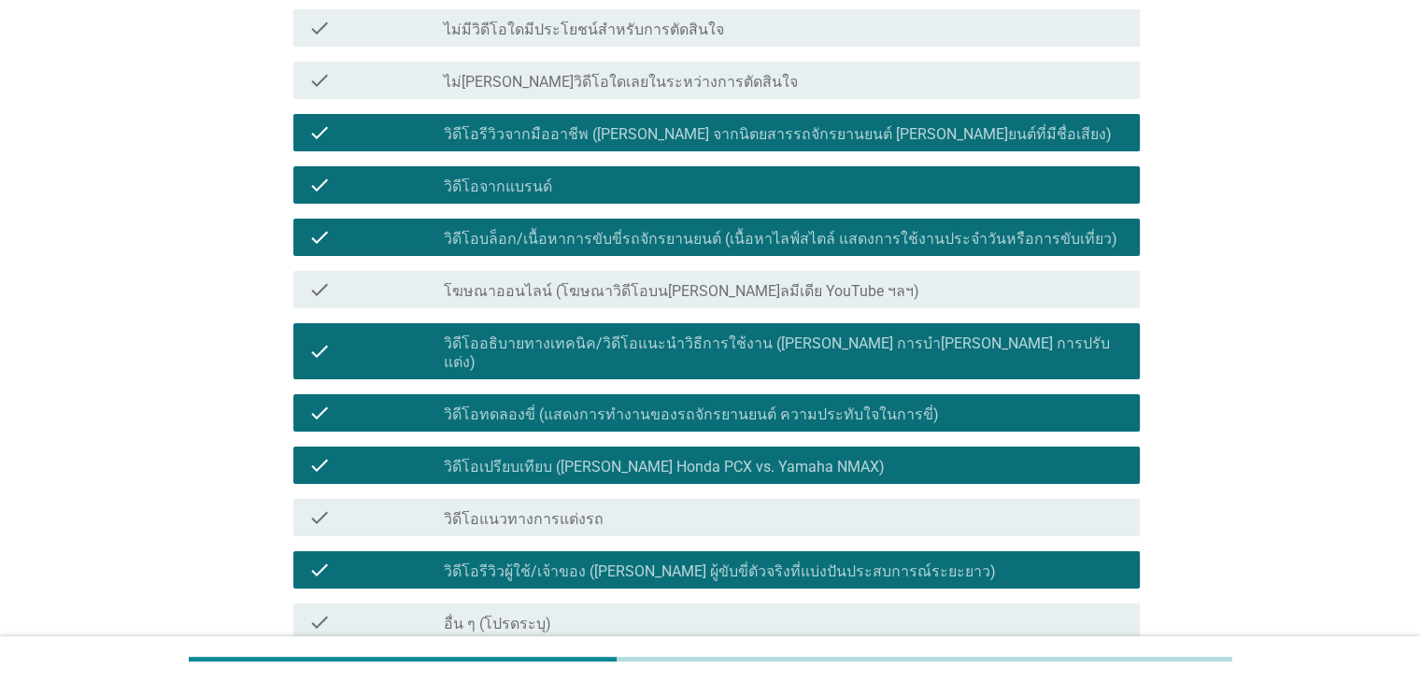
scroll to position [438, 0]
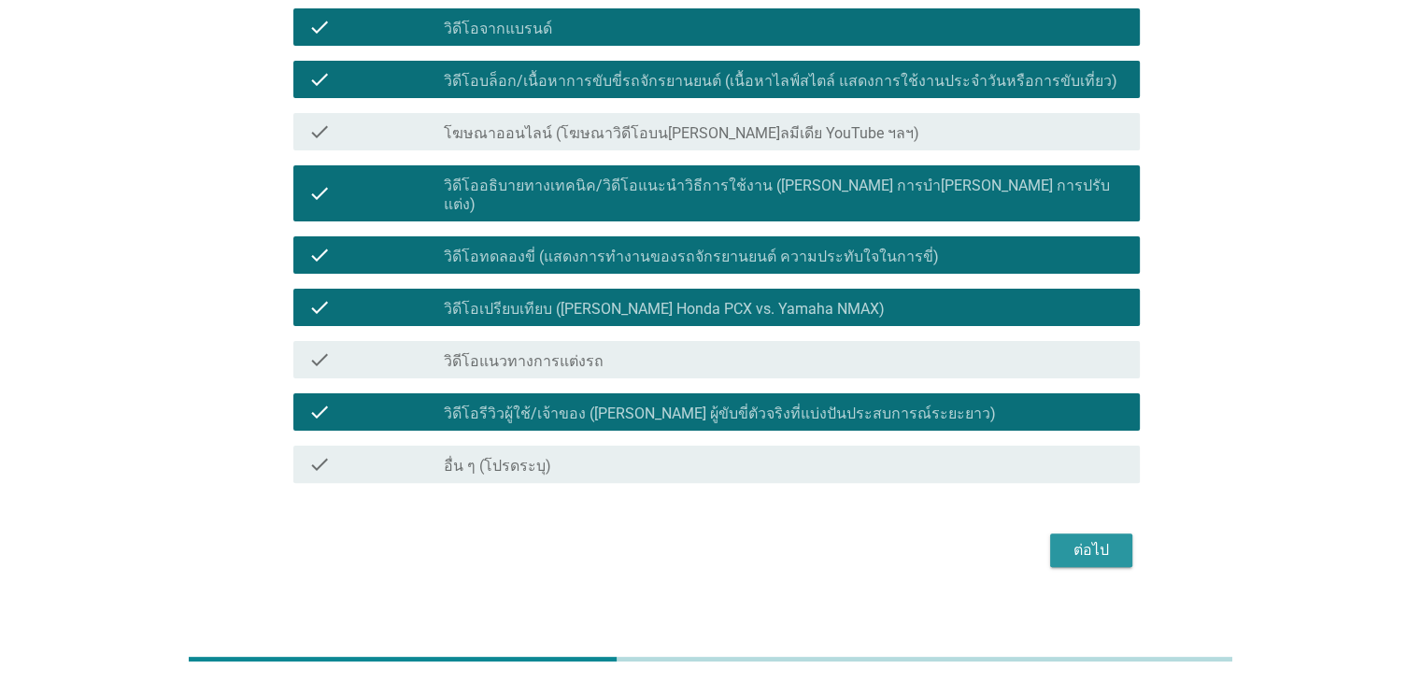
click at [1097, 539] on div "ต่อไป" at bounding box center [1091, 550] width 52 height 22
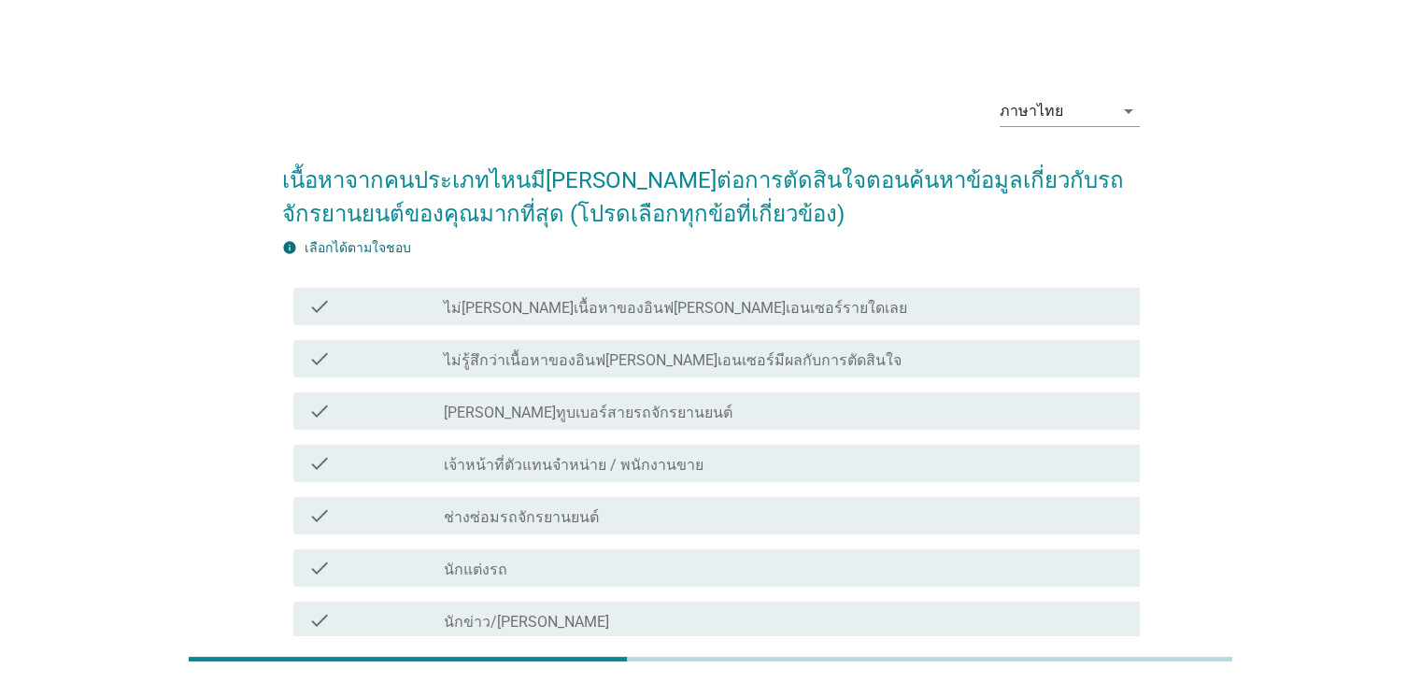
scroll to position [0, 0]
click at [570, 316] on label "ไม่[PERSON_NAME]เนื้อหาของอินฟ[PERSON_NAME]เอนเซอร์รายใดเลย" at bounding box center [675, 310] width 463 height 19
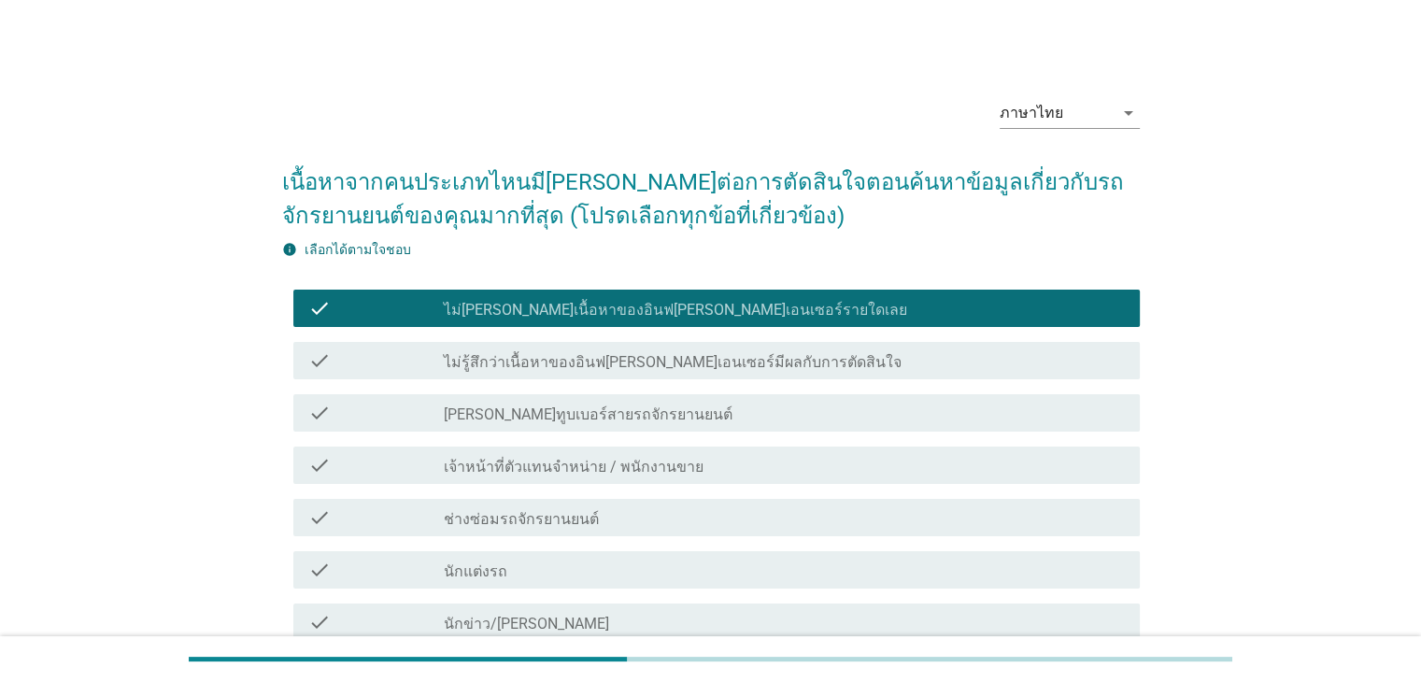
click at [568, 373] on div "check check_box_outline_blank ไม่รู้สึกว่าเนื้อหาของอินฟ[PERSON_NAME]เอนเซอร์มี…" at bounding box center [716, 360] width 846 height 37
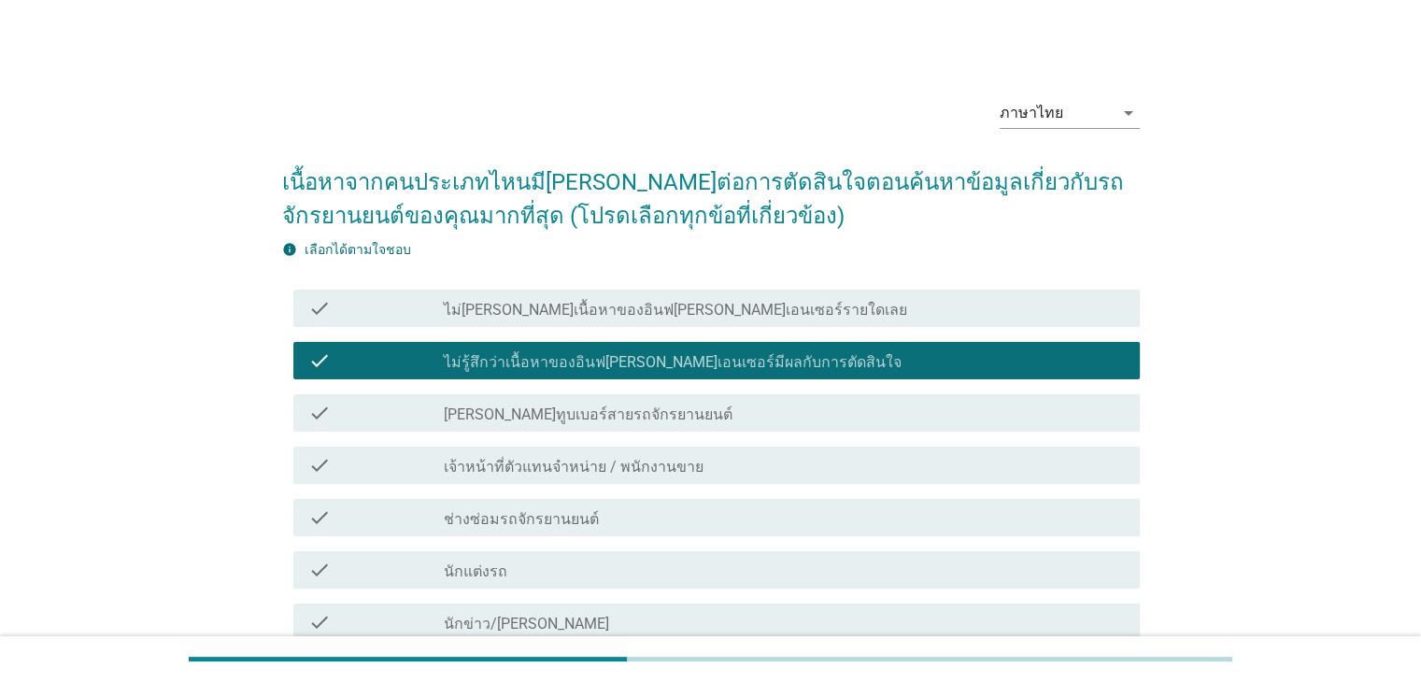
click at [553, 439] on div "check check_box_outline_blank เจ้าหน้าที่ตัวแทนจําหน่าย / พนักงานขาย" at bounding box center [711, 465] width 858 height 52
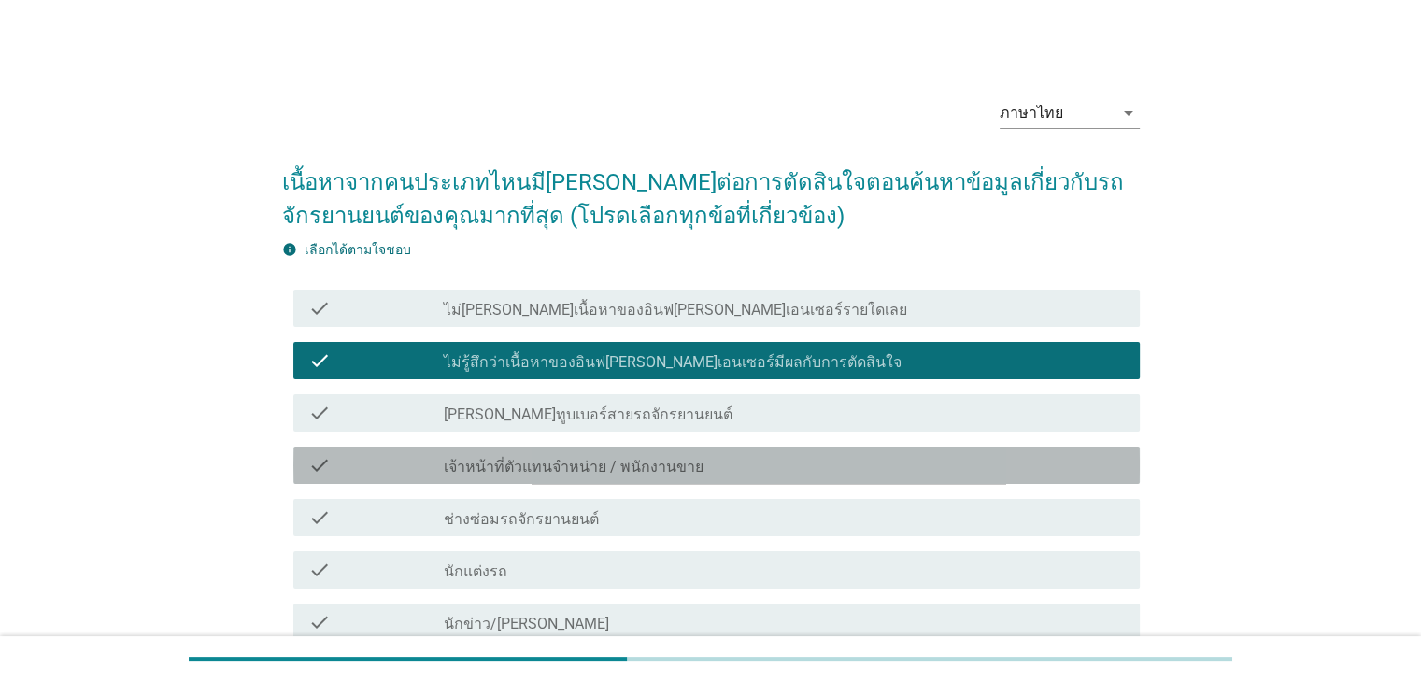
click at [527, 458] on label "เจ้าหน้าที่ตัวแทนจําหน่าย / พนักงานขาย" at bounding box center [574, 467] width 260 height 19
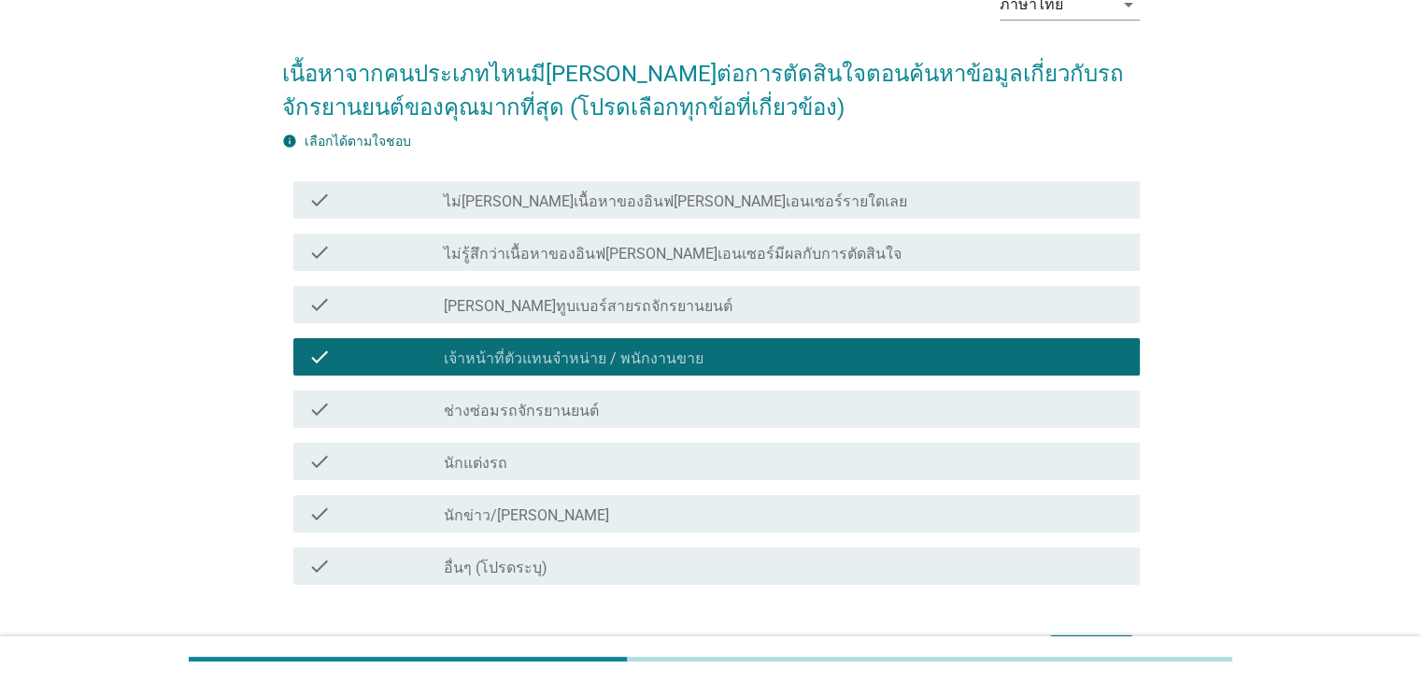
scroll to position [229, 0]
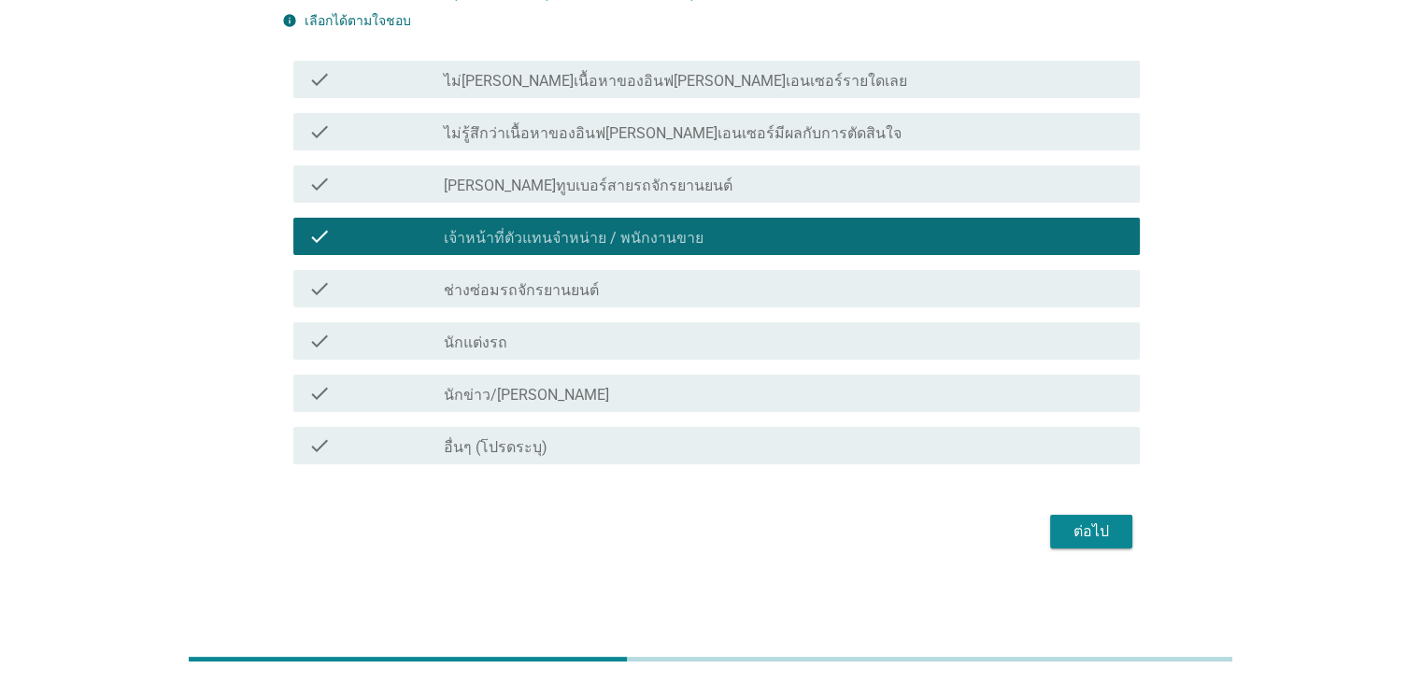
click at [1106, 533] on div "ต่อไป" at bounding box center [1091, 531] width 52 height 22
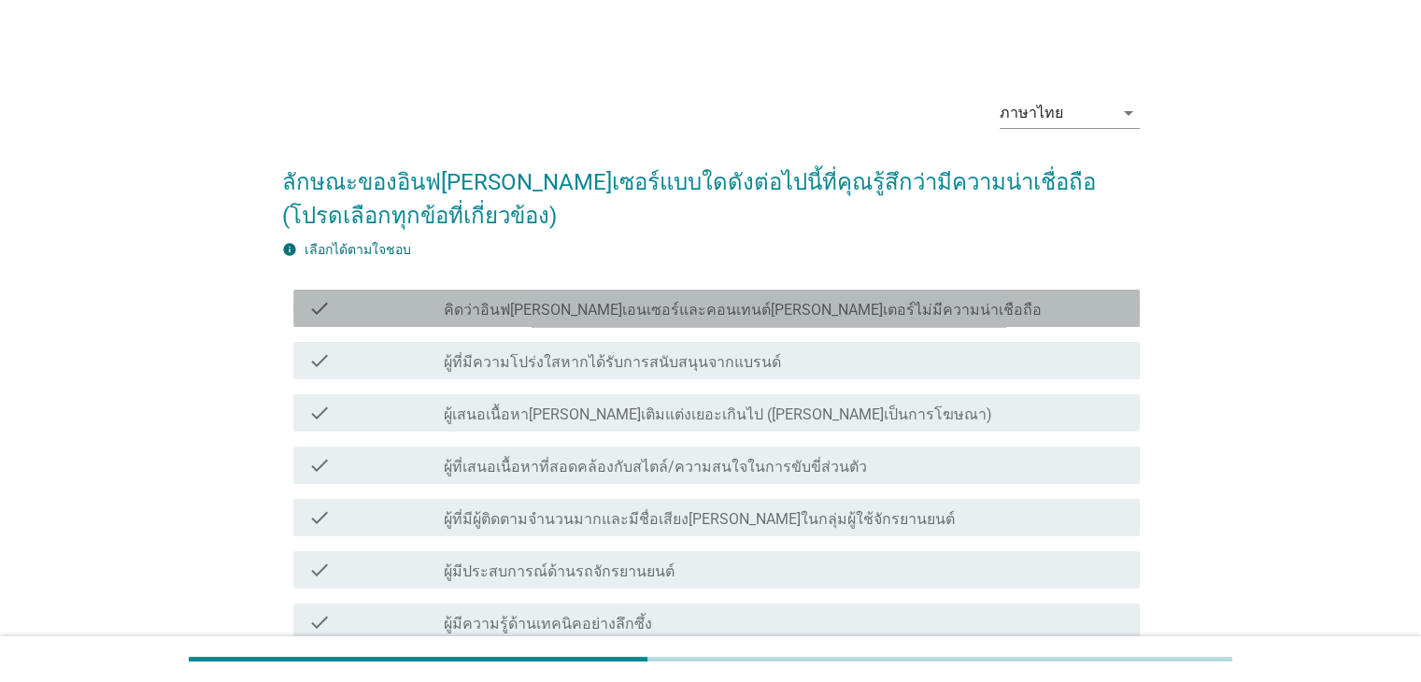
click at [556, 313] on label "คิดว่าอินฟ[PERSON_NAME]เอนเซอร์และคอนเทนต์[PERSON_NAME]เตอร์ไม่มีความน่าเชือถือ" at bounding box center [743, 310] width 598 height 19
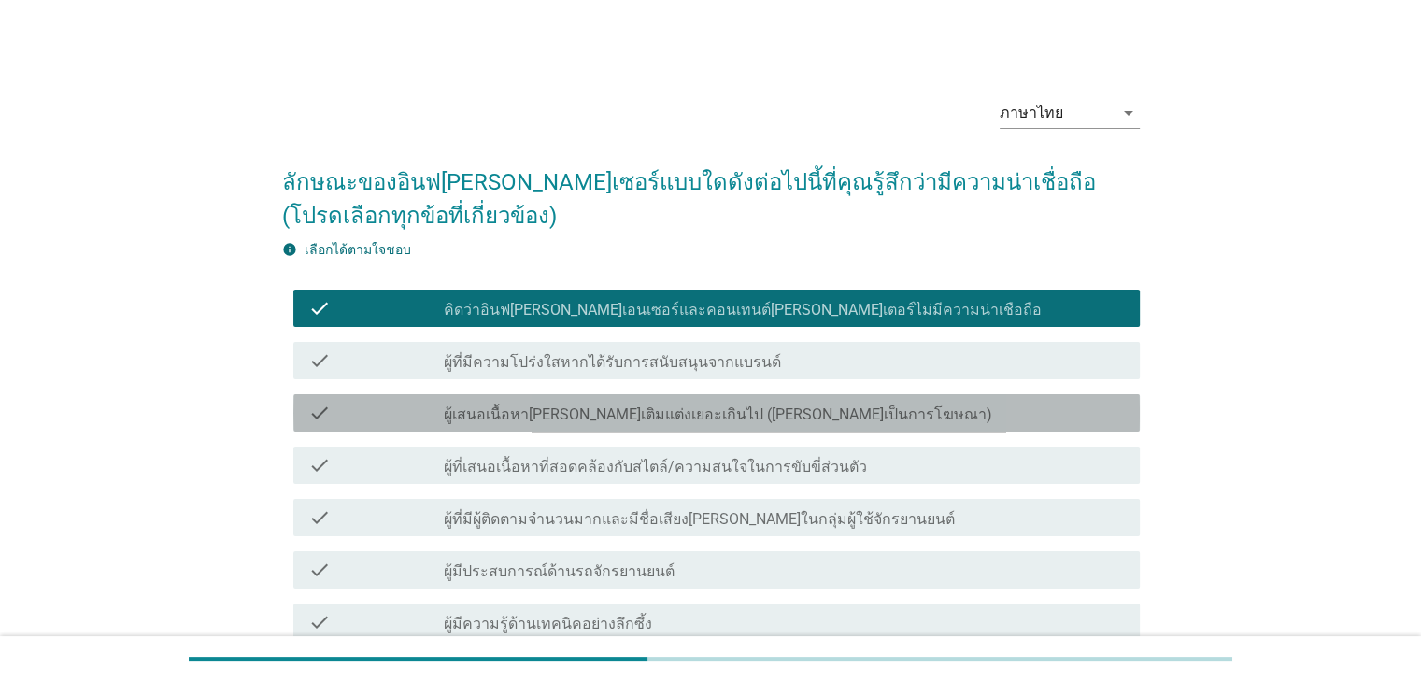
click at [534, 419] on label "ผู้เสนอเนื้อหา[PERSON_NAME]เติมแต่งเยอะเกินไป ([PERSON_NAME]เป็นการโฆษณา)" at bounding box center [718, 414] width 548 height 19
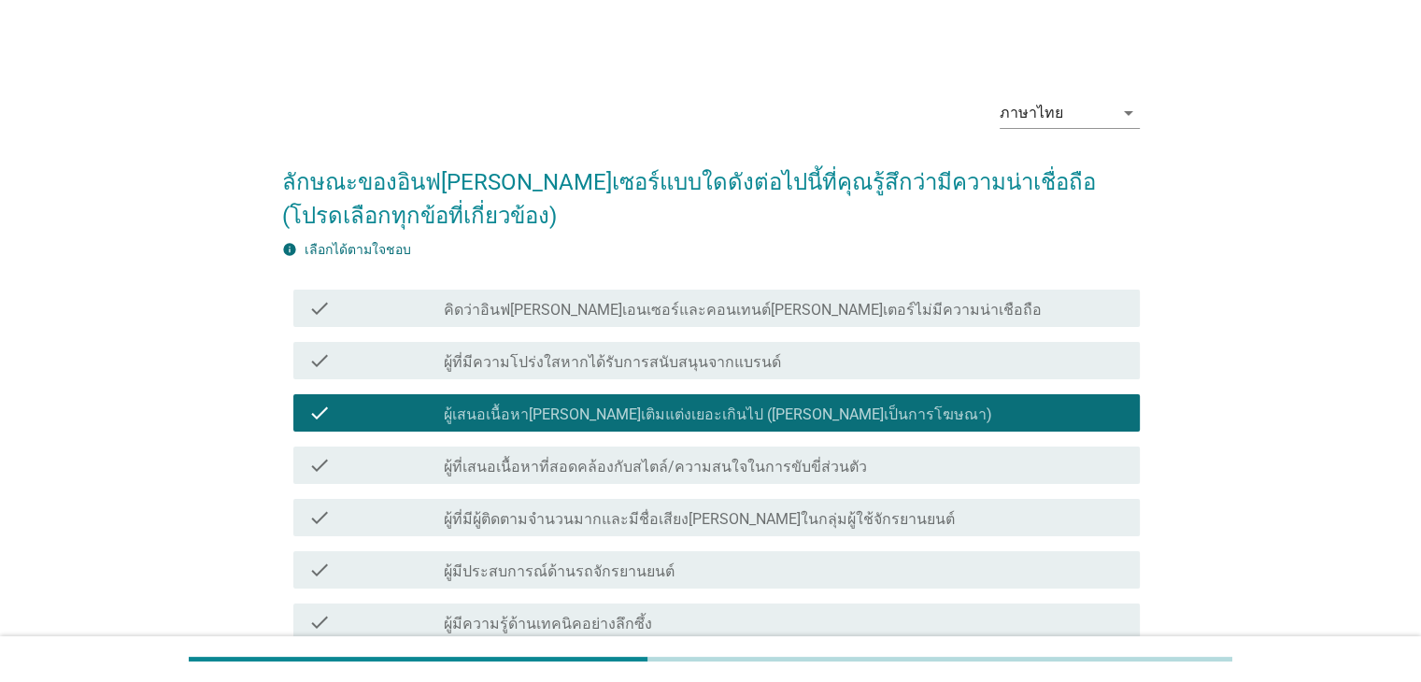
click at [574, 312] on label "คิดว่าอินฟ[PERSON_NAME]เอนเซอร์และคอนเทนต์[PERSON_NAME]เตอร์ไม่มีความน่าเชือถือ" at bounding box center [743, 310] width 598 height 19
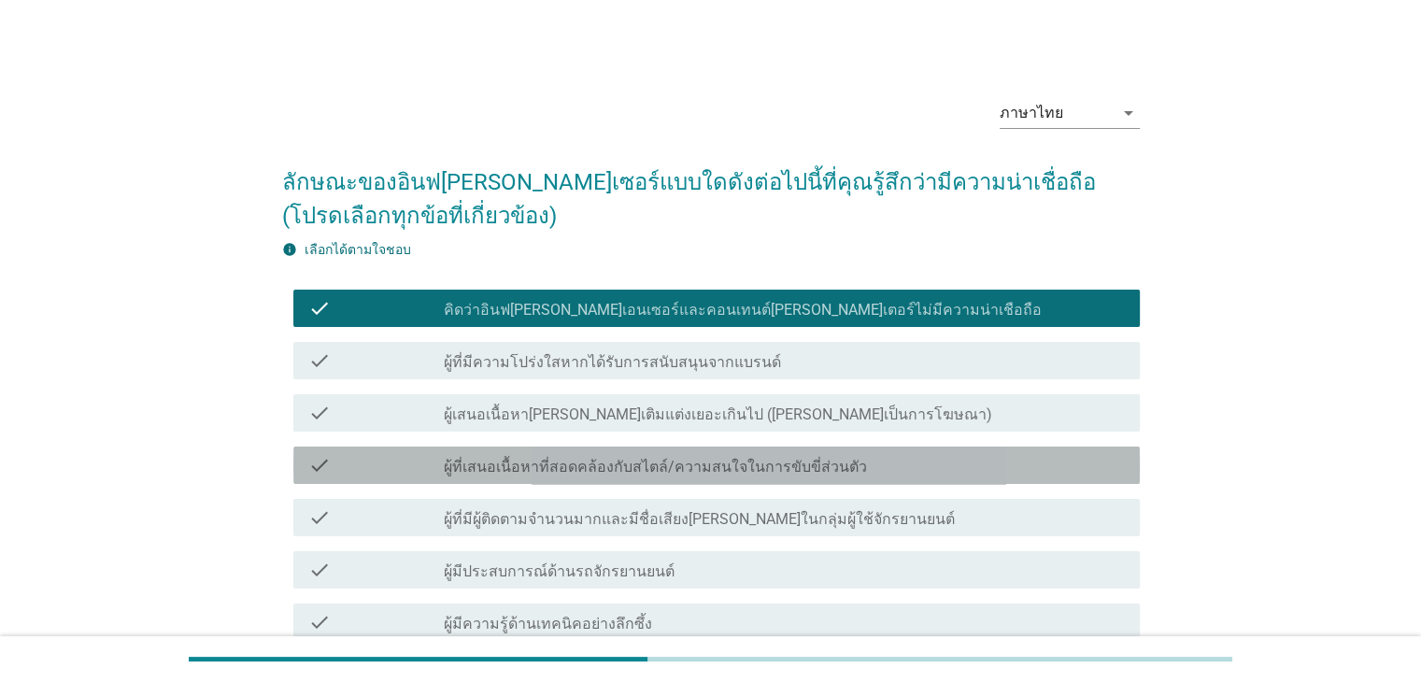
click at [564, 482] on div "check check_box_outline_blank ผู้ที่เสนอเนื้อหาที่สอดคล้องกับสไตล์/ความสนใจในกา…" at bounding box center [716, 465] width 846 height 37
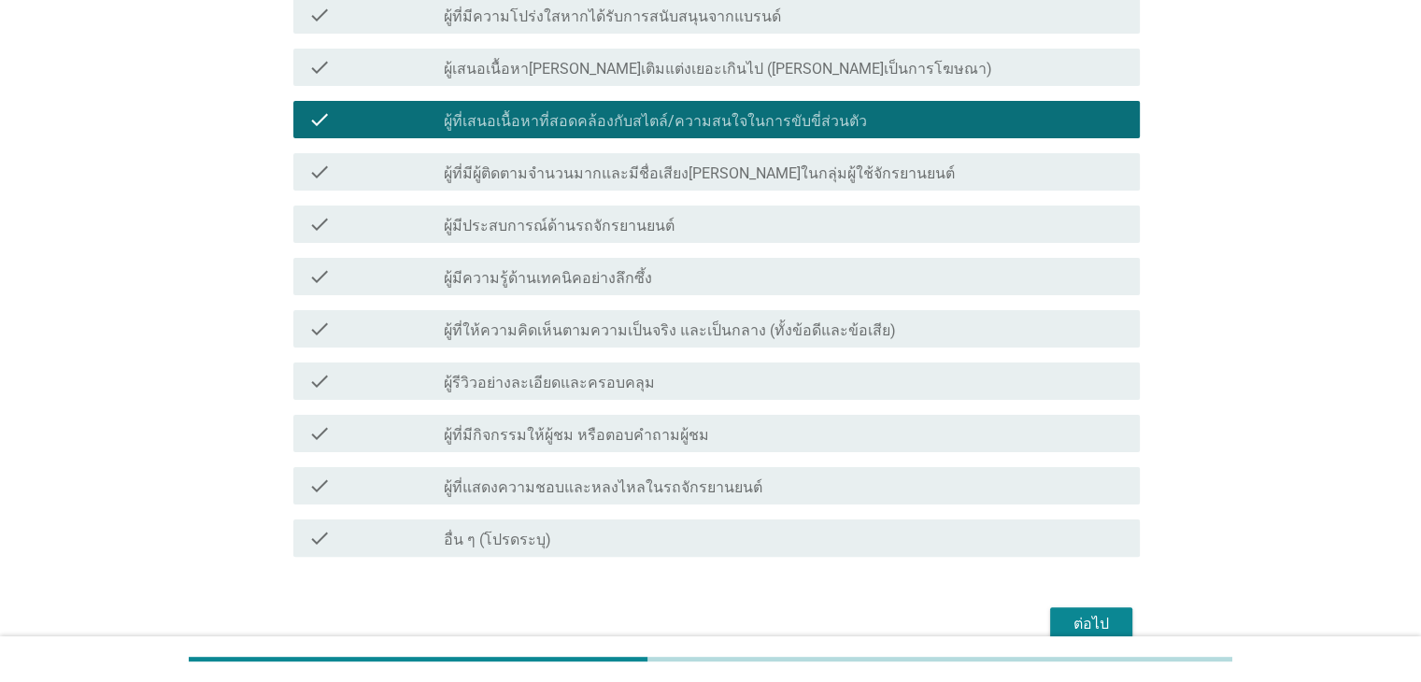
scroll to position [438, 0]
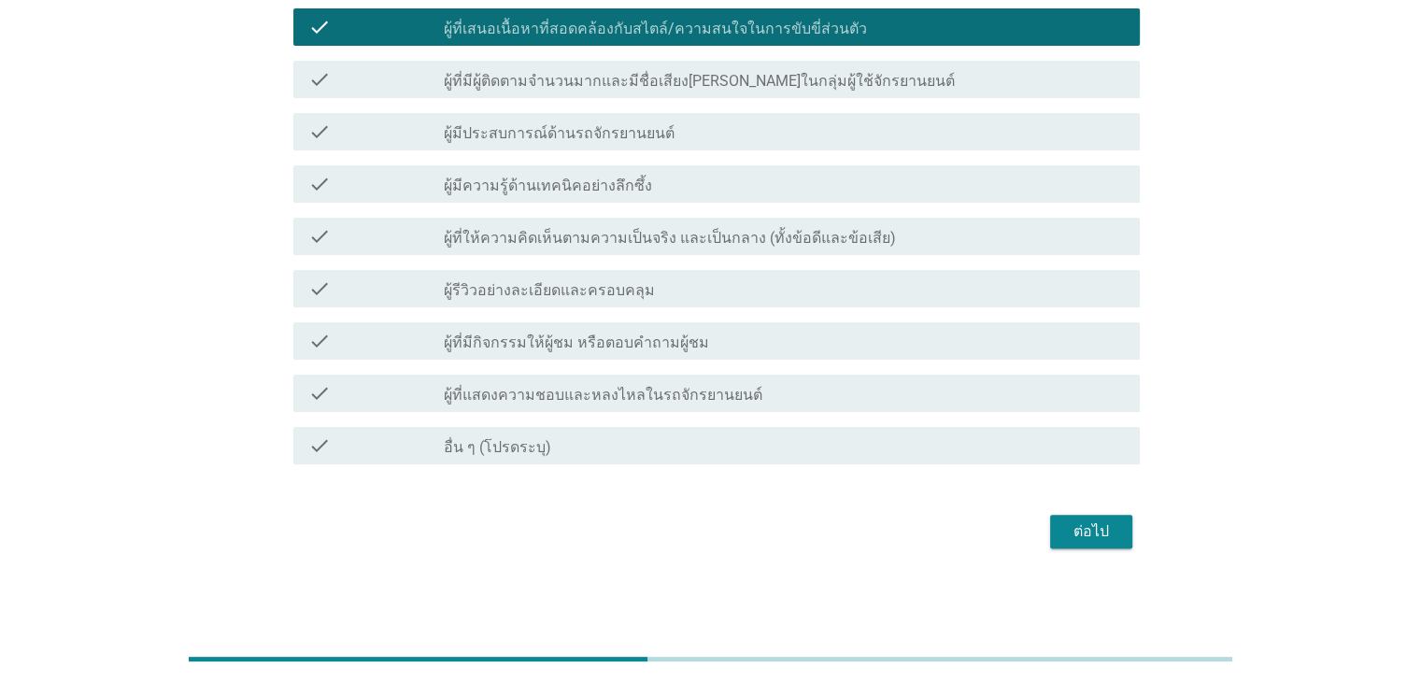
click at [1114, 541] on div "ต่อไป" at bounding box center [1091, 531] width 52 height 22
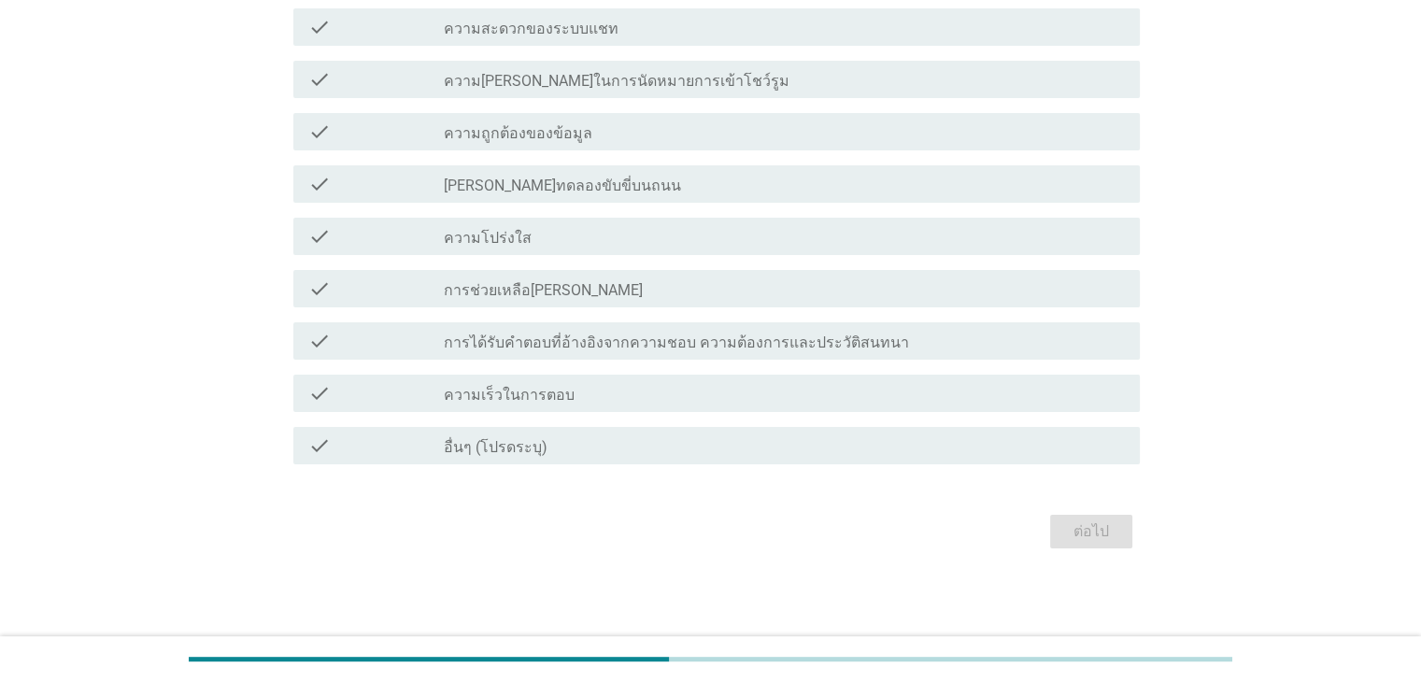
scroll to position [0, 0]
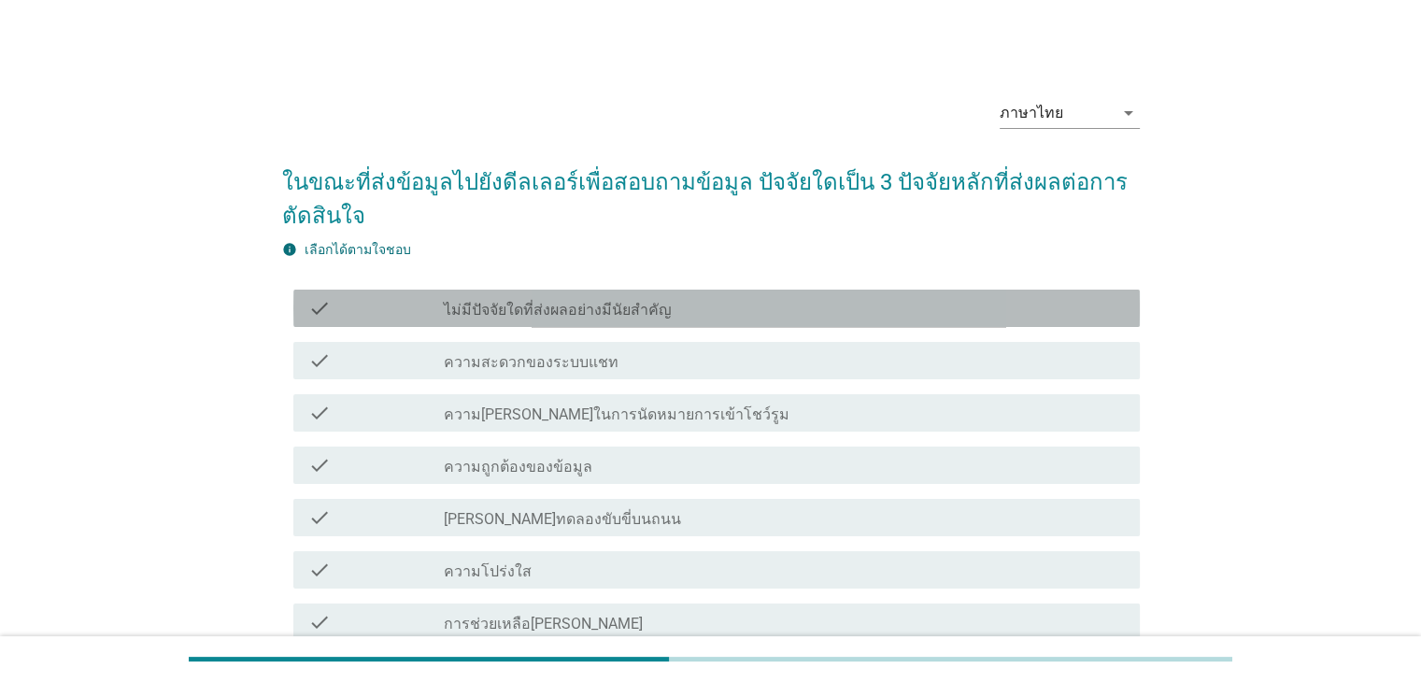
click at [624, 301] on label "ไม่มีปัจจัยใดที่ส่งผลอย่างมีนัยสำคัญ" at bounding box center [558, 310] width 228 height 19
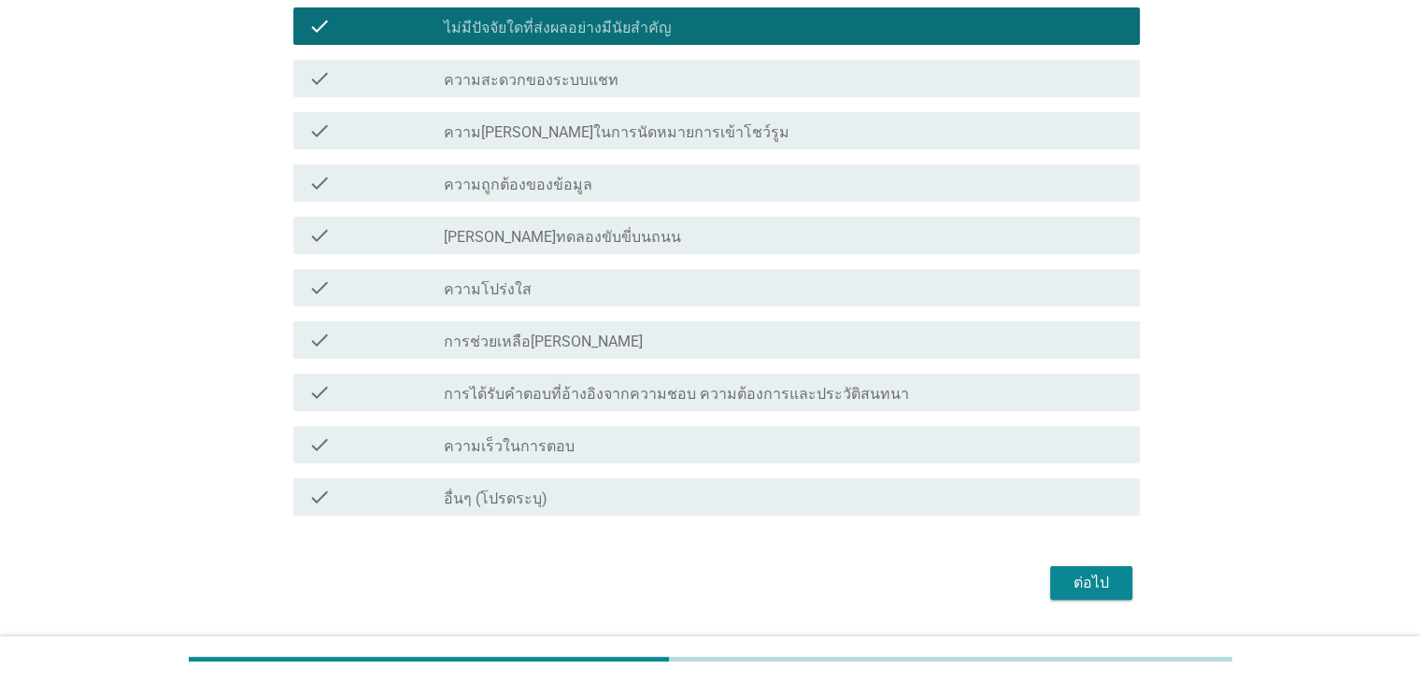
scroll to position [334, 0]
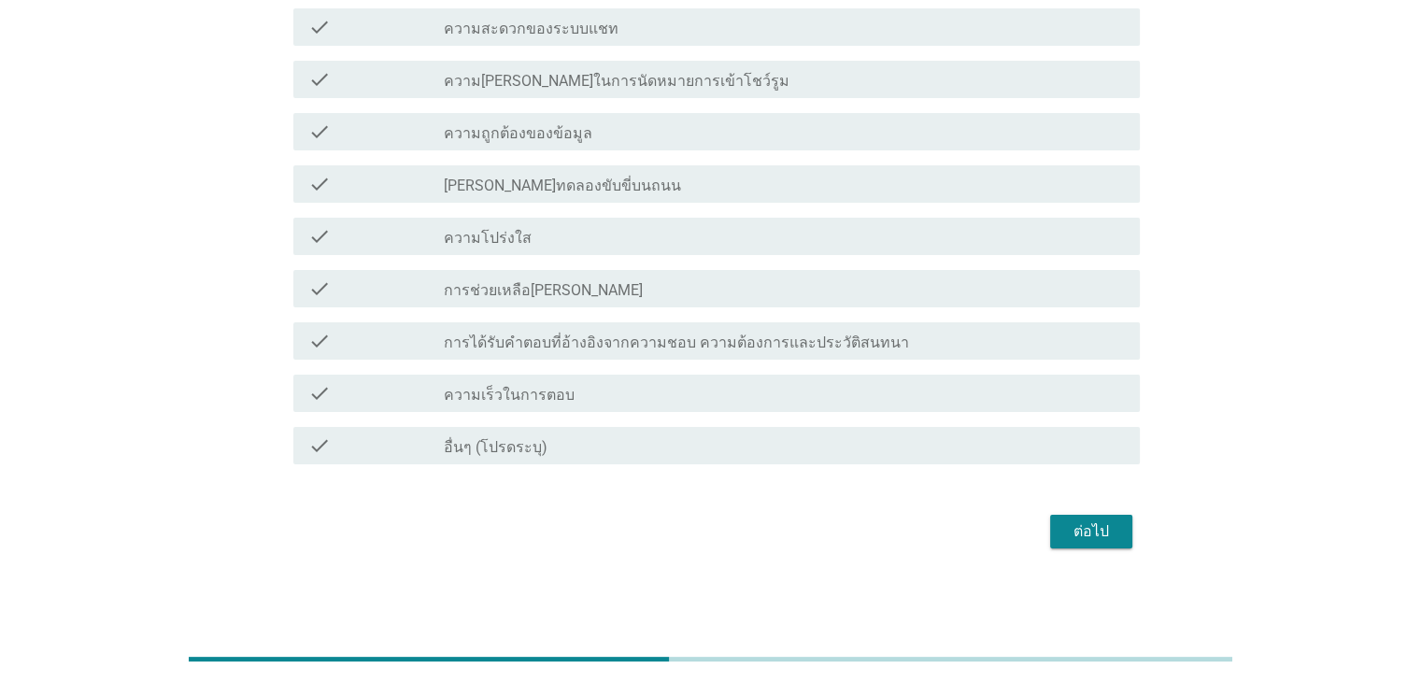
click at [1097, 539] on div "ต่อไป" at bounding box center [1091, 531] width 52 height 22
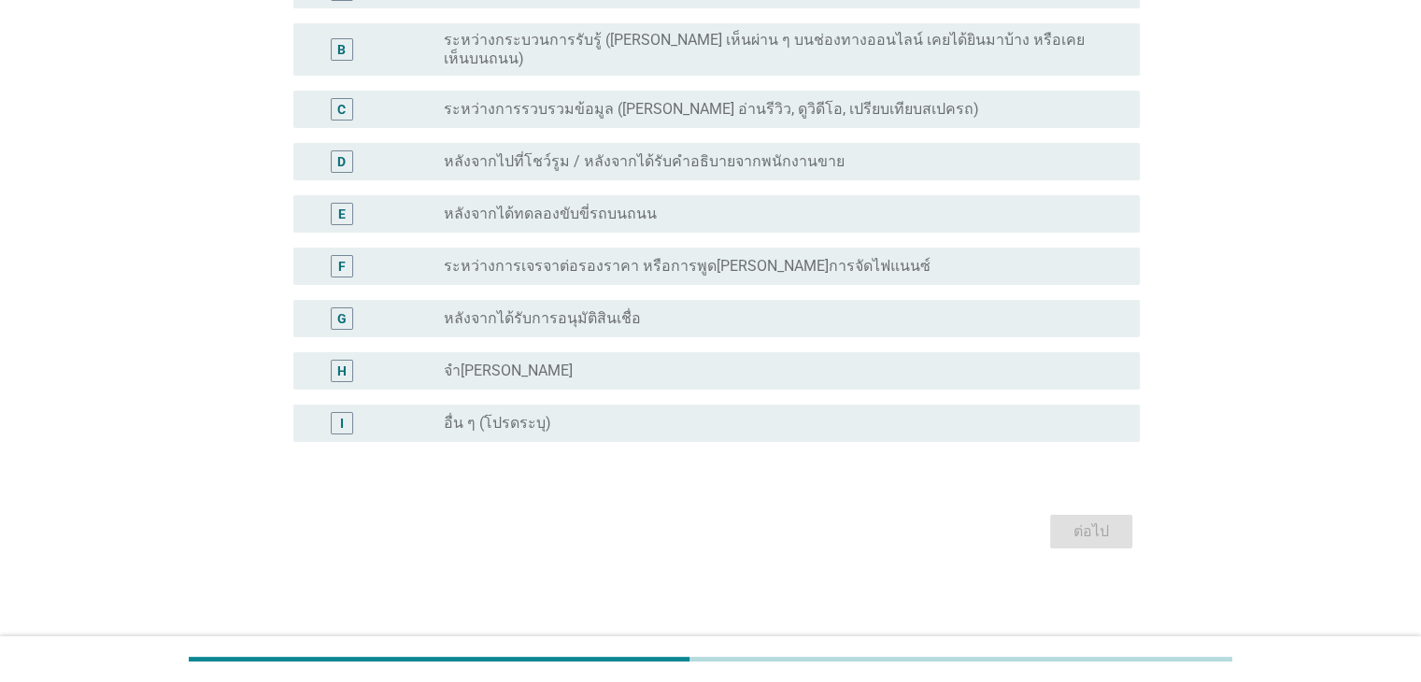
scroll to position [0, 0]
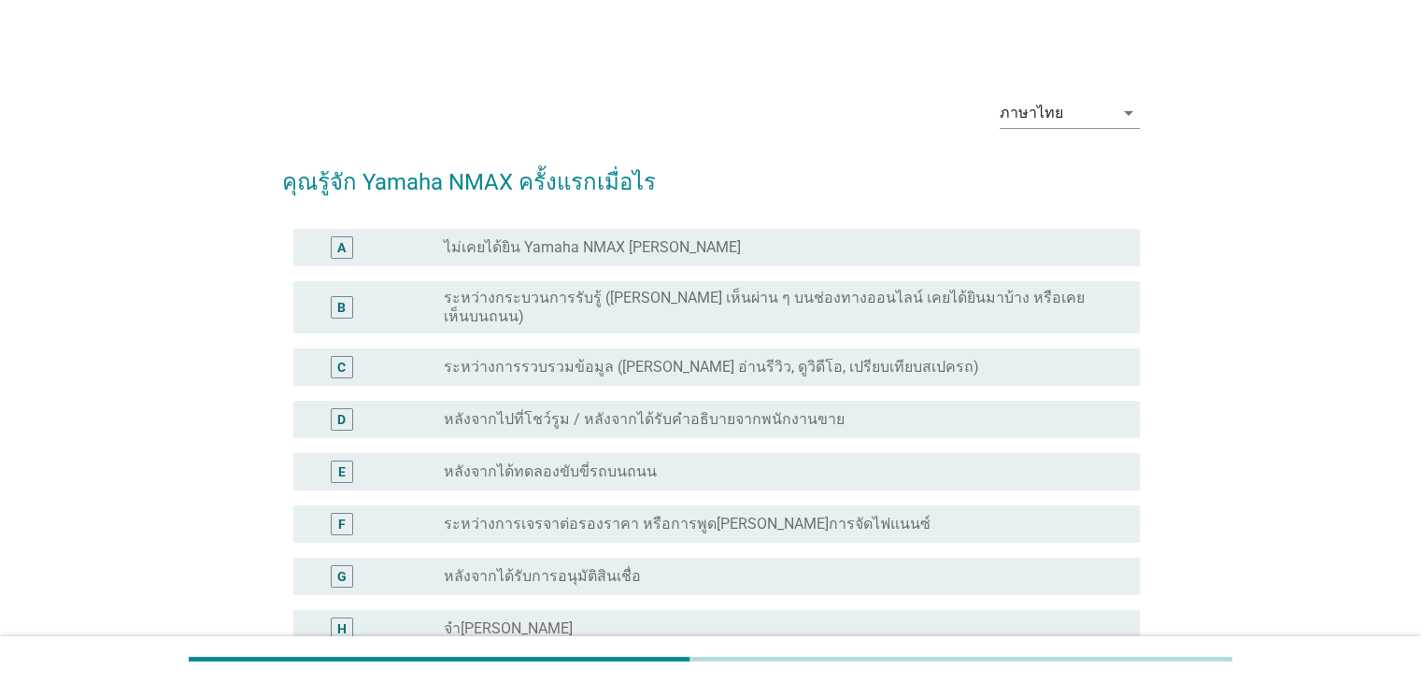
click at [549, 410] on label "หลังจากไปที่โชว์รูม / หลังจากได้รับคำอธิบายจากพนักงานขาย" at bounding box center [644, 419] width 401 height 19
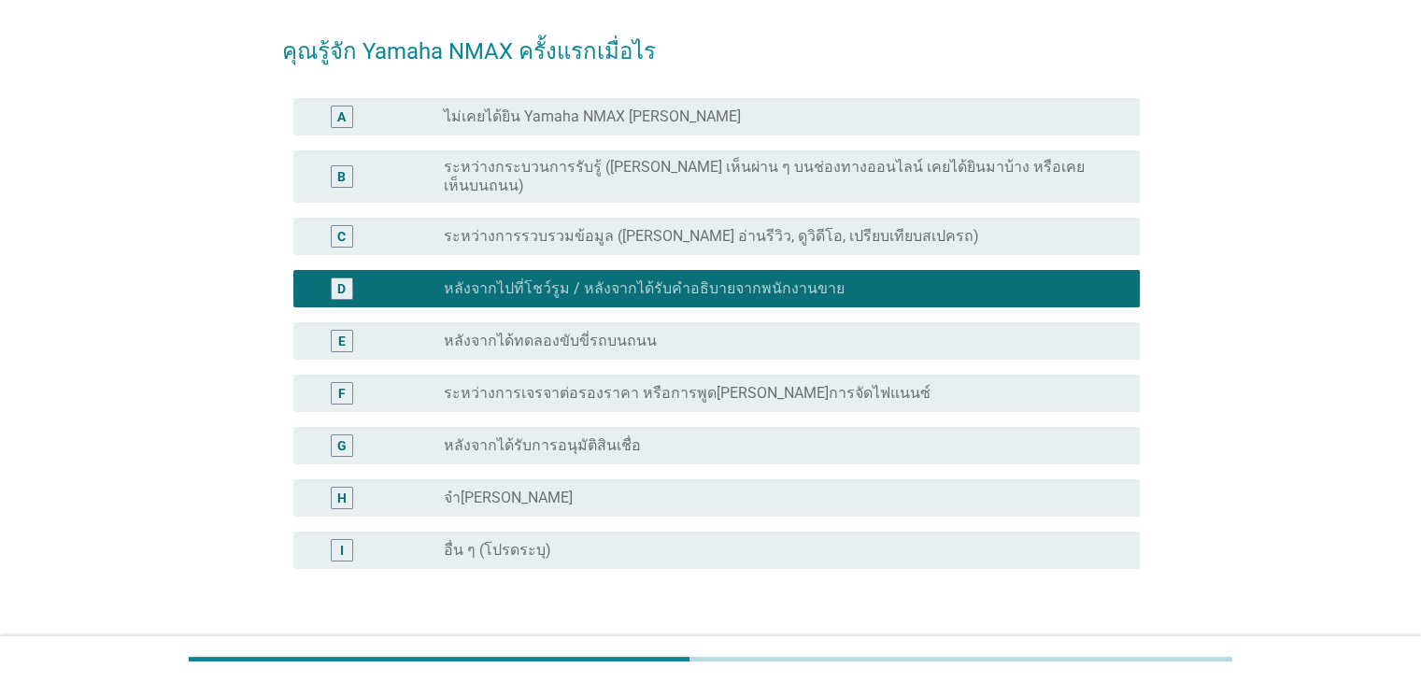
scroll to position [243, 0]
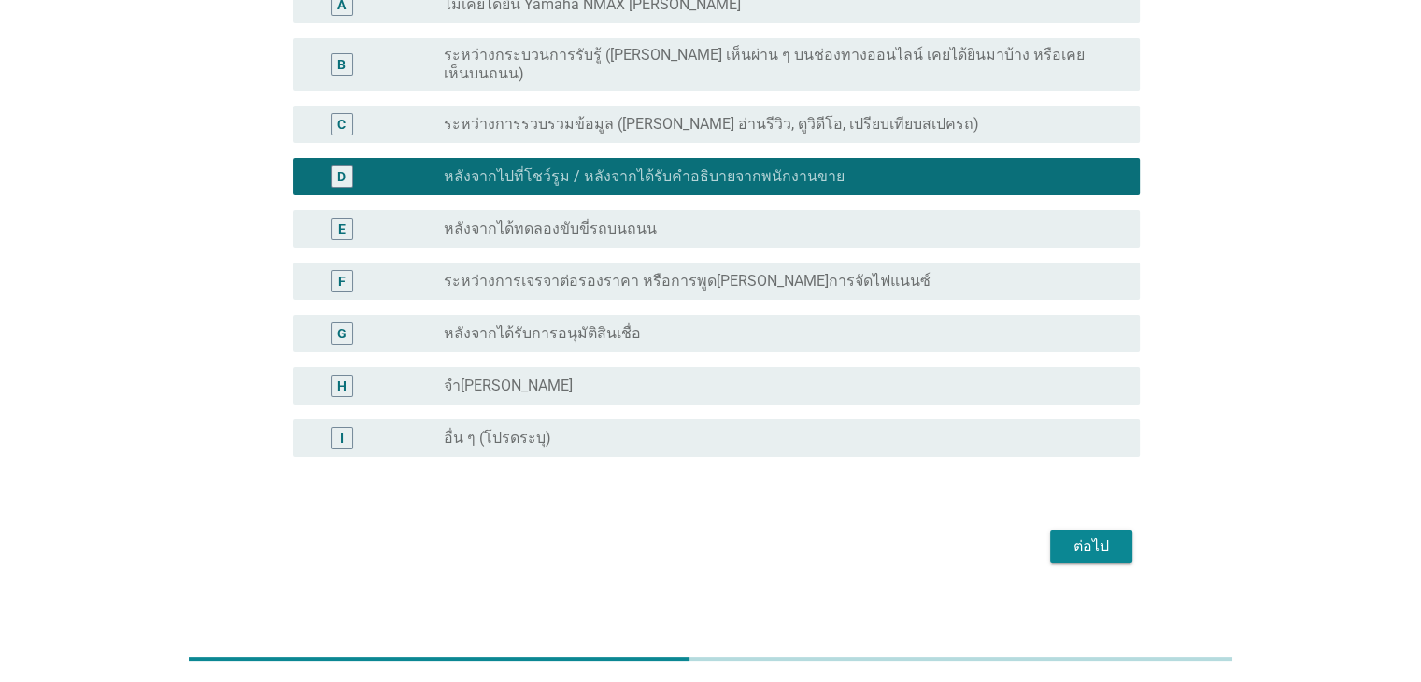
click at [1084, 535] on div "ต่อไป" at bounding box center [1091, 546] width 52 height 22
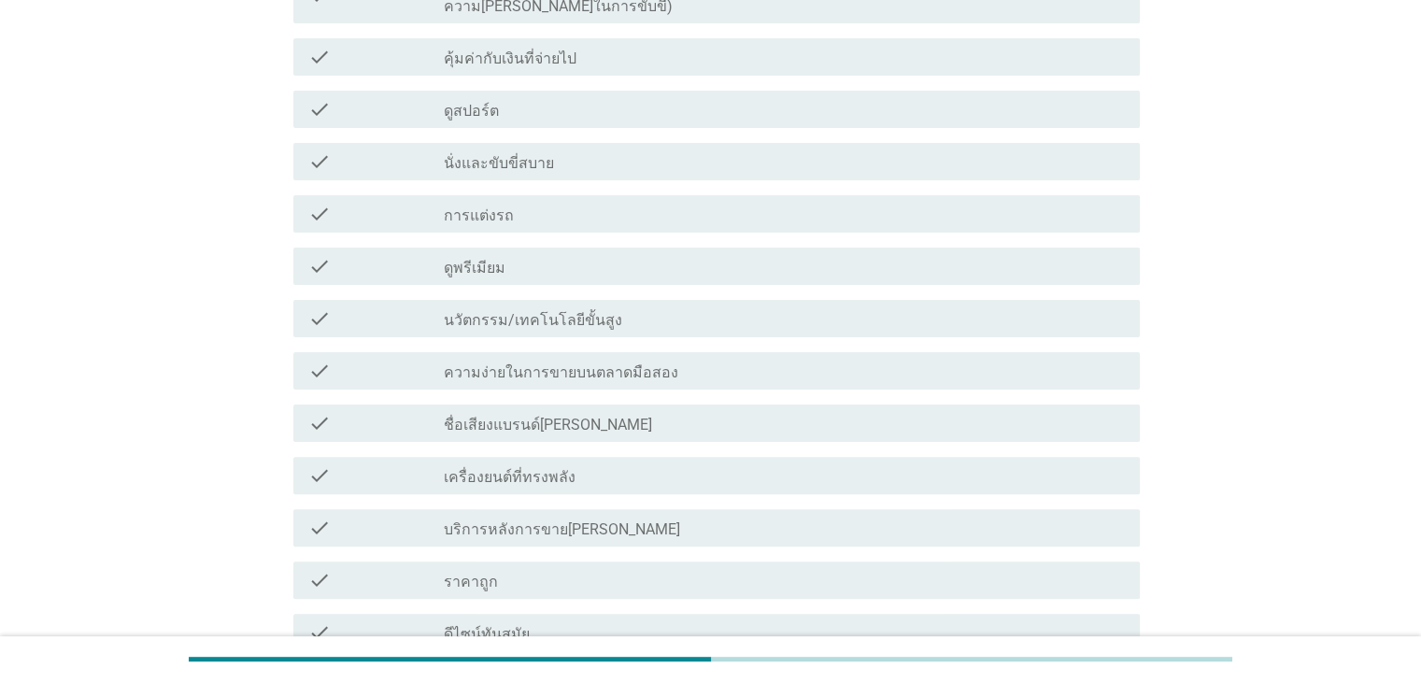
scroll to position [467, 0]
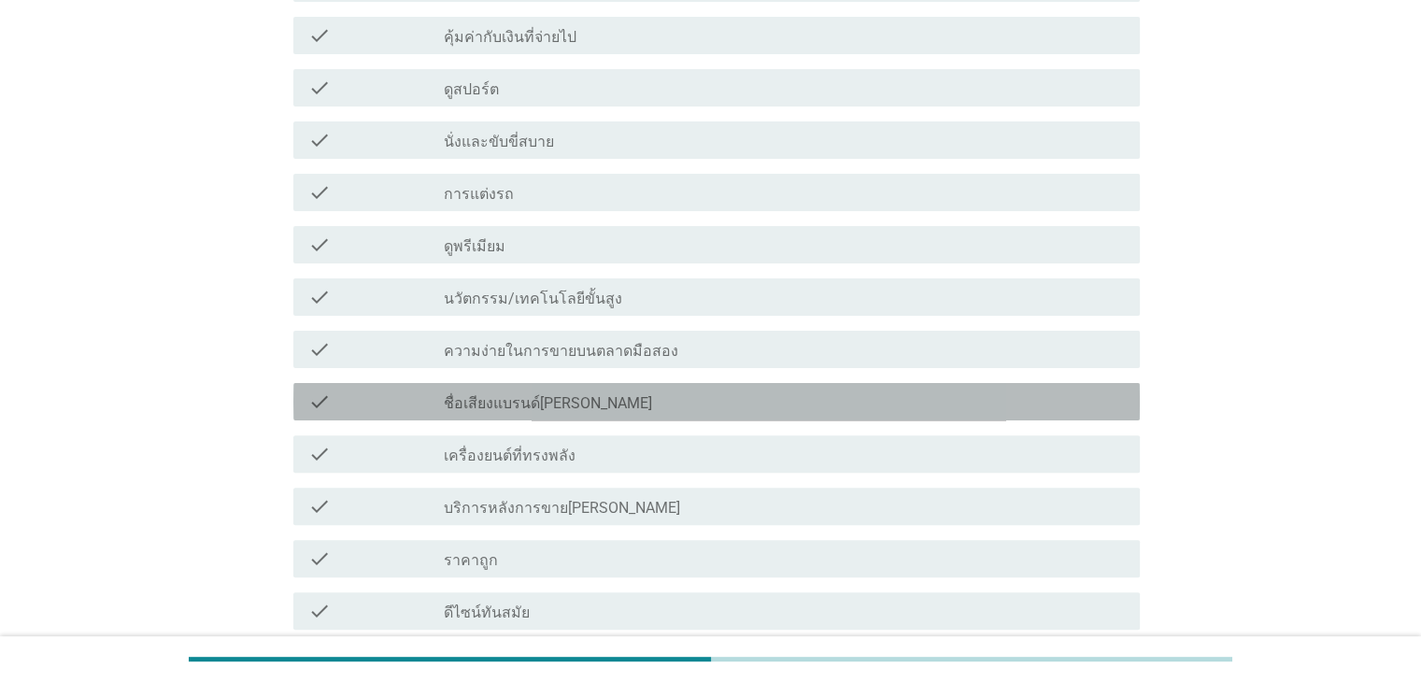
click at [628, 391] on div "check_box_outline_blank ชื่อเสียงแบรนด์[PERSON_NAME]" at bounding box center [784, 402] width 680 height 22
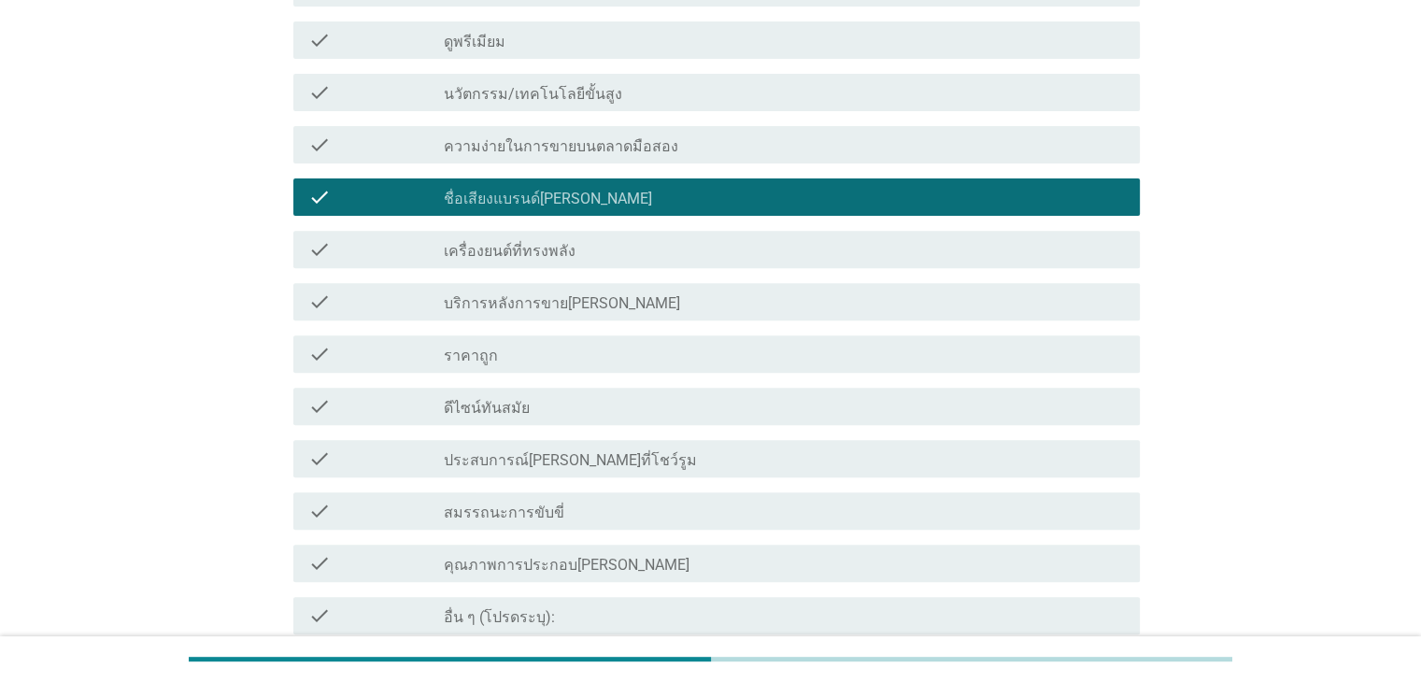
scroll to position [823, 0]
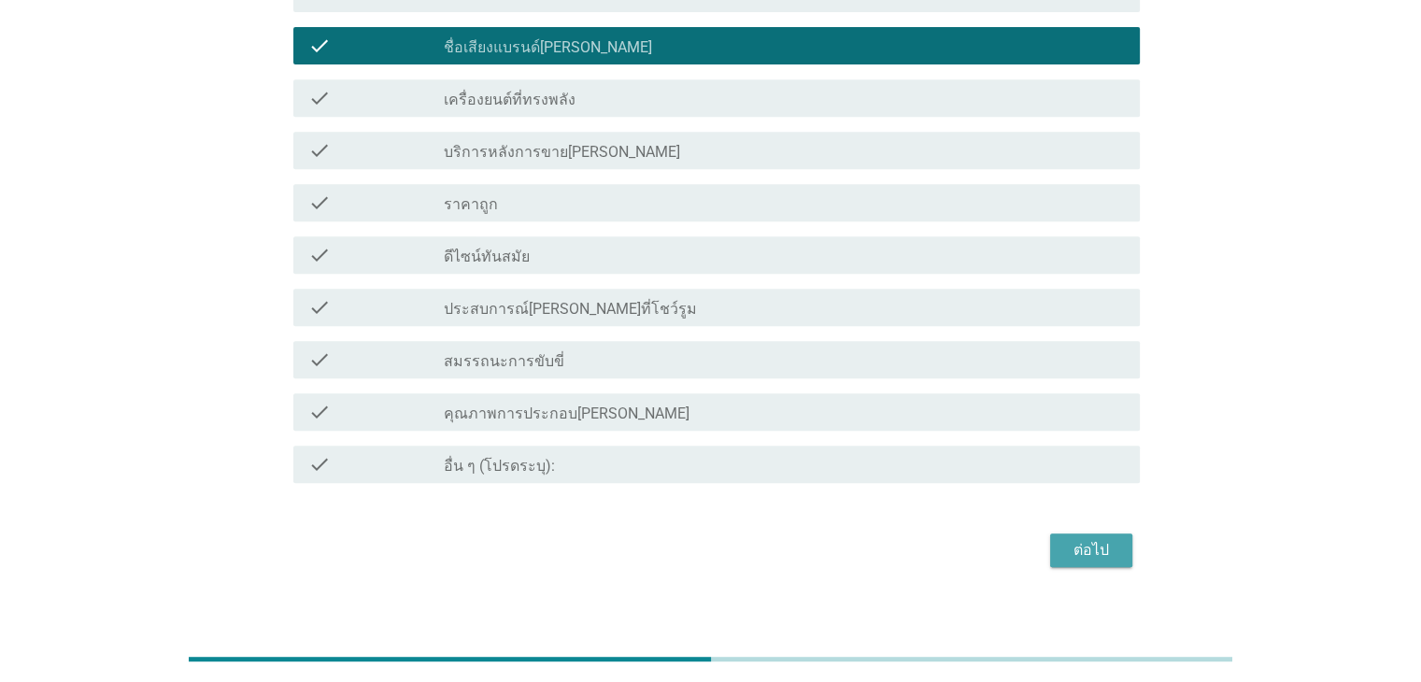
click at [1080, 539] on div "ต่อไป" at bounding box center [1091, 550] width 52 height 22
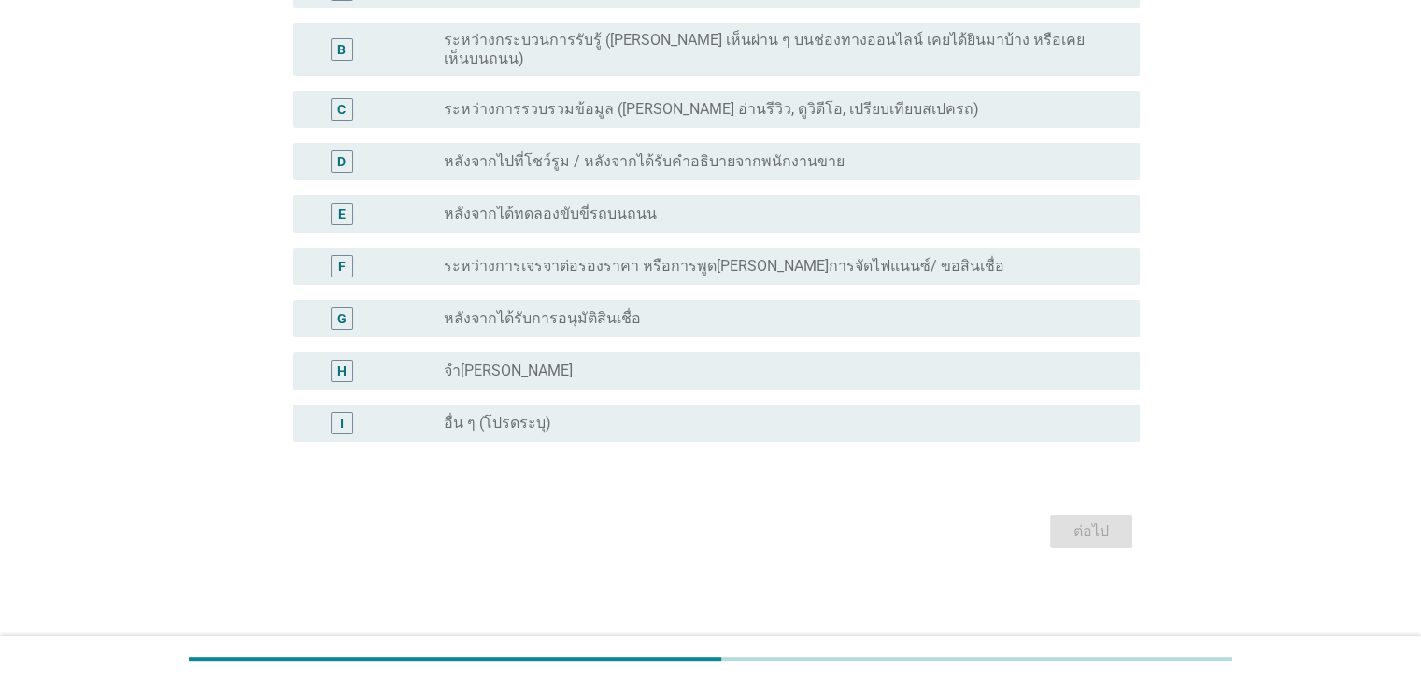
scroll to position [0, 0]
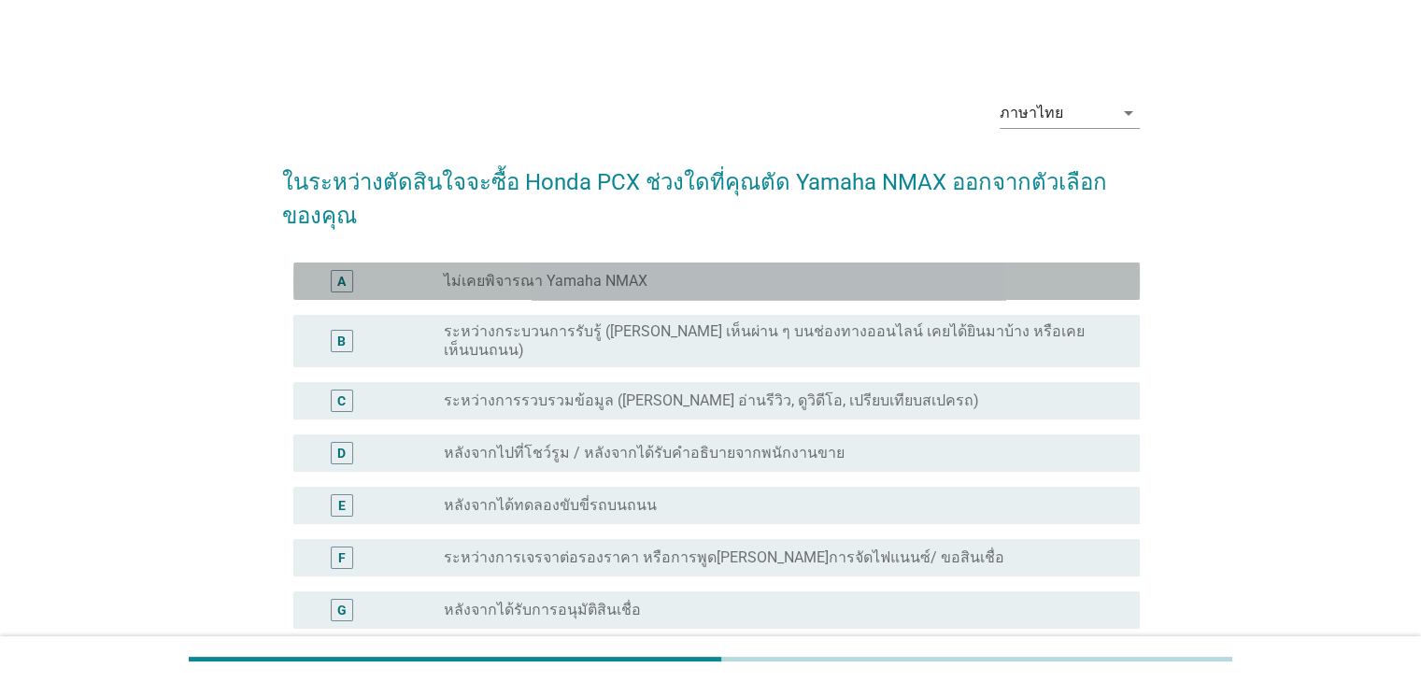
click at [627, 285] on label "ไม่เคยพิจารณา Yamaha NMAX" at bounding box center [546, 281] width 204 height 19
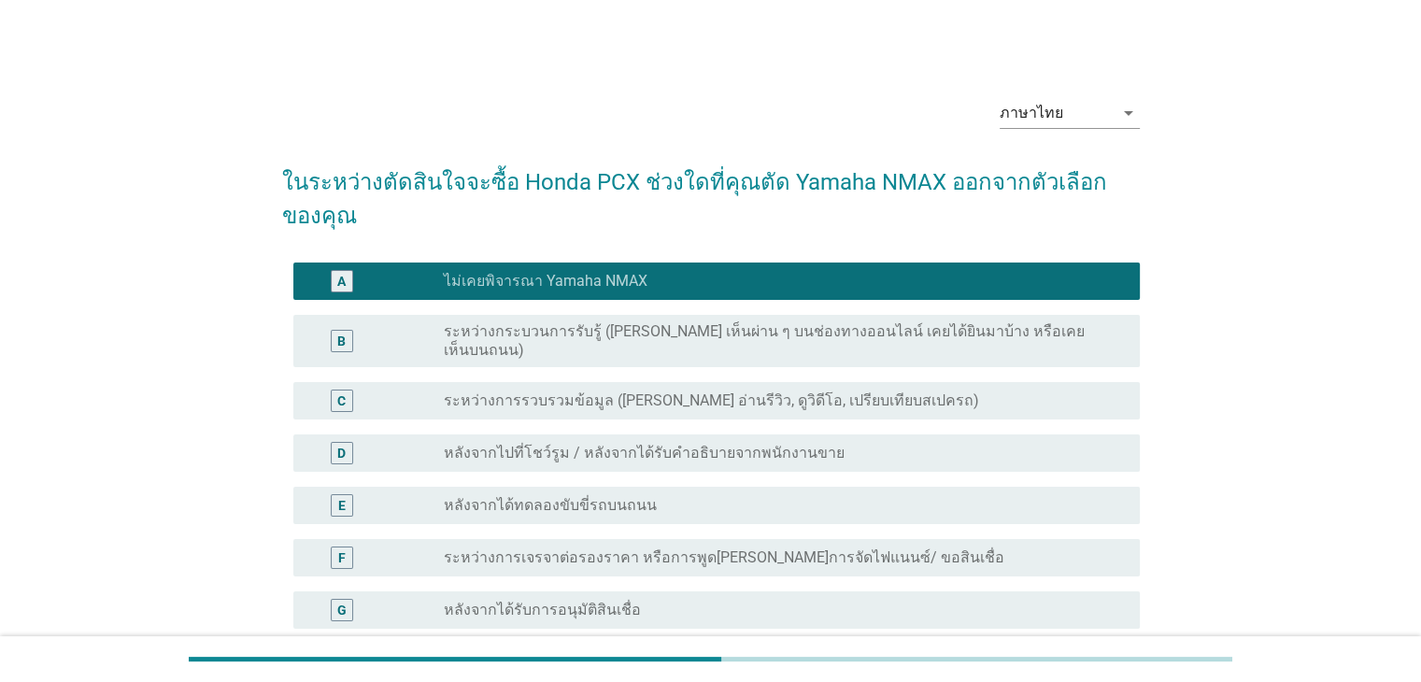
click at [583, 601] on label "หลังจากได้รับการอนุมัติสินเชื่อ" at bounding box center [542, 610] width 197 height 19
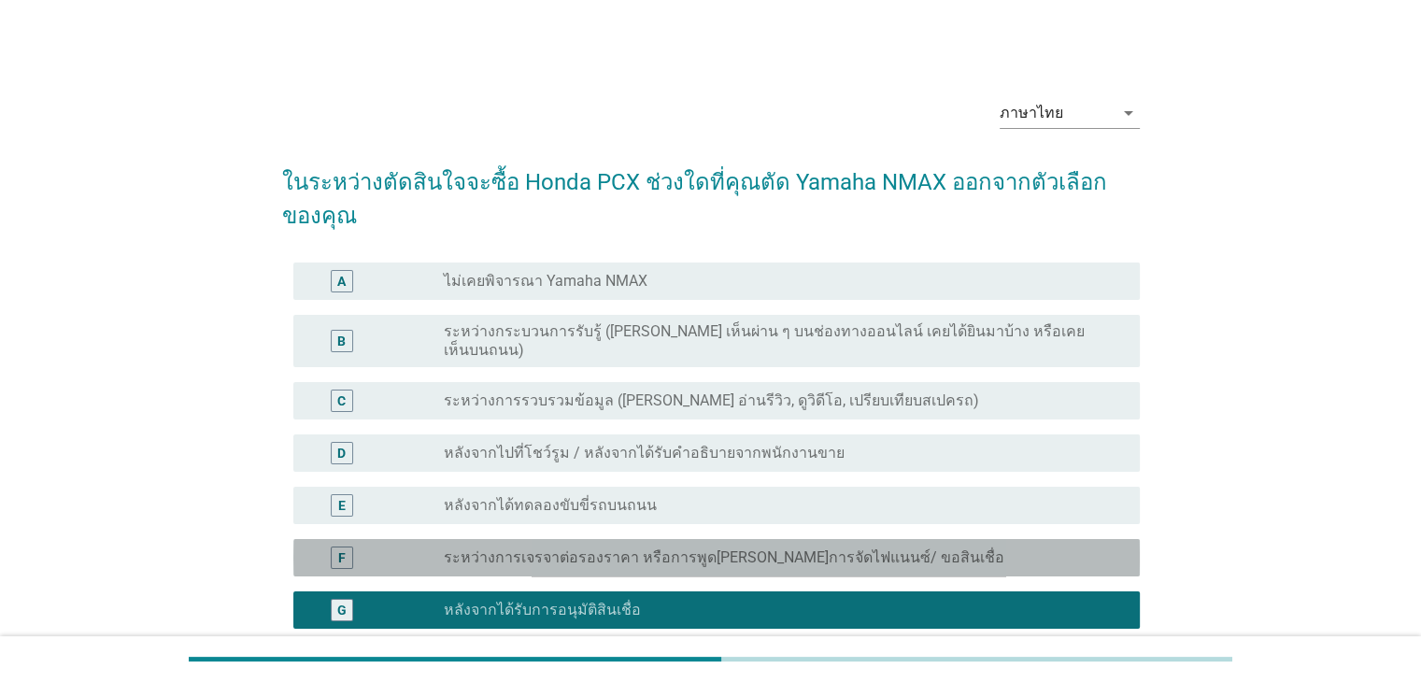
click at [629, 548] on label "ระหว่างการเจรจาต่อรองราคา หรือการพูด[PERSON_NAME]การจัดไฟแนนซ์/ ขอสินเชื่อ" at bounding box center [724, 557] width 561 height 19
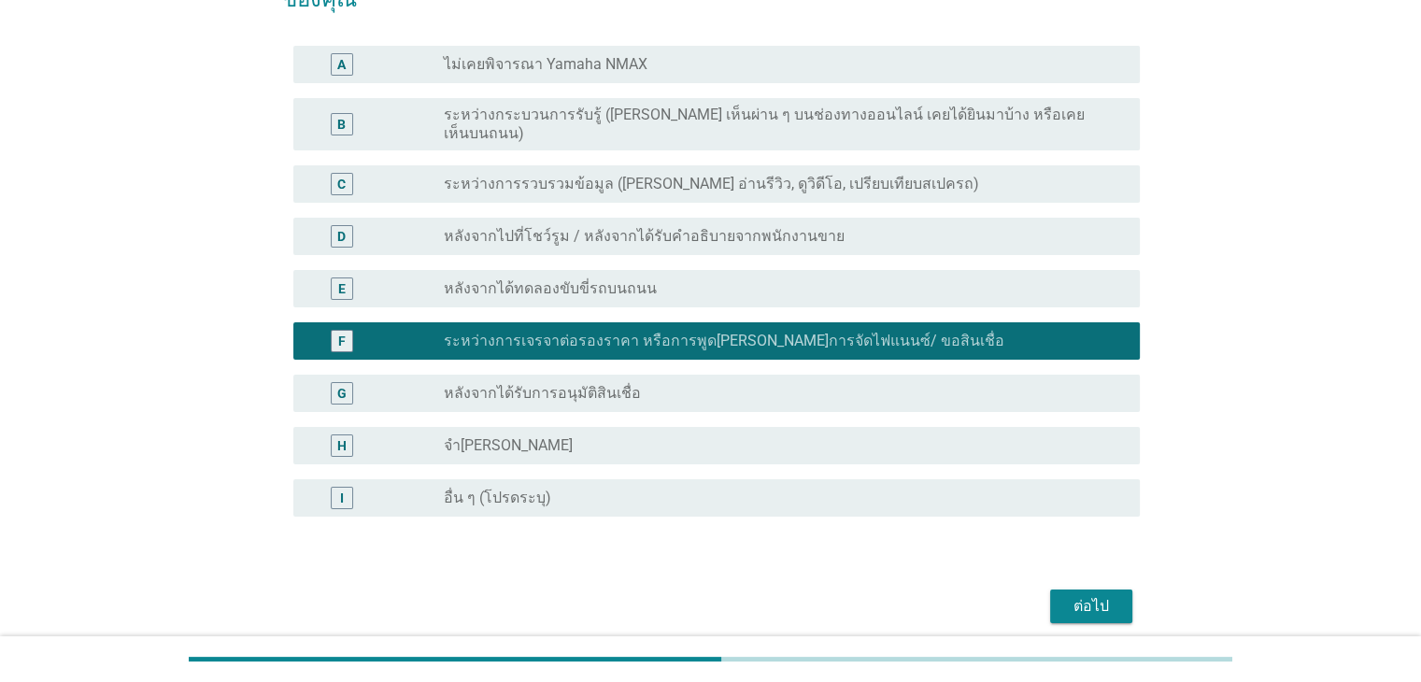
scroll to position [277, 0]
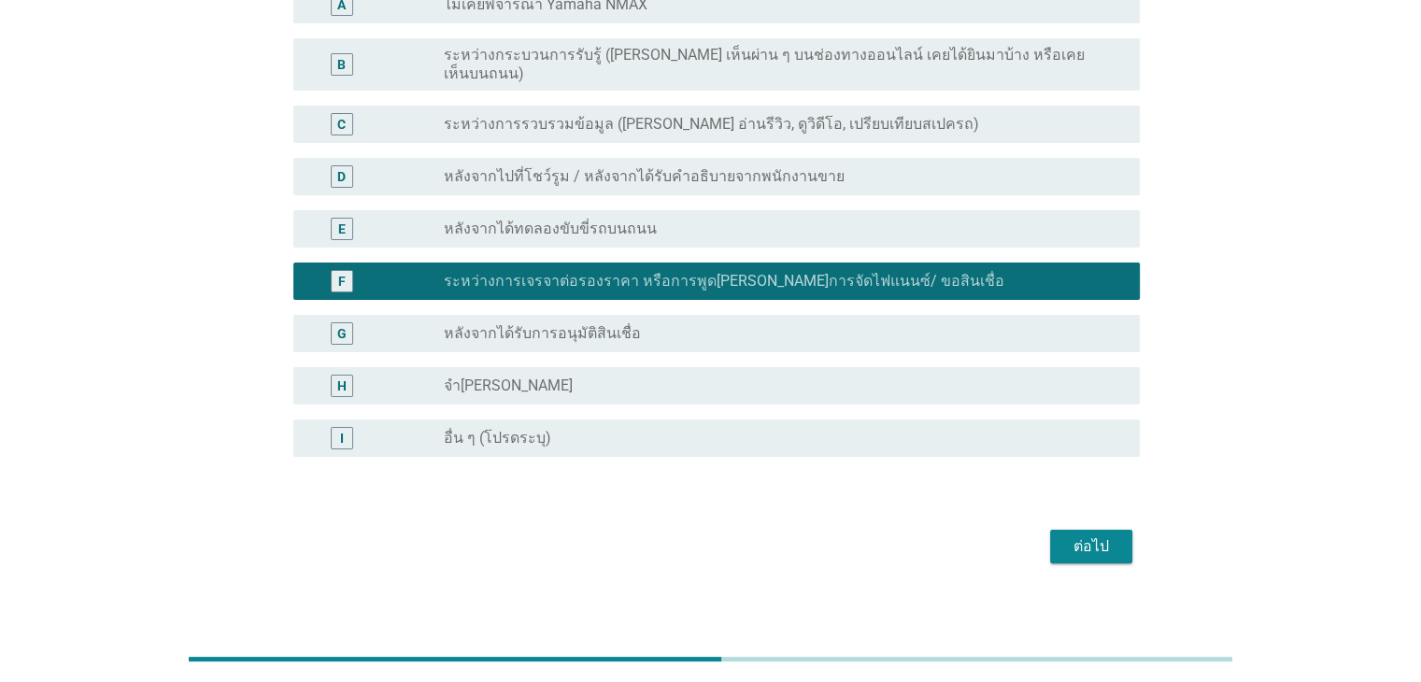
click at [1117, 530] on button "ต่อไป" at bounding box center [1091, 547] width 82 height 34
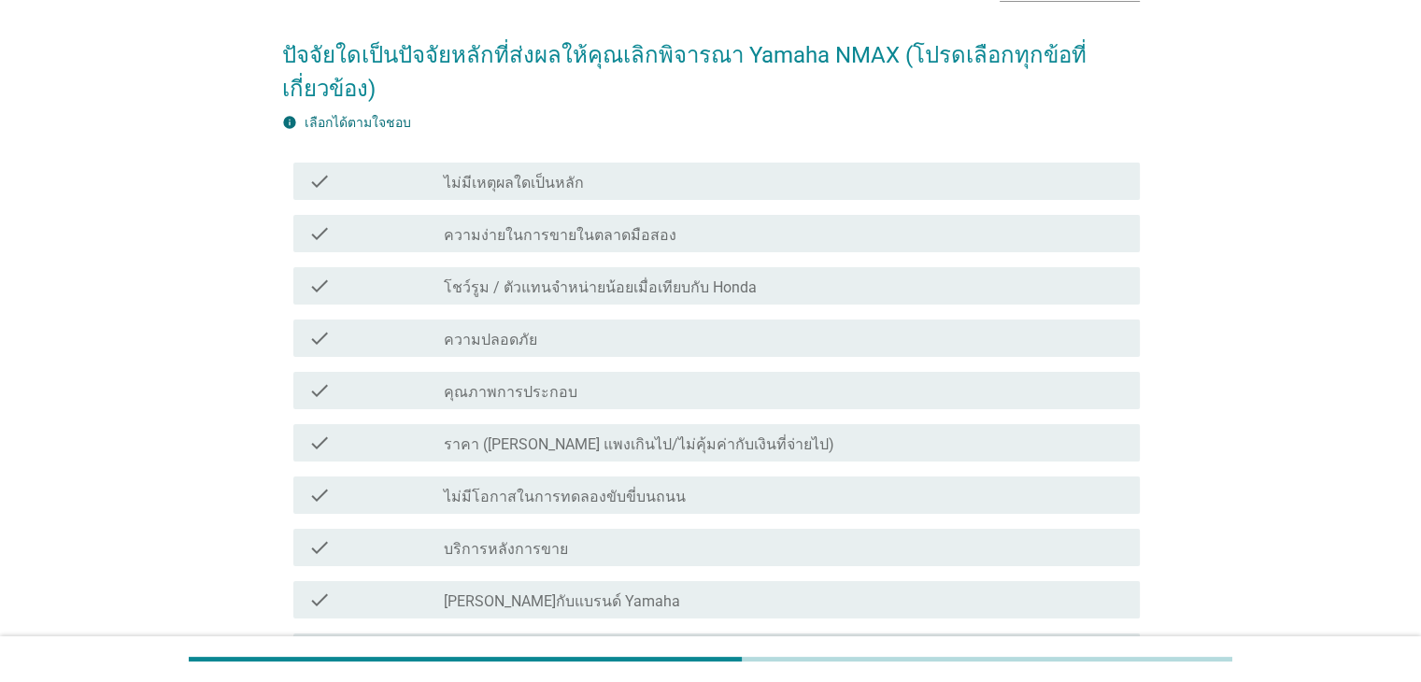
scroll to position [467, 0]
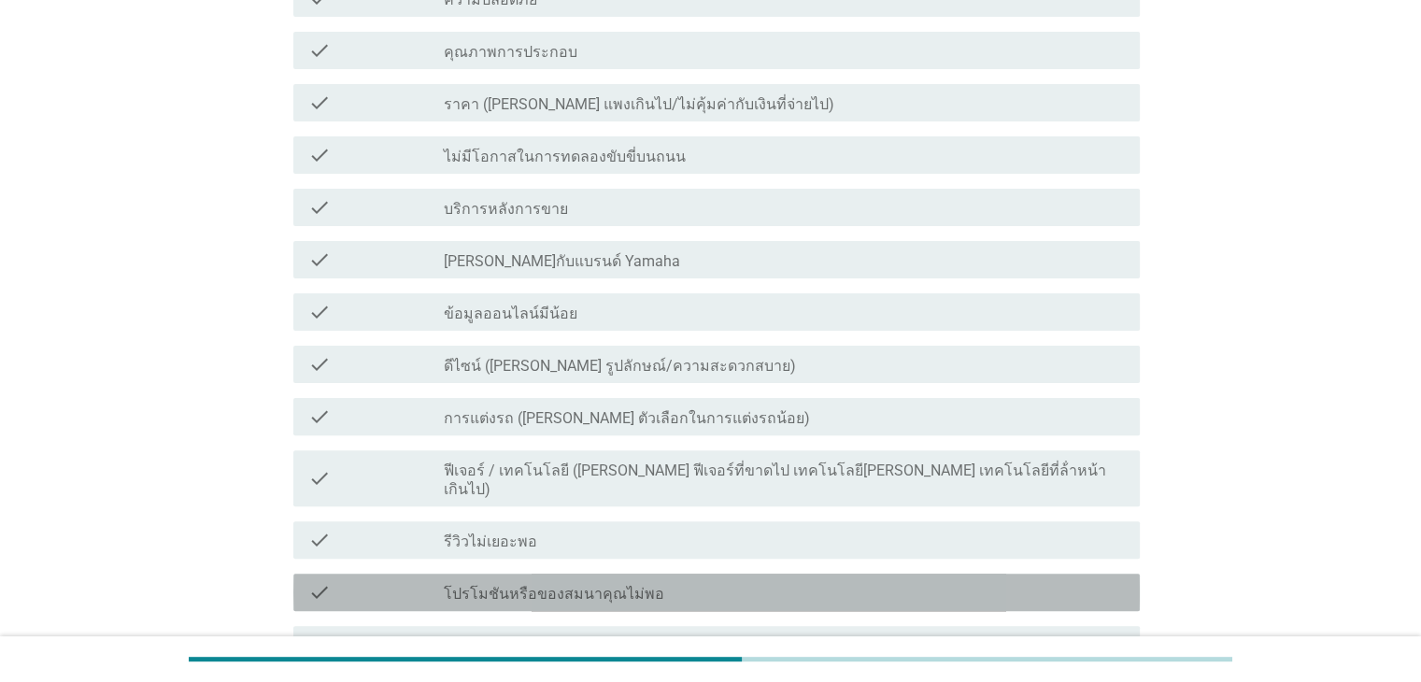
click at [872, 581] on div "check_box_outline_blank โปรโมชันหรือของสมนาคุณไม่พอ" at bounding box center [784, 592] width 680 height 22
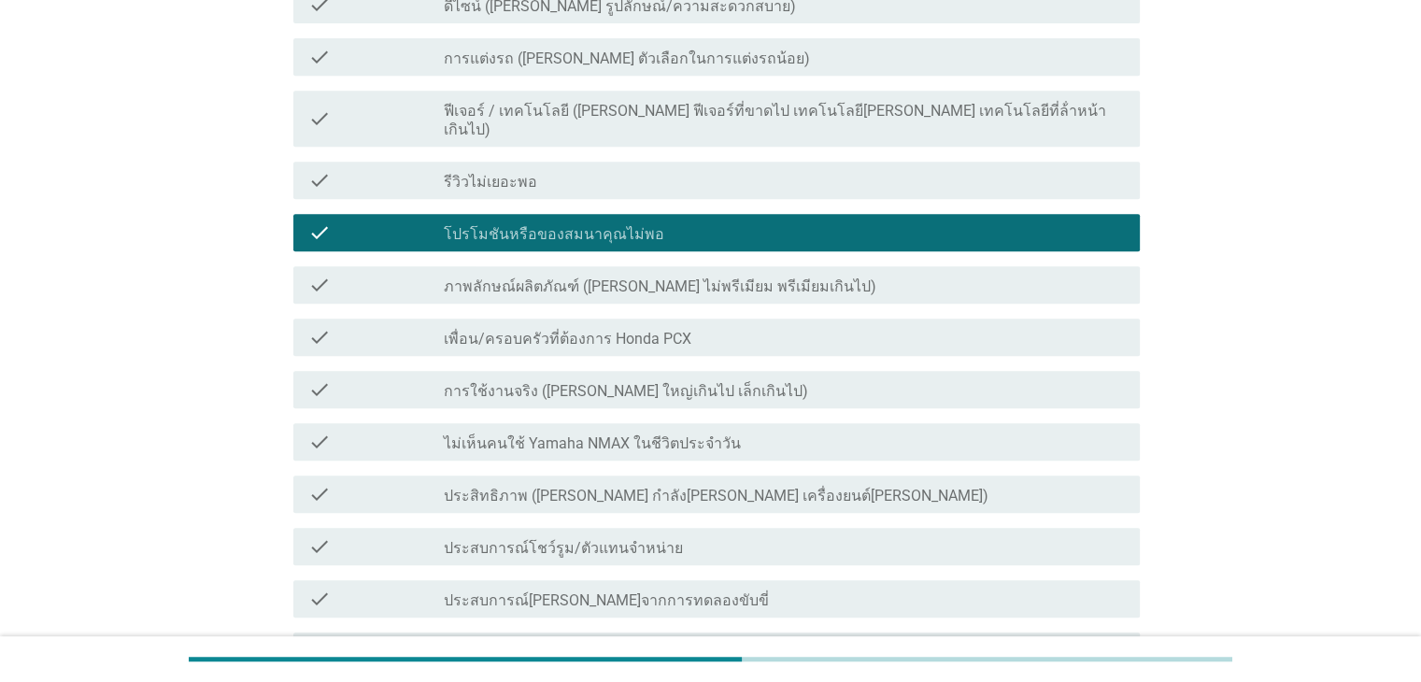
scroll to position [1118, 0]
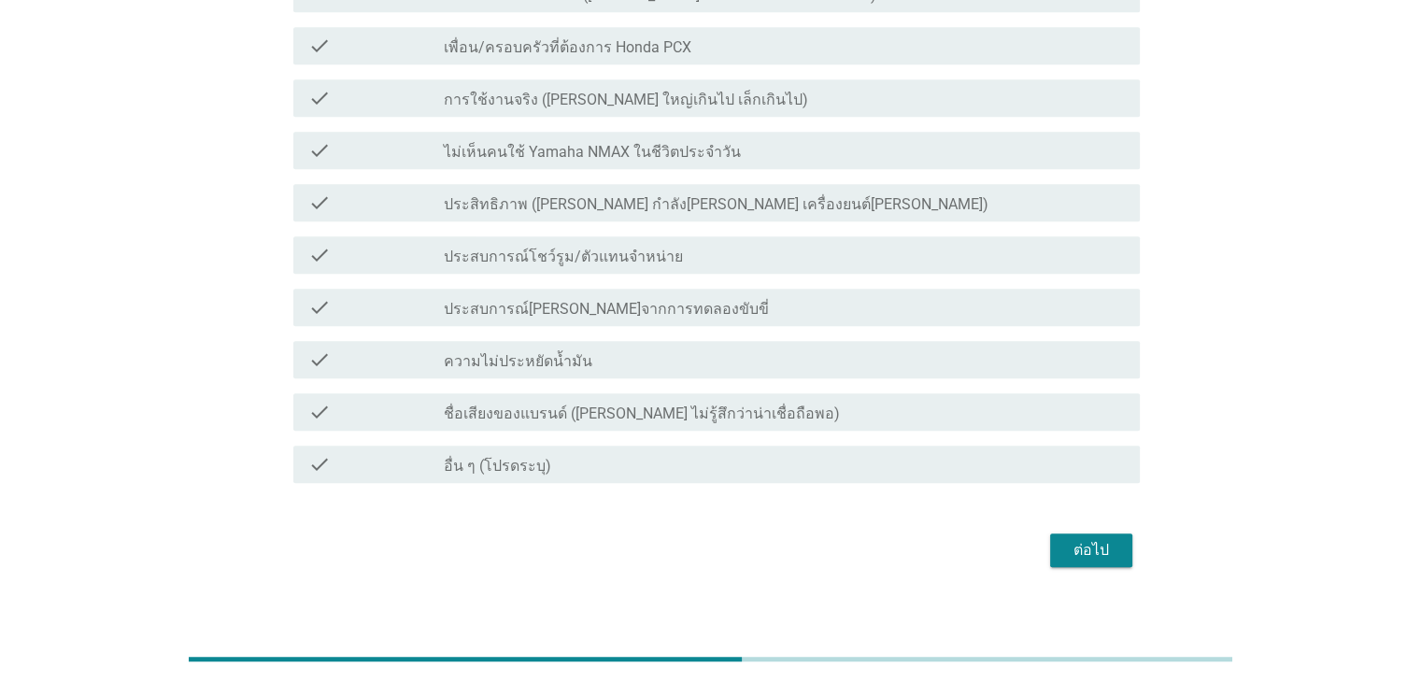
click at [1088, 539] on div "ต่อไป" at bounding box center [1091, 550] width 52 height 22
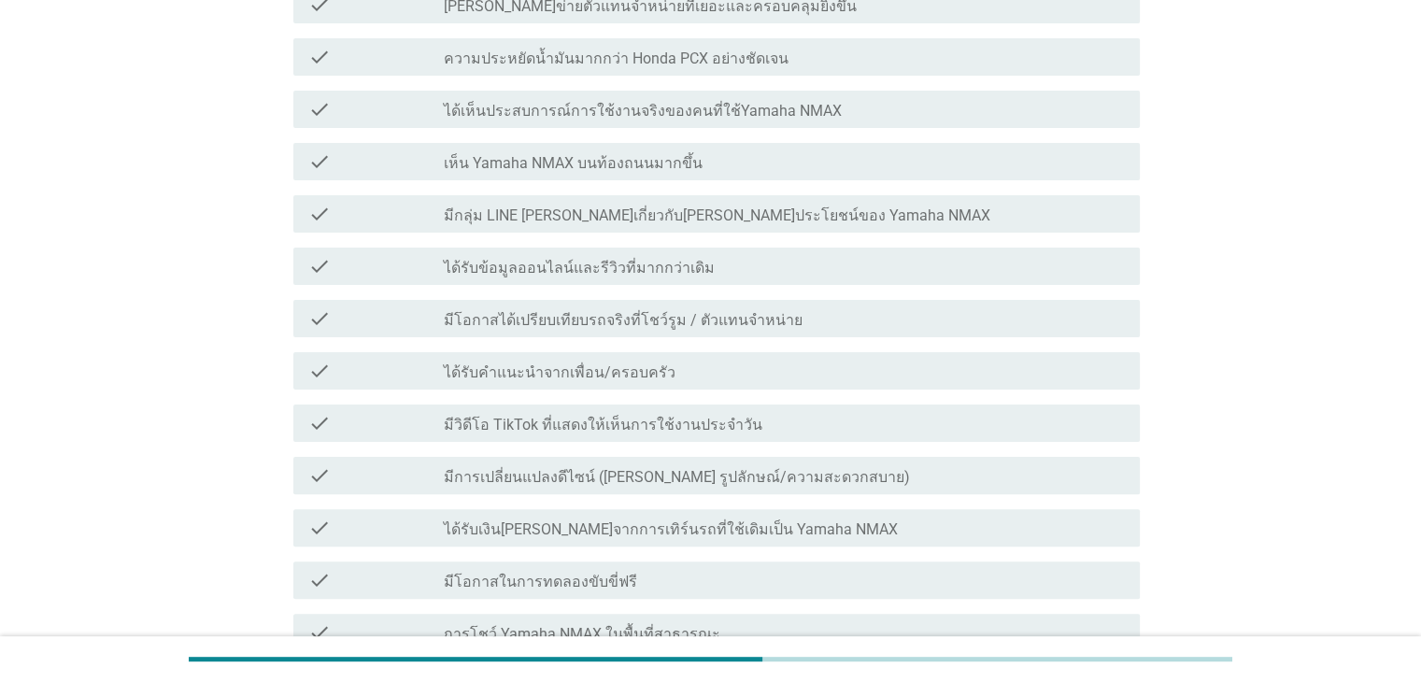
scroll to position [467, 0]
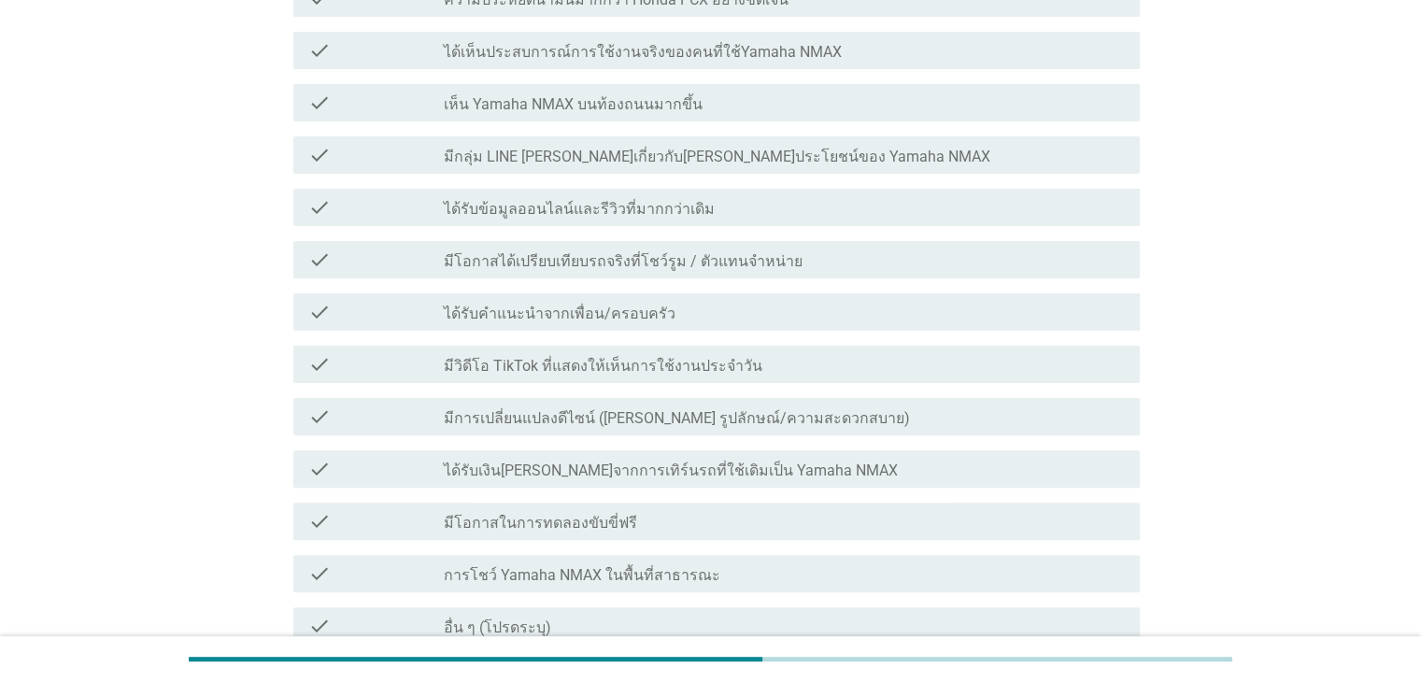
click at [575, 200] on label "ได้รับข้อมูลออนไลน์และรีวิวที่มากกว่าเดิม" at bounding box center [579, 209] width 271 height 19
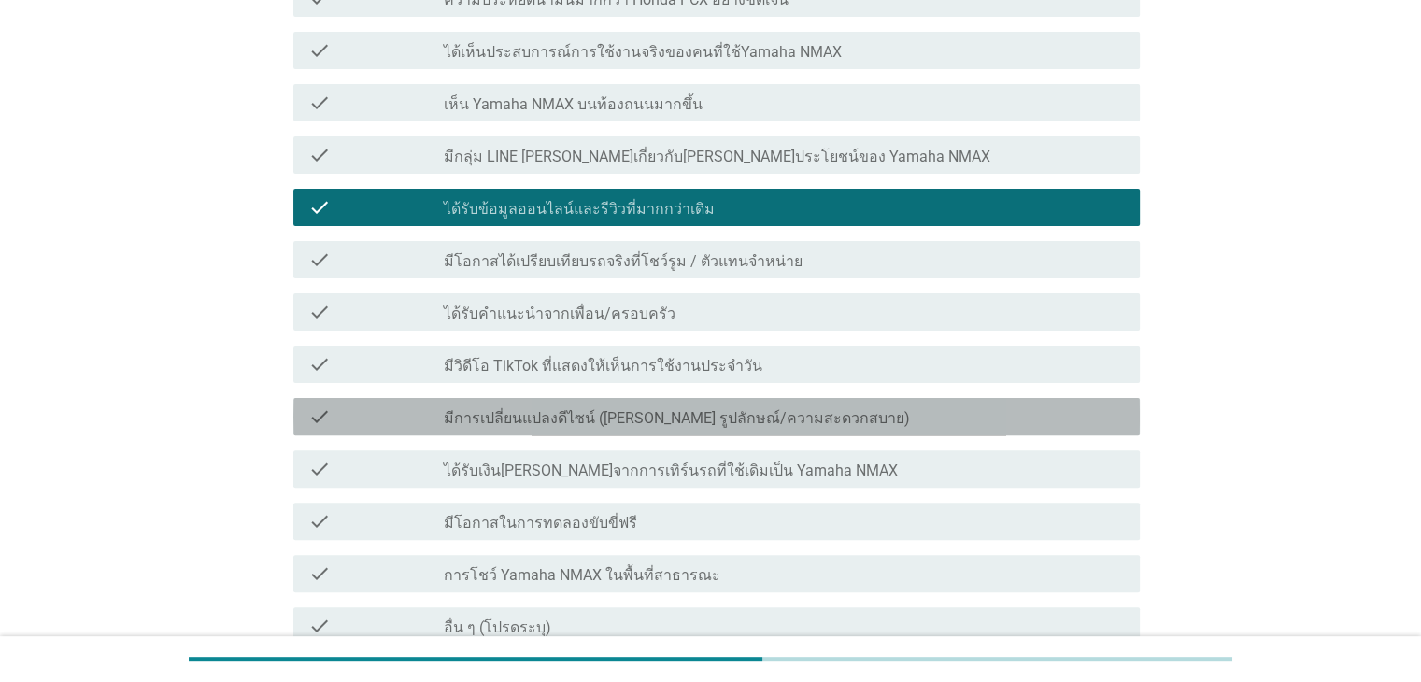
click at [544, 398] on div "check check_box_outline_blank มีการเปลี่ยนแปลงดีไซน์ ([PERSON_NAME] รูปลักษณ์/ค…" at bounding box center [716, 416] width 846 height 37
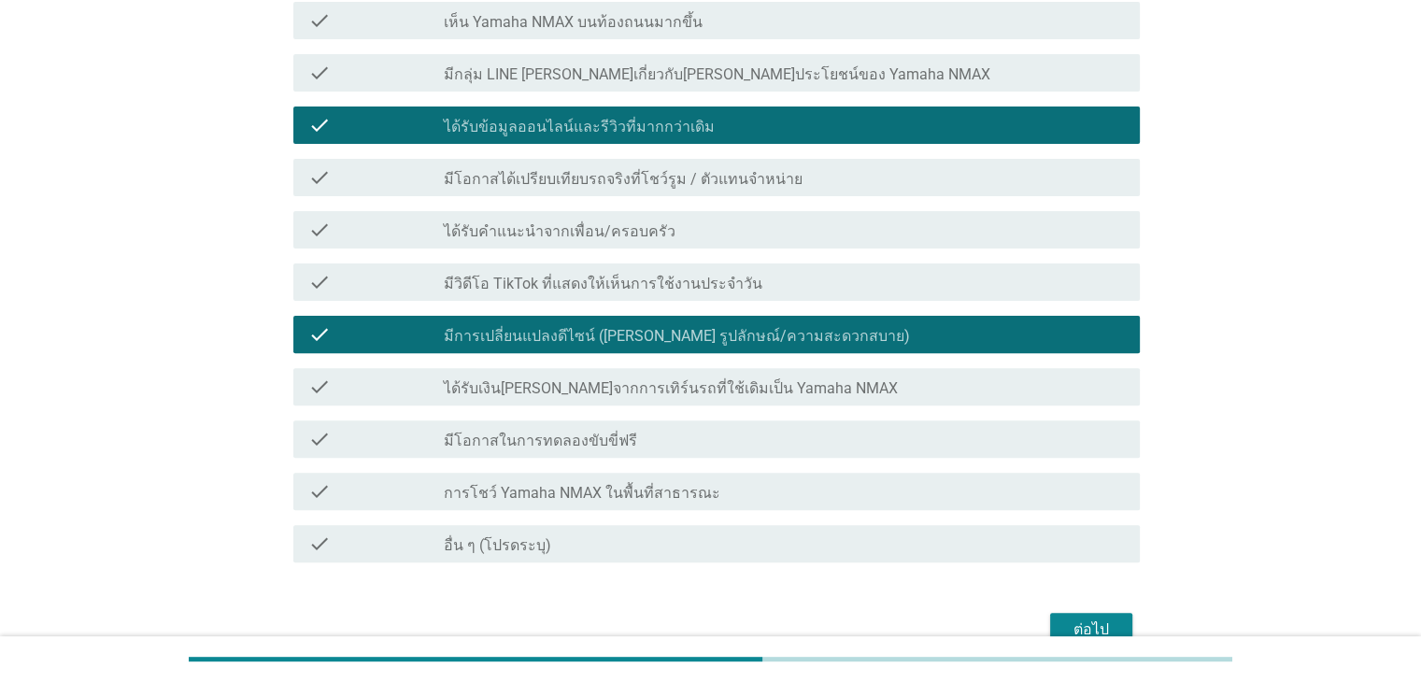
scroll to position [614, 0]
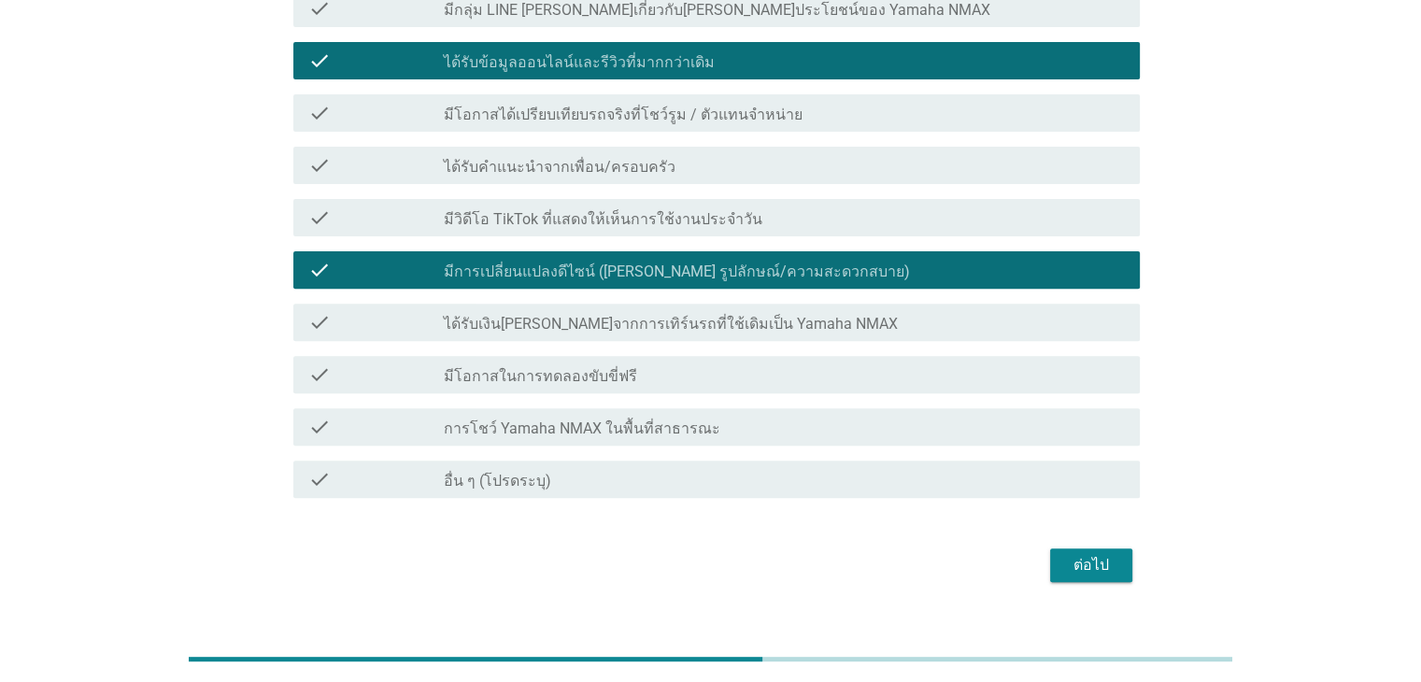
click at [1085, 554] on div "ต่อไป" at bounding box center [1091, 565] width 52 height 22
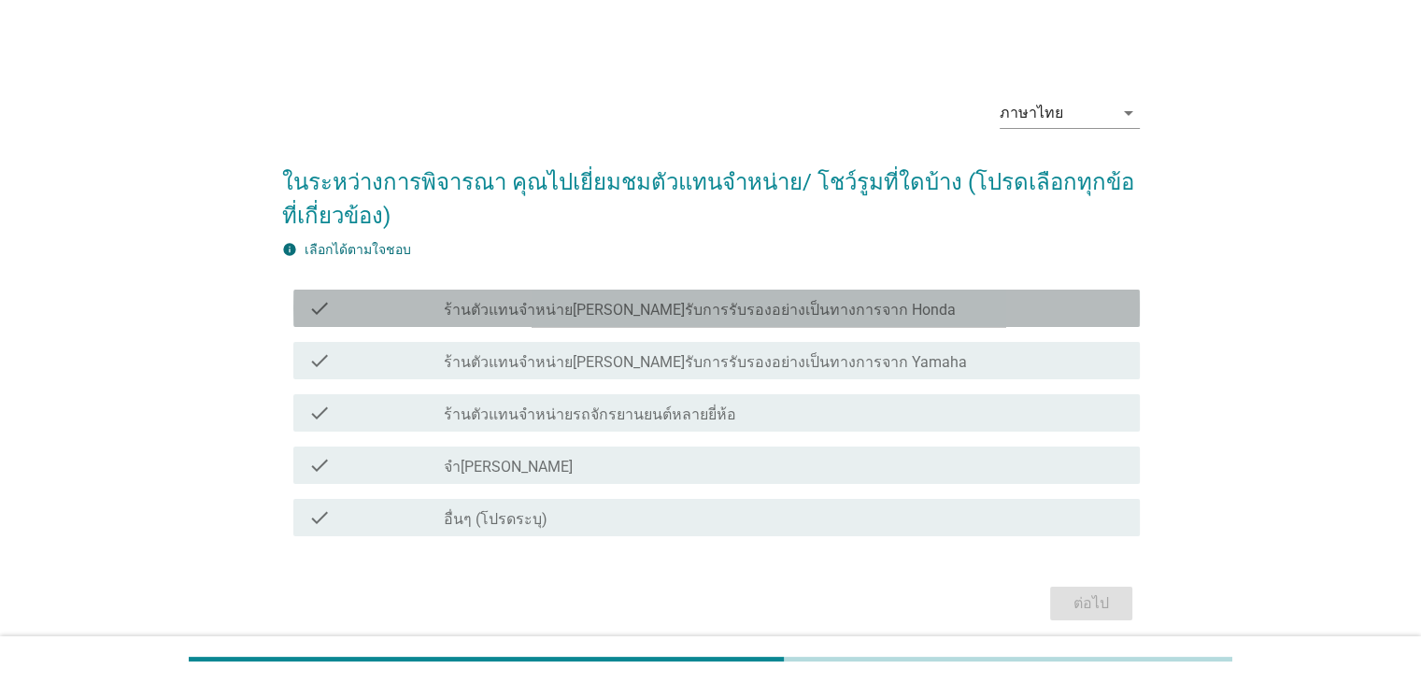
click at [528, 305] on label "ร้านตัวแทนจำหน่าย[PERSON_NAME]รับการรับรองอย่างเป็นทางการจาก Honda" at bounding box center [700, 310] width 512 height 19
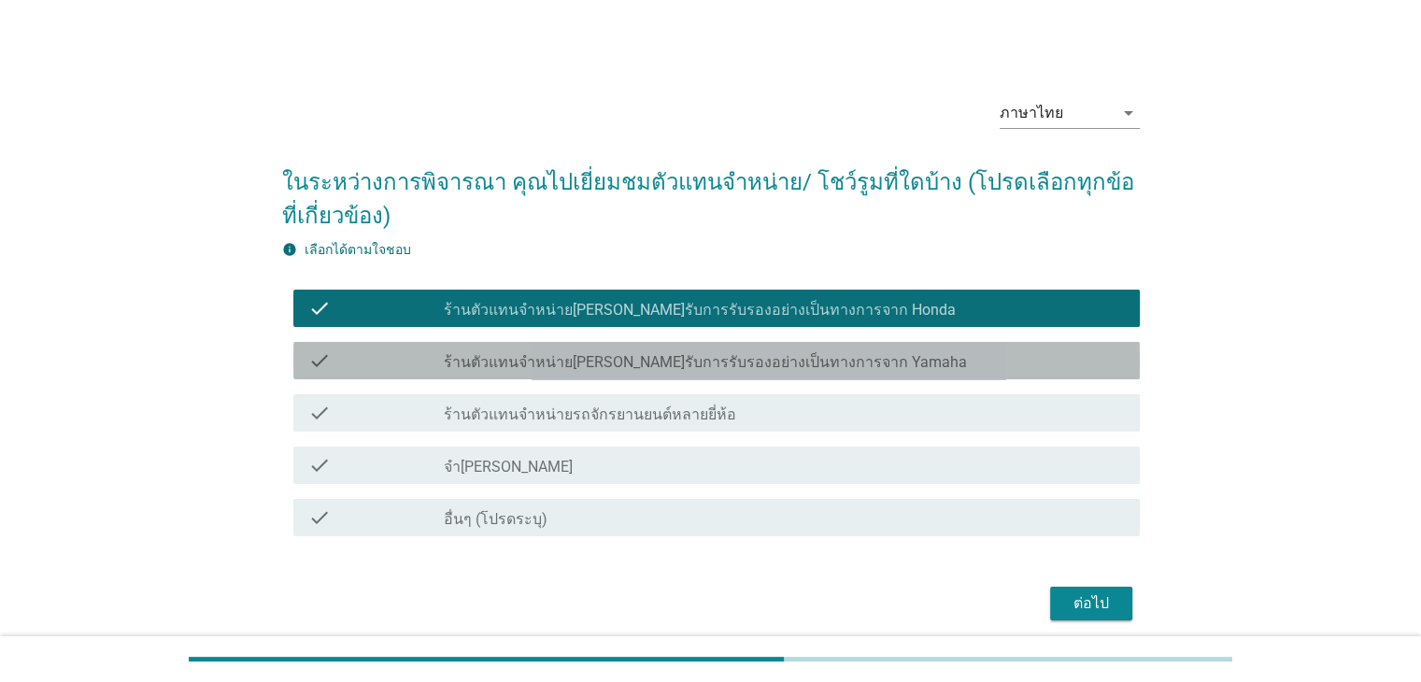
click at [528, 349] on div "check_box_outline_blank ร้านตัวแทนจำหน่าย[PERSON_NAME]รับการรับรองอย่างเป็นทางก…" at bounding box center [784, 360] width 680 height 22
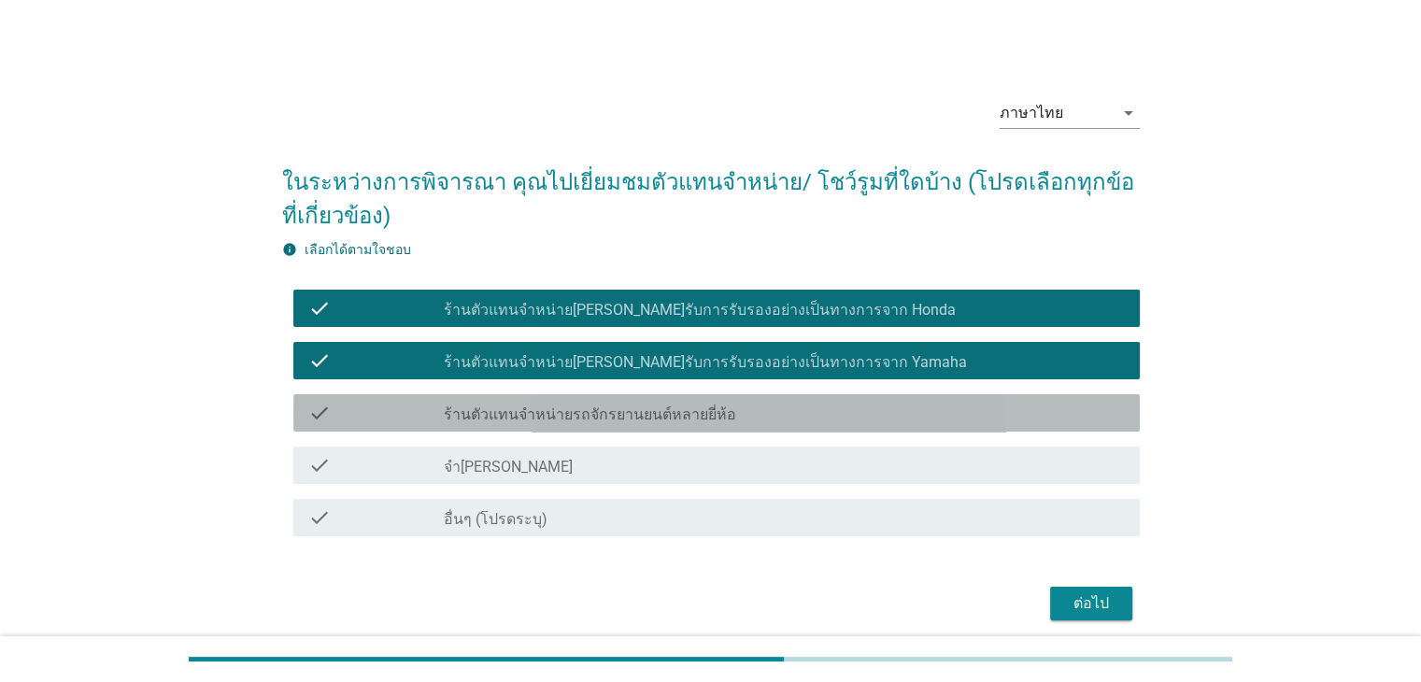
click at [527, 414] on label "ร้านตัวแทนจำหน่ายรถจักรยานยนต์หลายยี่ห้อ" at bounding box center [590, 414] width 292 height 19
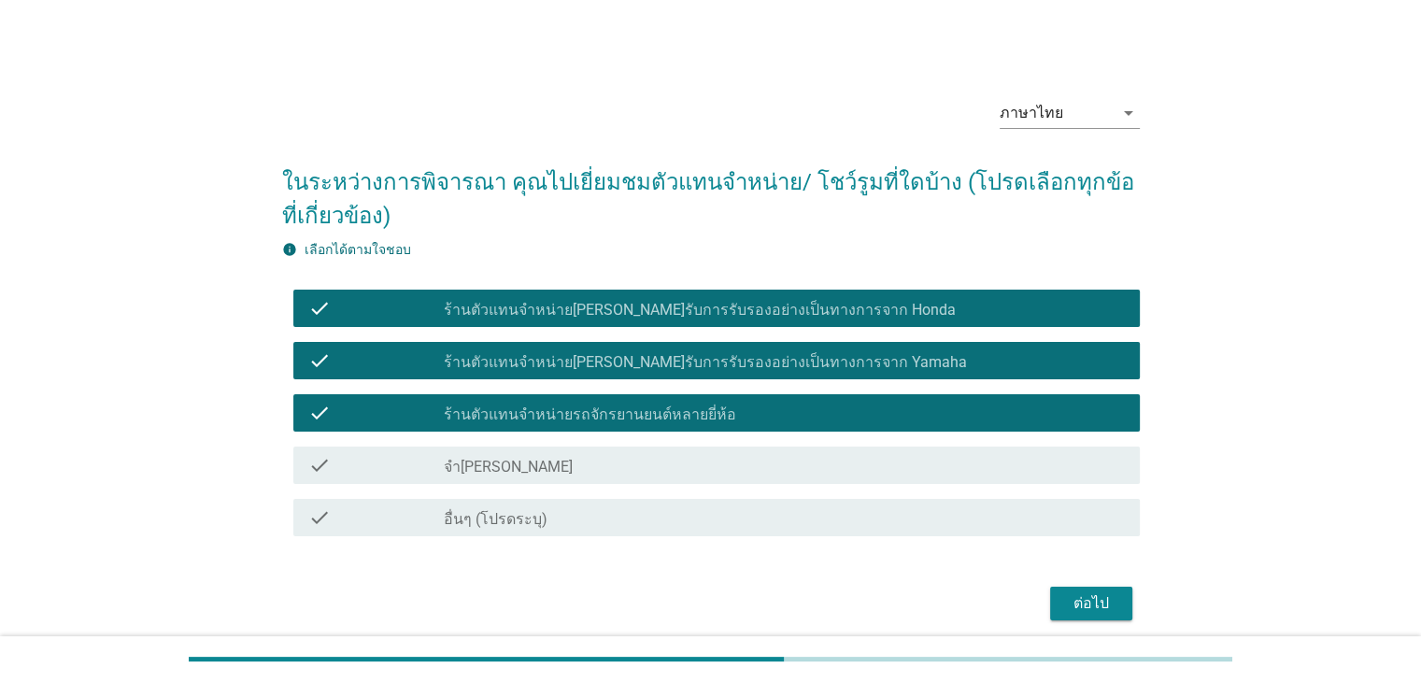
click at [577, 470] on div "check_box_outline_blank จำ[PERSON_NAME]" at bounding box center [784, 465] width 680 height 22
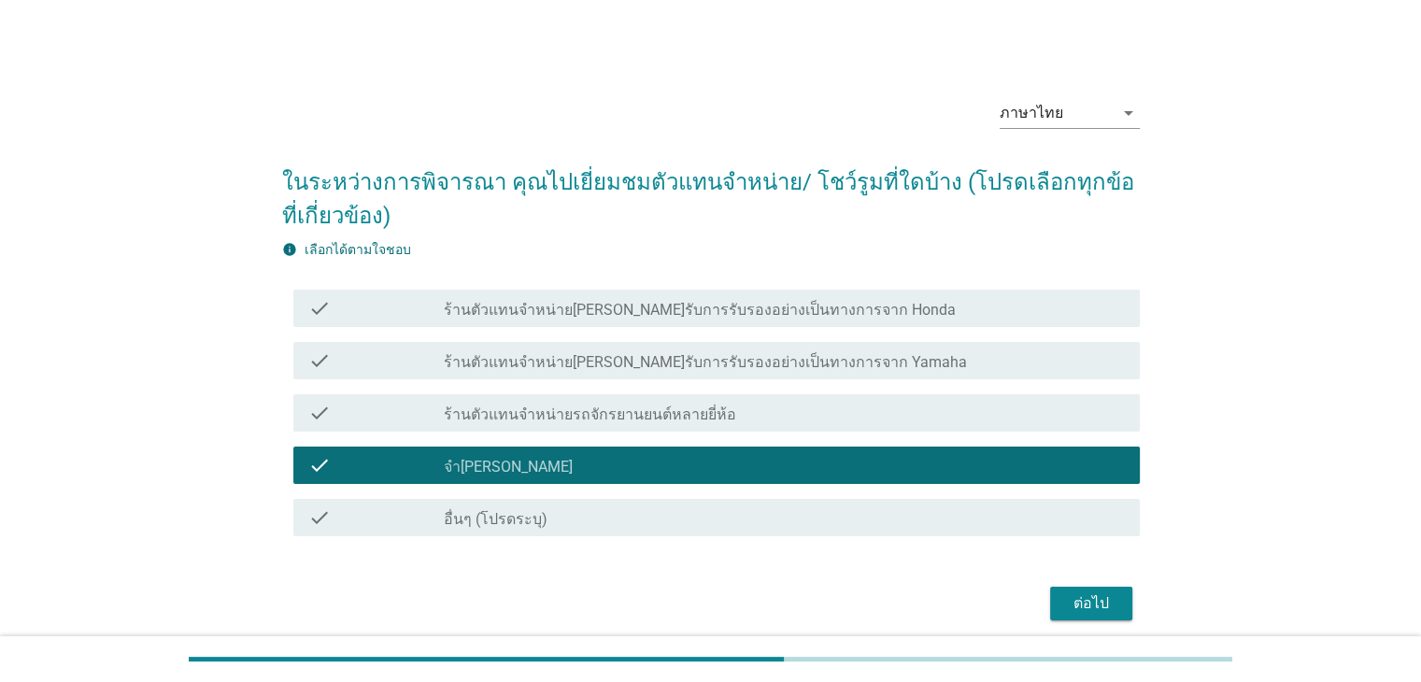
click at [1080, 603] on div "ต่อไป" at bounding box center [1091, 603] width 52 height 22
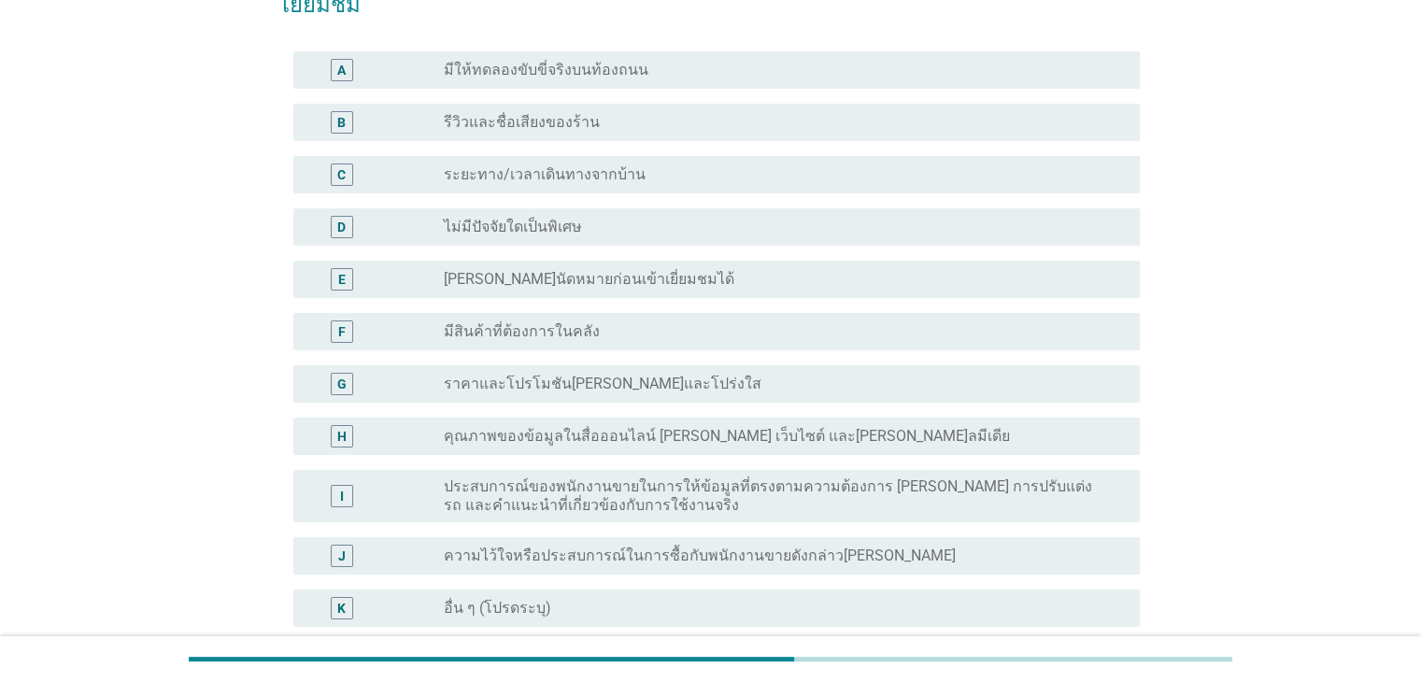
scroll to position [362, 0]
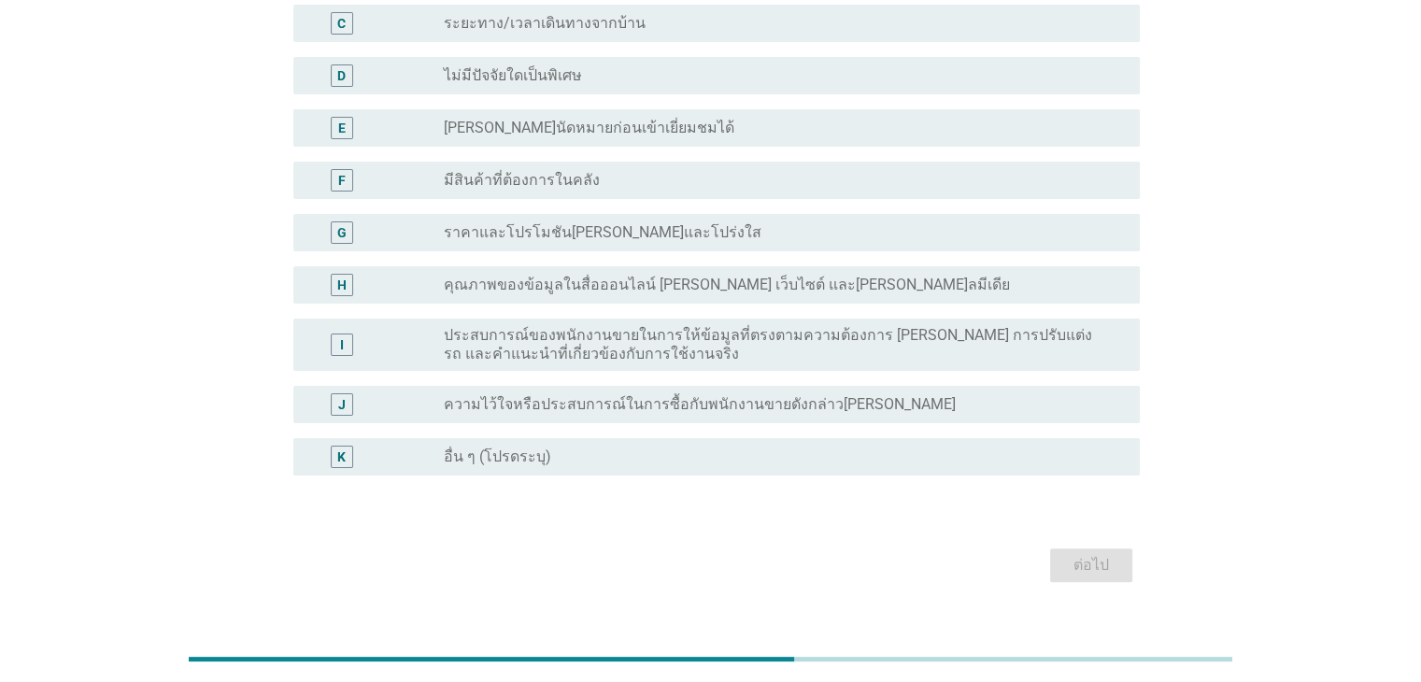
click at [569, 119] on label "[PERSON_NAME]นัดหมายก่อนเข้าเยี่ยมชมได้" at bounding box center [589, 128] width 291 height 19
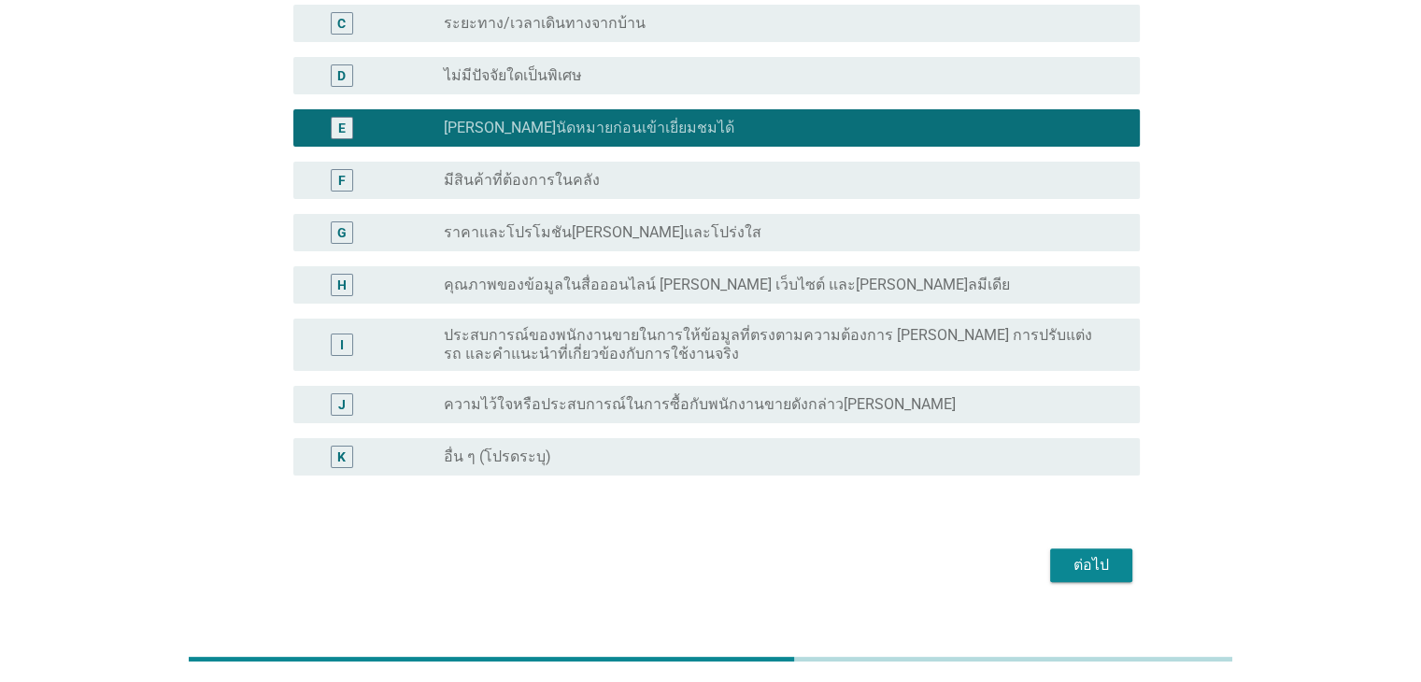
click at [547, 66] on label "ไม่มีปัจจัยใดเป็นพิเศษ" at bounding box center [513, 75] width 138 height 19
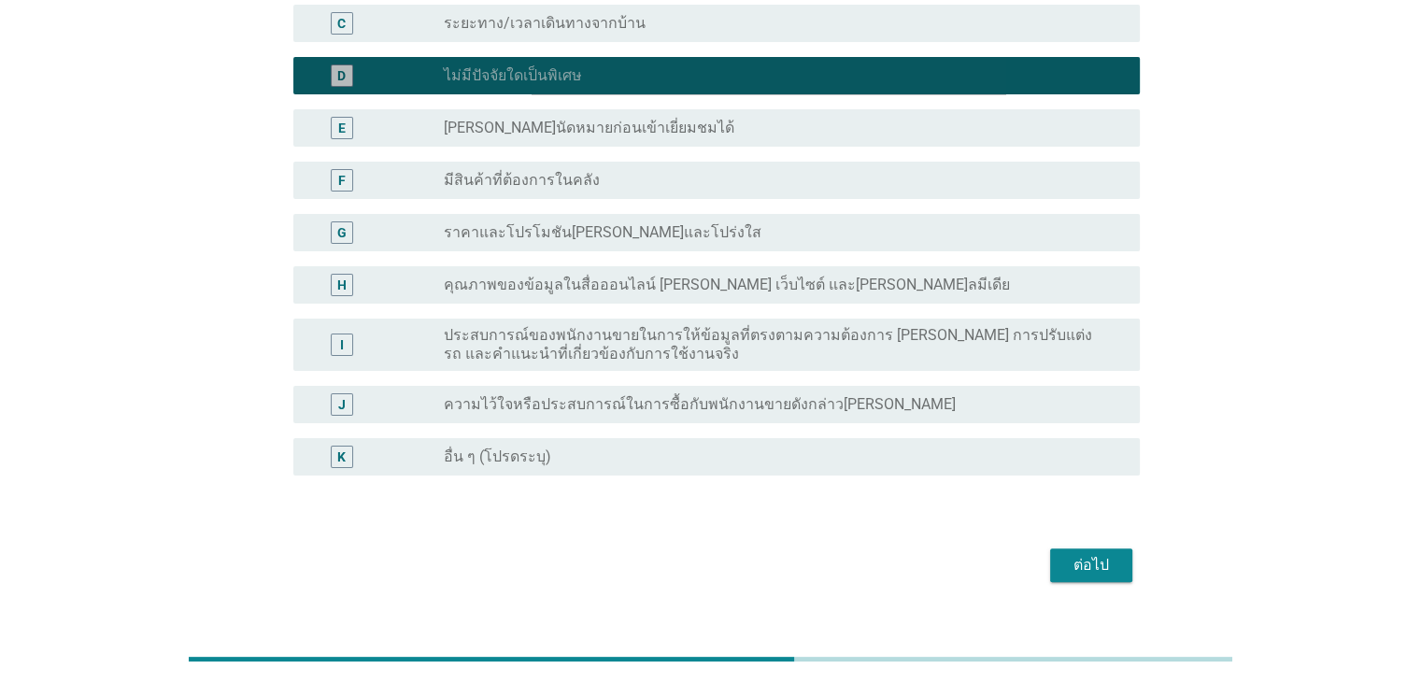
click at [533, 269] on div "H radio_button_unchecked คุณภาพของข้อมูลในสื่อออนไลน์ [PERSON_NAME] เว็บไซต์ แล…" at bounding box center [711, 285] width 858 height 52
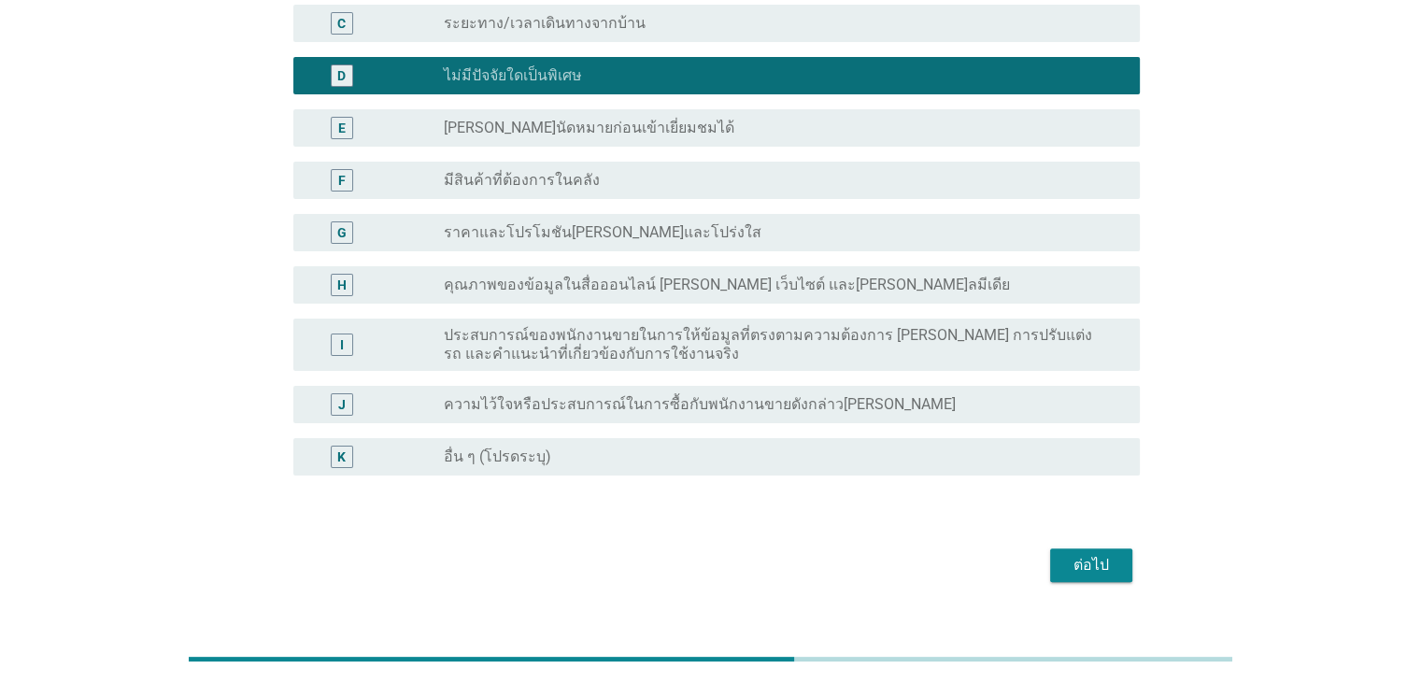
click at [540, 334] on div "I radio_button_unchecked ประสบการณ์ของพนักงานขายในการให้ข้อมูลที่ตรงตามความต้อง…" at bounding box center [716, 345] width 846 height 52
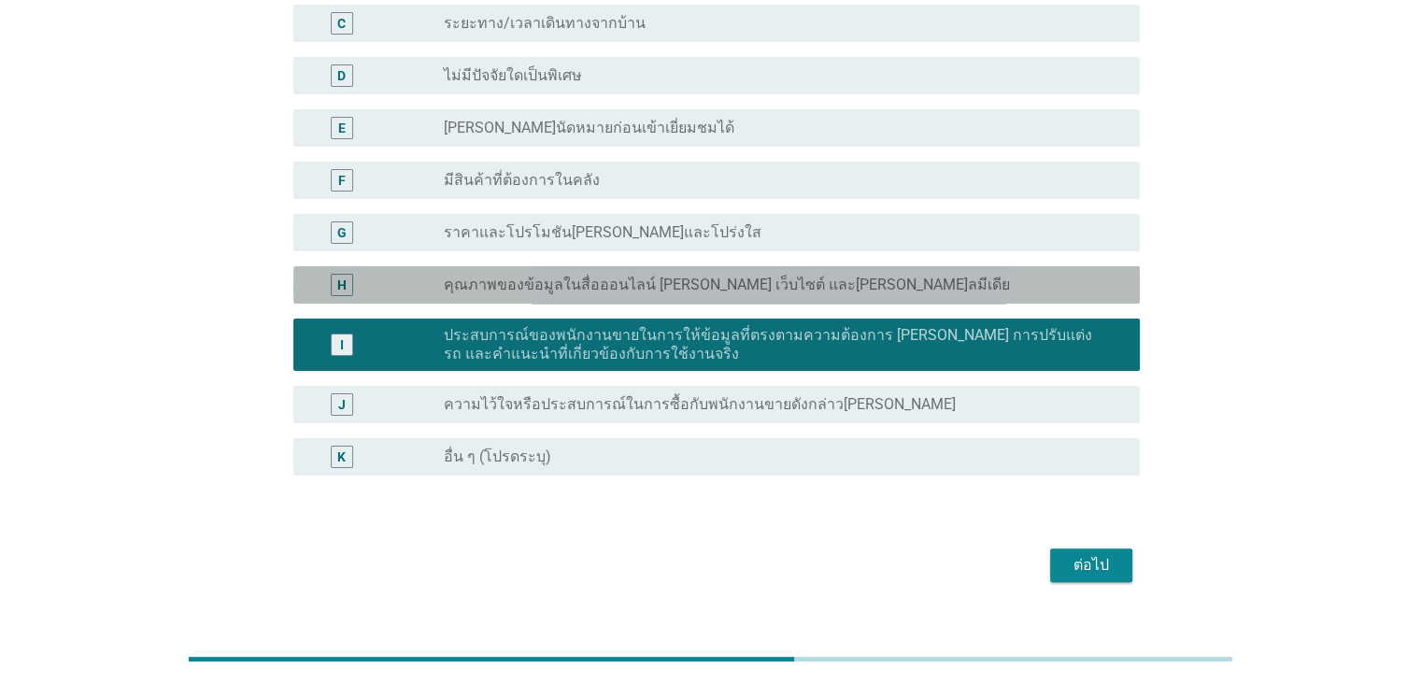
click at [539, 276] on label "คุณภาพของข้อมูลในสื่อออนไลน์ [PERSON_NAME] เว็บไซต์ และ[PERSON_NAME]ลมีเดีย" at bounding box center [727, 285] width 566 height 19
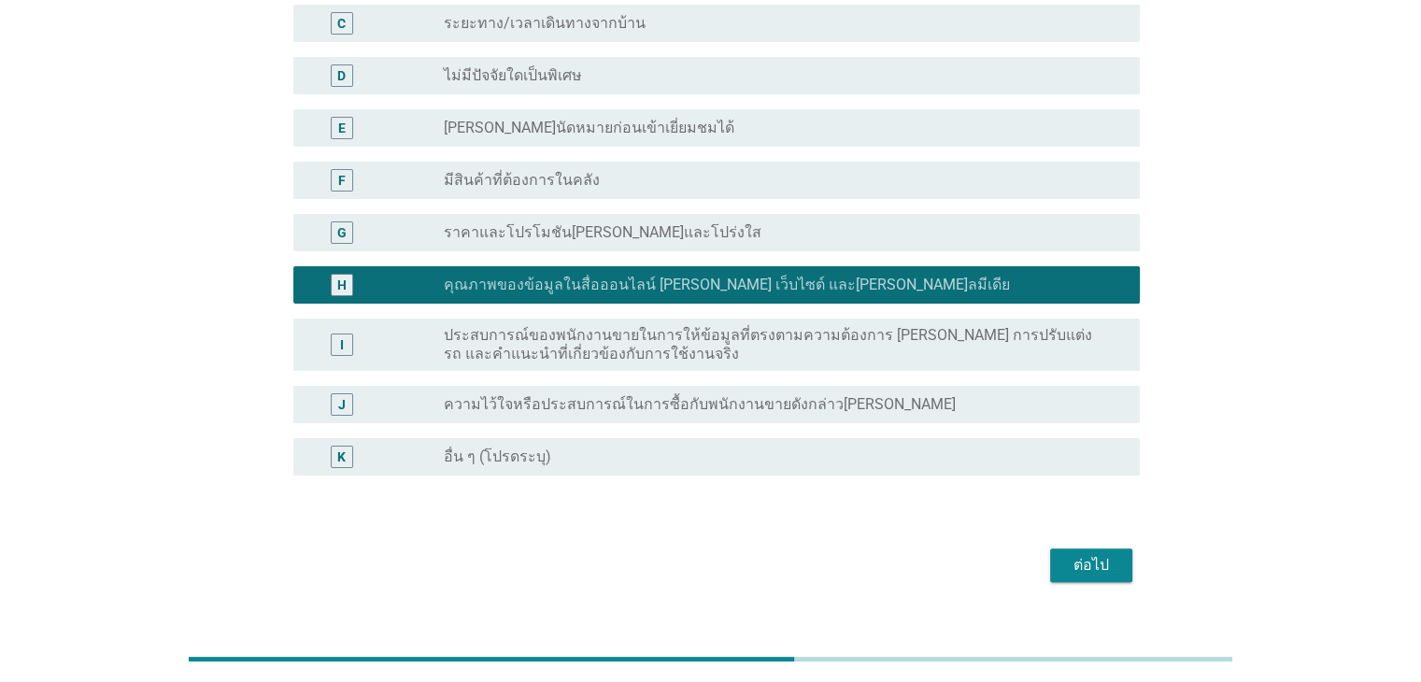
click at [547, 162] on div "F radio_button_unchecked มีสินค้าที่ต้องการในคลัง" at bounding box center [716, 180] width 846 height 37
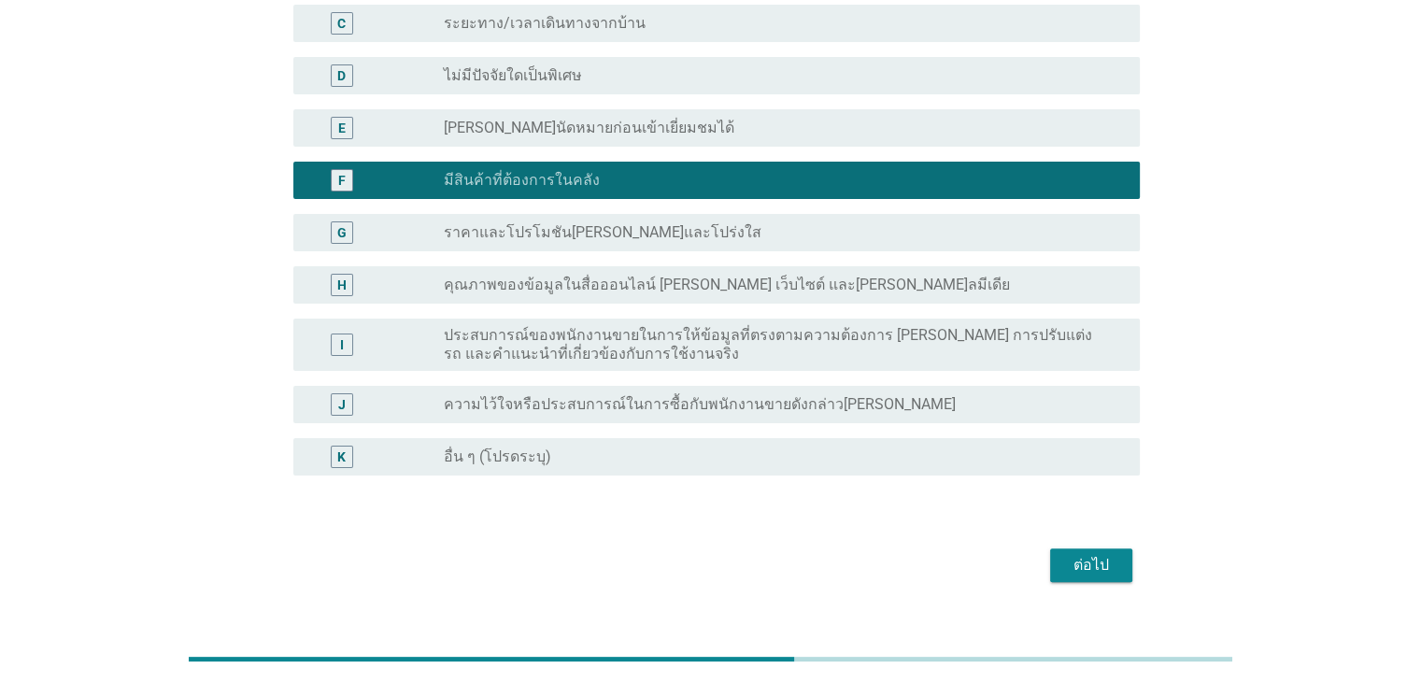
drag, startPoint x: 563, startPoint y: 80, endPoint x: 564, endPoint y: 61, distance: 19.6
click at [563, 109] on div "E radio_button_unchecked [PERSON_NAME]นัดหมายก่อนเข้าเยี่ยมชมได้" at bounding box center [716, 127] width 846 height 37
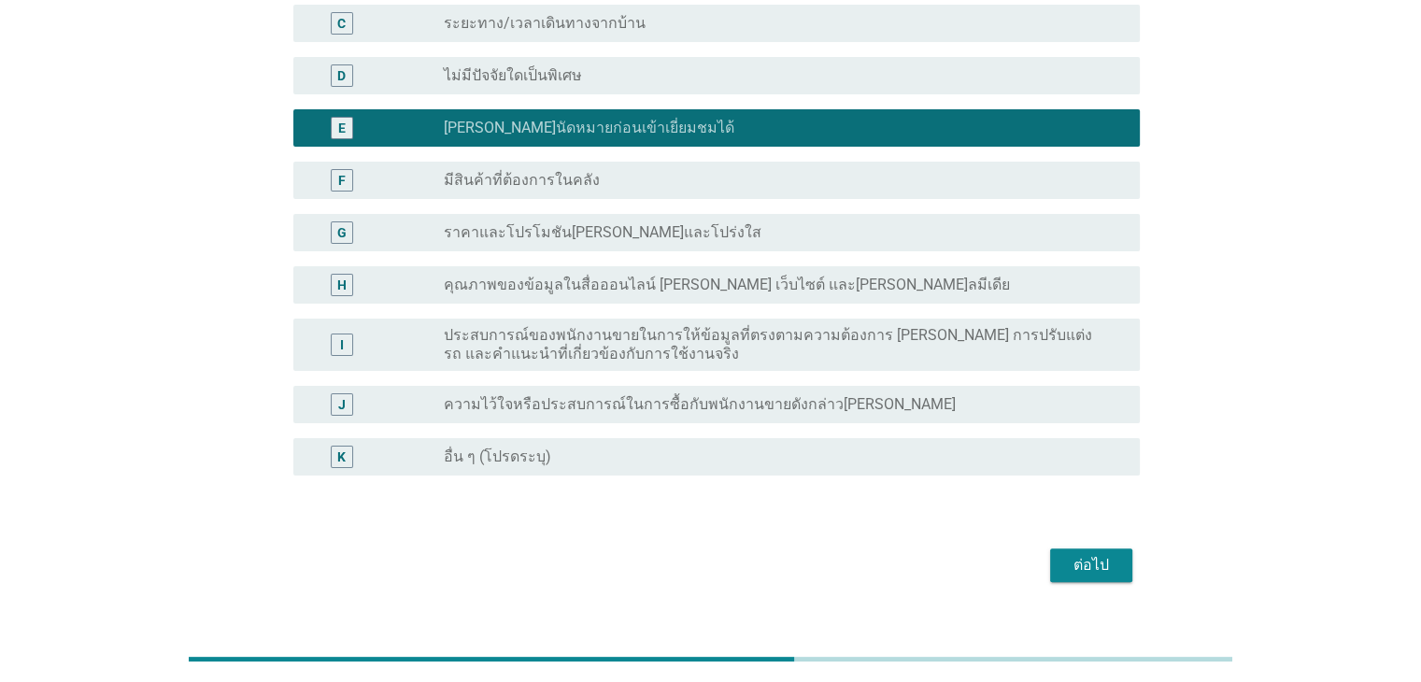
click at [596, 171] on div "radio_button_unchecked มีสินค้าที่ต้องการในคลัง" at bounding box center [776, 180] width 665 height 19
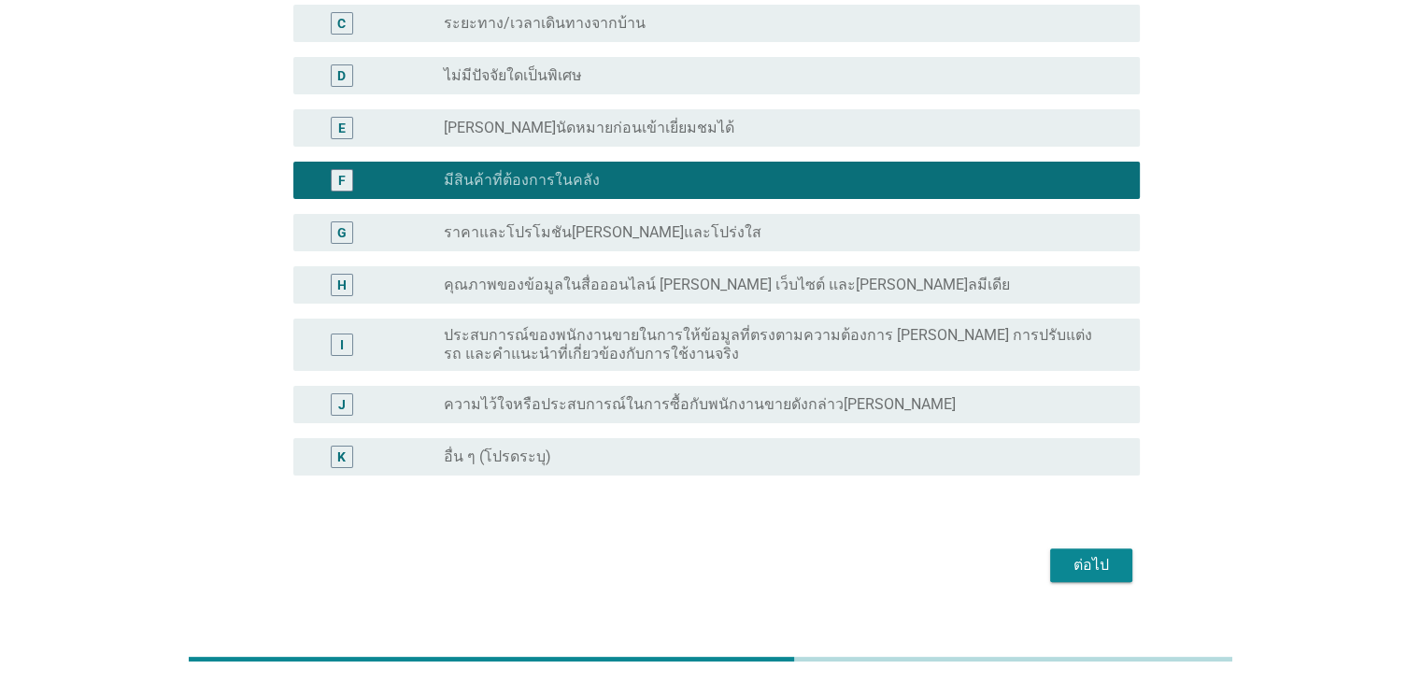
click at [1123, 548] on button "ต่อไป" at bounding box center [1091, 565] width 82 height 34
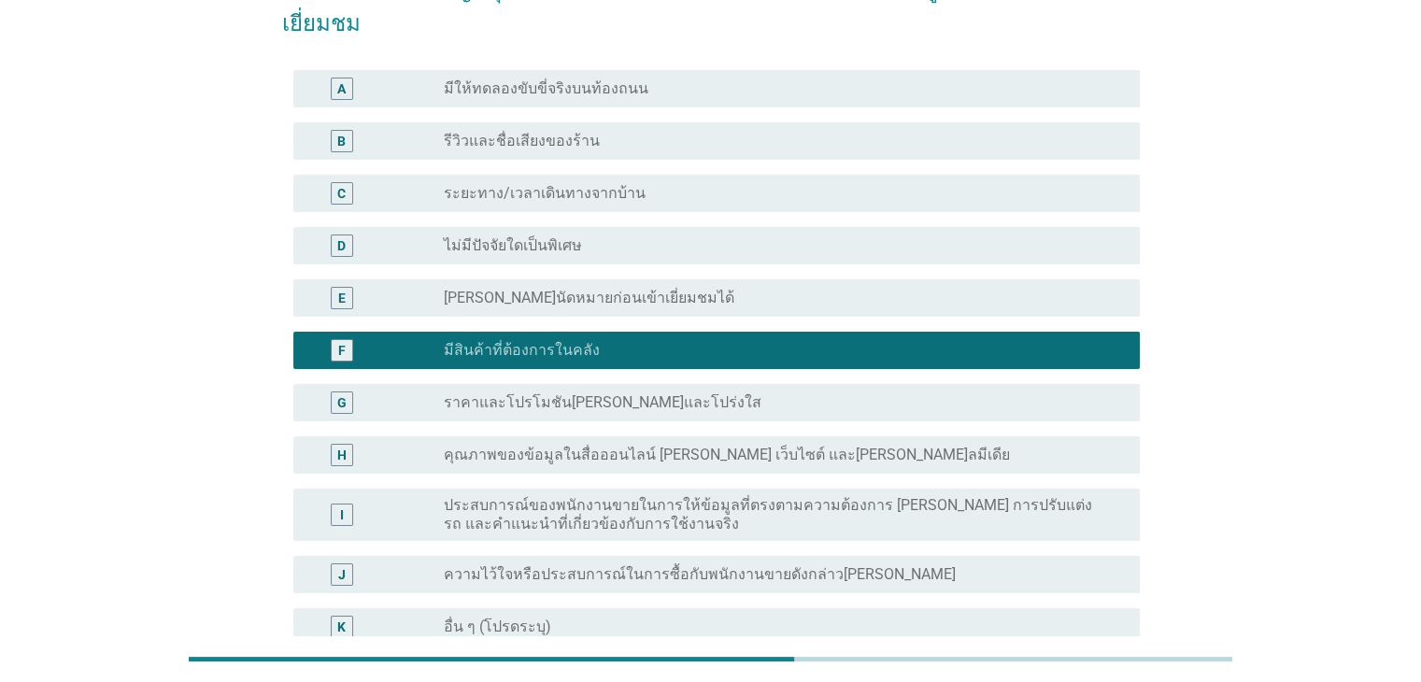
scroll to position [0, 0]
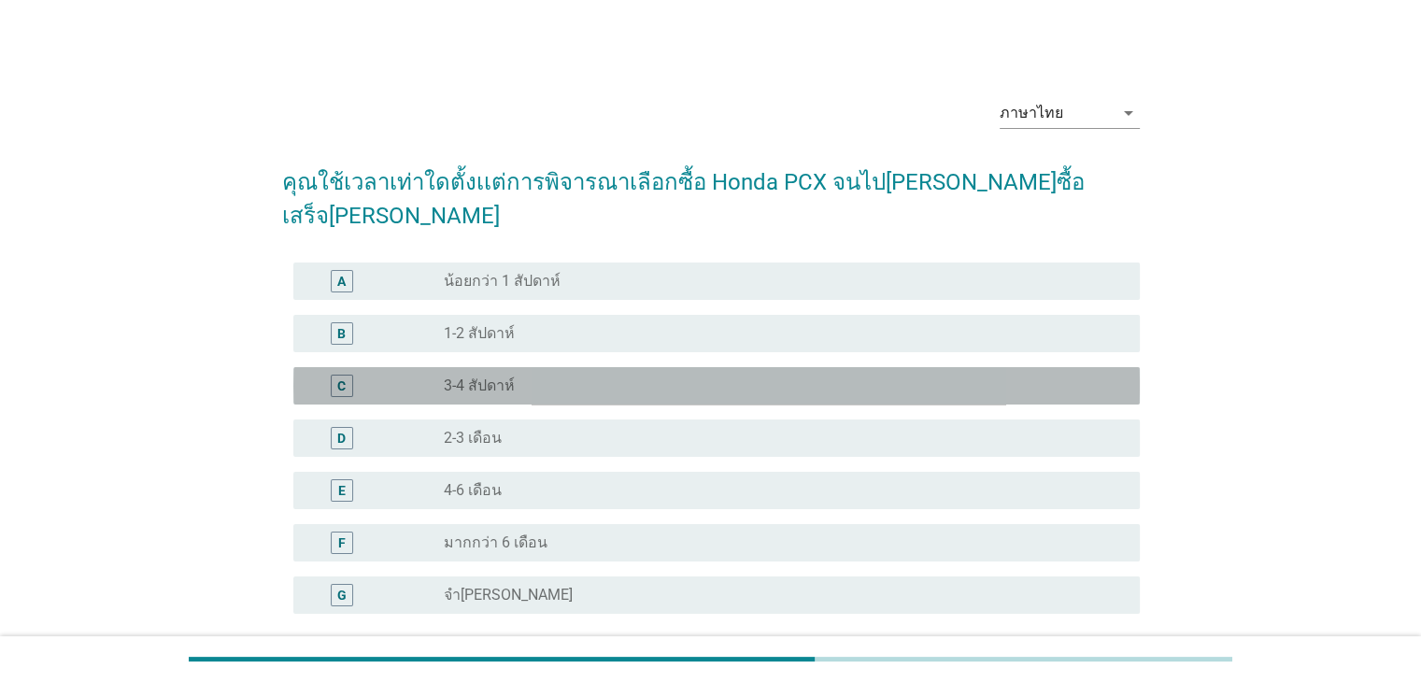
click at [499, 367] on div "C radio_button_unchecked 3-4 สัปดาห์" at bounding box center [716, 385] width 846 height 37
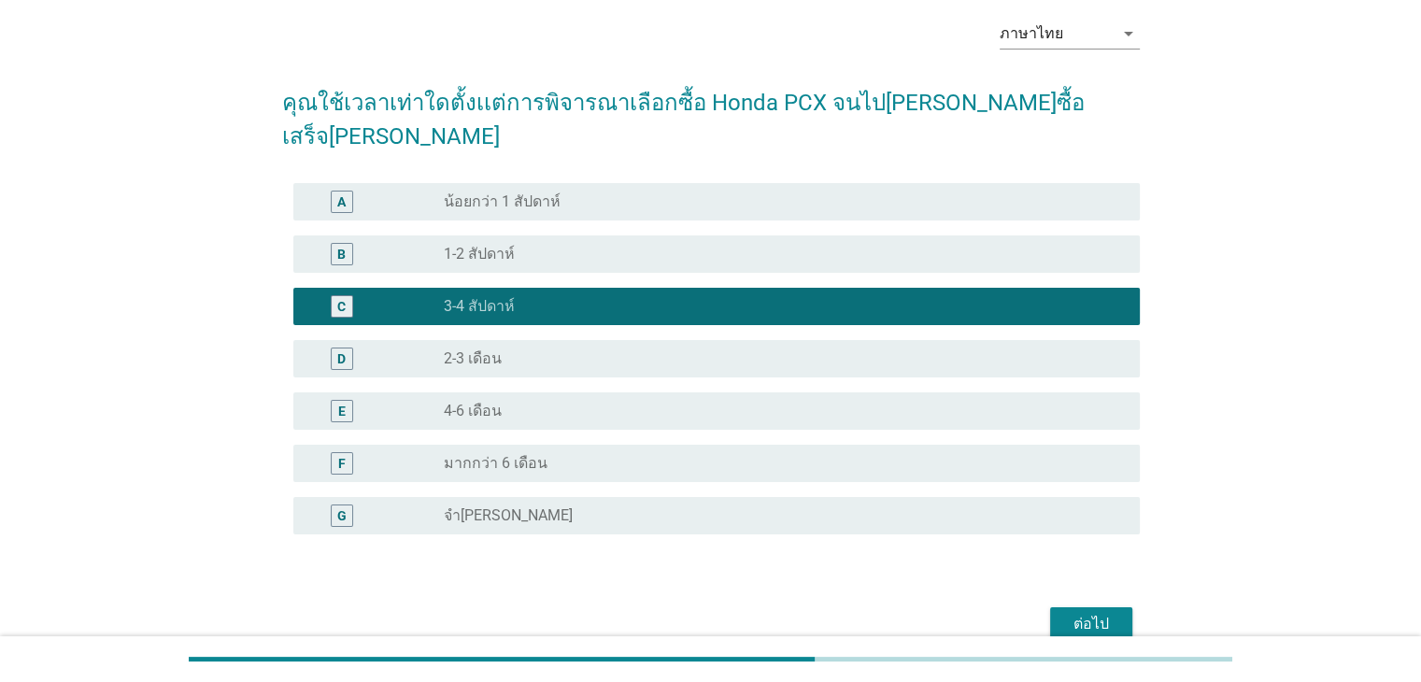
scroll to position [138, 0]
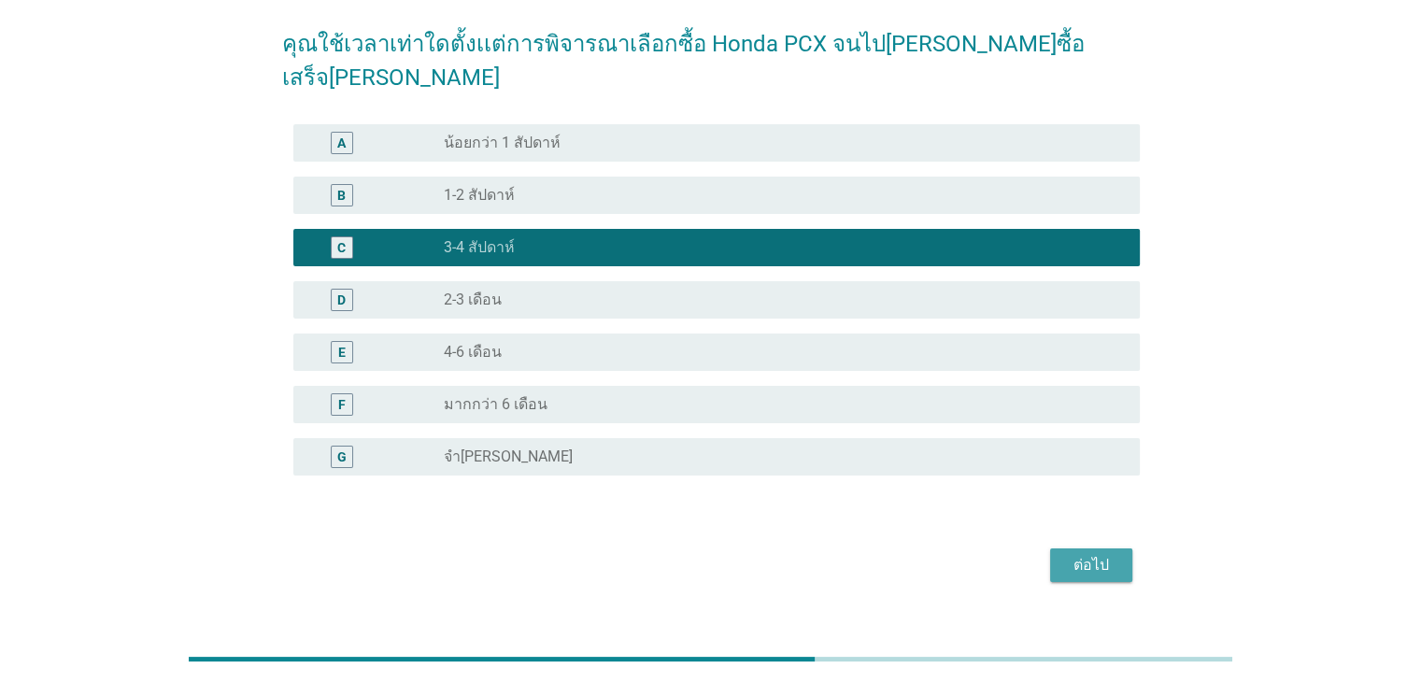
click at [1086, 548] on button "ต่อไป" at bounding box center [1091, 565] width 82 height 34
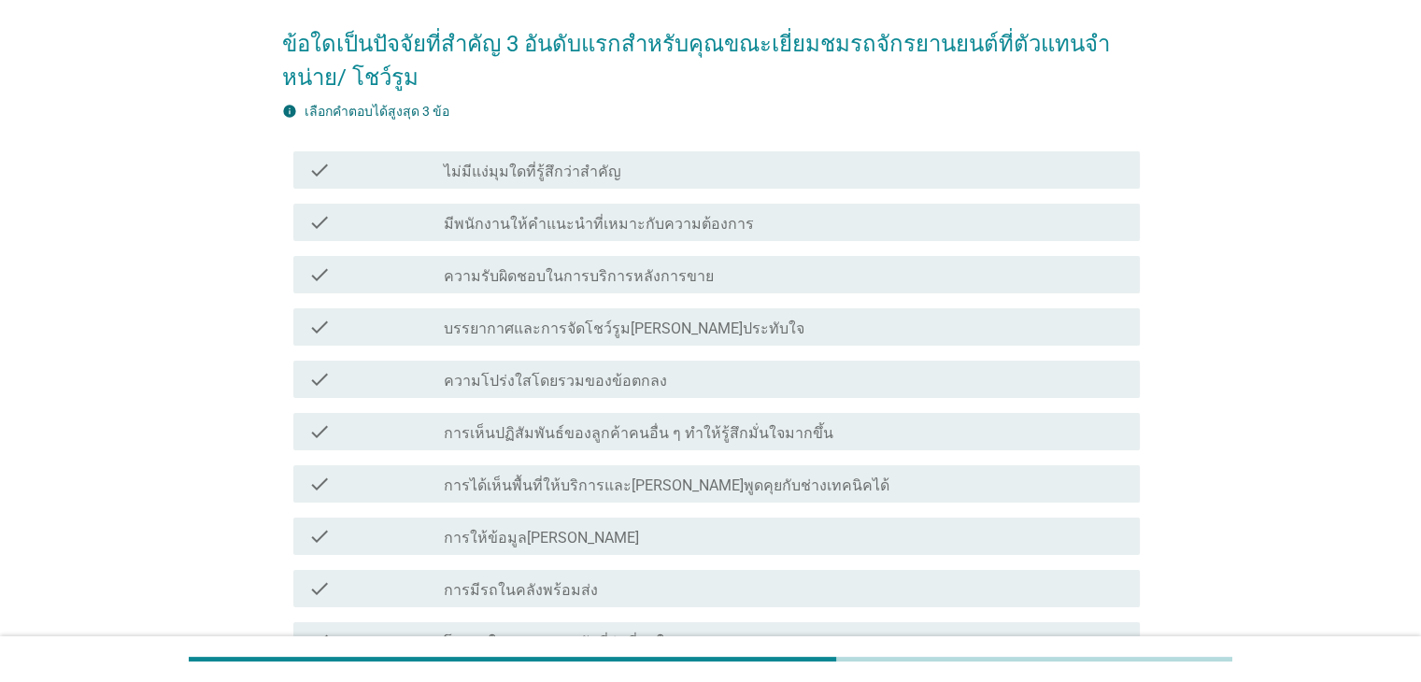
scroll to position [0, 0]
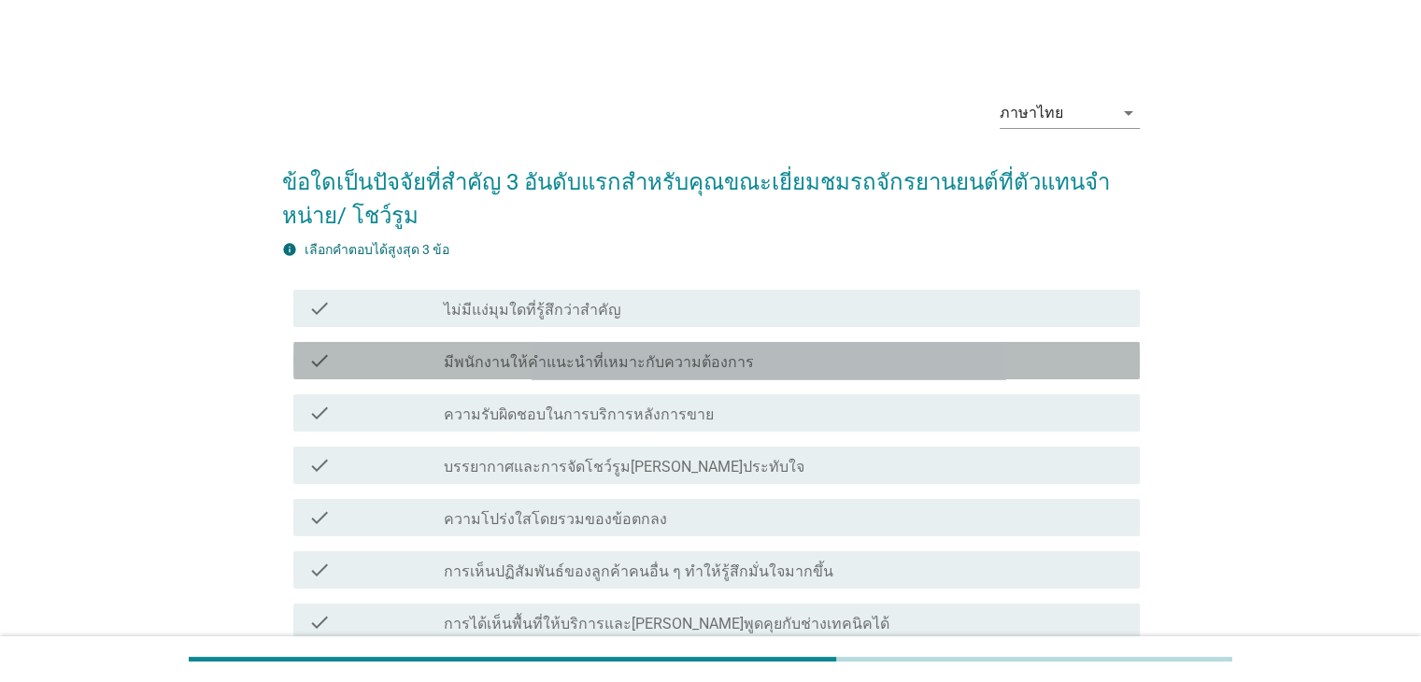
click at [726, 364] on label "มีพนักงานให้คำแนะนำที่เหมาะกับความต้องการ" at bounding box center [599, 362] width 310 height 19
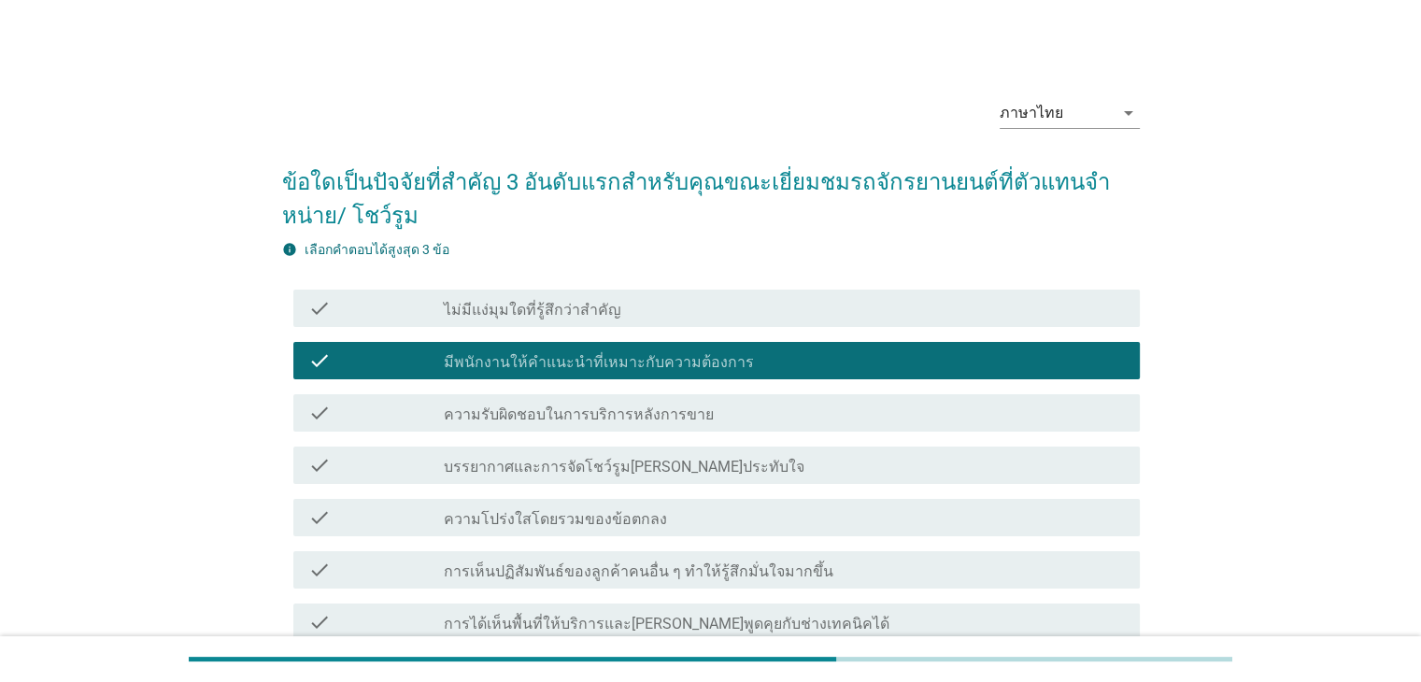
click at [727, 424] on div "check check_box_outline_blank ความรับผิดชอบในการบริการหลังการขาย" at bounding box center [716, 412] width 846 height 37
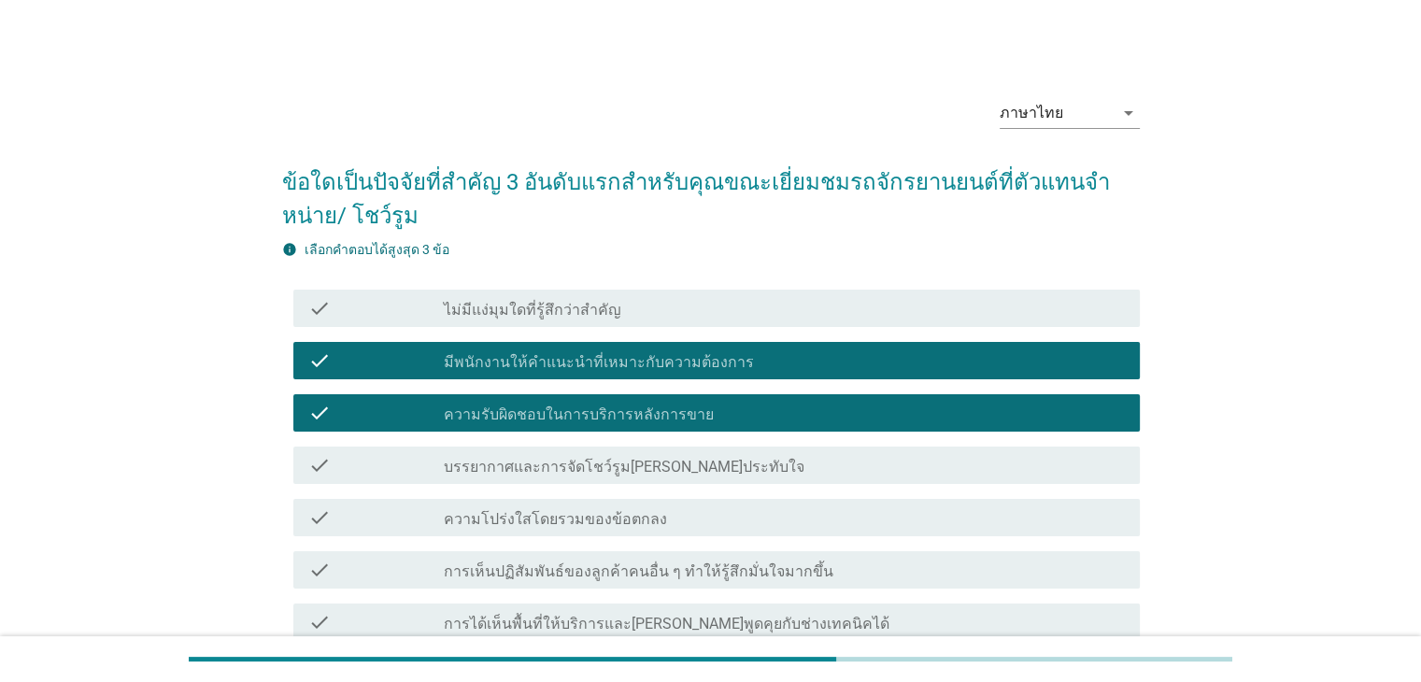
click at [716, 477] on div "check check_box_outline_blank บรรยากาศและการจัดโชว์รูม[PERSON_NAME]ประทับใจ" at bounding box center [716, 465] width 846 height 37
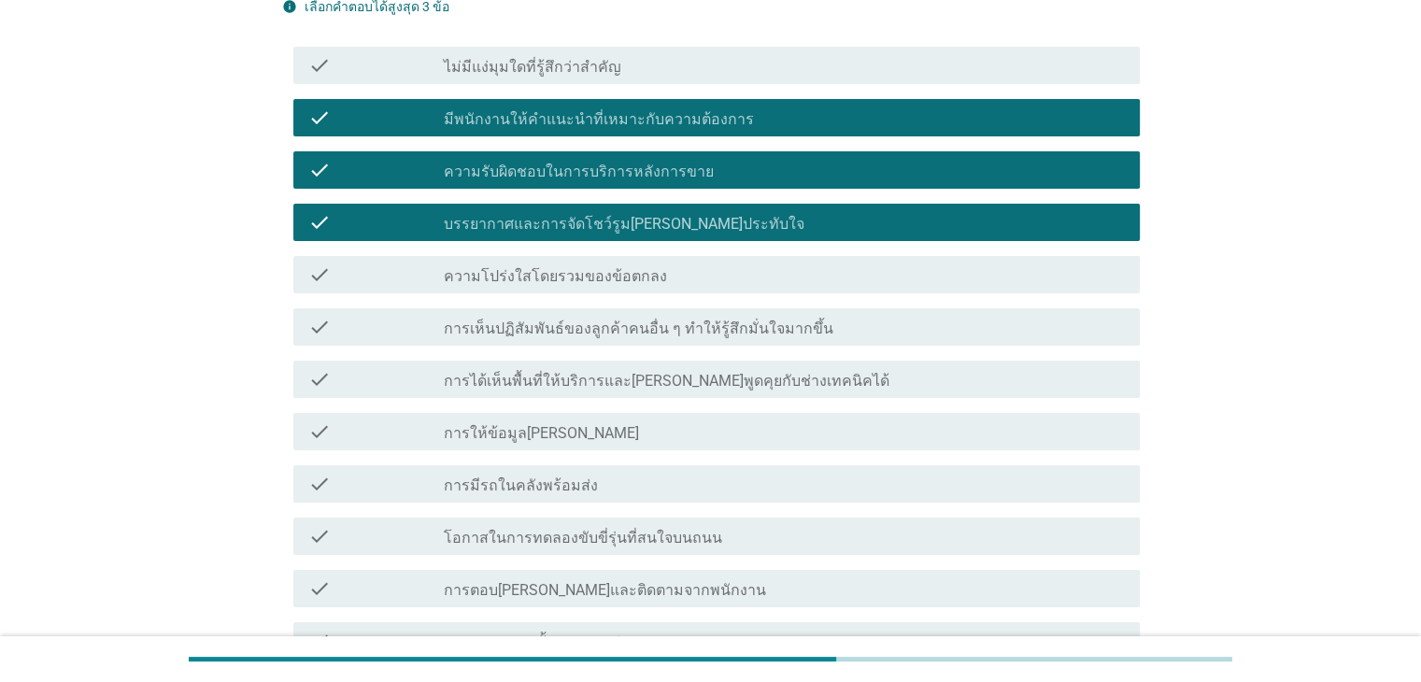
scroll to position [654, 0]
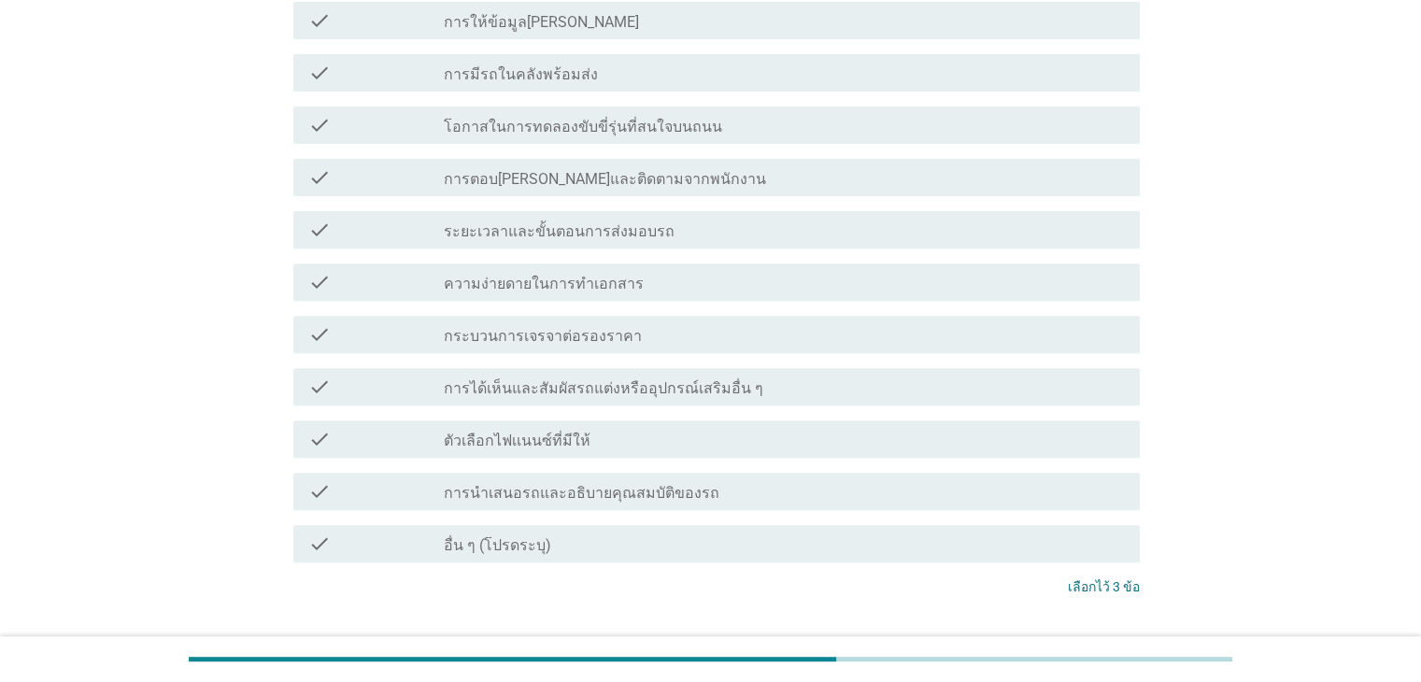
click at [1119, 590] on p "เลือกไว้ 3 ข้อ" at bounding box center [1104, 587] width 72 height 20
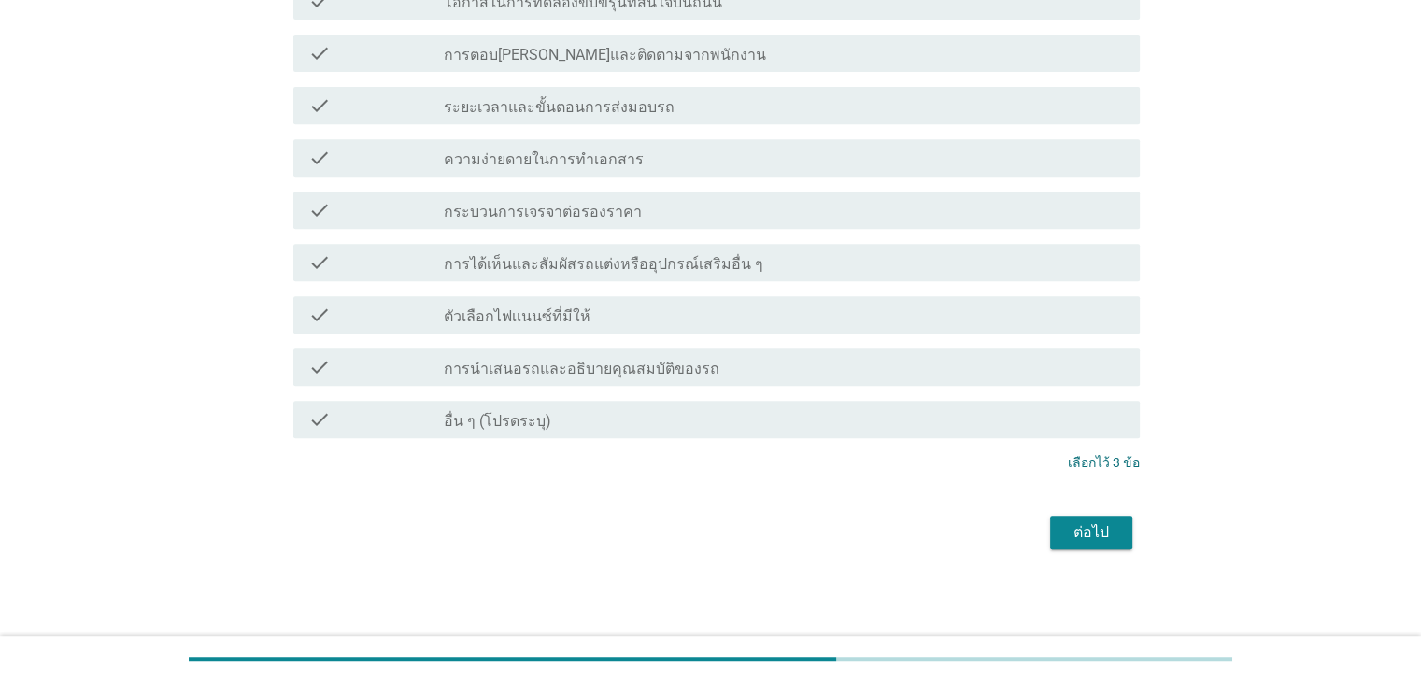
scroll to position [779, 0]
click at [1111, 532] on div "ต่อไป" at bounding box center [1091, 531] width 52 height 22
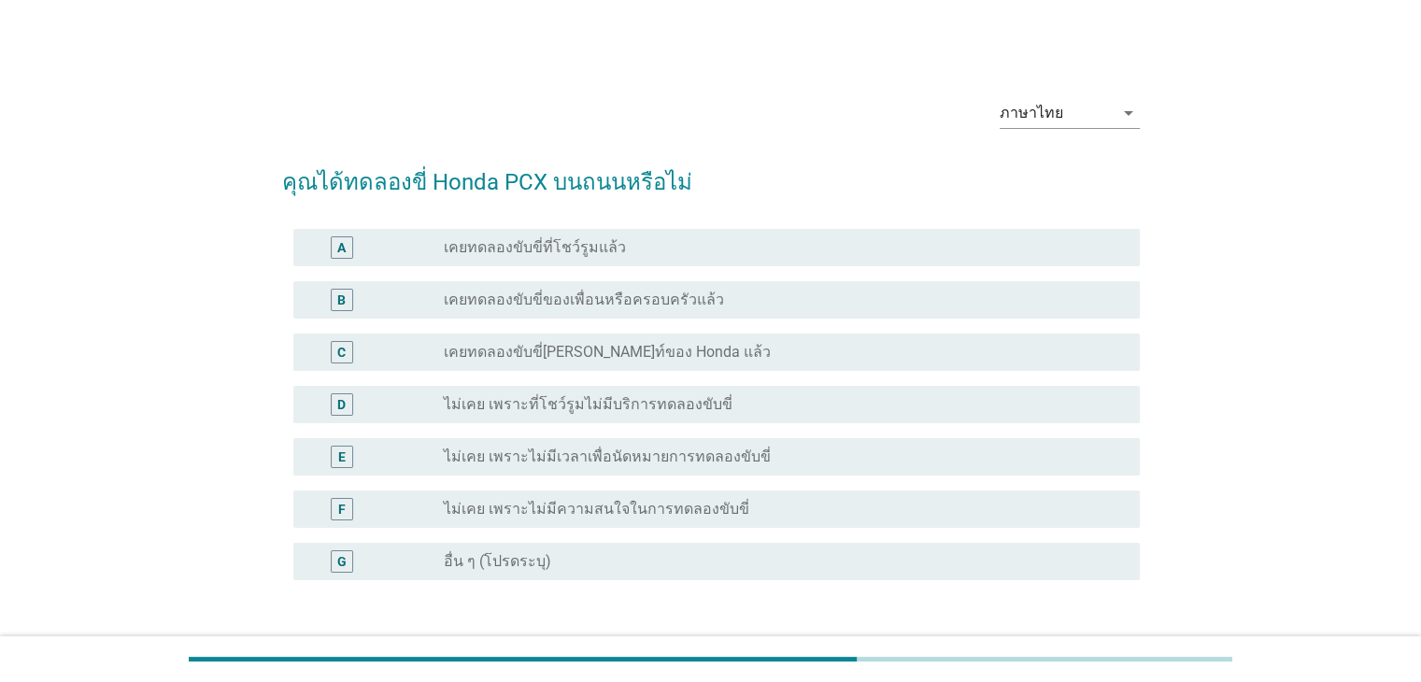
click at [600, 359] on label "เคยทดลองขับขี่[PERSON_NAME]ท์ของ Honda แล้ว" at bounding box center [607, 352] width 327 height 19
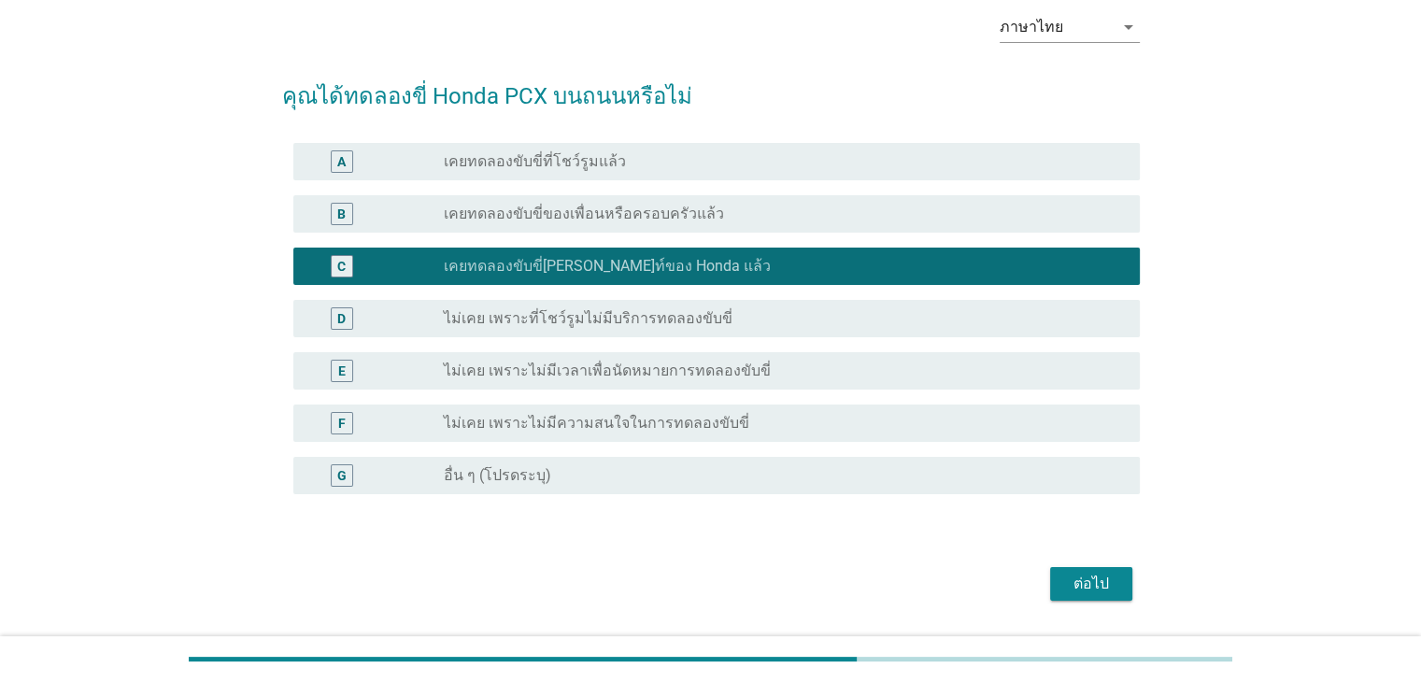
scroll to position [138, 0]
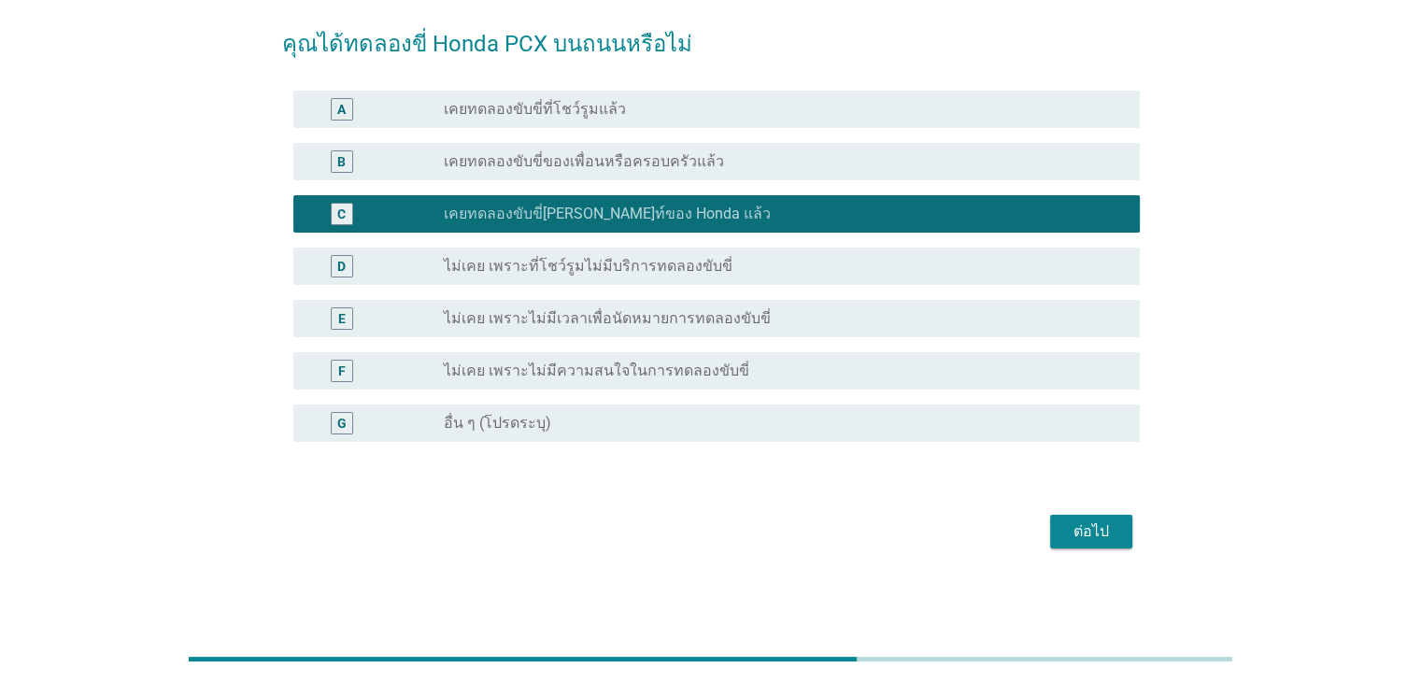
click at [1103, 526] on div "ต่อไป" at bounding box center [1091, 531] width 52 height 22
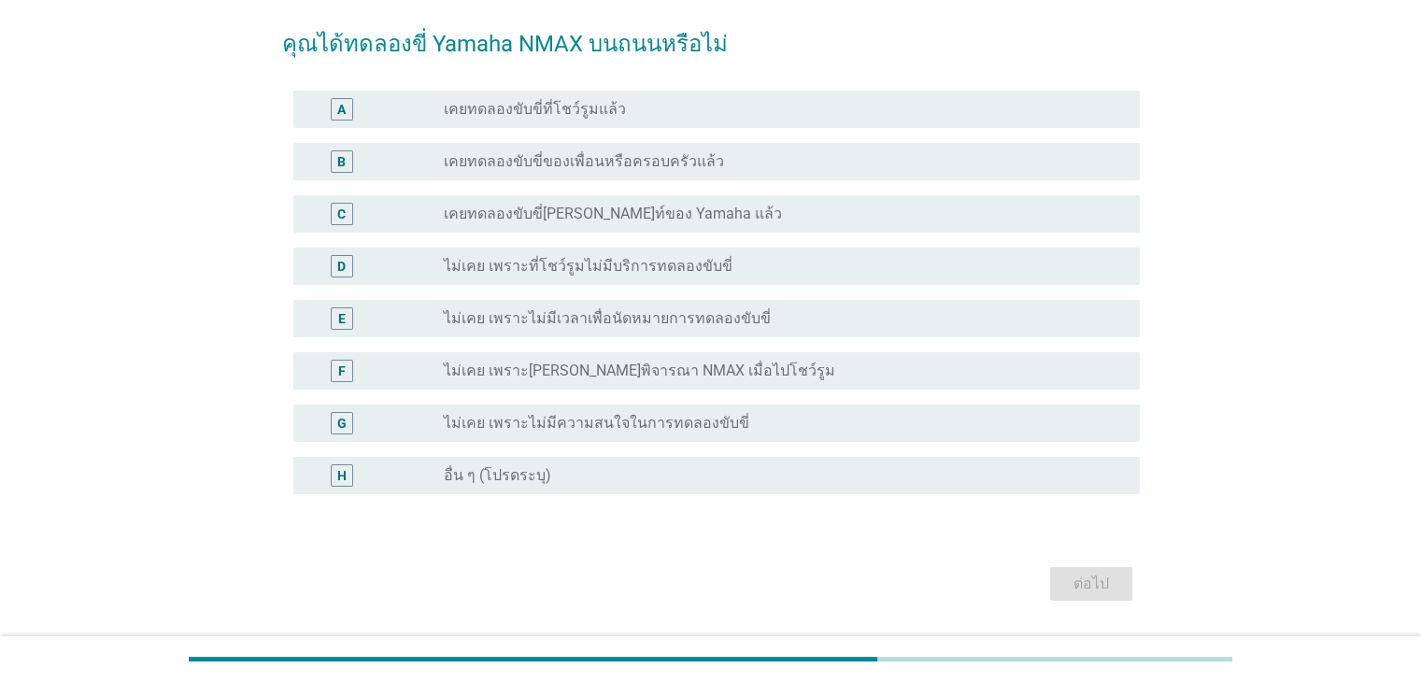
scroll to position [0, 0]
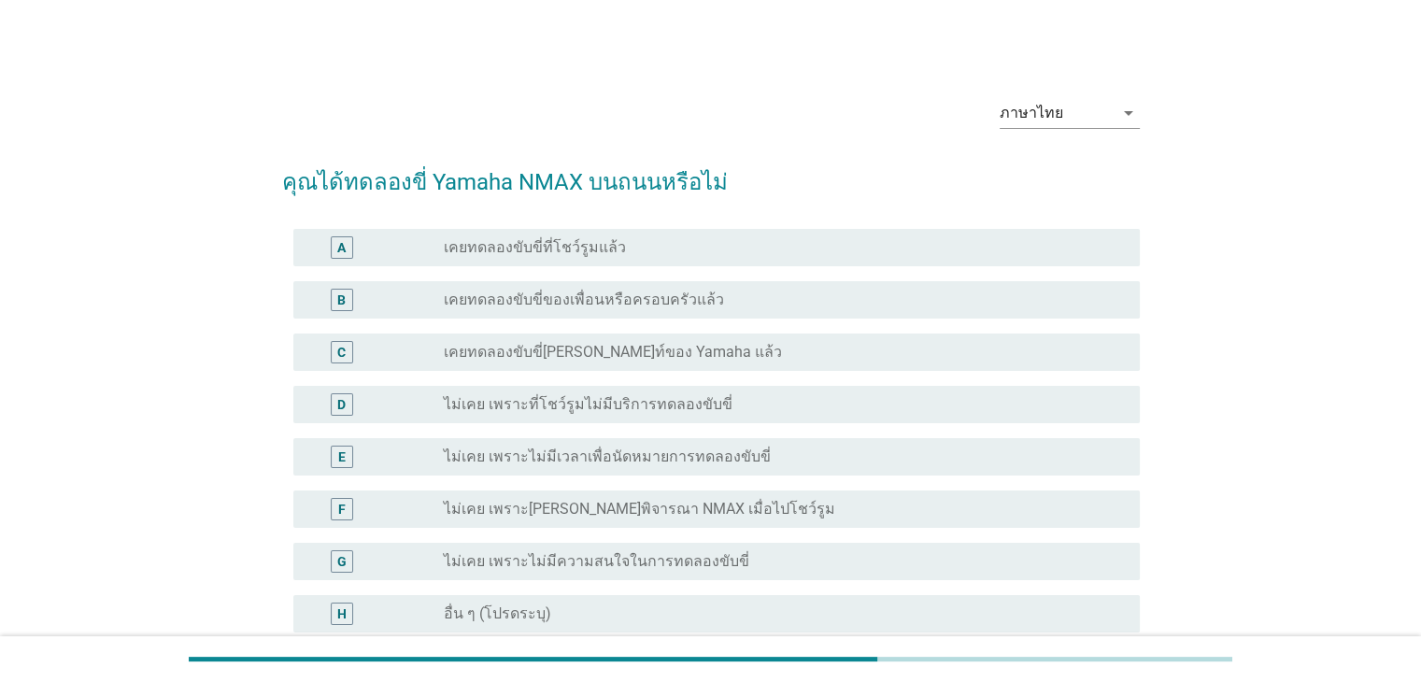
click at [534, 461] on label "ไม่เคย เพราะไม่มีเวลาเพื่อนัดหมายการทดลองขับขี่" at bounding box center [607, 456] width 327 height 19
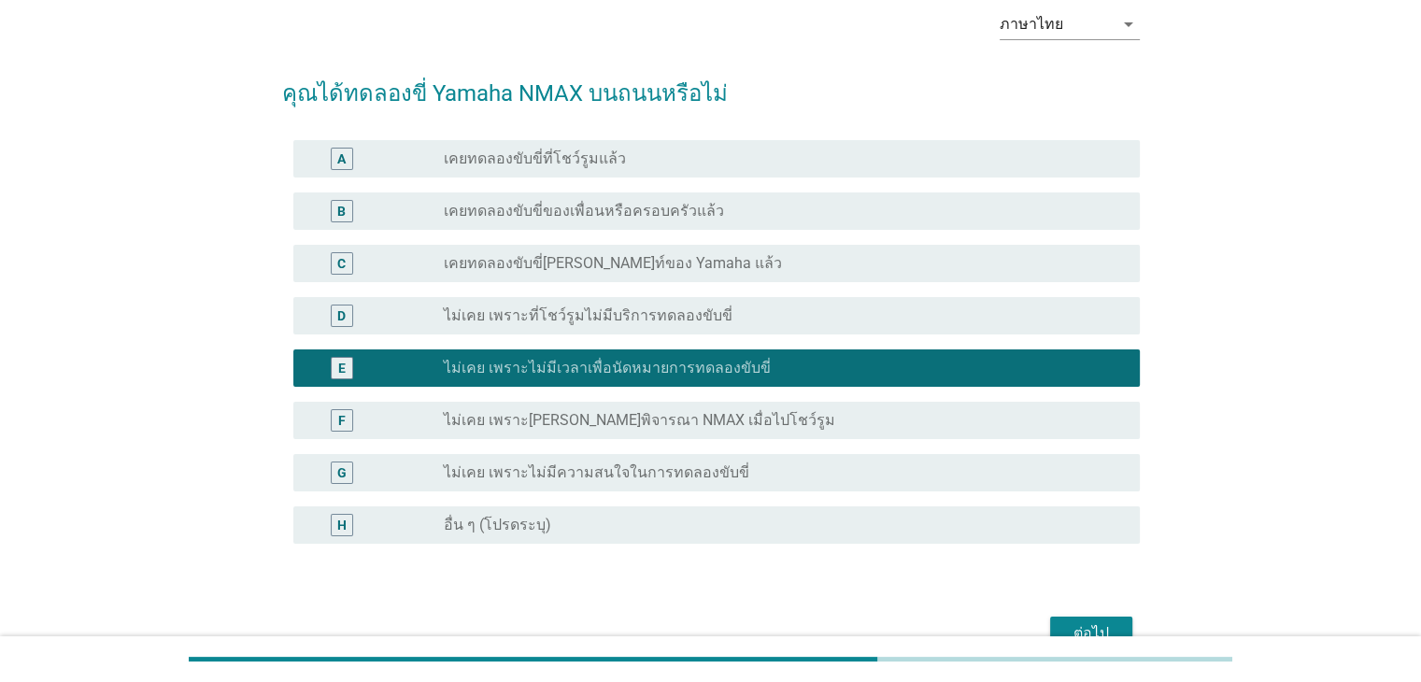
scroll to position [191, 0]
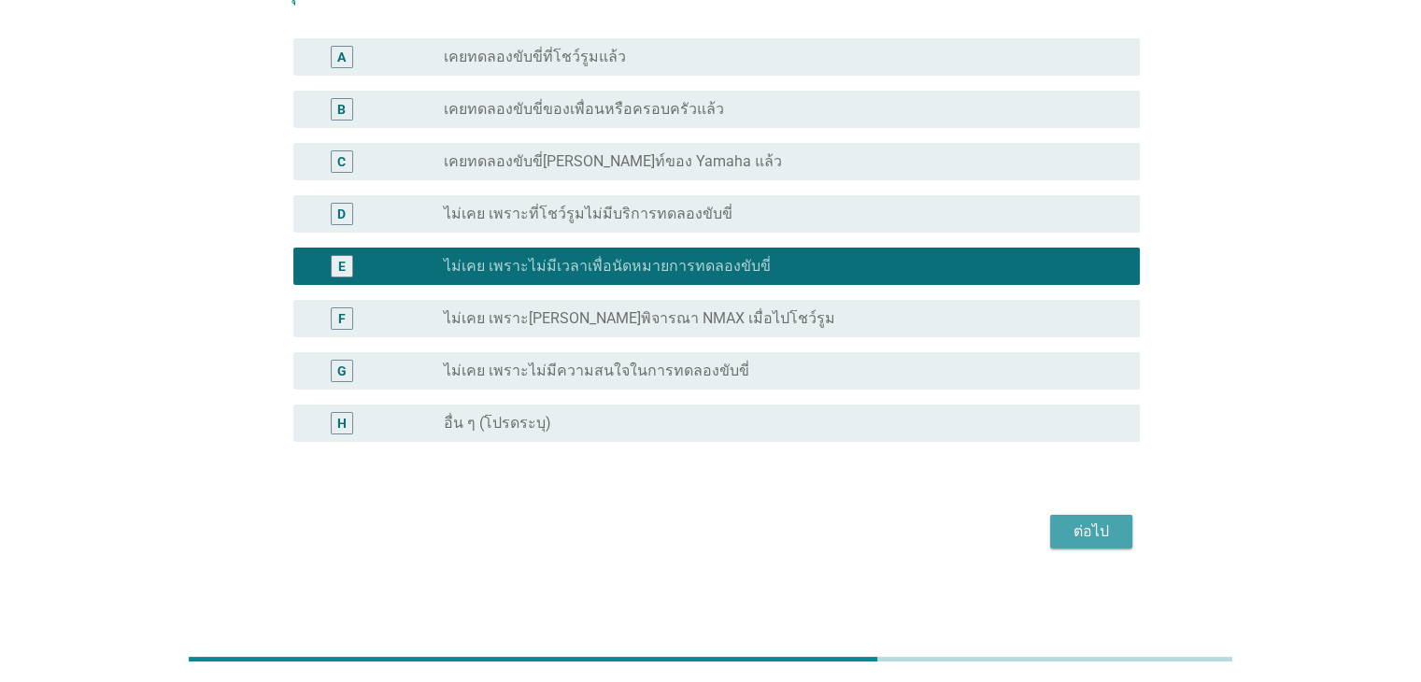
click at [1106, 543] on button "ต่อไป" at bounding box center [1091, 532] width 82 height 34
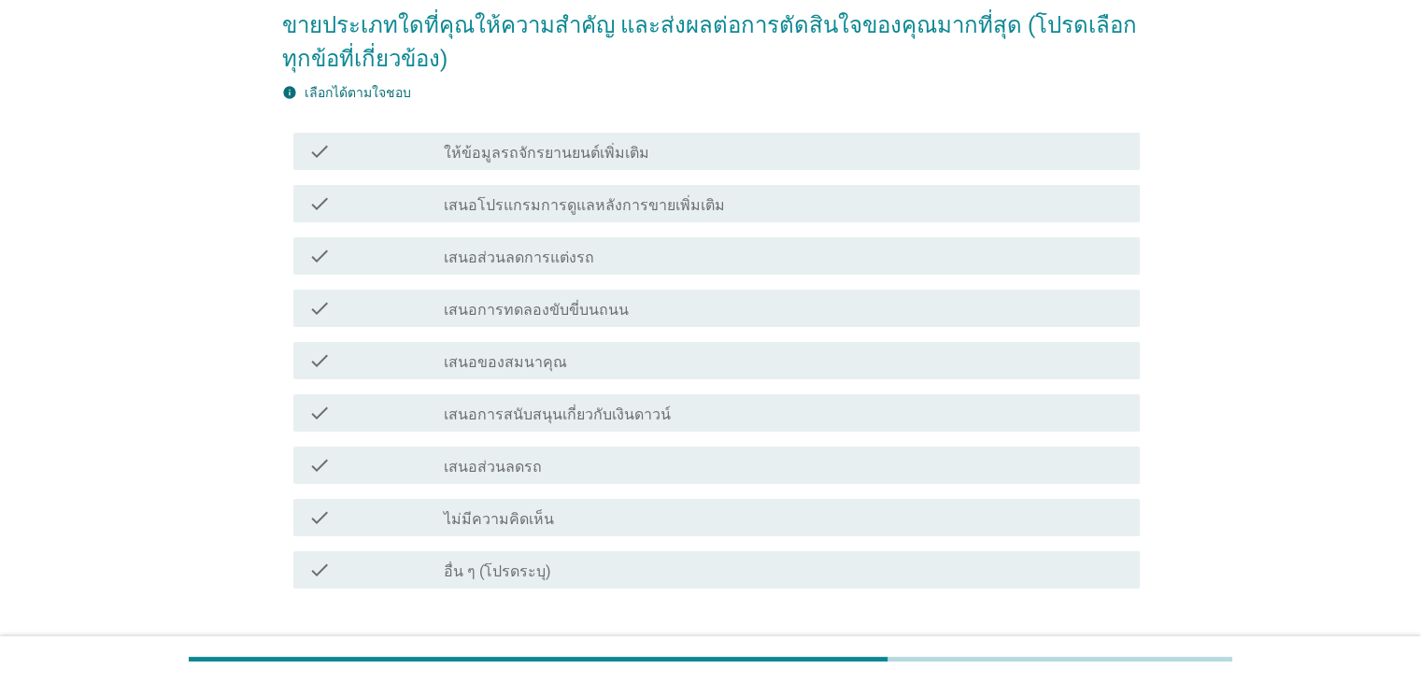
scroll to position [0, 0]
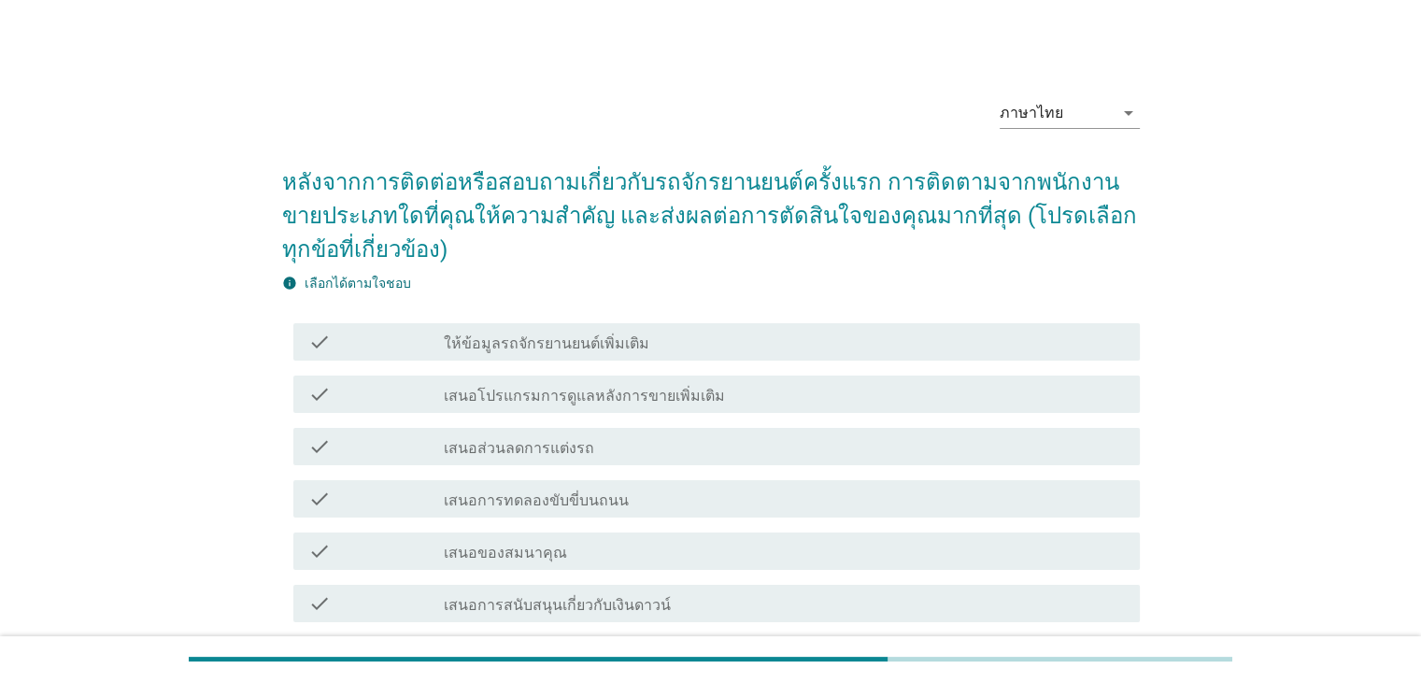
click at [614, 348] on label "ให้ข้อมูลรถจักรยานยนต์เพิ่มเติม" at bounding box center [547, 343] width 206 height 19
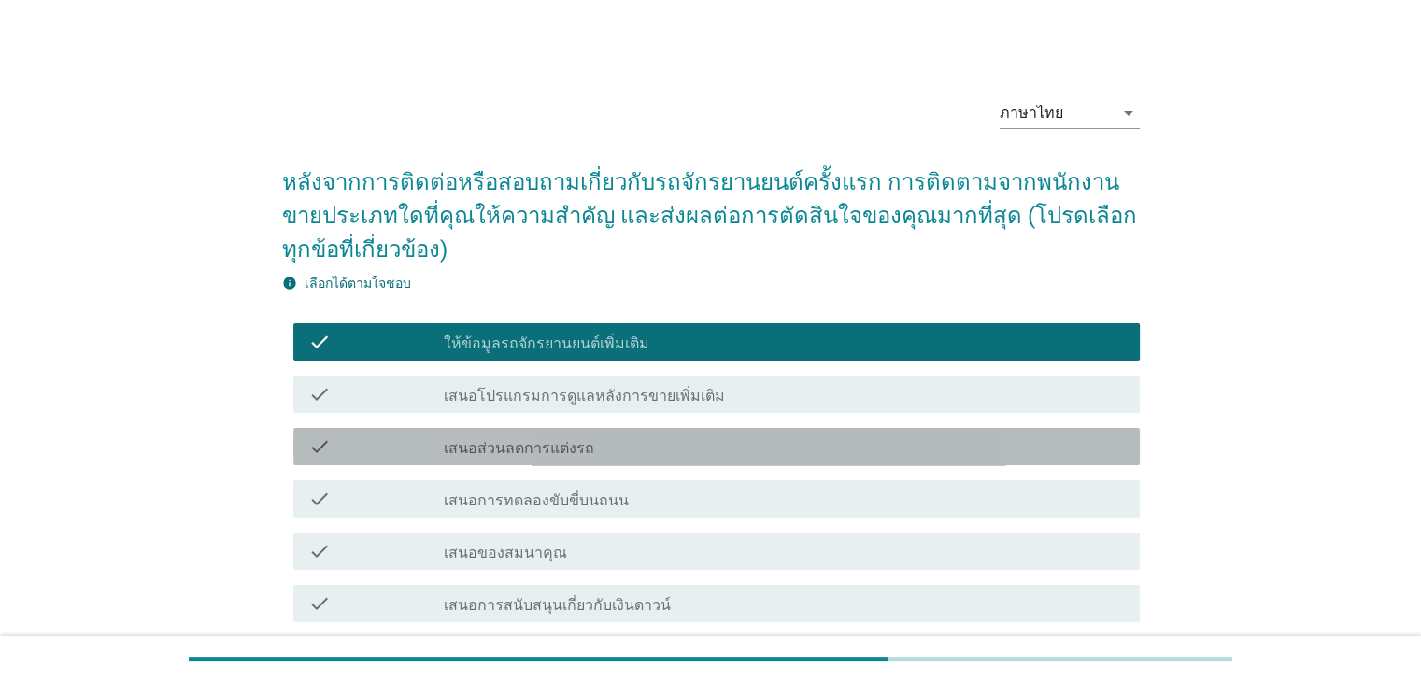
click at [620, 440] on div "check_box_outline_blank เสนอส่วนลดการแต่งรถ" at bounding box center [784, 446] width 680 height 22
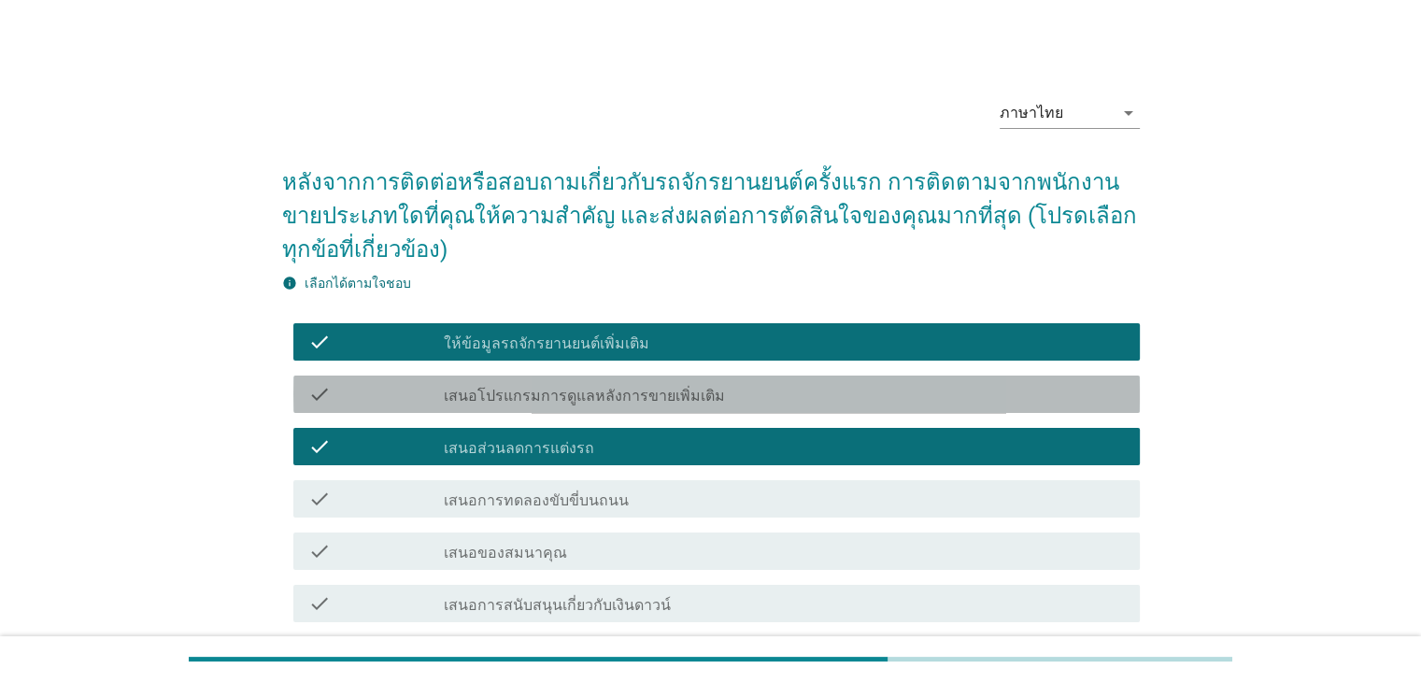
click at [628, 399] on label "เสนอโปรแกรมการดูแลหลังการขายเพิ่มเติม" at bounding box center [584, 396] width 281 height 19
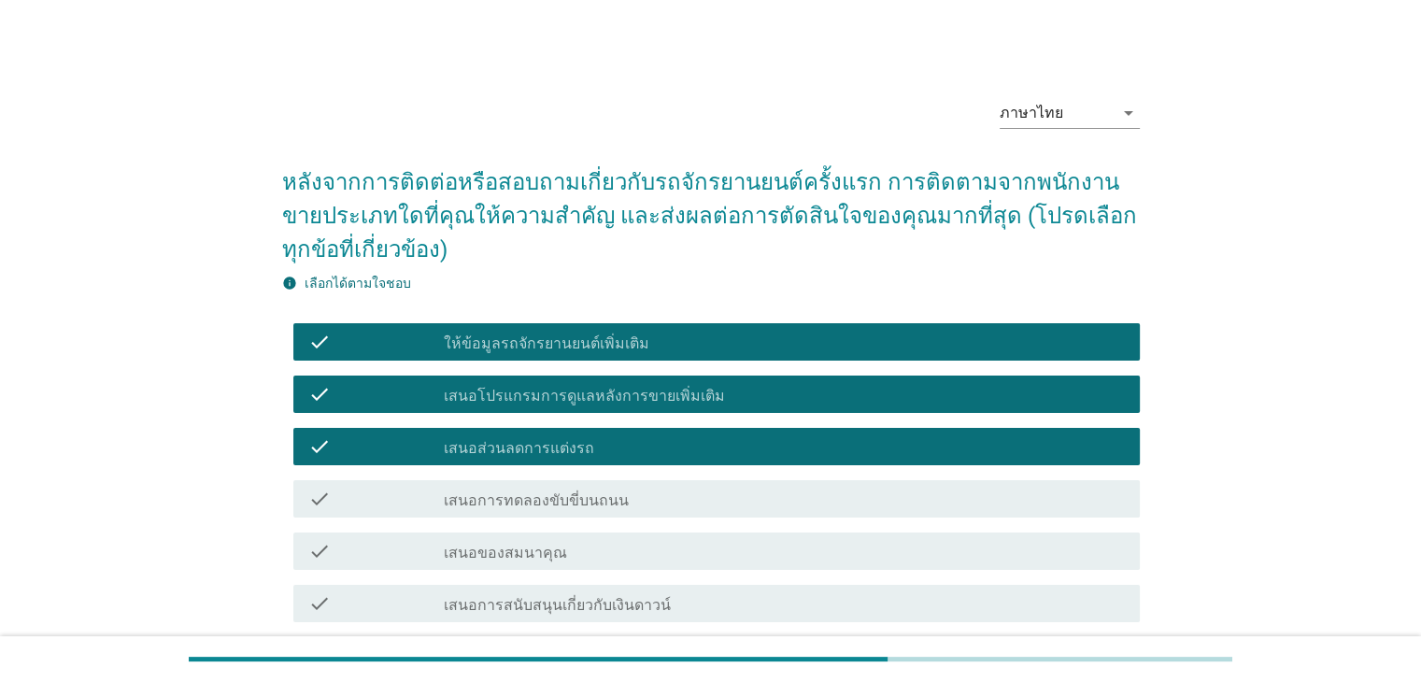
click at [650, 561] on div "check check_box_outline_blank เสนอของสมนาคุณ" at bounding box center [716, 551] width 846 height 37
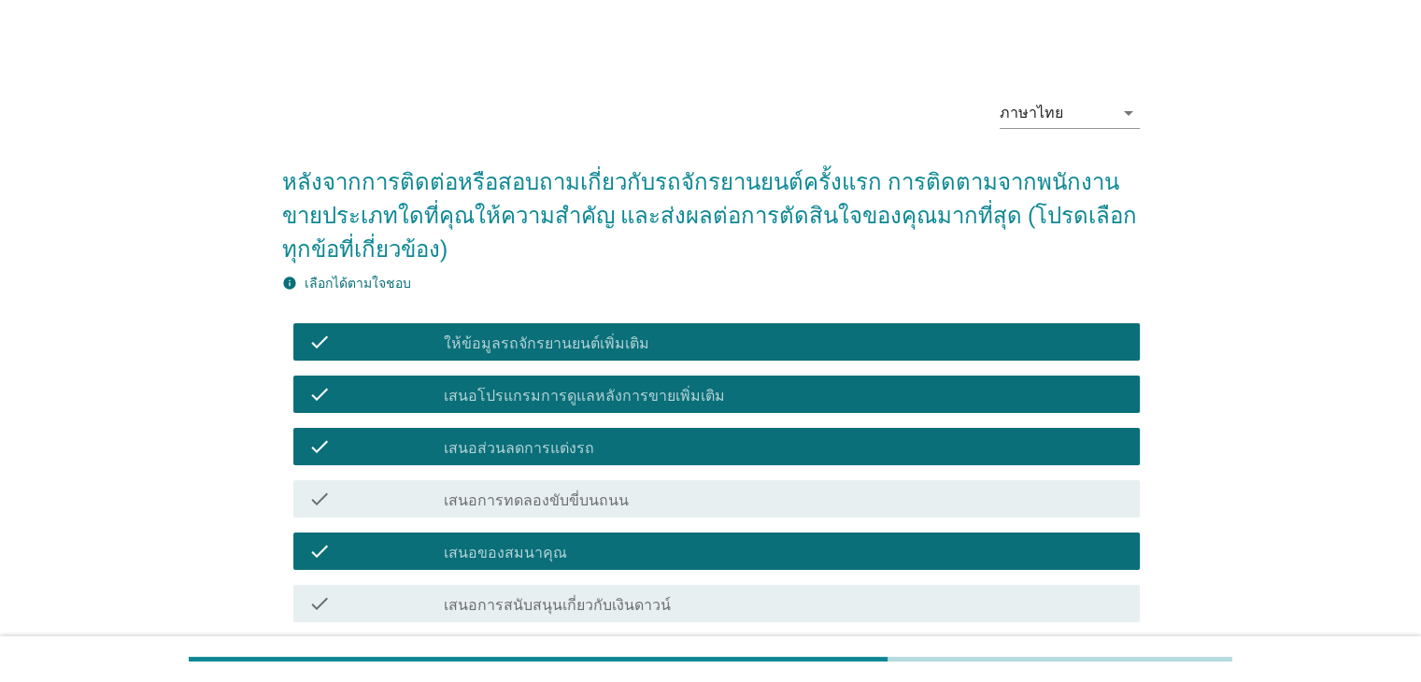
click at [658, 601] on div "check_box_outline_blank เสนอการสนับสนุนเกี่ยวกับเงินดาวน์" at bounding box center [784, 603] width 680 height 22
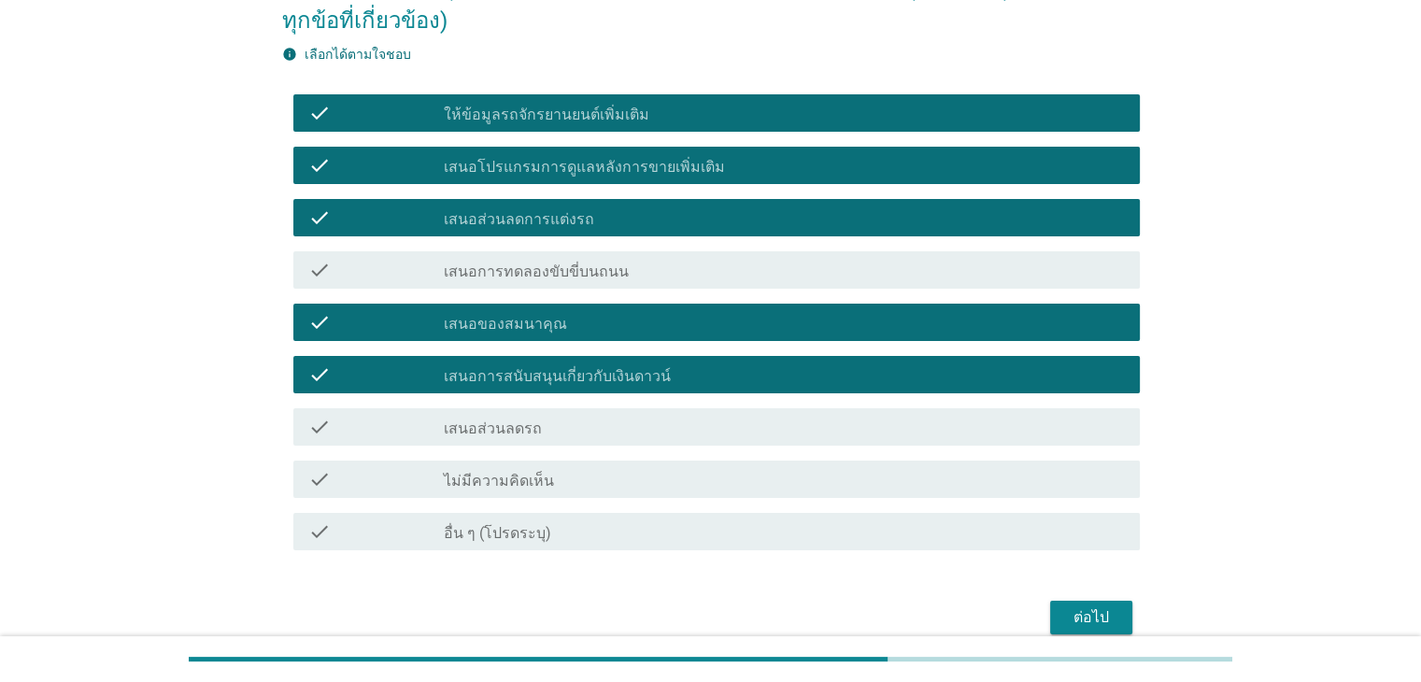
scroll to position [315, 0]
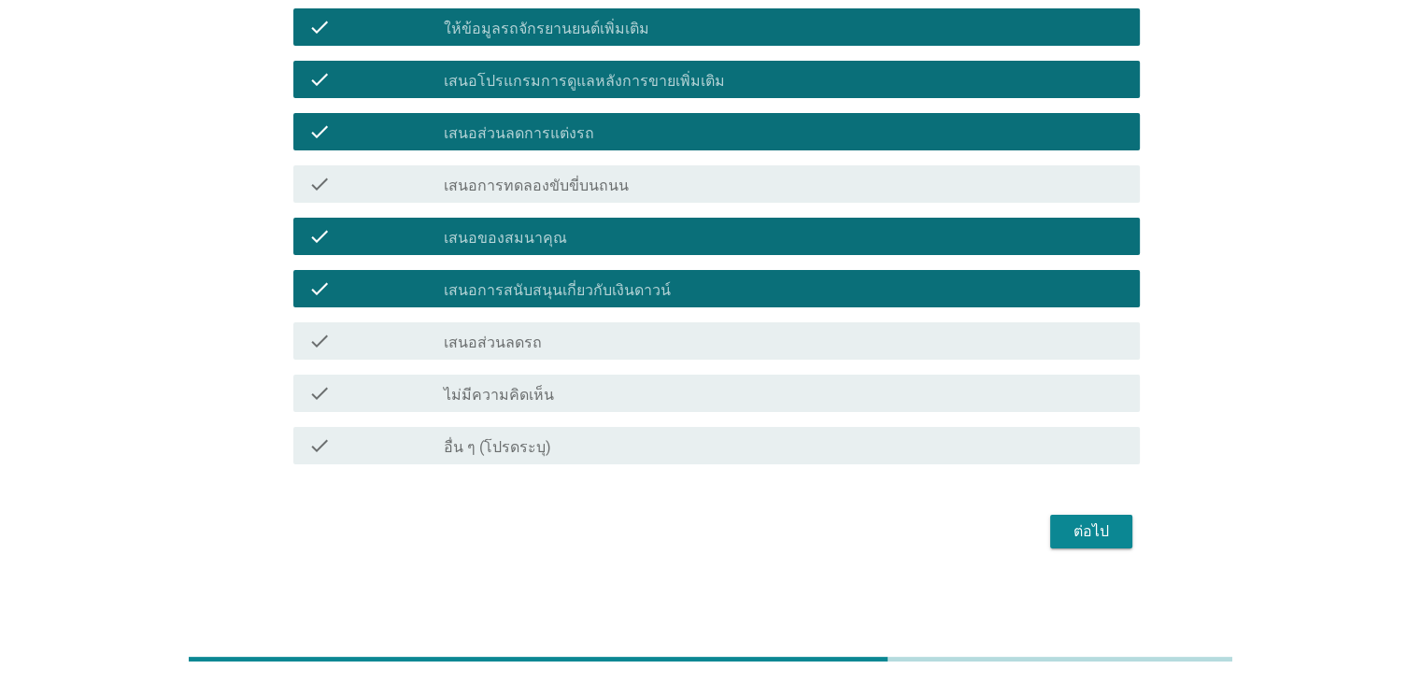
click at [1027, 351] on div "check check_box_outline_blank เสนอส่วนลดรถ" at bounding box center [716, 340] width 846 height 37
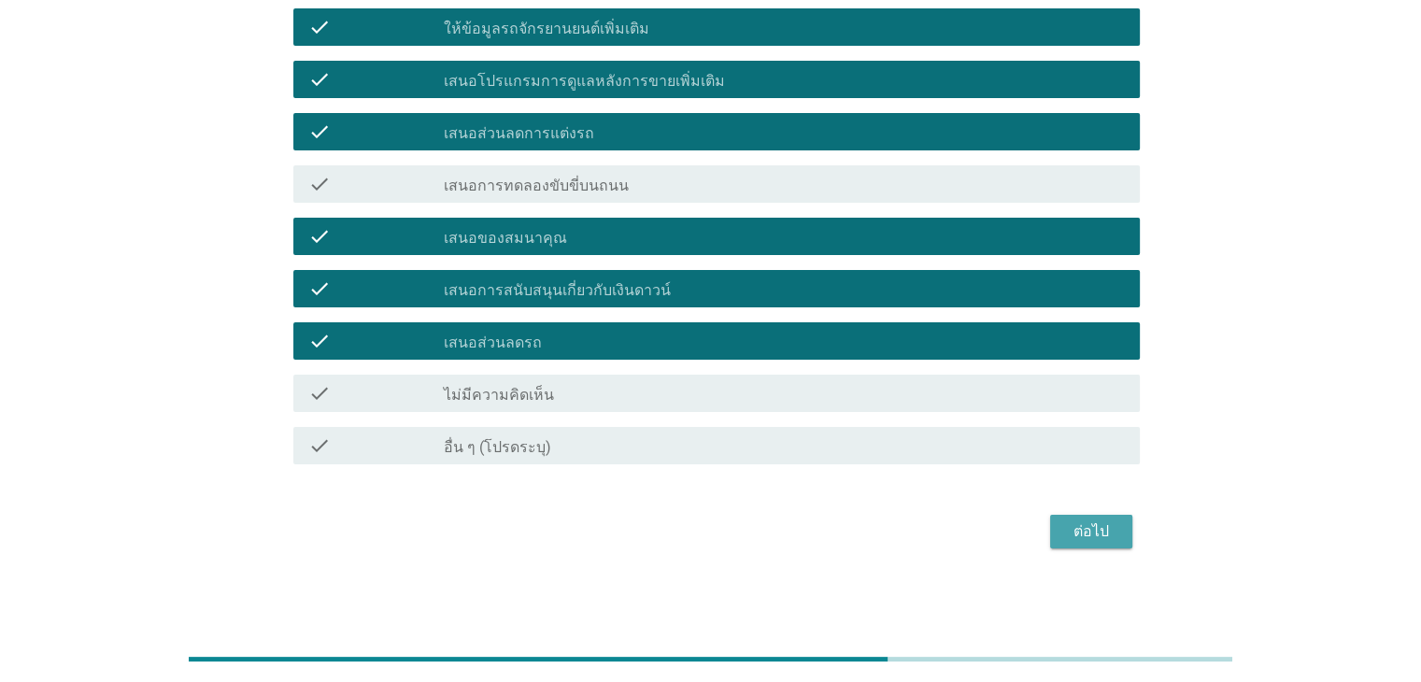
click at [1066, 535] on div "ต่อไป" at bounding box center [1091, 531] width 52 height 22
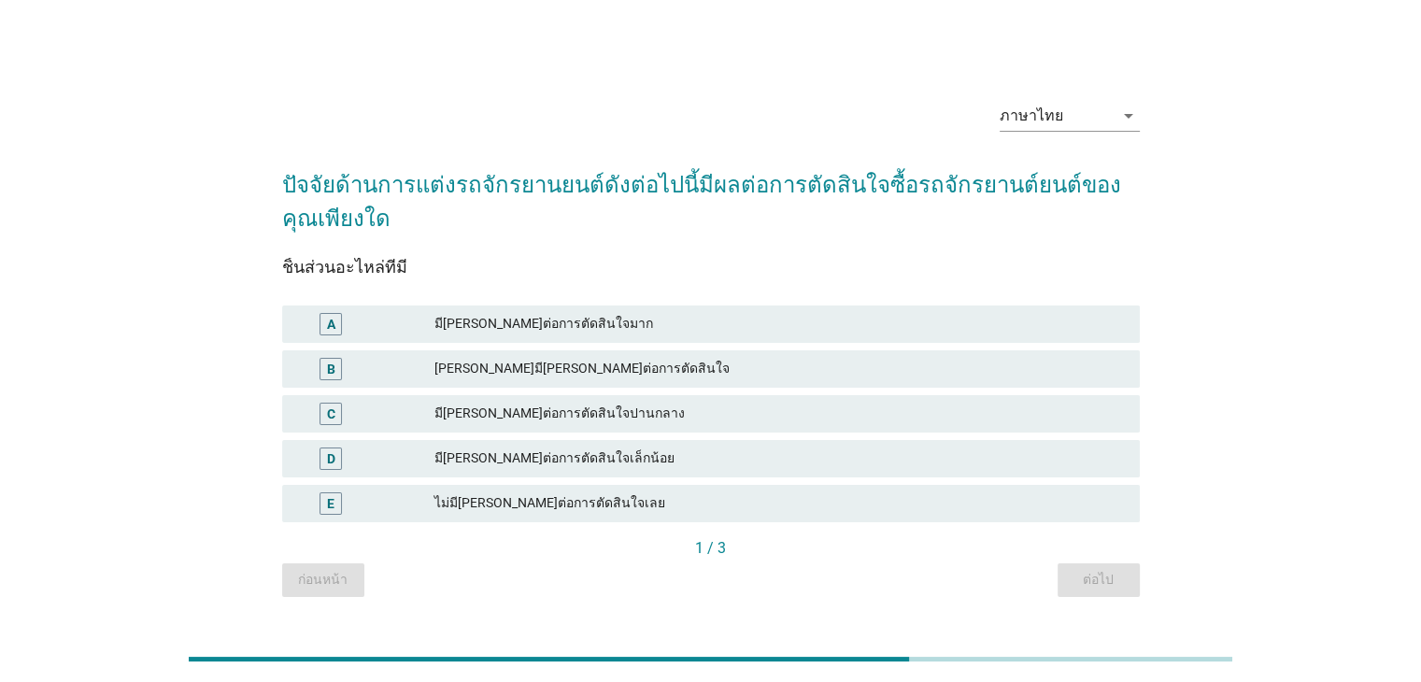
click at [675, 499] on div "ไม่มี[PERSON_NAME]ต่อการตัดสินใจเลย" at bounding box center [778, 503] width 689 height 22
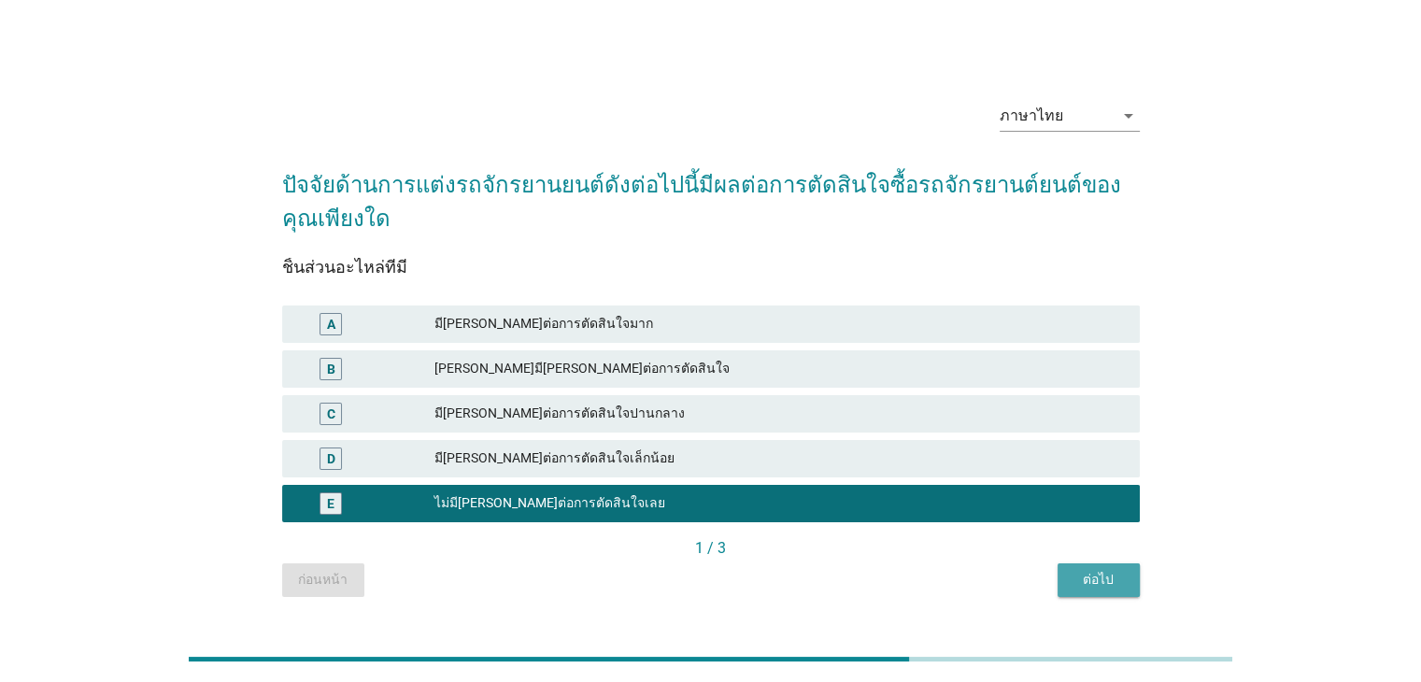
click at [1072, 563] on button "ต่อไป" at bounding box center [1099, 580] width 82 height 34
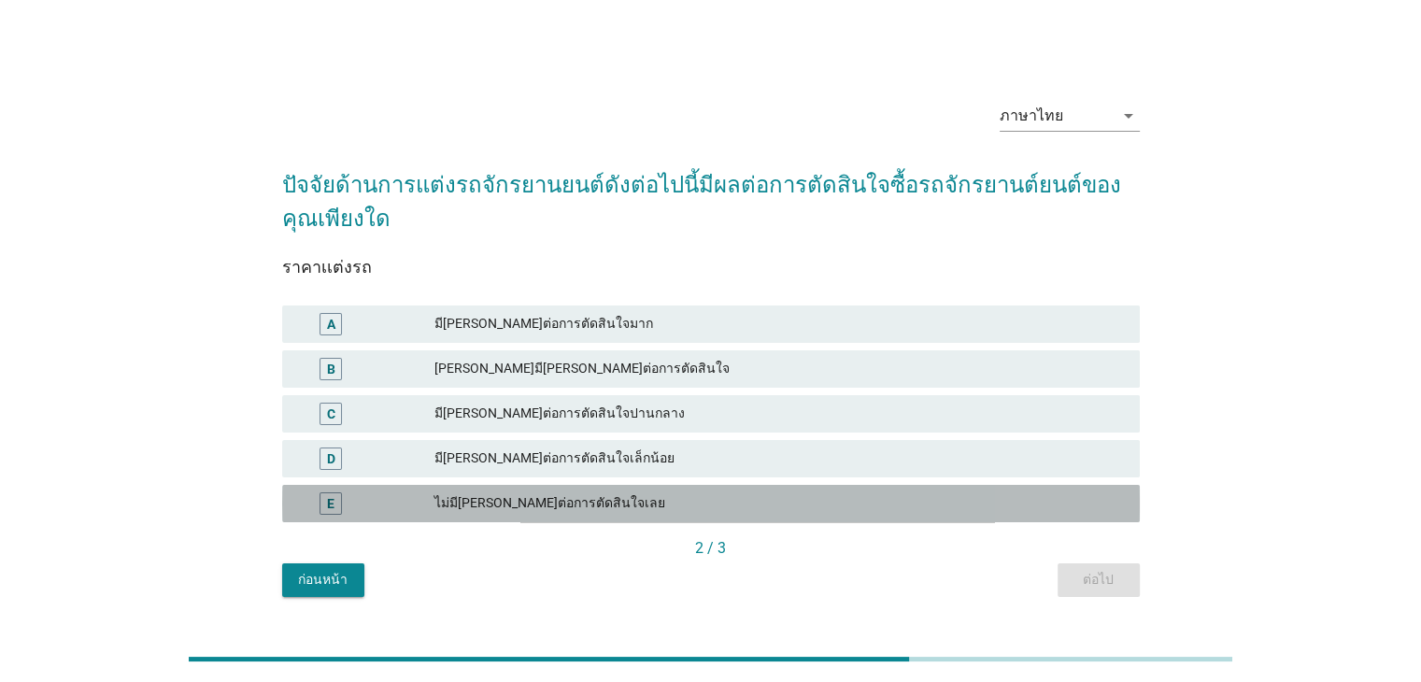
click at [605, 513] on div "ไม่มี[PERSON_NAME]ต่อการตัดสินใจเลย" at bounding box center [778, 503] width 689 height 22
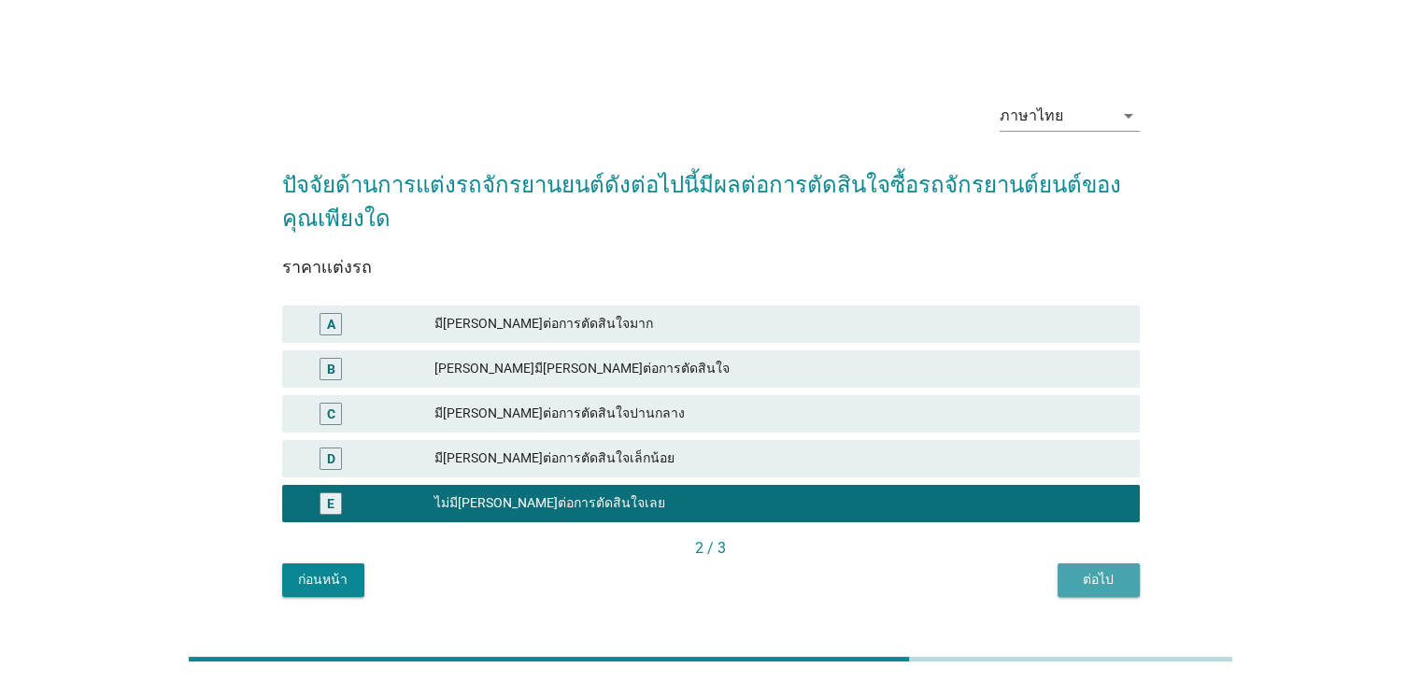
click at [1114, 590] on button "ต่อไป" at bounding box center [1099, 580] width 82 height 34
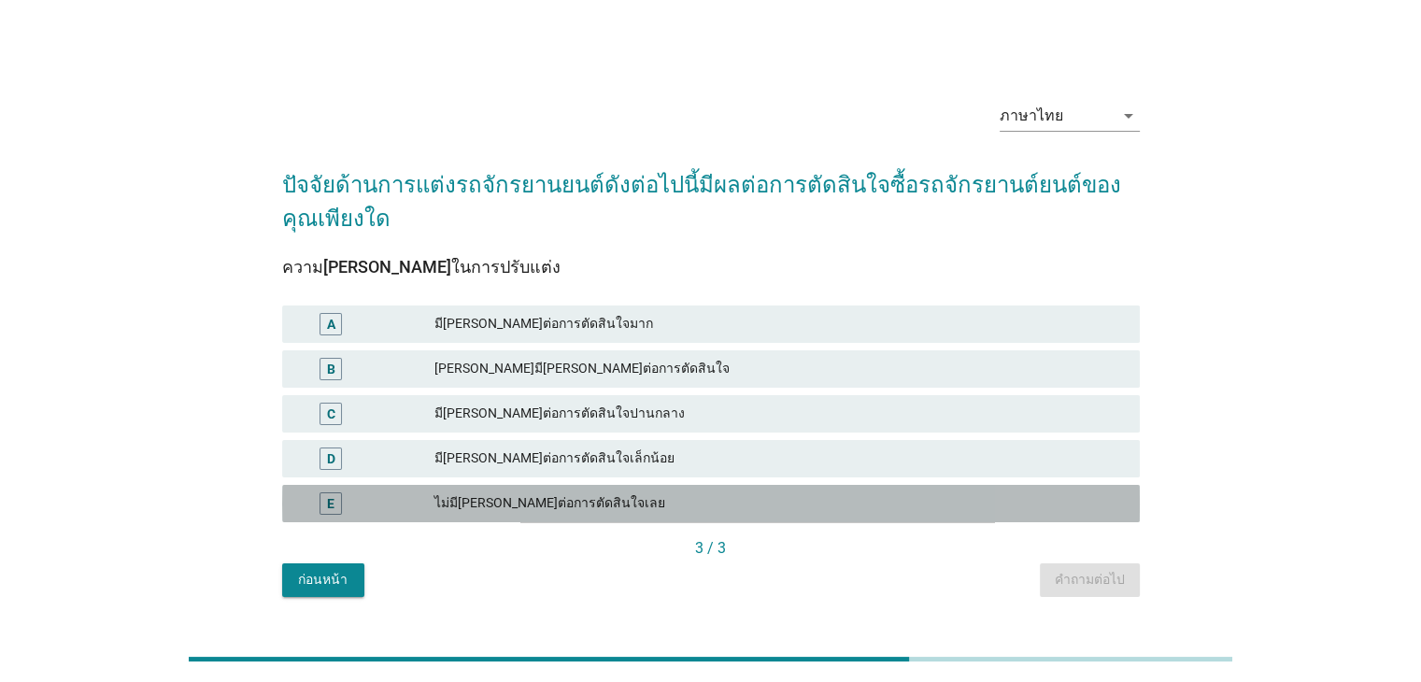
click at [544, 508] on div "ไม่มี[PERSON_NAME]ต่อการตัดสินใจเลย" at bounding box center [778, 503] width 689 height 22
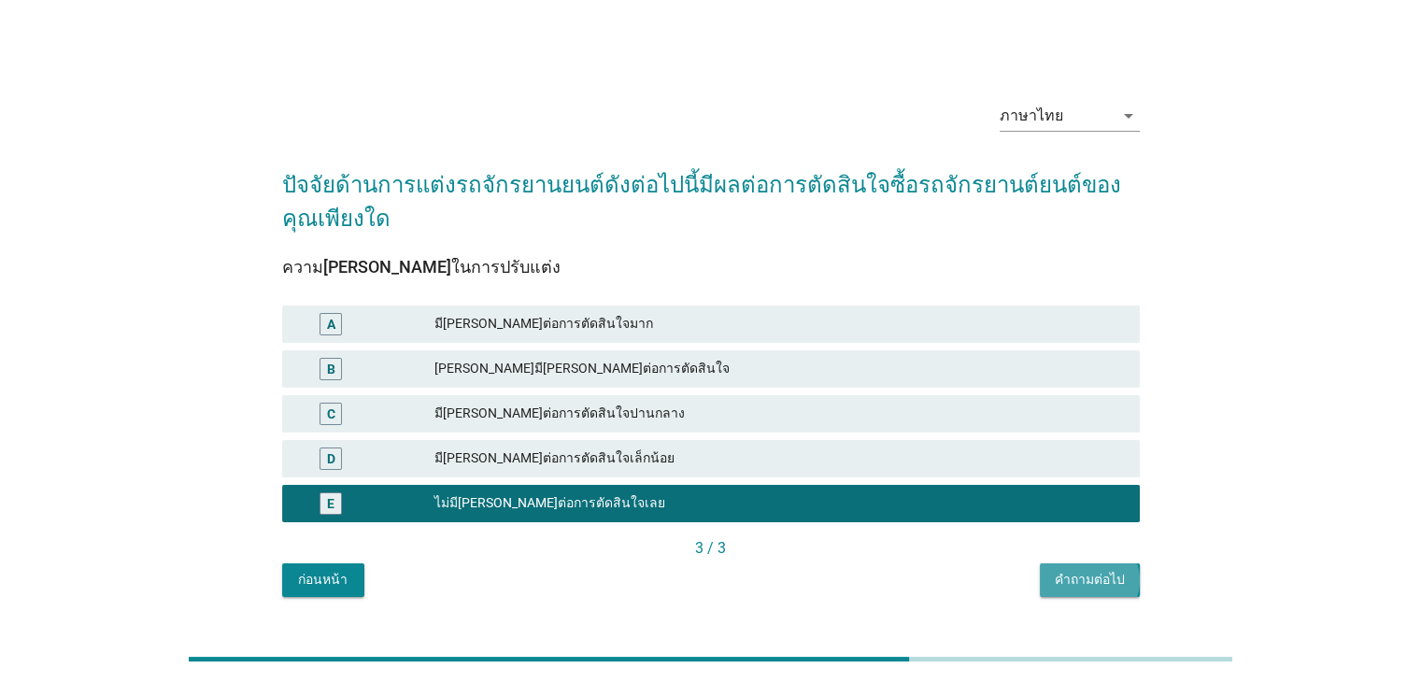
click at [1055, 588] on button "คำถามต่อไป" at bounding box center [1090, 580] width 100 height 34
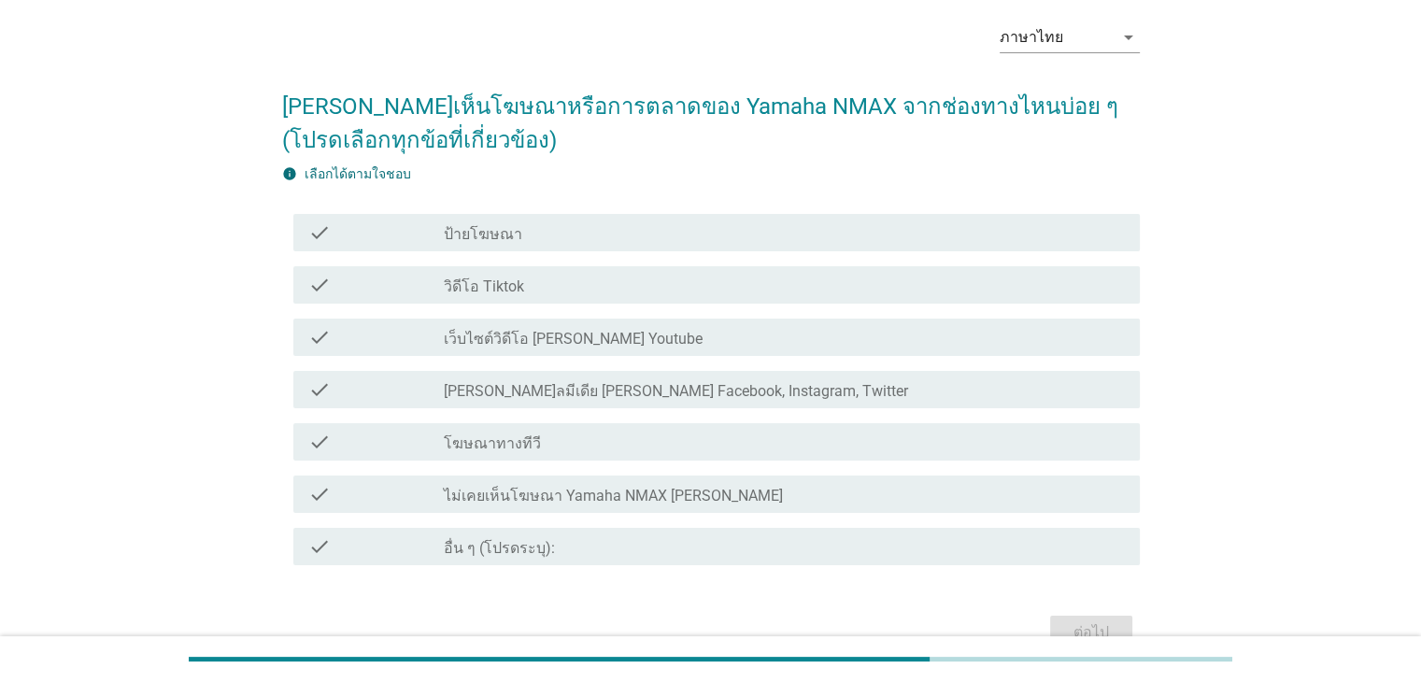
scroll to position [177, 0]
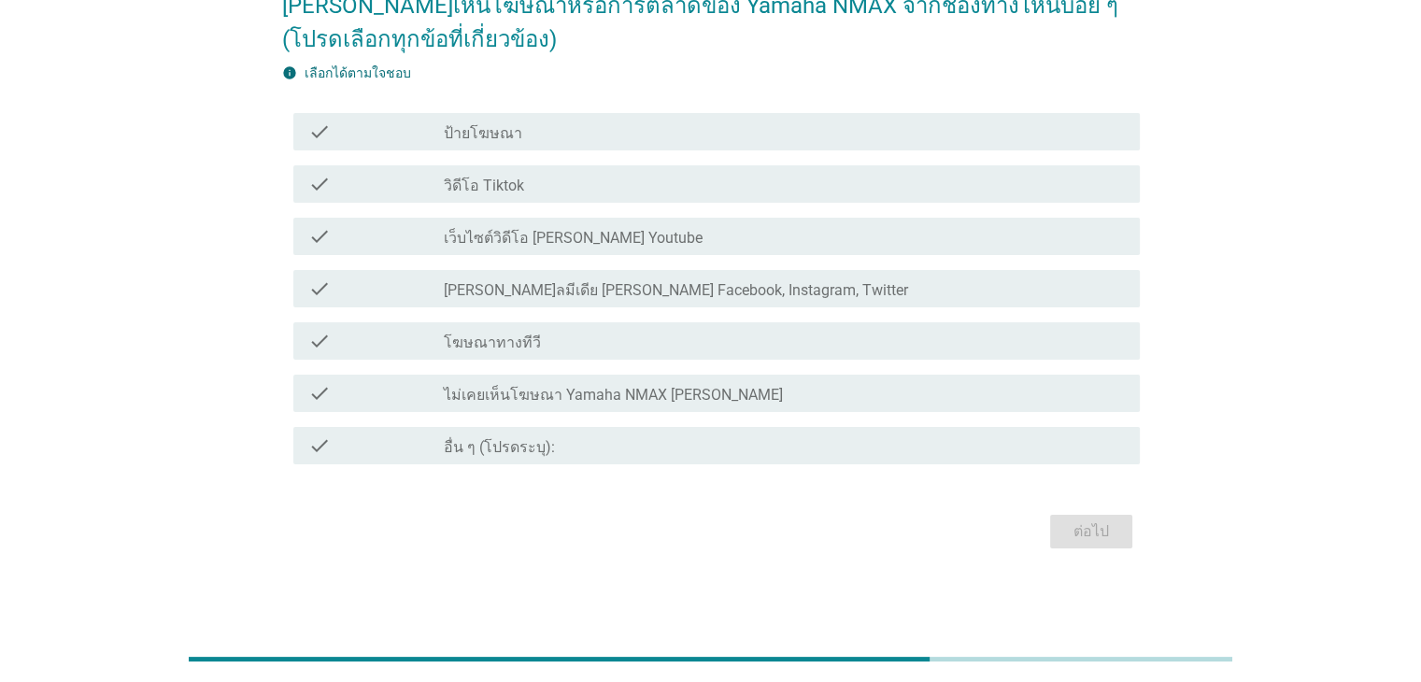
click at [669, 393] on label "ไม่เคยเห็นโฆษณา Yamaha NMAX [PERSON_NAME]" at bounding box center [613, 395] width 339 height 19
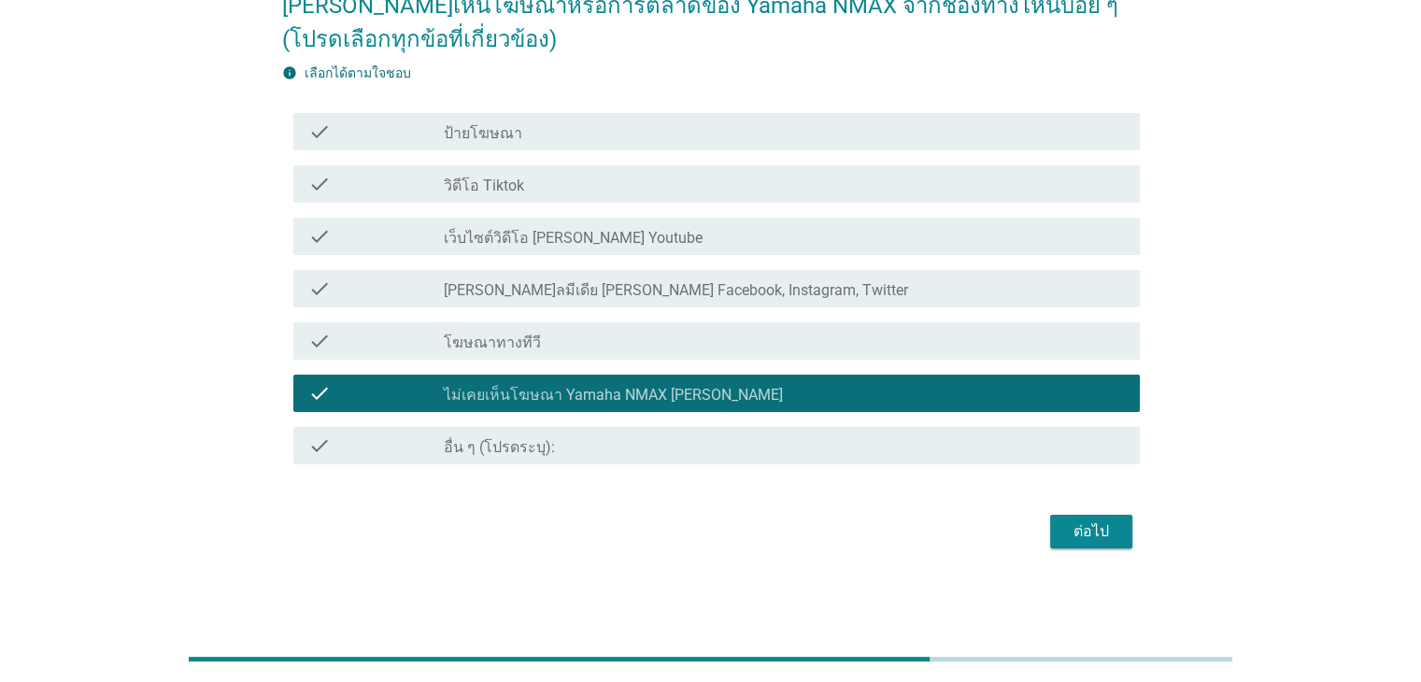
click at [1107, 559] on div "ภาษาไทย arrow_drop_down [PERSON_NAME]เห็นโฆษณาหรือการตลาดของ Yamaha NMAX จากช่อ…" at bounding box center [711, 230] width 888 height 677
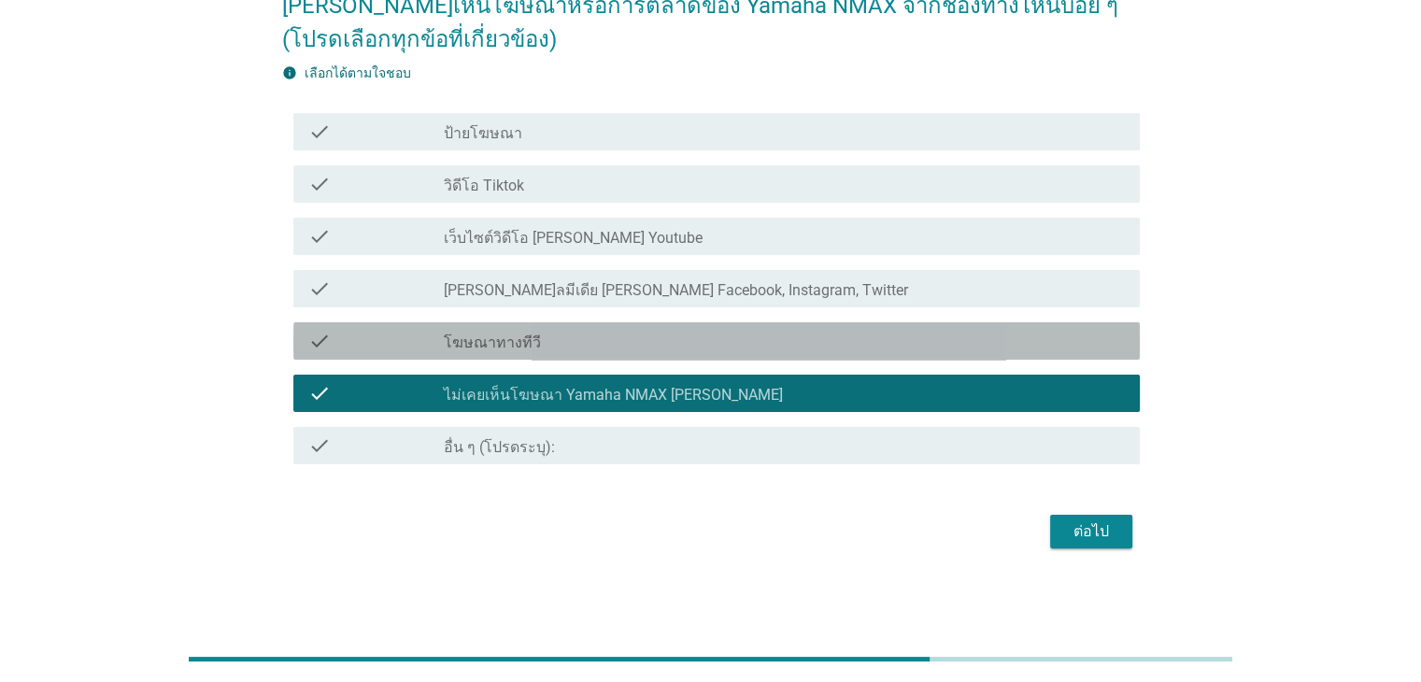
click at [749, 322] on div "check check_box_outline_blank โฆษณาทางทีวี" at bounding box center [716, 340] width 846 height 37
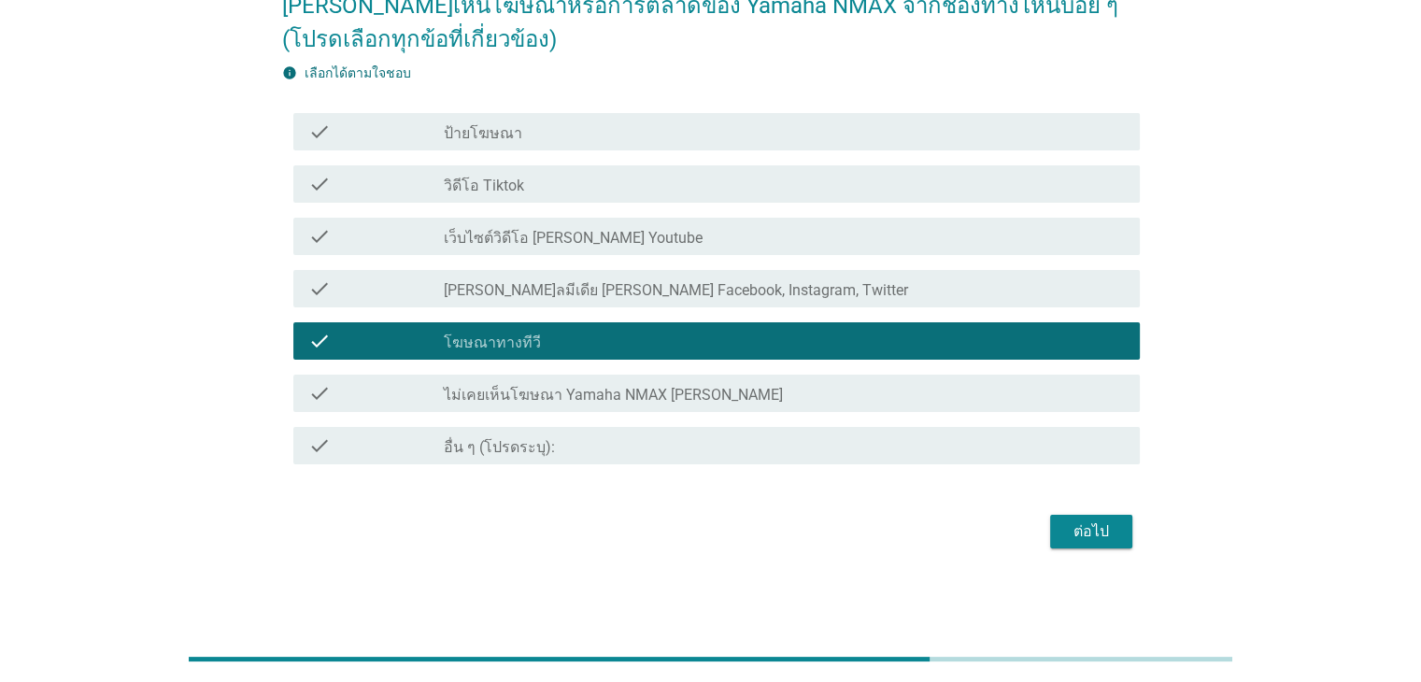
click at [1091, 539] on div "ต่อไป" at bounding box center [1091, 531] width 52 height 22
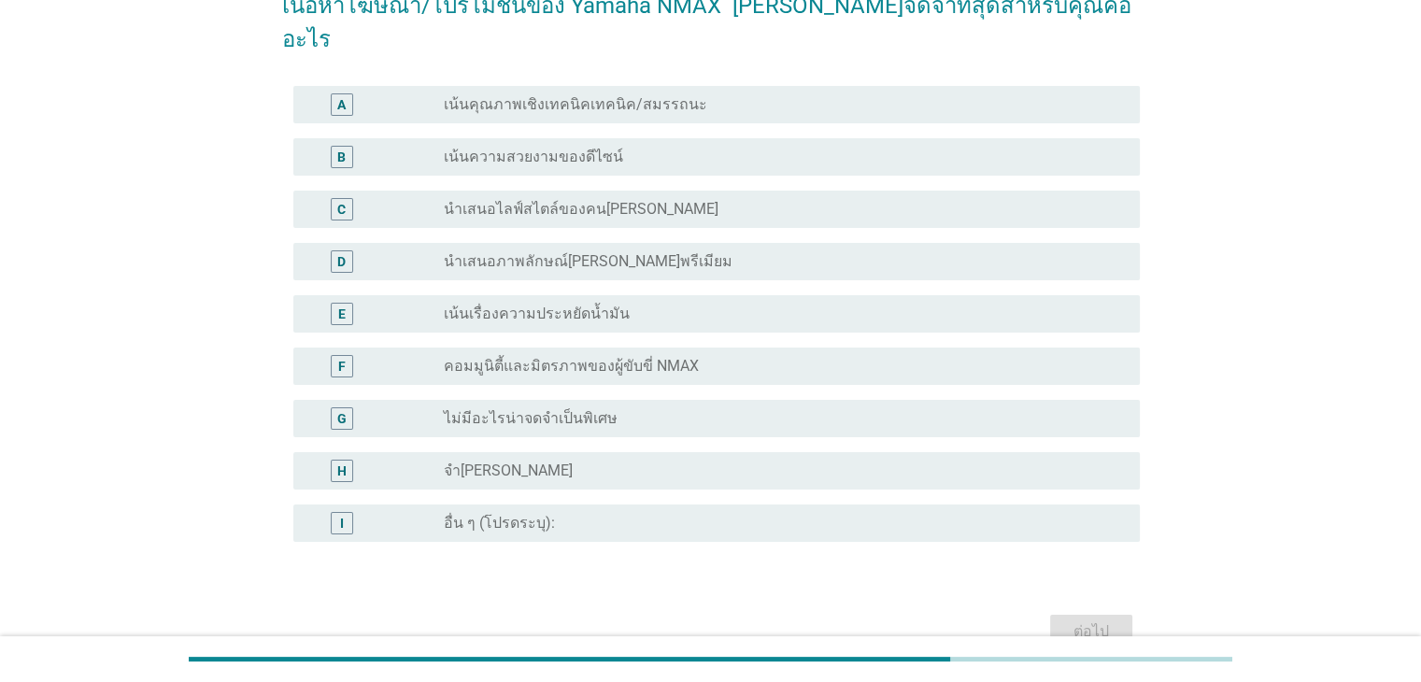
scroll to position [0, 0]
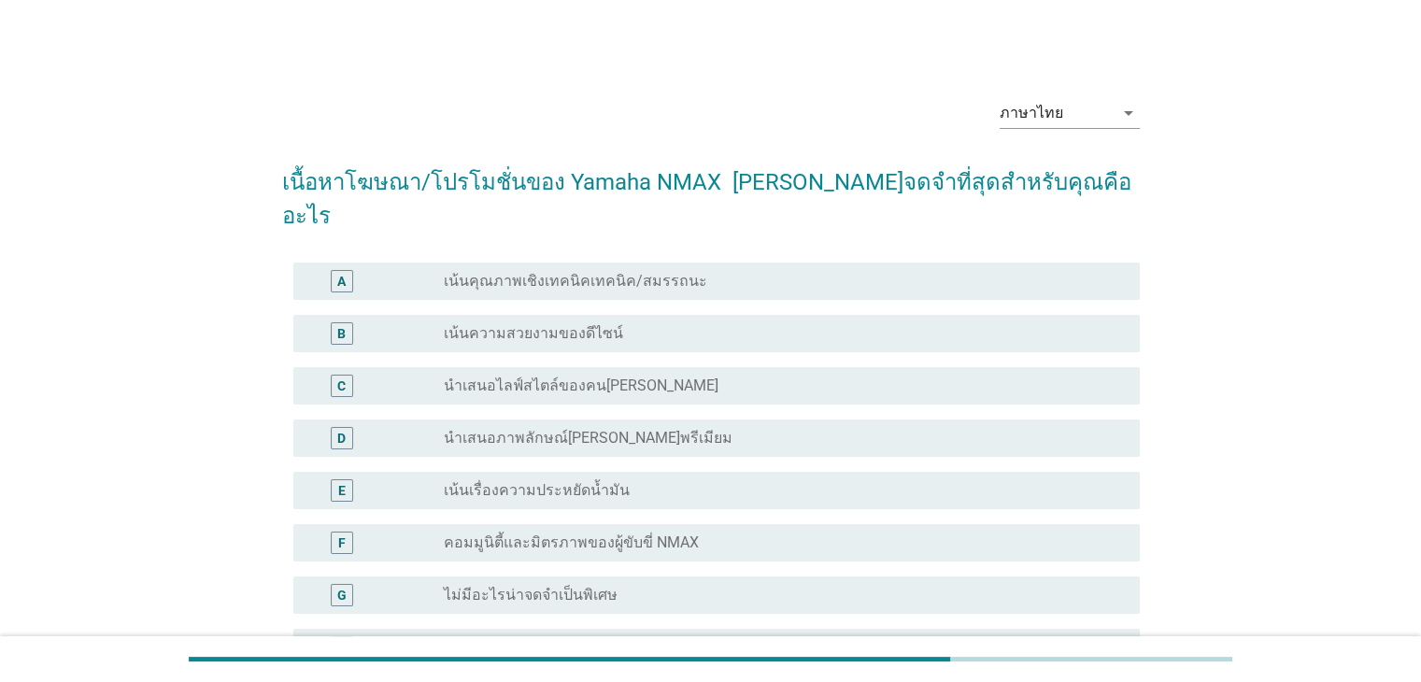
click at [643, 586] on div "radio_button_unchecked ไม่มีอะไรน่าจดจําเป็นพิเศษ" at bounding box center [776, 595] width 665 height 19
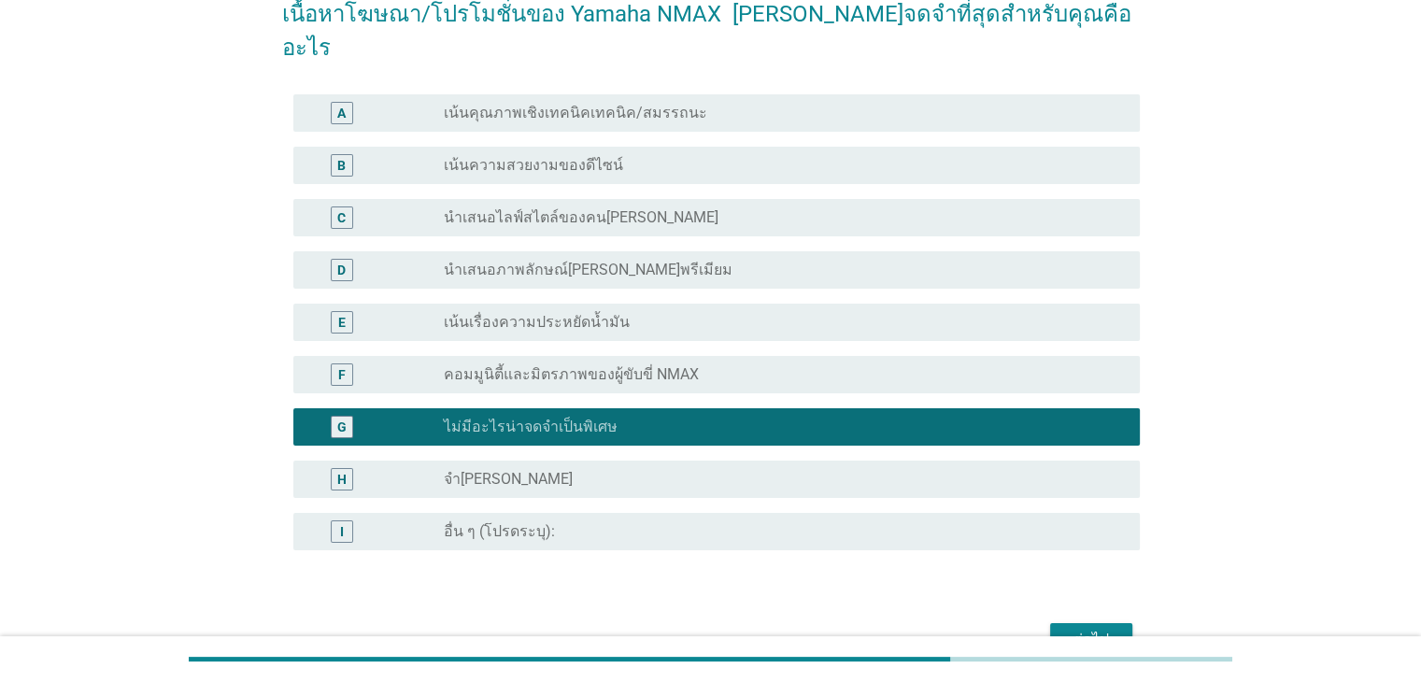
scroll to position [243, 0]
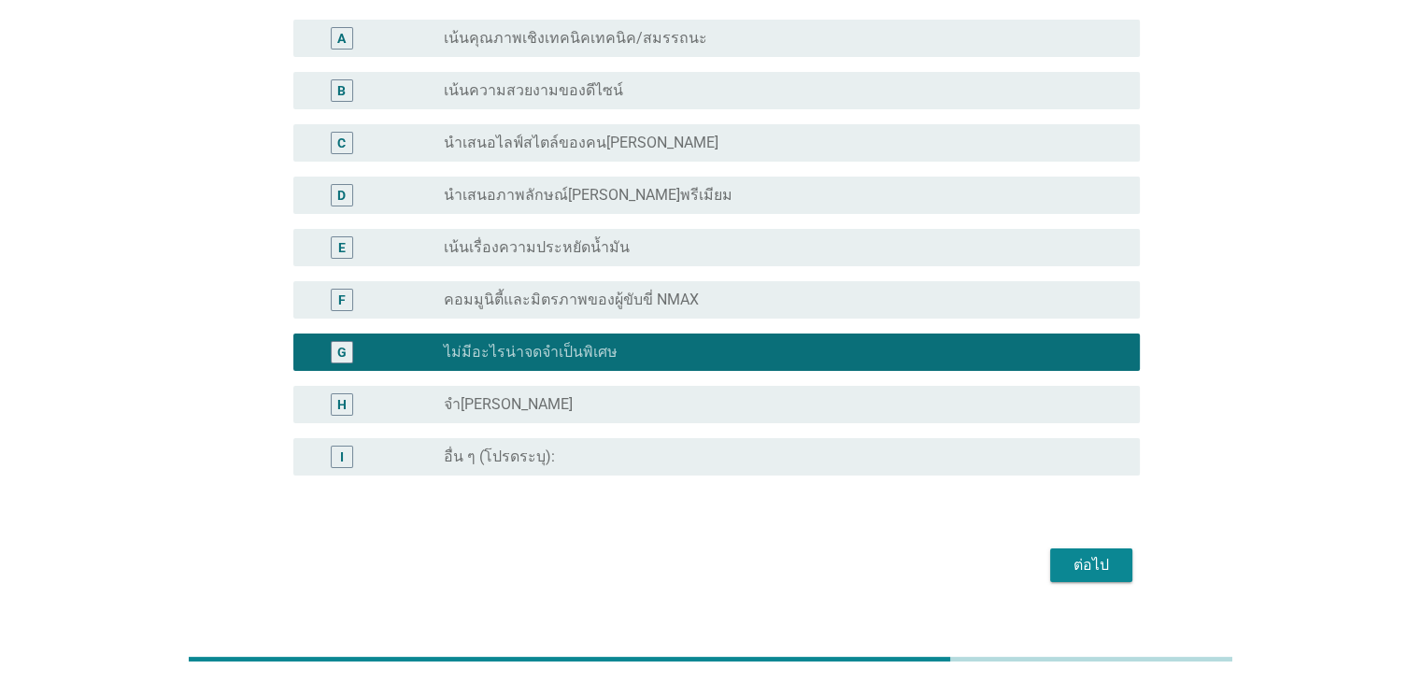
click at [1069, 548] on button "ต่อไป" at bounding box center [1091, 565] width 82 height 34
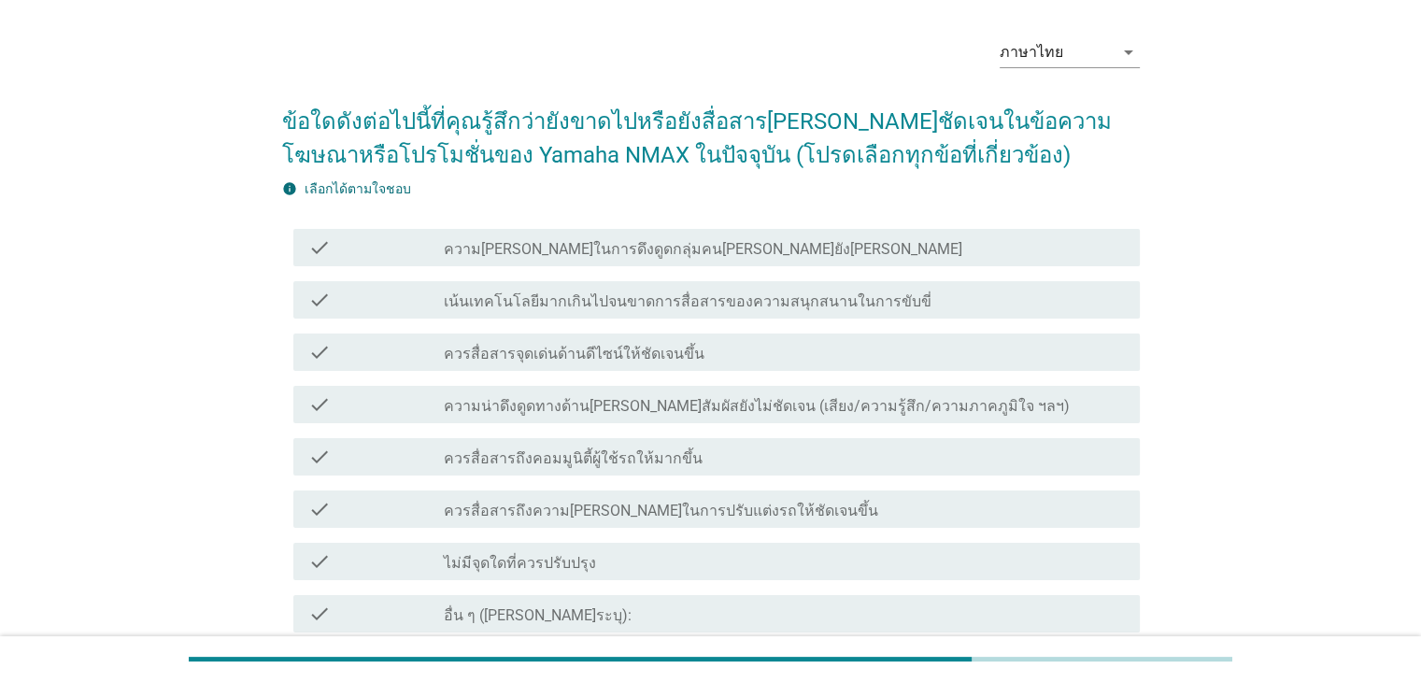
scroll to position [93, 0]
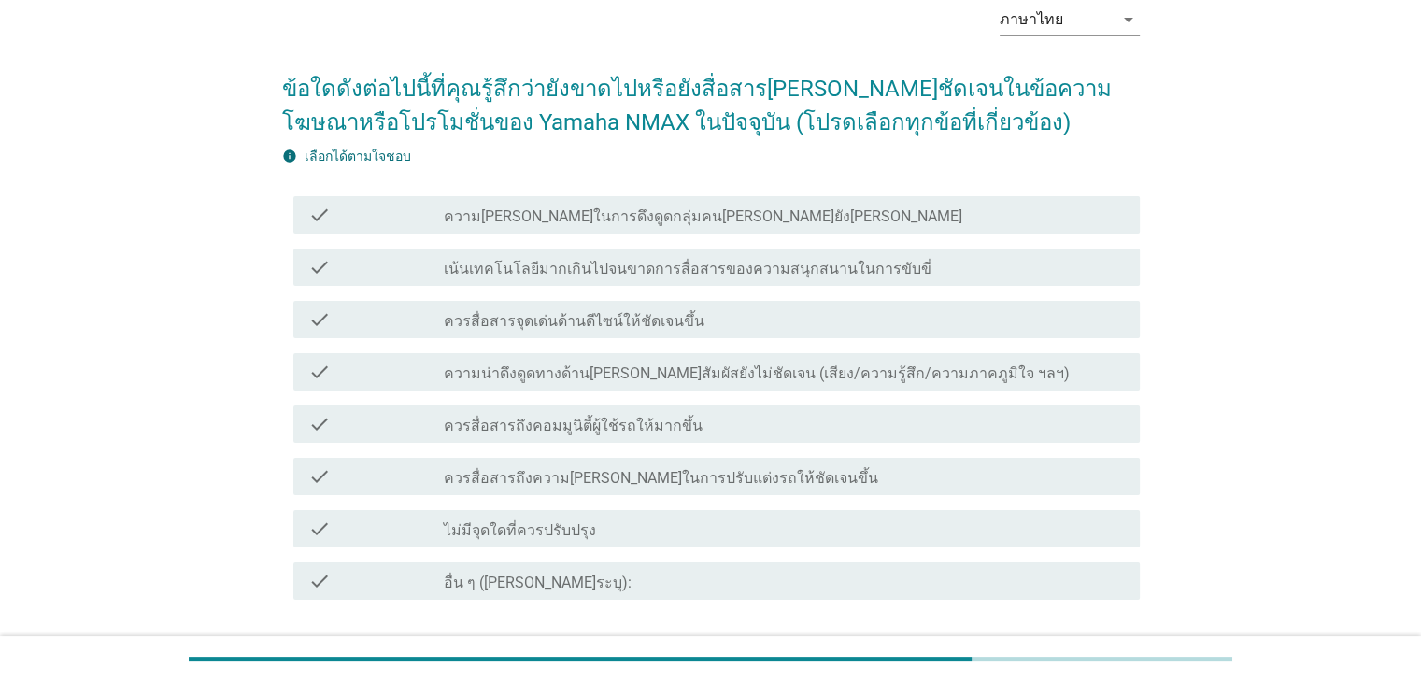
click at [577, 490] on div "check check_box_outline_blank ควรสื่อสารถึงความ[PERSON_NAME]ในการปรับแต่งรถให้ช…" at bounding box center [716, 476] width 846 height 37
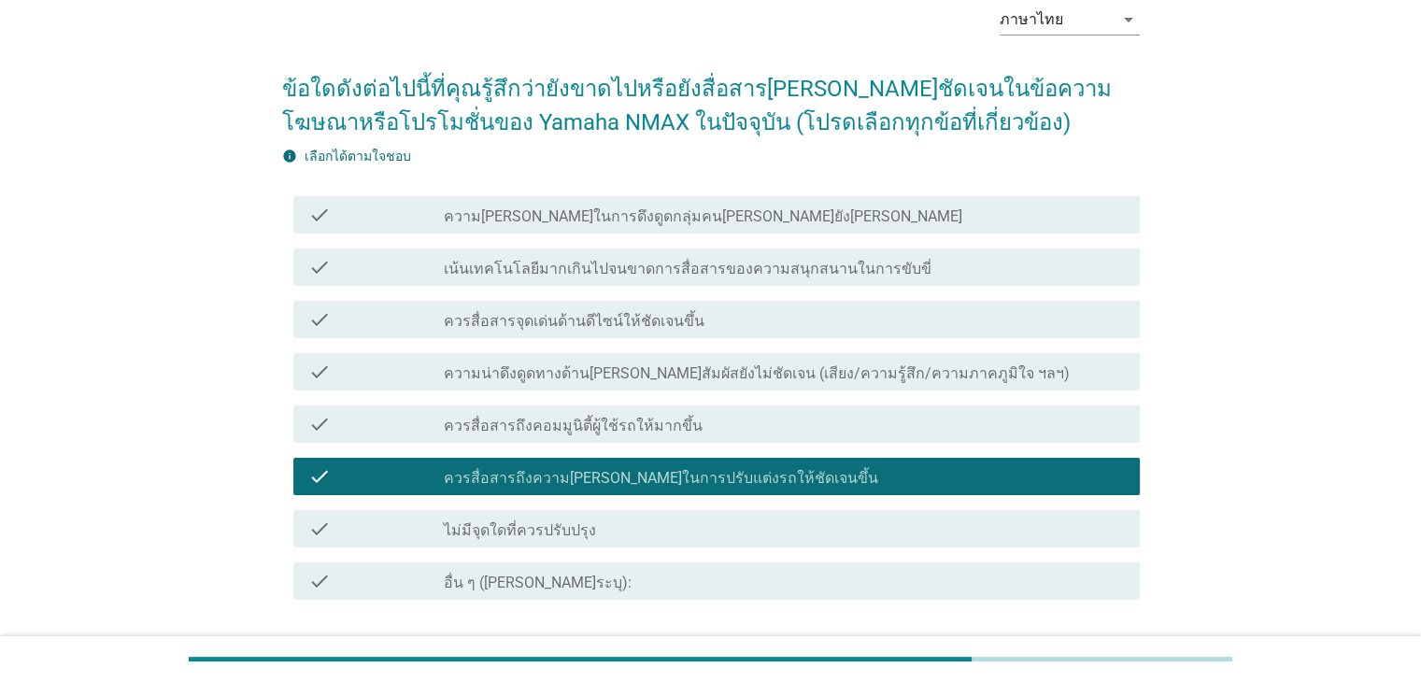
click at [608, 218] on label "ความ[PERSON_NAME]ในการดึงดูดกลุ่มคน[PERSON_NAME]ยัง[PERSON_NAME]" at bounding box center [703, 216] width 518 height 19
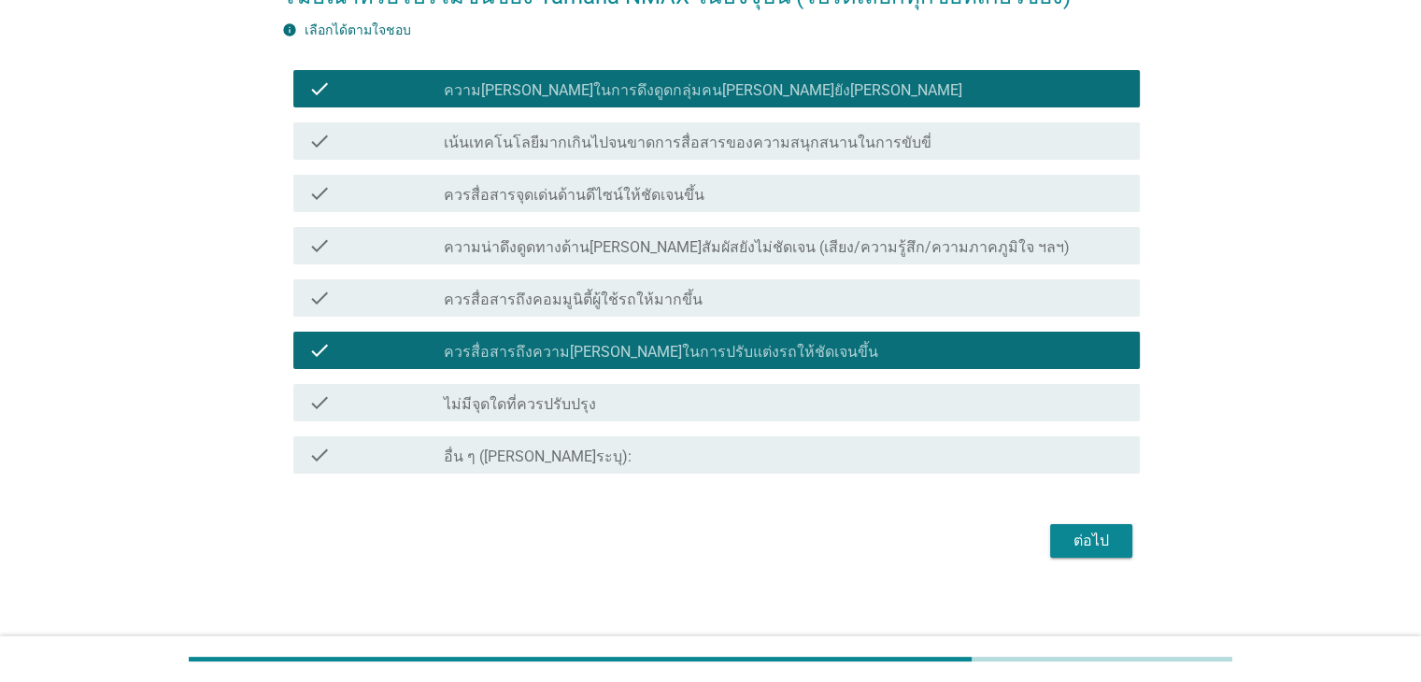
scroll to position [229, 0]
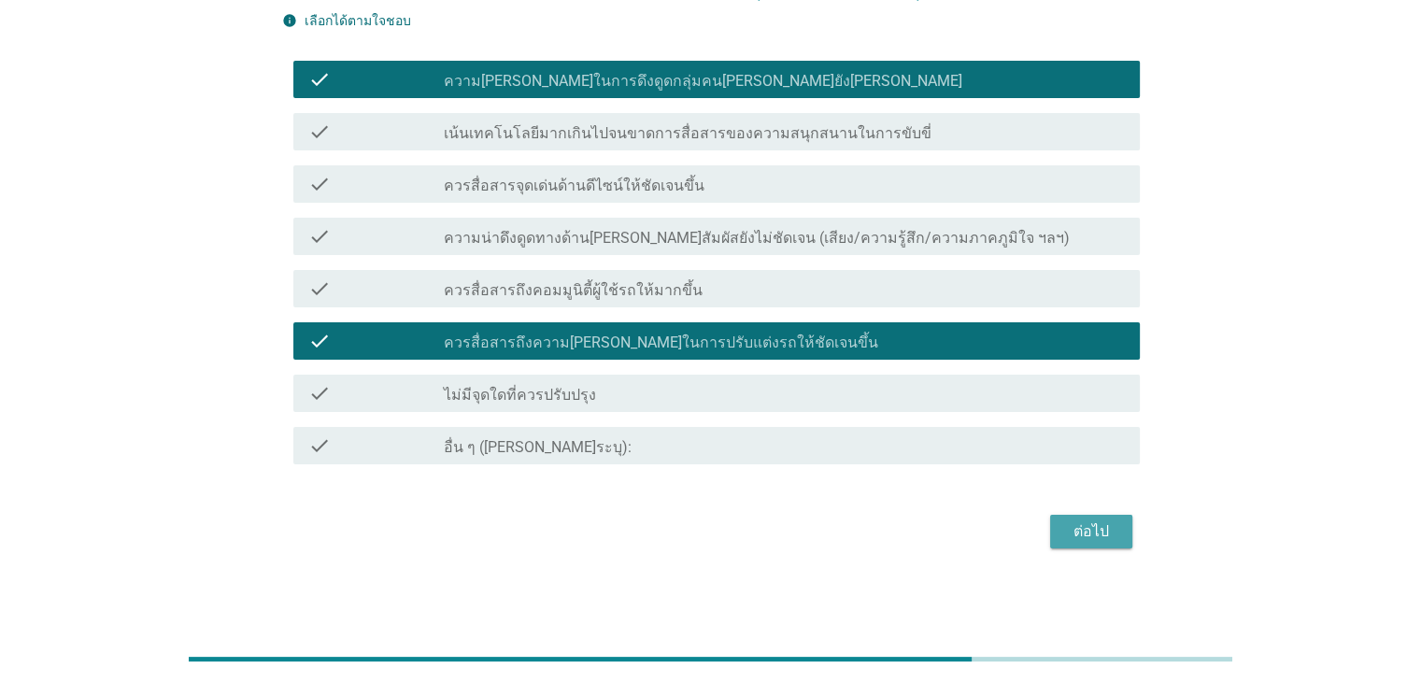
click at [1131, 527] on button "ต่อไป" at bounding box center [1091, 532] width 82 height 34
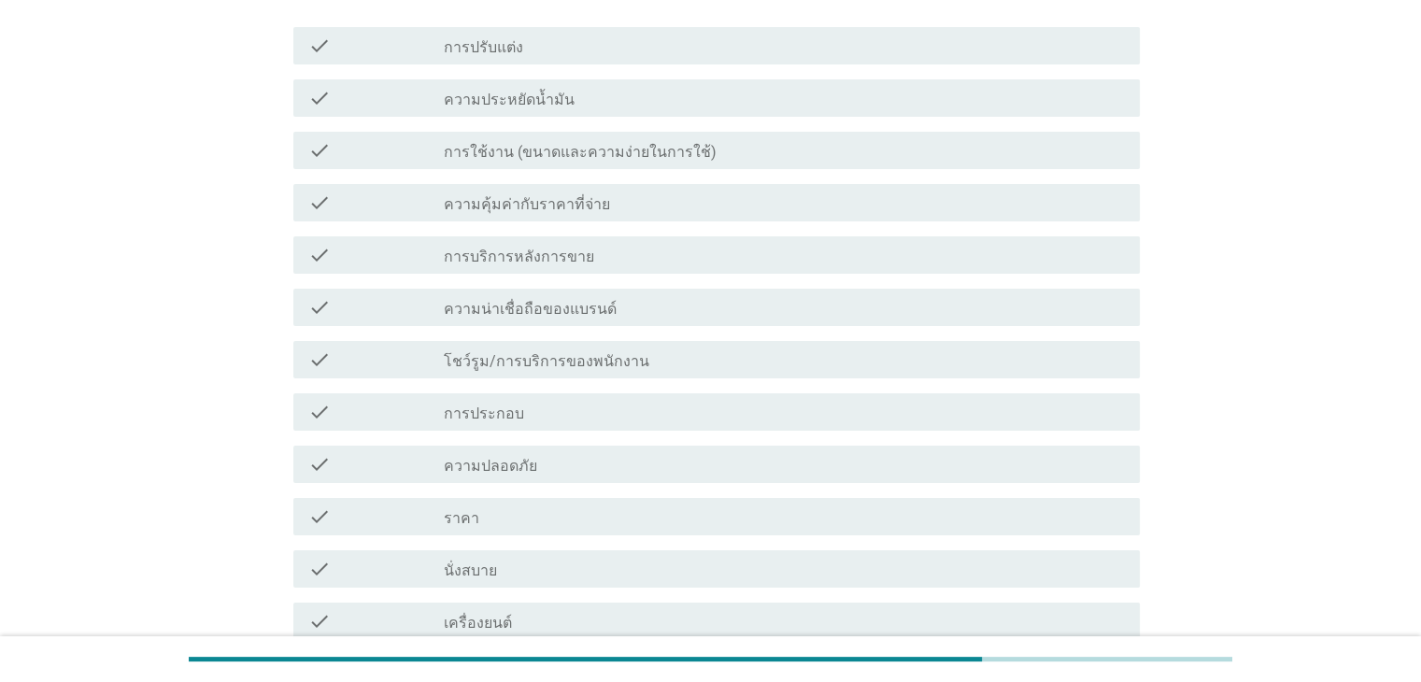
scroll to position [0, 0]
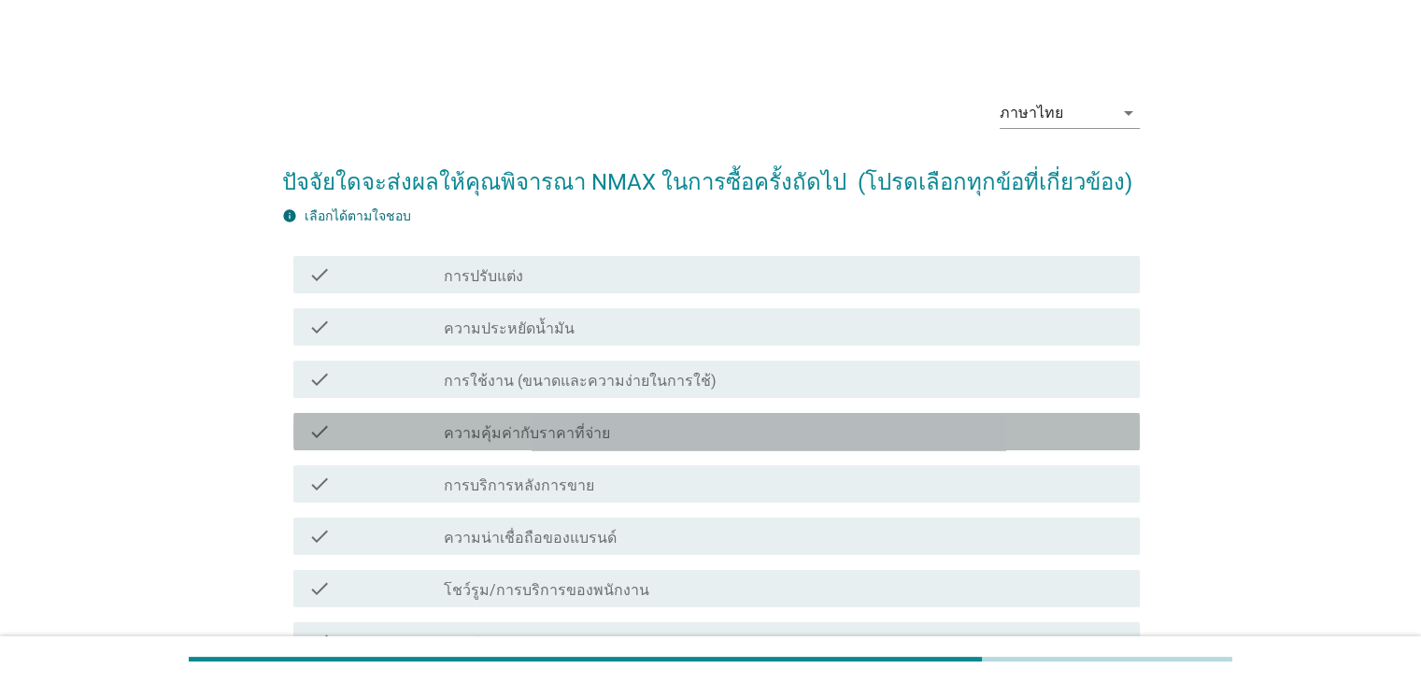
click at [645, 440] on div "check_box_outline_blank ความคุ้มค่ากับราคาที่จ่าย" at bounding box center [784, 431] width 680 height 22
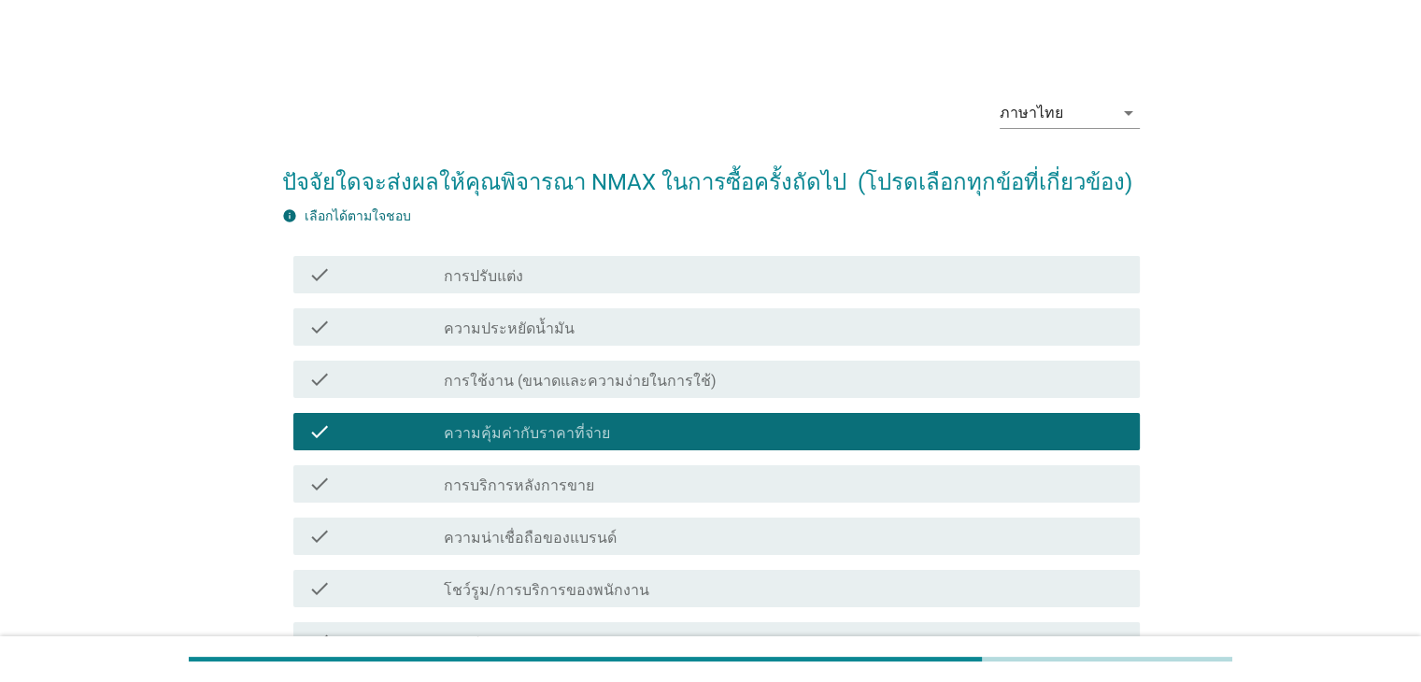
click at [659, 372] on label "การใช้งาน (ขนาดและความง่ายในการใช้)" at bounding box center [580, 381] width 273 height 19
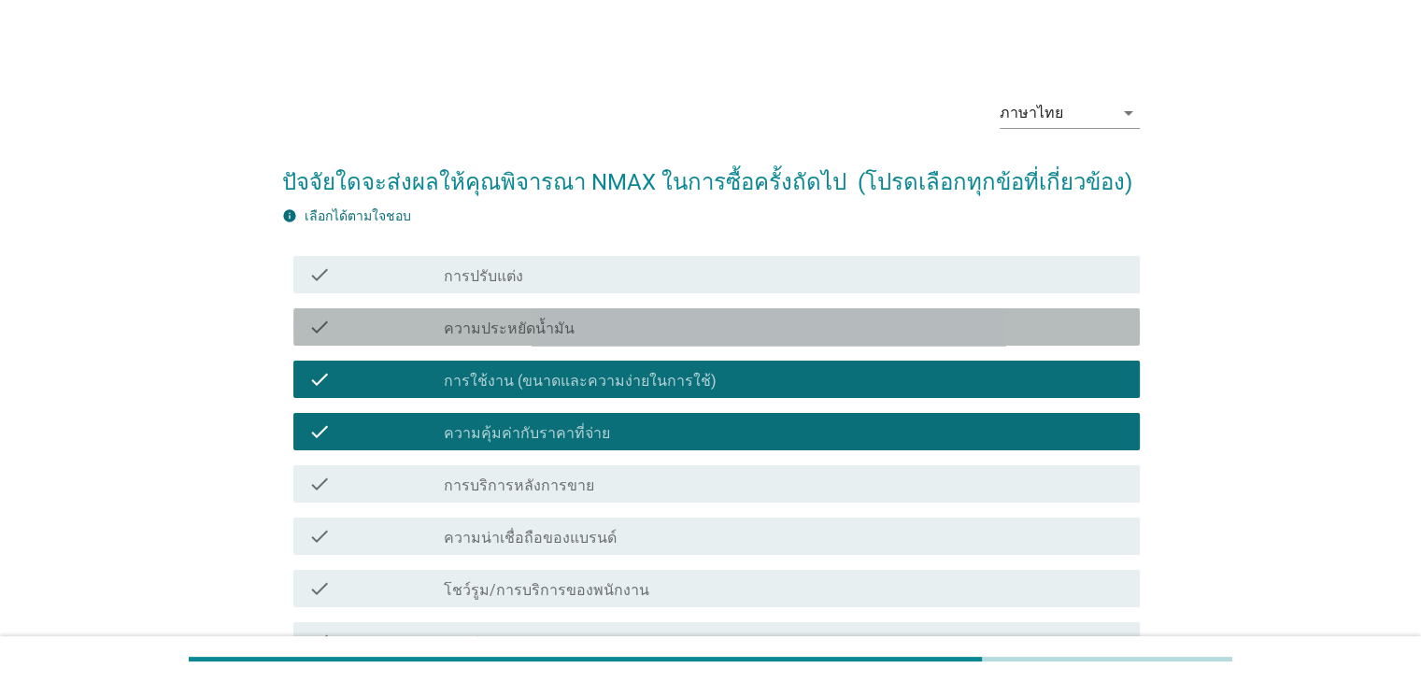
click at [648, 328] on div "check_box_outline_blank ความประหยัดน้ำมัน" at bounding box center [784, 327] width 680 height 22
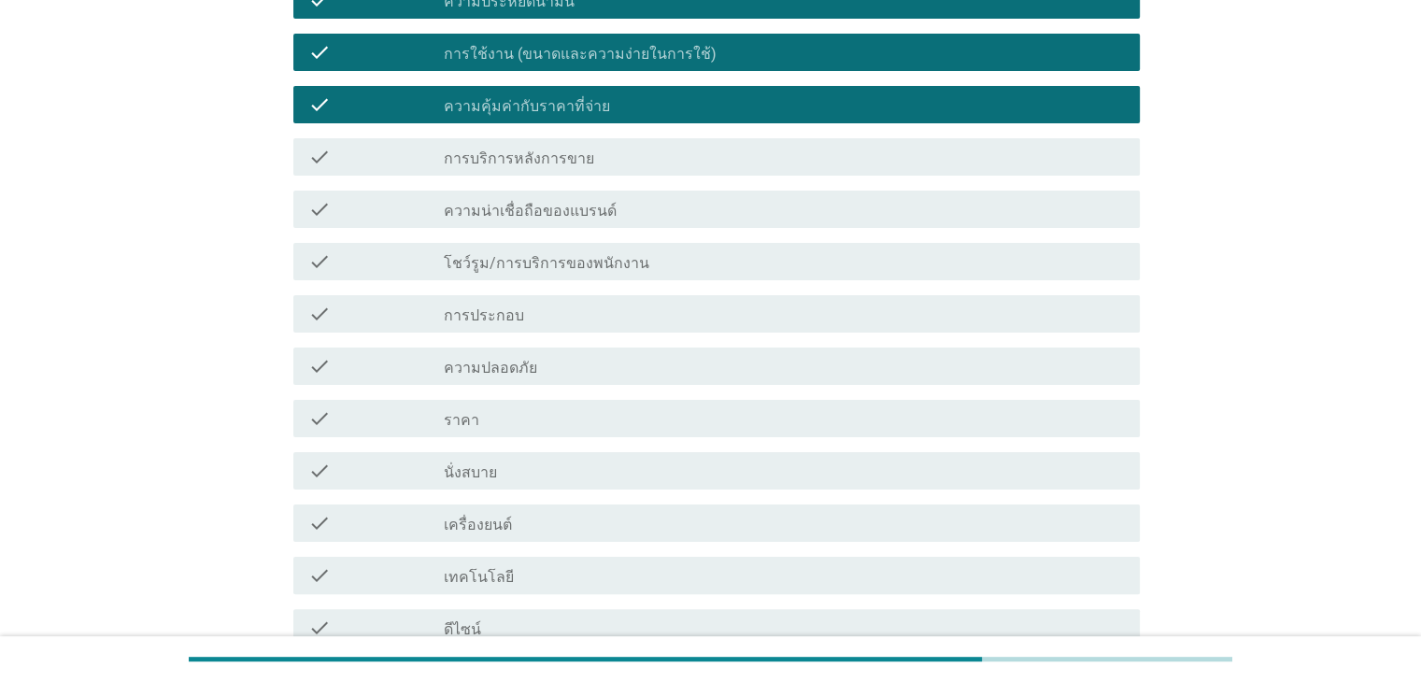
scroll to position [374, 0]
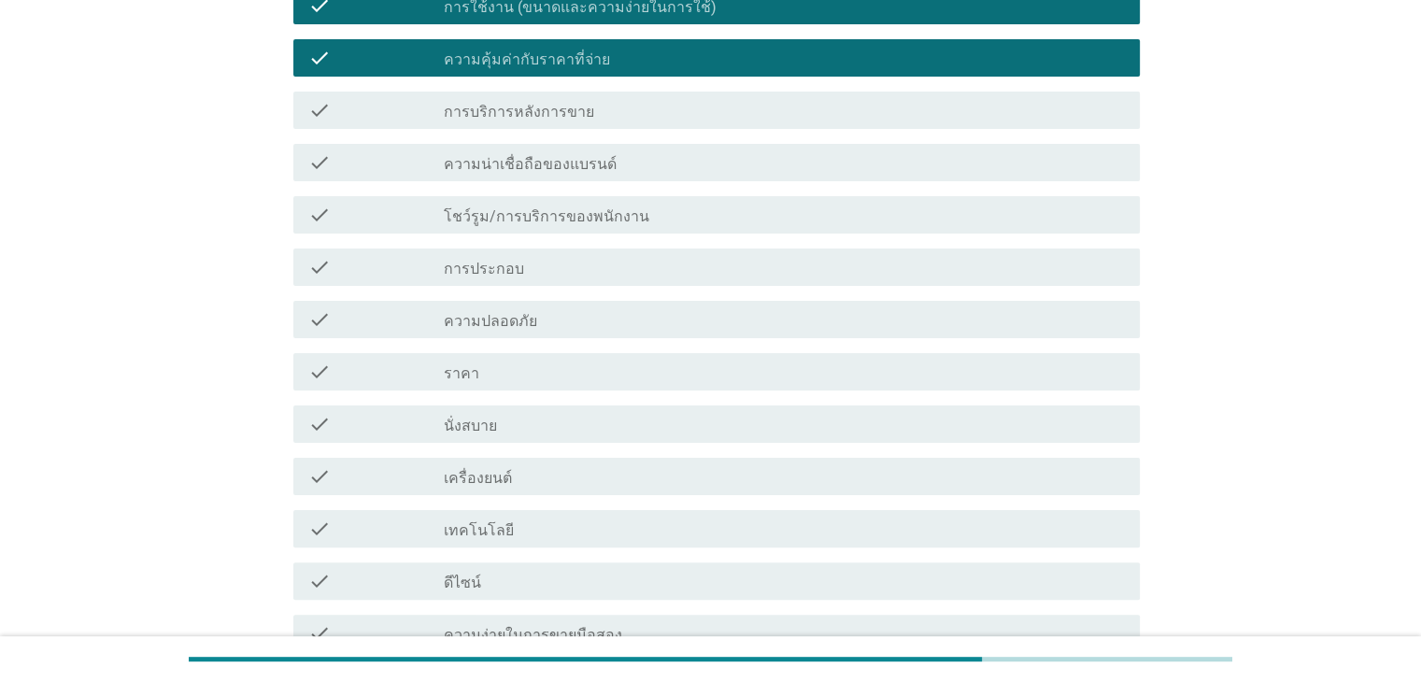
click at [647, 372] on div "check_box_outline_blank ราคา" at bounding box center [784, 372] width 680 height 22
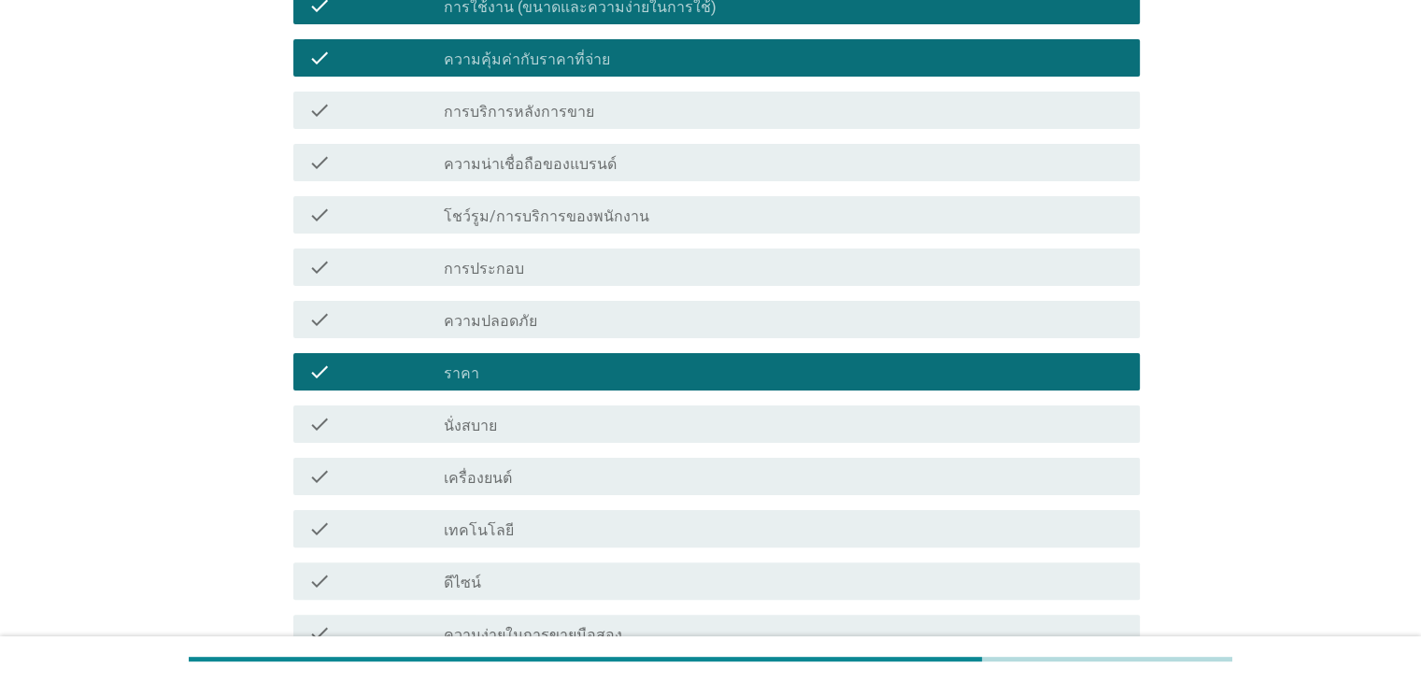
click at [638, 539] on div "check_box_outline_blank เทคโนโลยี" at bounding box center [784, 529] width 680 height 22
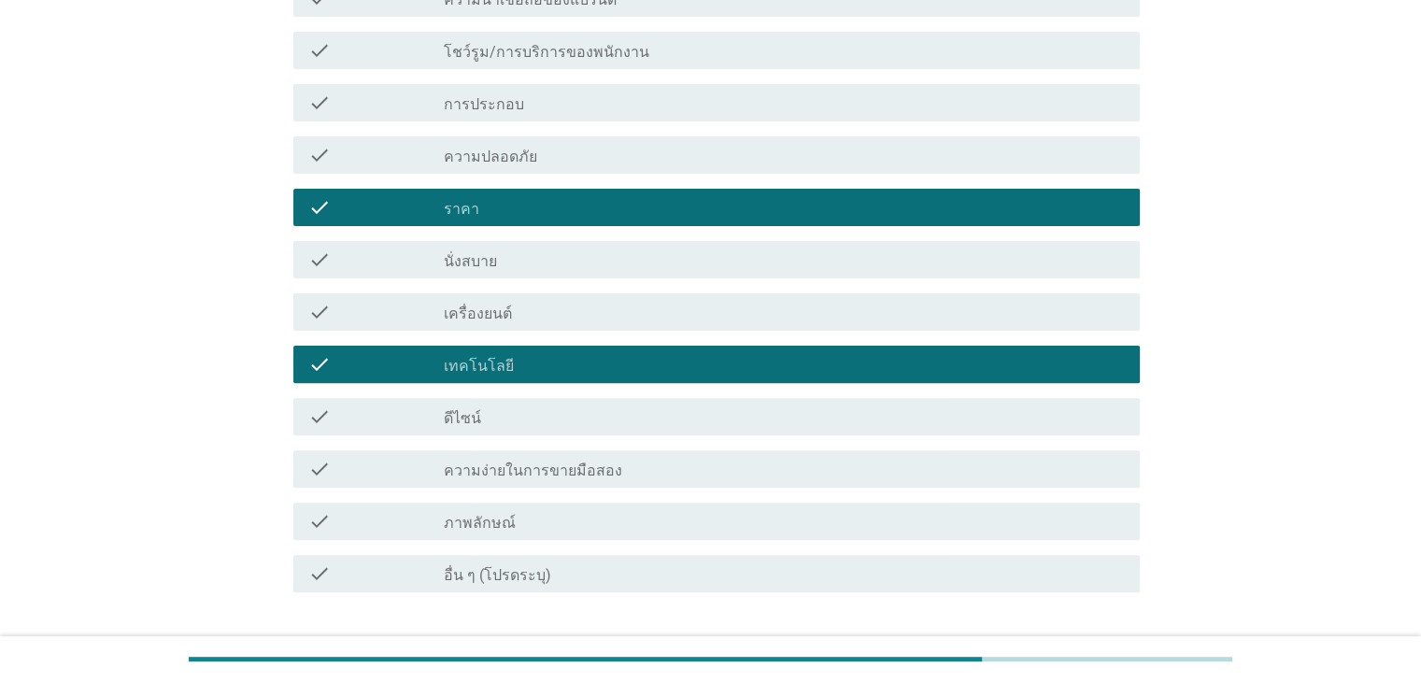
scroll to position [561, 0]
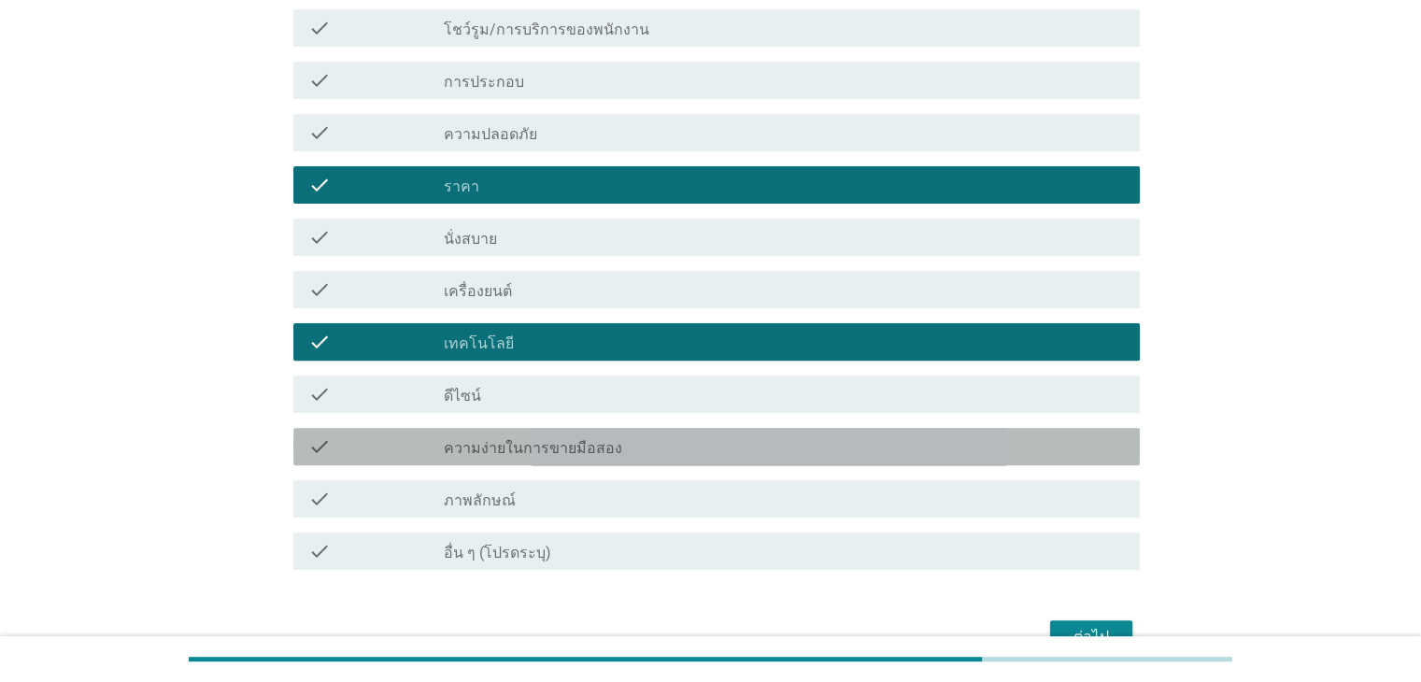
click at [669, 446] on div "check_box_outline_blank ความง่ายในการขายมือสอง" at bounding box center [784, 446] width 680 height 22
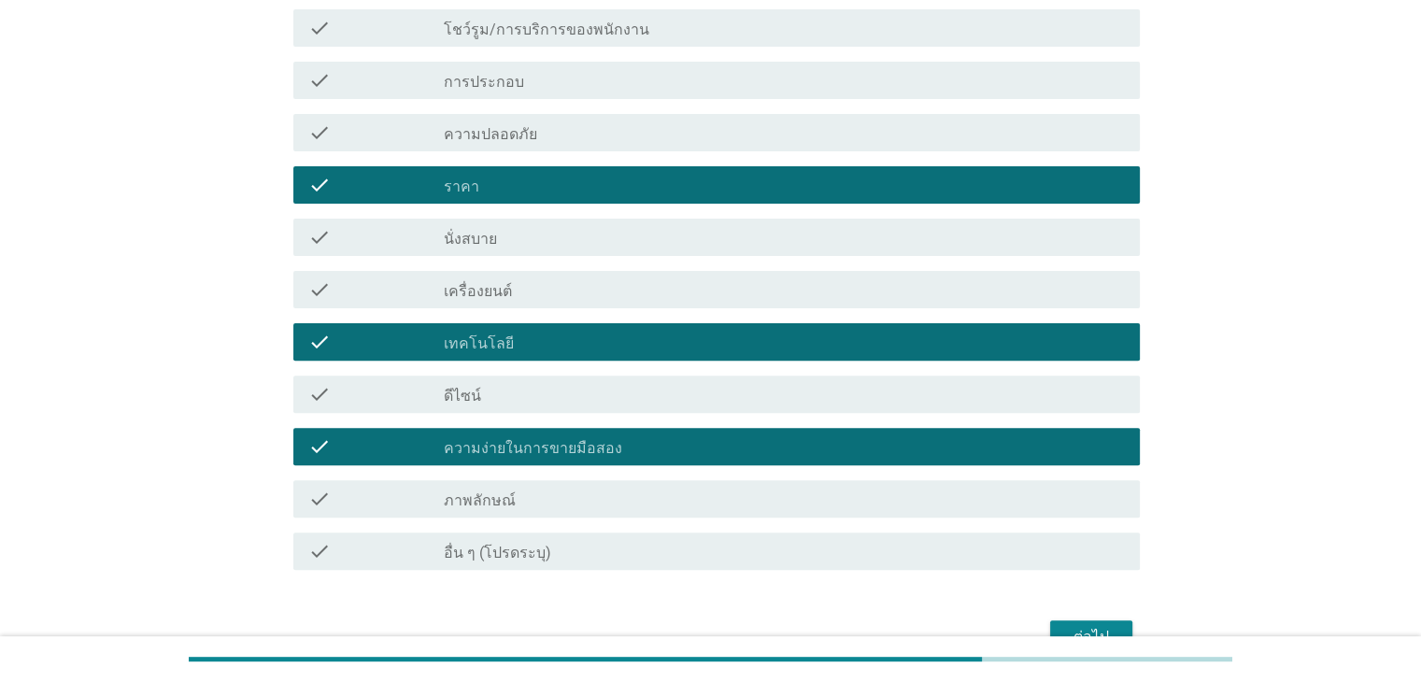
click at [1053, 627] on button "ต่อไป" at bounding box center [1091, 637] width 82 height 34
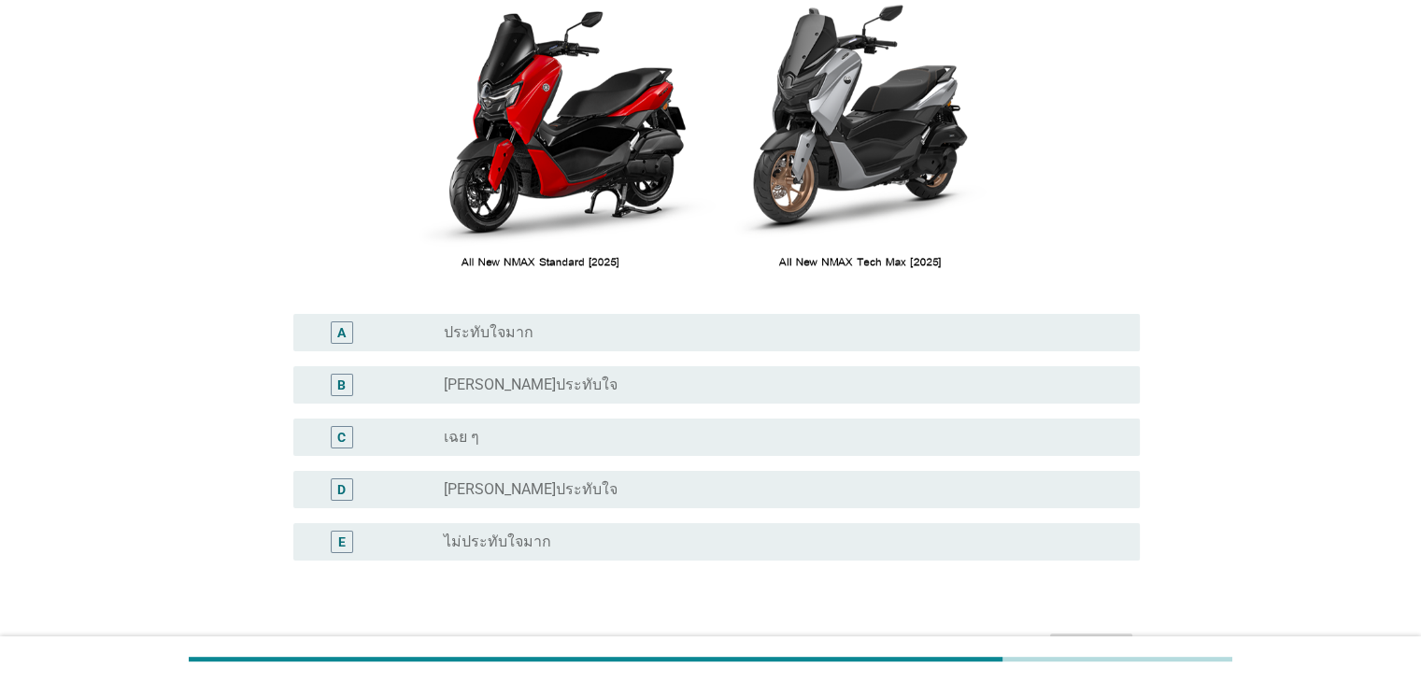
scroll to position [280, 0]
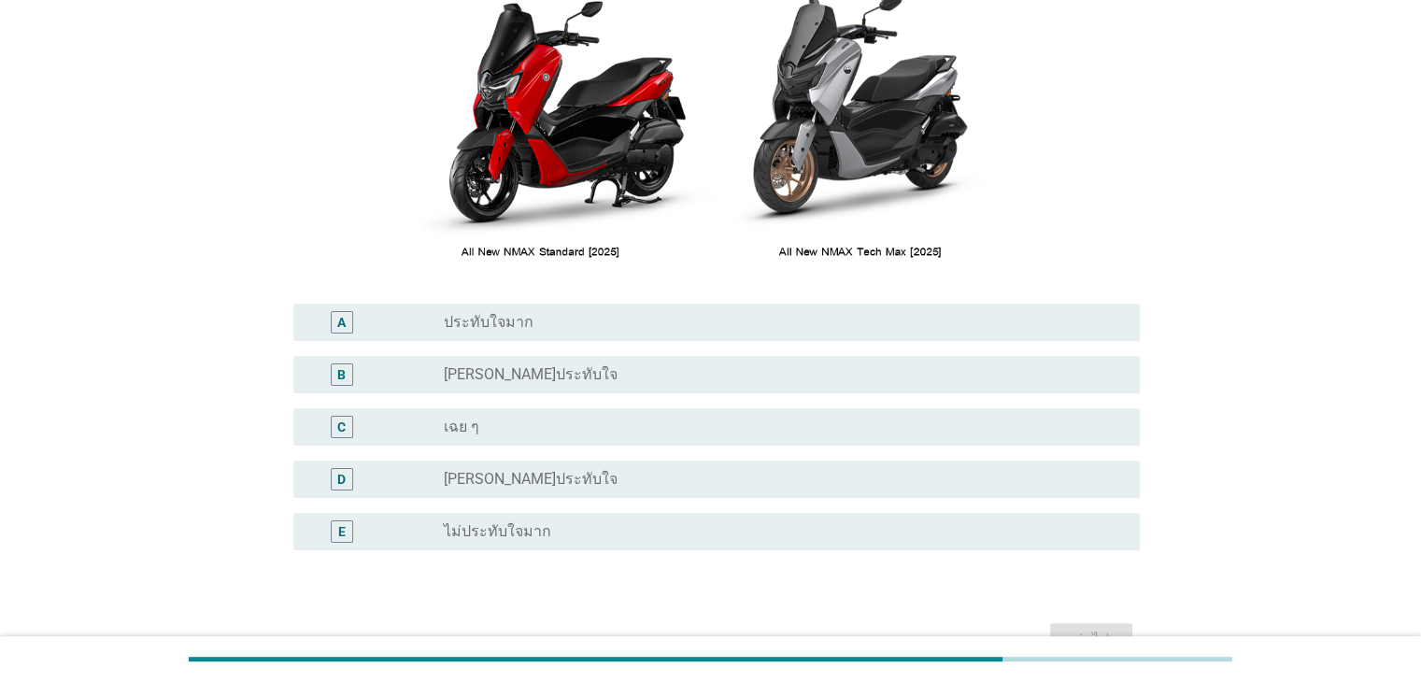
click at [614, 477] on div "radio_button_unchecked [PERSON_NAME]ประทับใจ" at bounding box center [776, 479] width 665 height 19
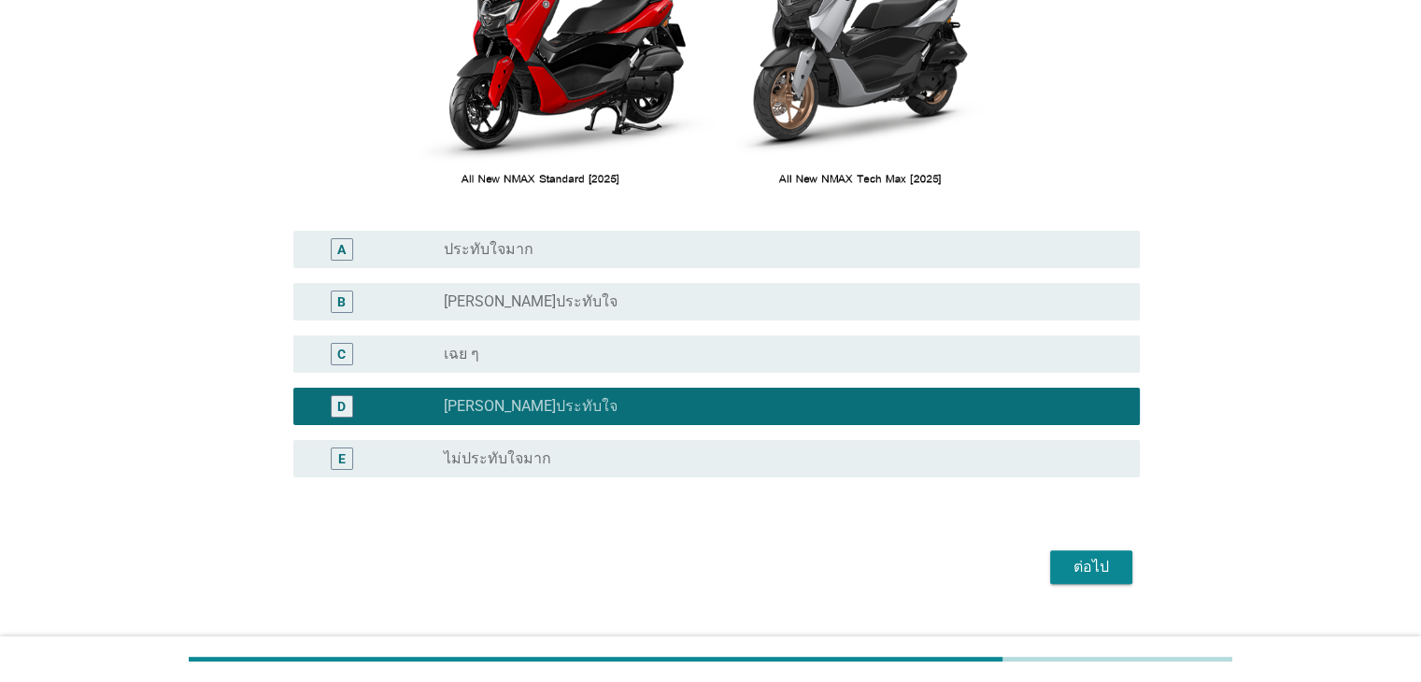
scroll to position [374, 0]
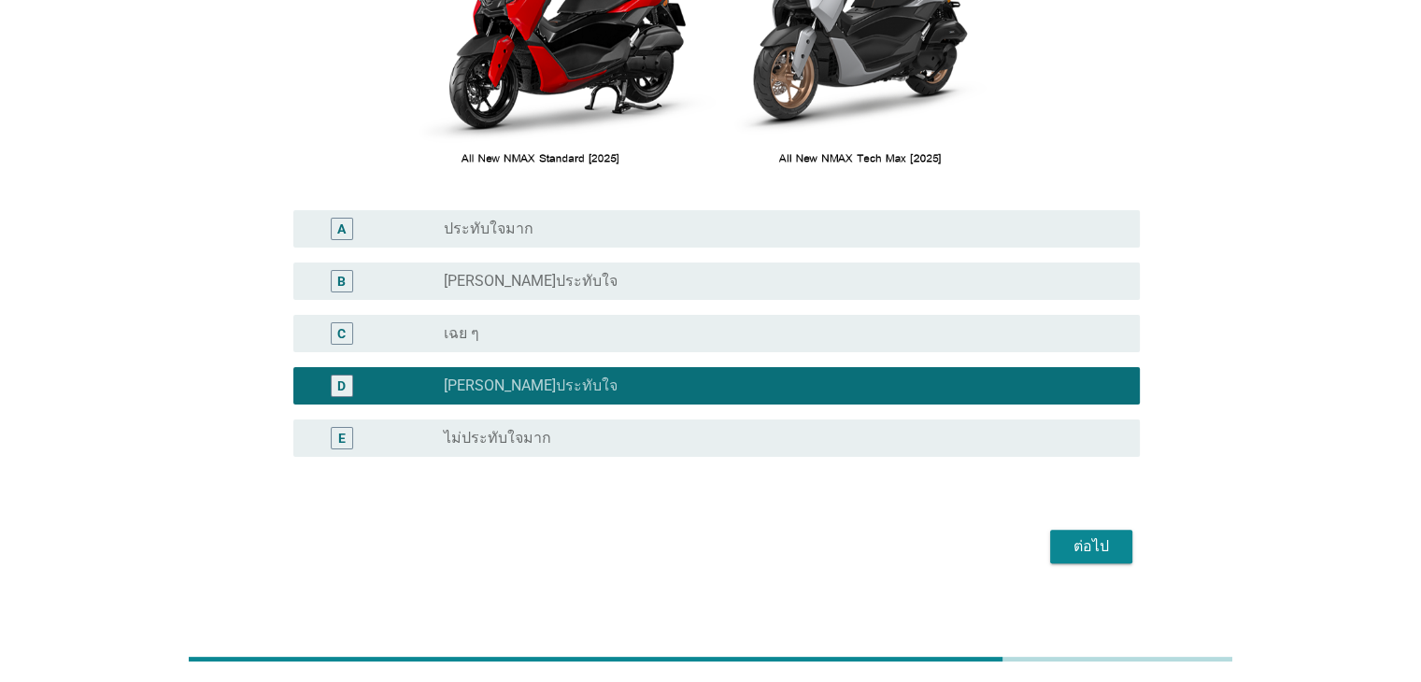
click at [1089, 535] on div "ต่อไป" at bounding box center [1091, 546] width 52 height 22
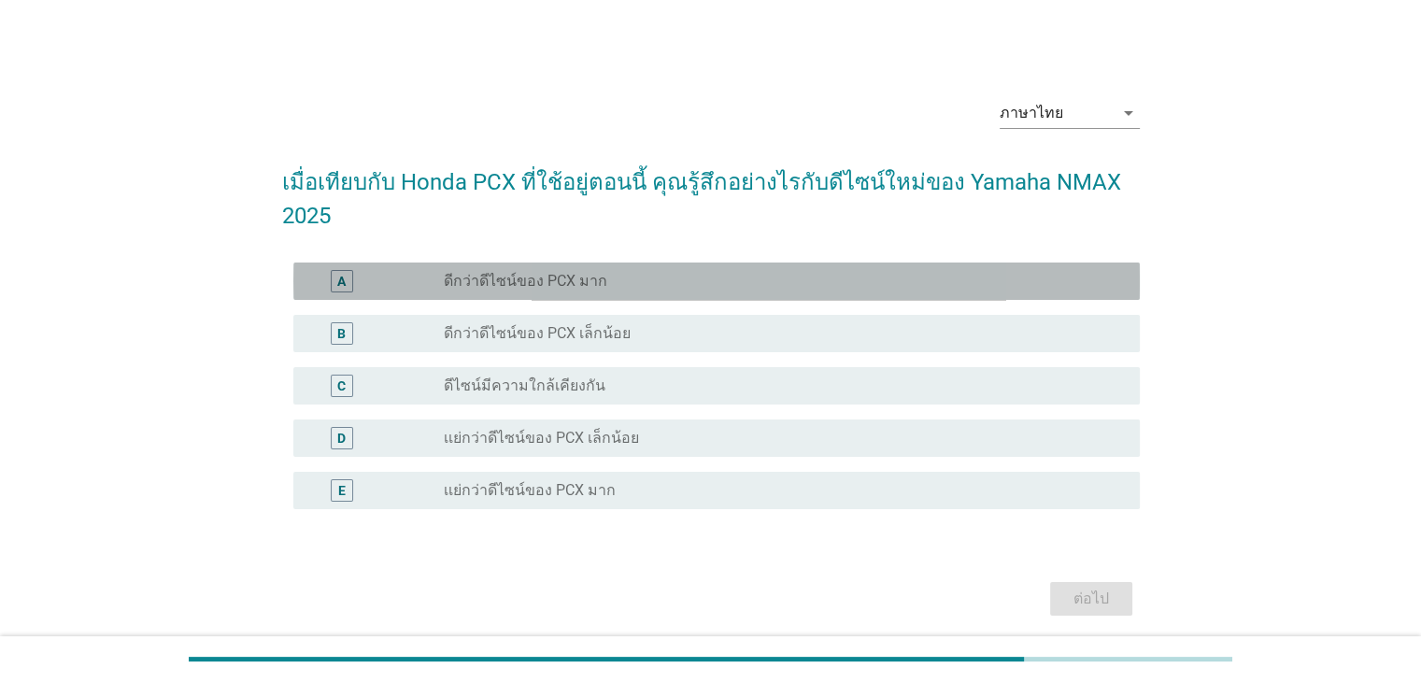
click at [555, 275] on label "ดีกว่าดีไซน์ของ PCX มาก" at bounding box center [525, 281] width 163 height 19
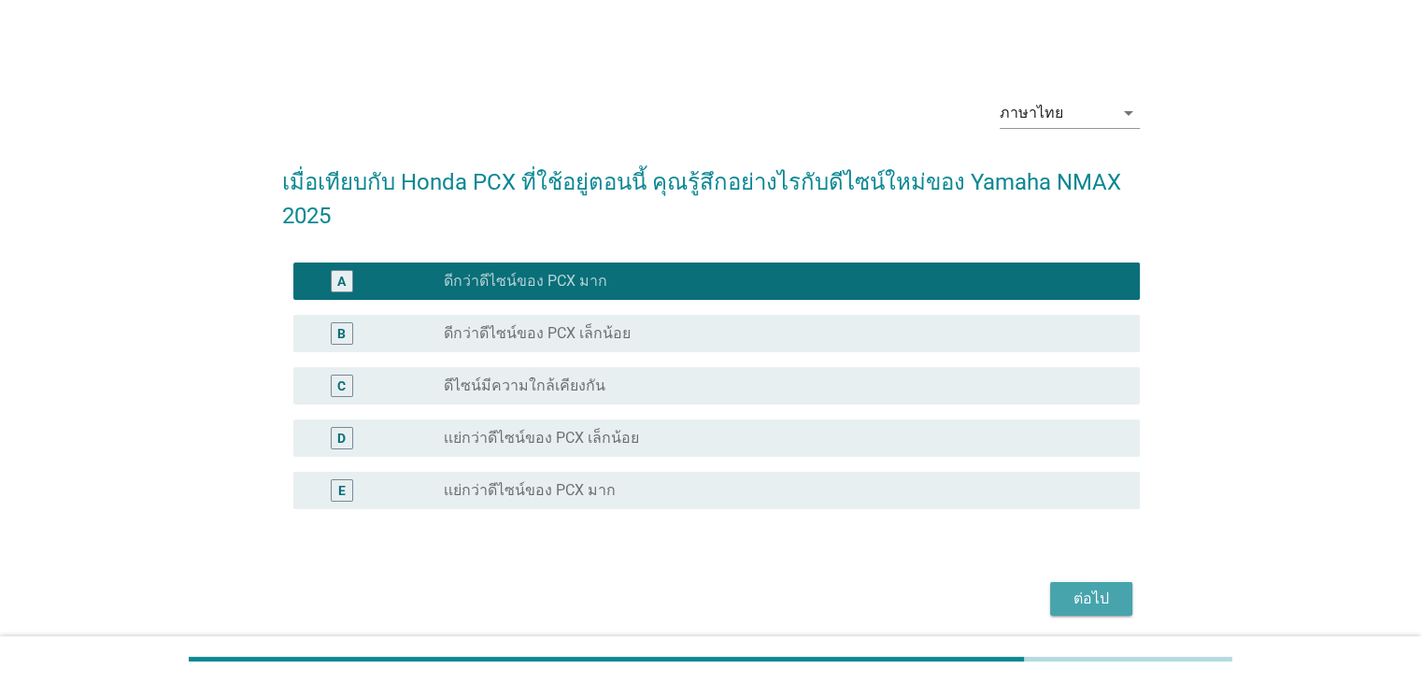
click at [1065, 598] on div "ต่อไป" at bounding box center [1091, 599] width 52 height 22
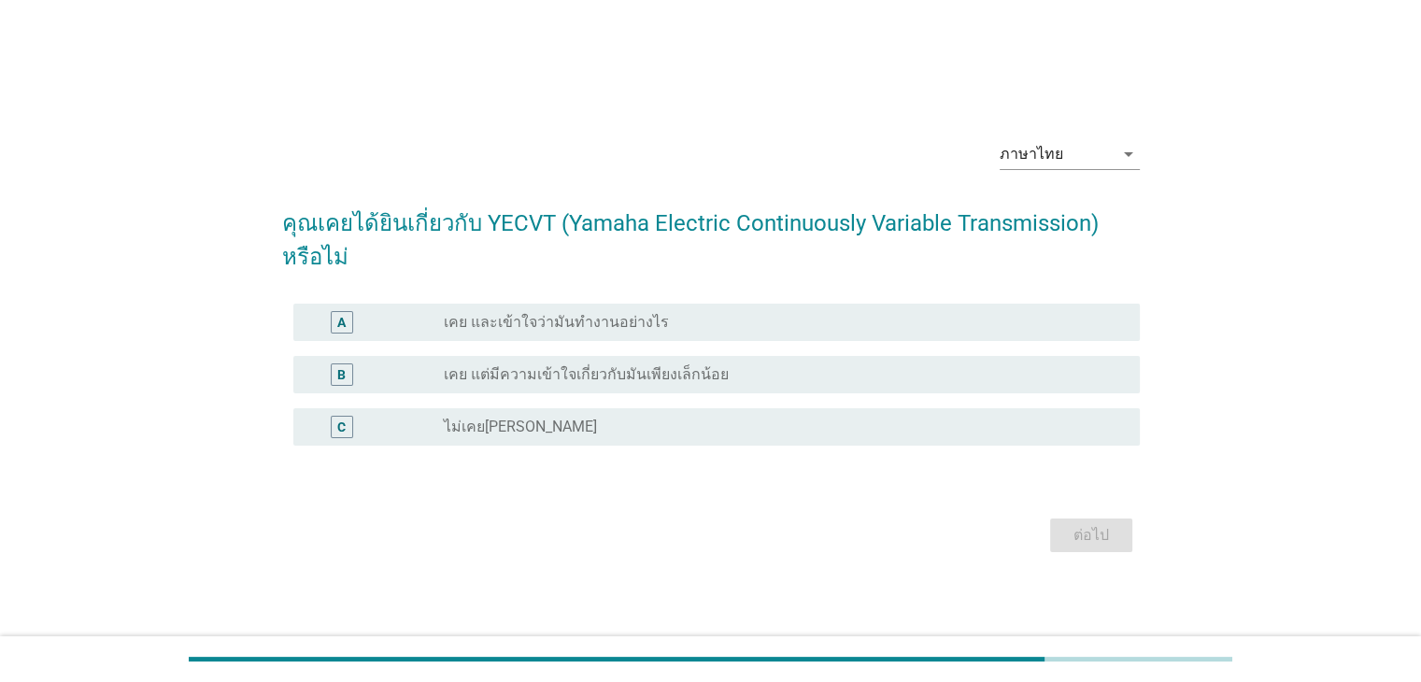
click at [552, 385] on div "radio_button_unchecked เคย แต่มีความเข้าใจเกี่ยวกับมันเพียงเล็กน้อย" at bounding box center [784, 374] width 680 height 22
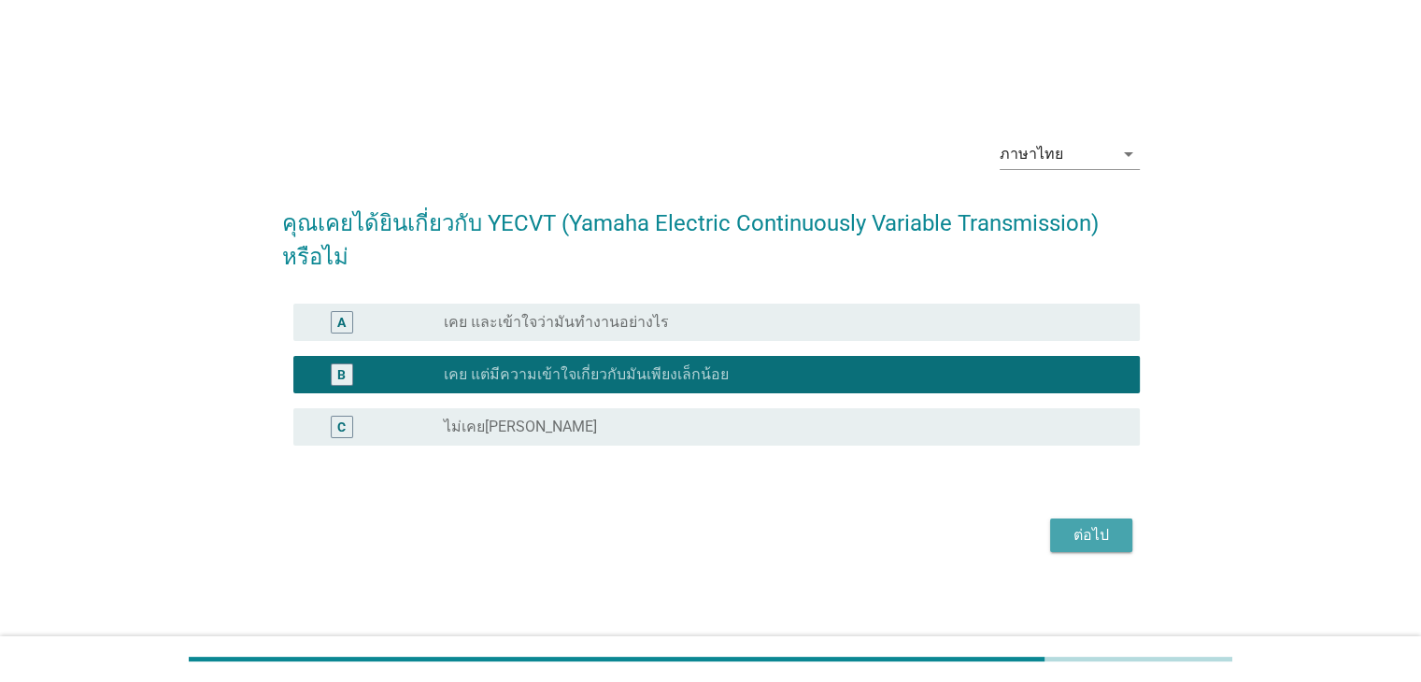
click at [1094, 538] on div "ต่อไป" at bounding box center [1091, 535] width 52 height 22
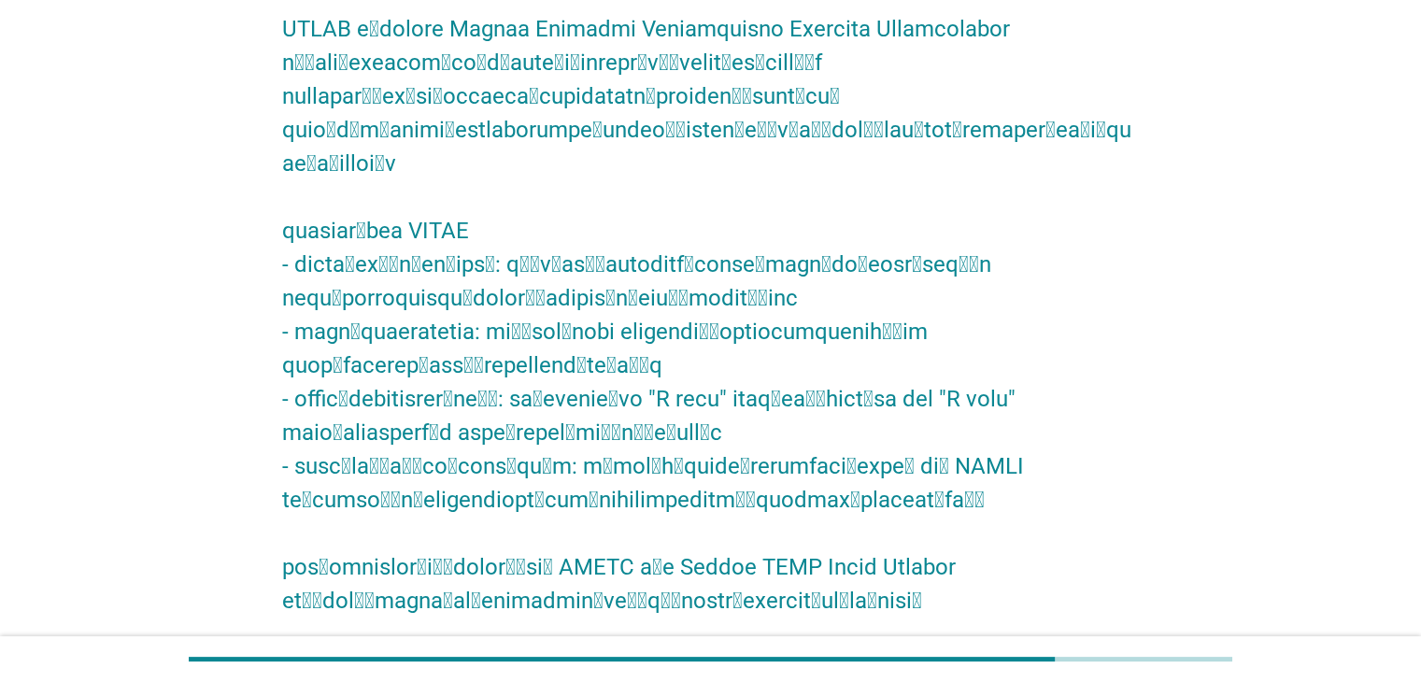
scroll to position [605, 0]
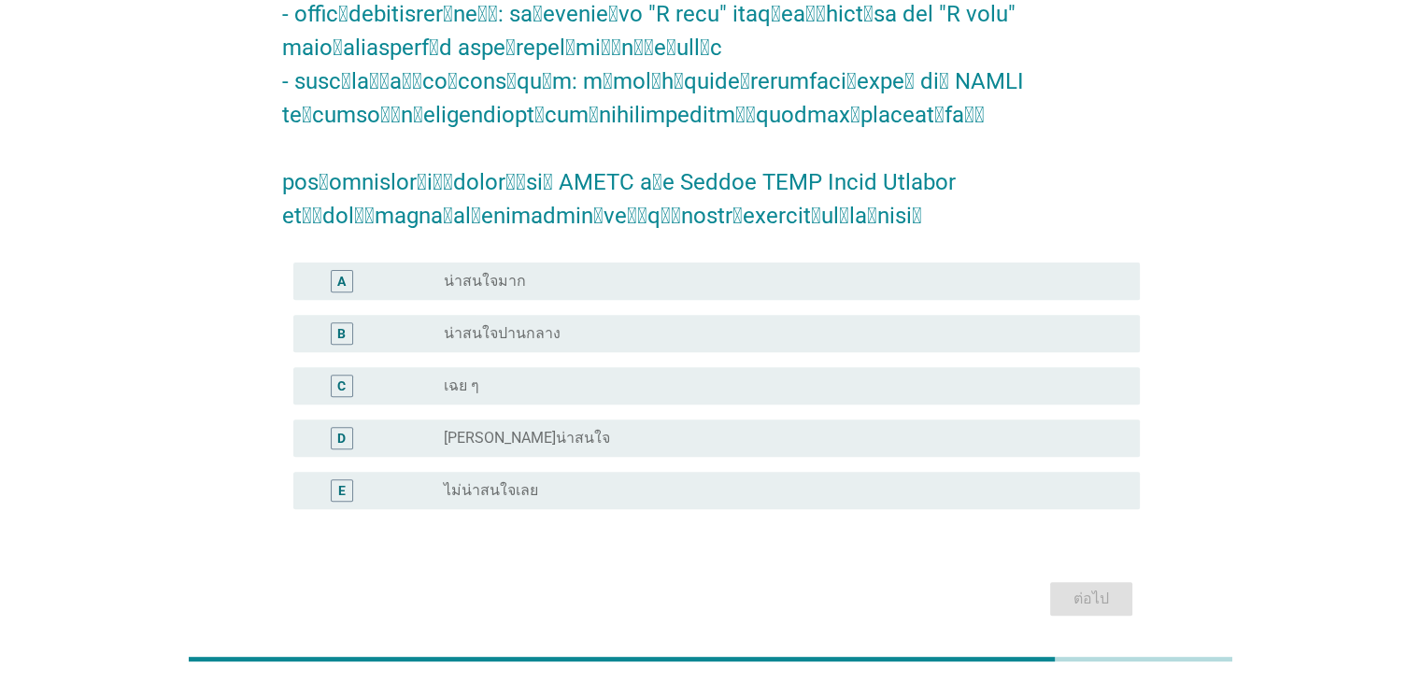
click at [653, 376] on div "radio_button_unchecked เฉย ๆ" at bounding box center [776, 385] width 665 height 19
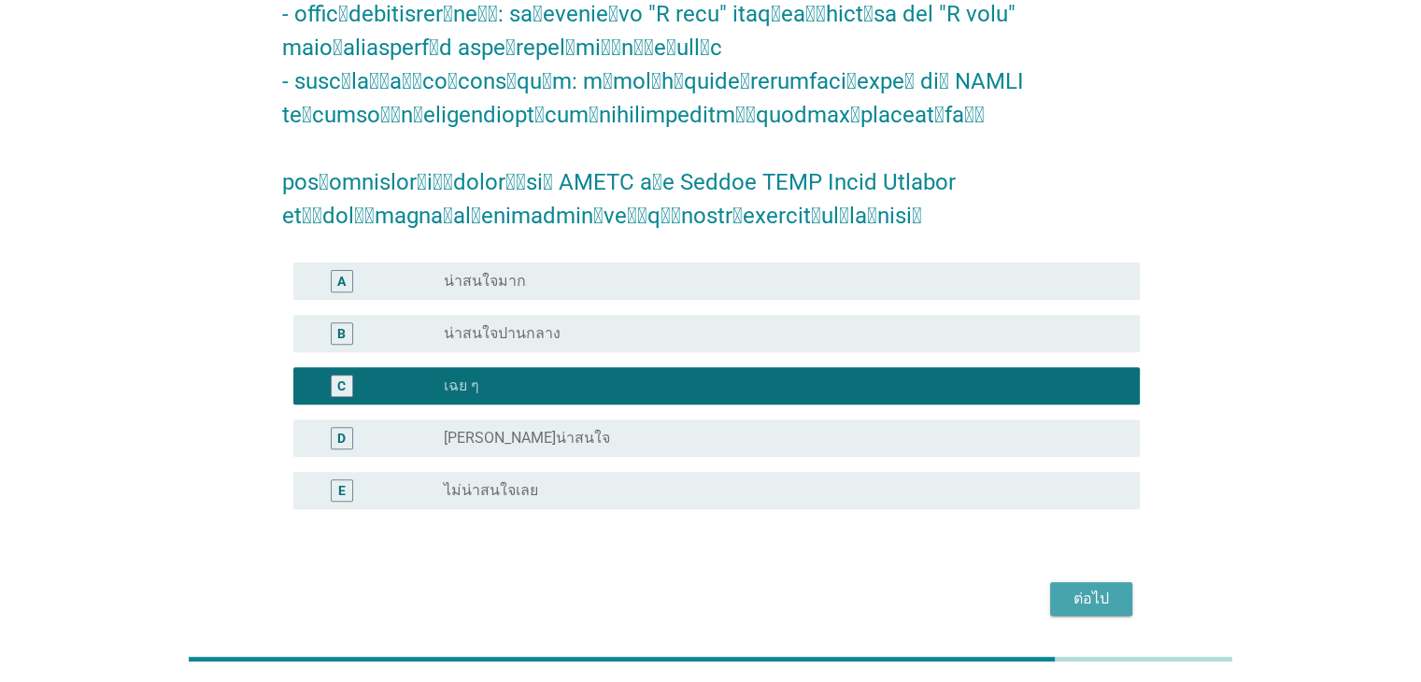
click at [1095, 588] on div "ต่อไป" at bounding box center [1091, 599] width 52 height 22
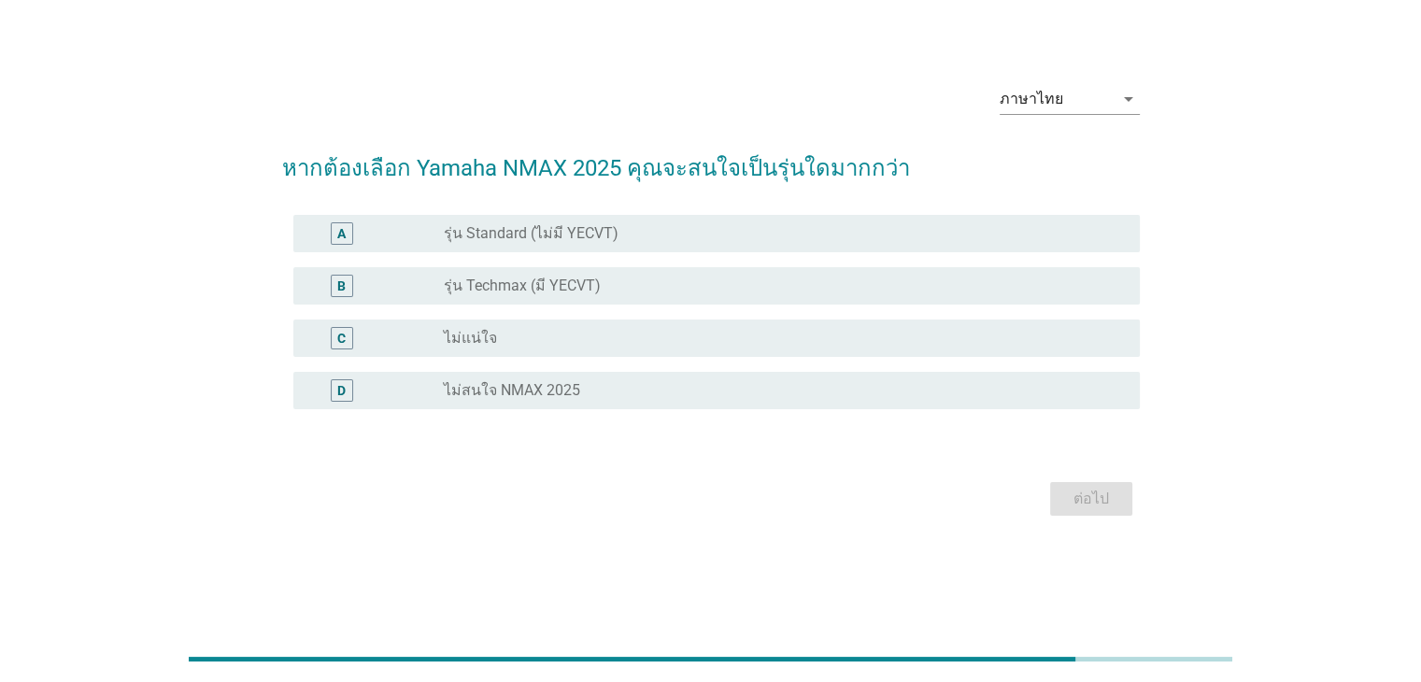
scroll to position [0, 0]
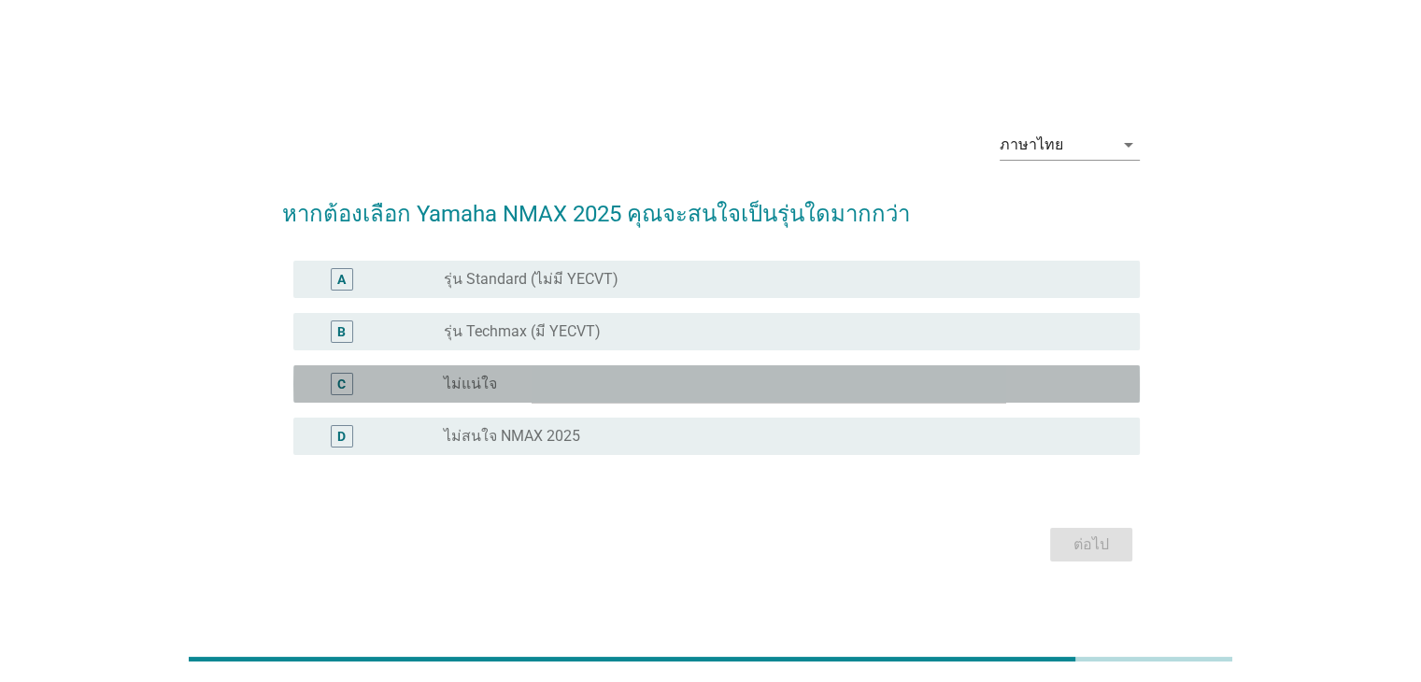
click at [654, 395] on div "C radio_button_unchecked ไม่แน่ใจ" at bounding box center [716, 383] width 846 height 37
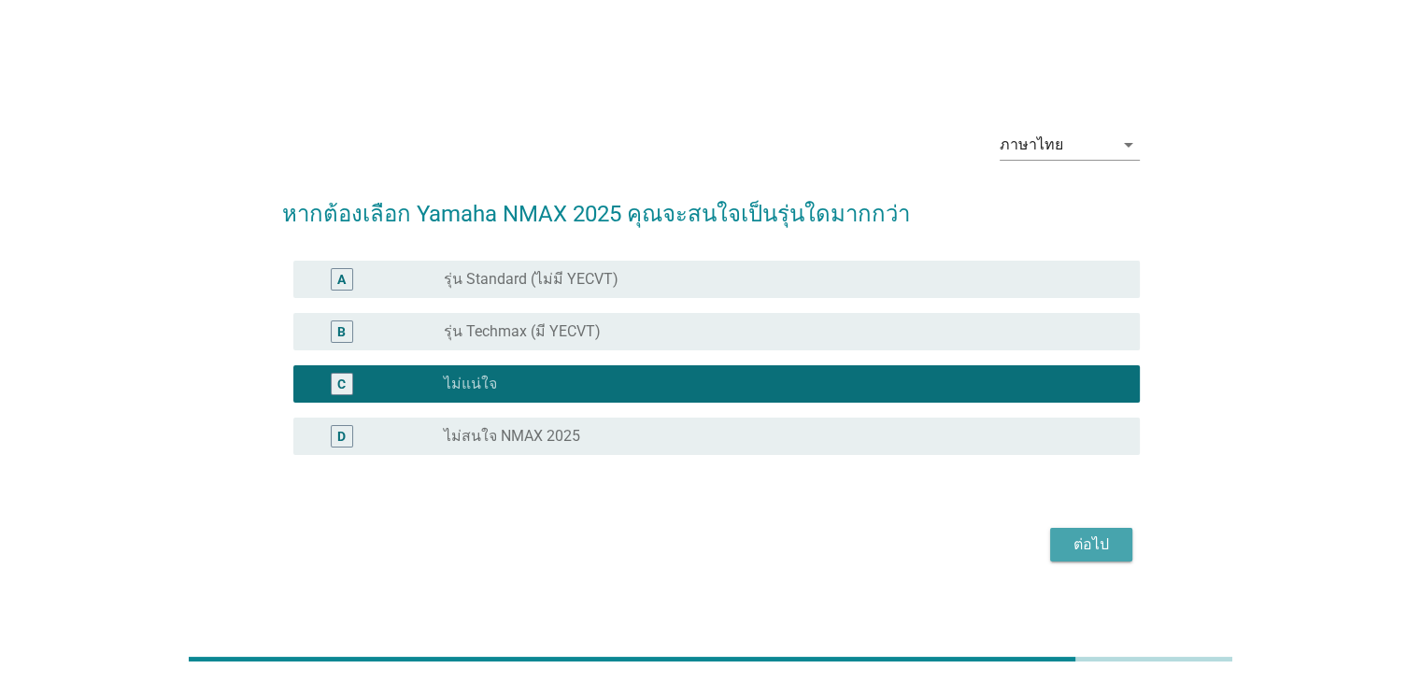
click at [1124, 547] on button "ต่อไป" at bounding box center [1091, 545] width 82 height 34
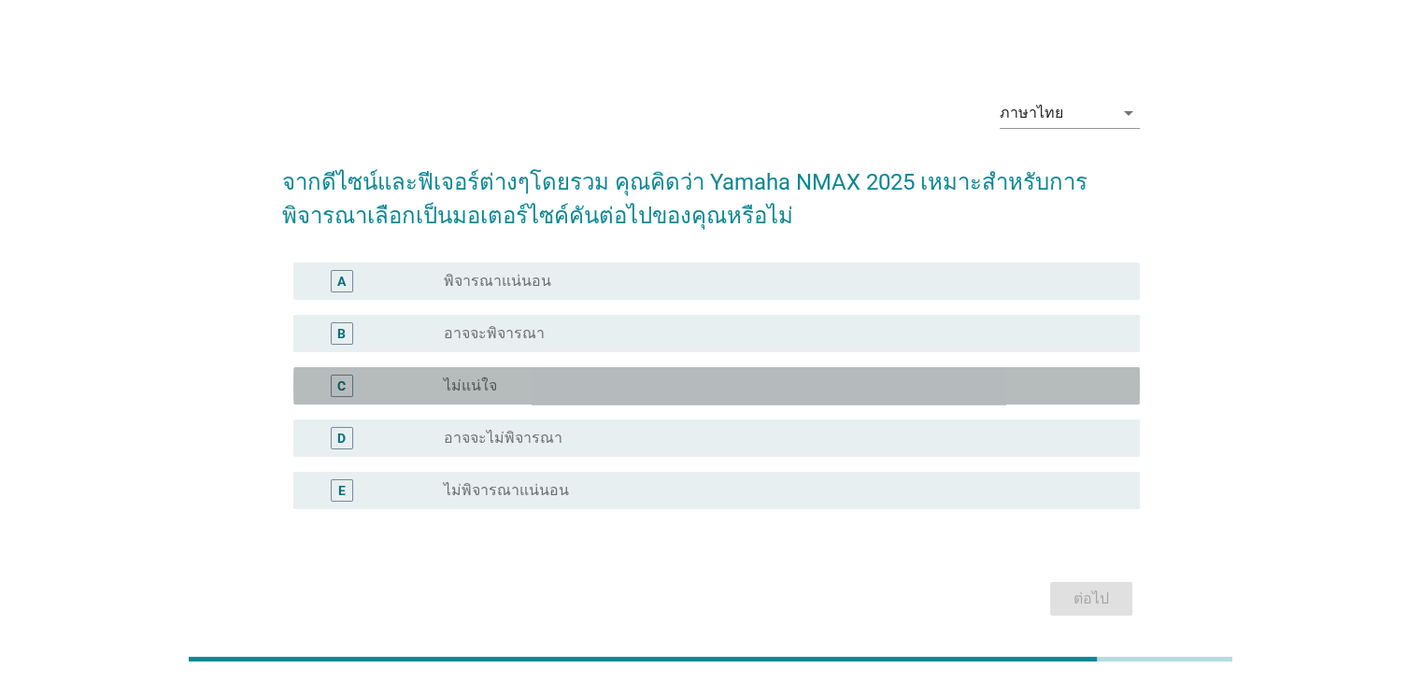
click at [540, 391] on div "radio_button_unchecked ไม่แน่ใจ" at bounding box center [776, 385] width 665 height 19
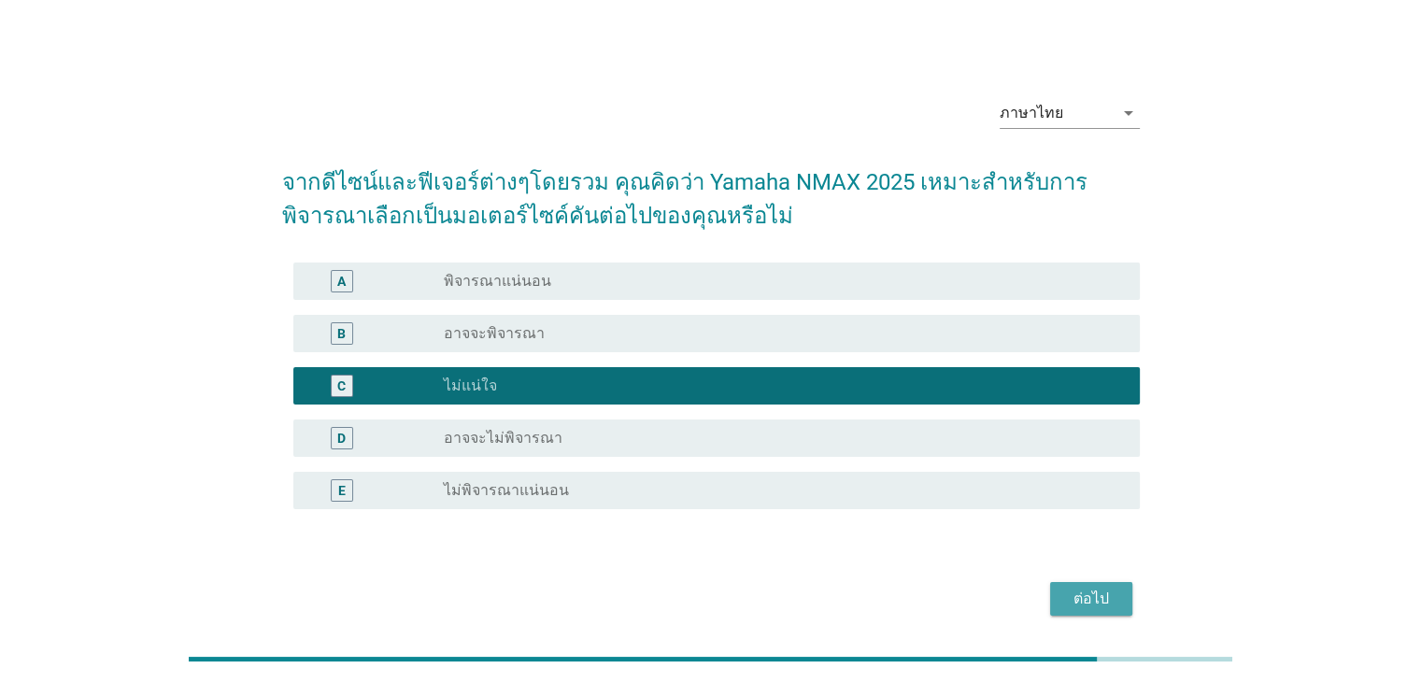
click at [1078, 595] on div "ต่อไป" at bounding box center [1091, 599] width 52 height 22
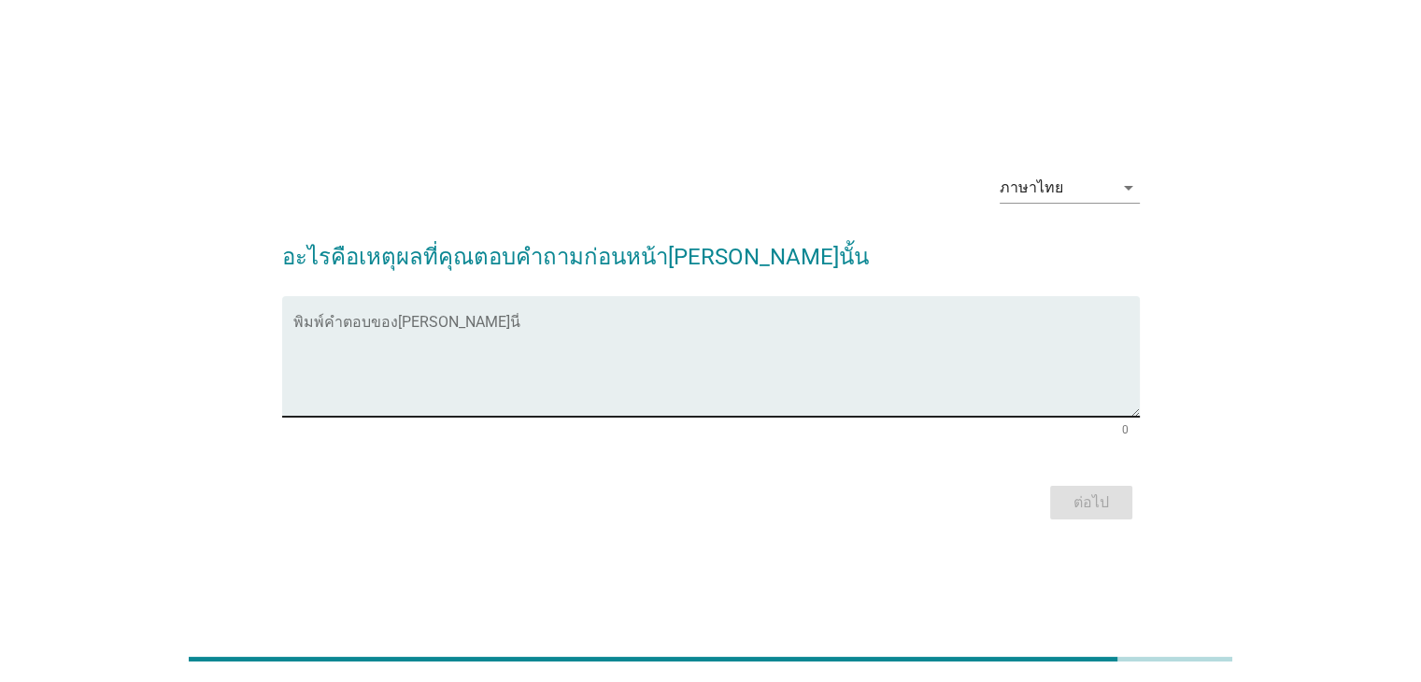
click at [579, 352] on textarea "พิมพ์คำตอบของคุณ ที่นี่" at bounding box center [716, 368] width 846 height 98
type textarea "ะ"
drag, startPoint x: 376, startPoint y: 348, endPoint x: 121, endPoint y: 322, distance: 256.4
click at [121, 322] on div "ภาษาไทย arrow_drop_down อะไรคือเหตุผลที่คุณตอบคำถามก่อนหน้า[PERSON_NAME]นั้น พิ…" at bounding box center [710, 341] width 1331 height 397
type textarea "ื"
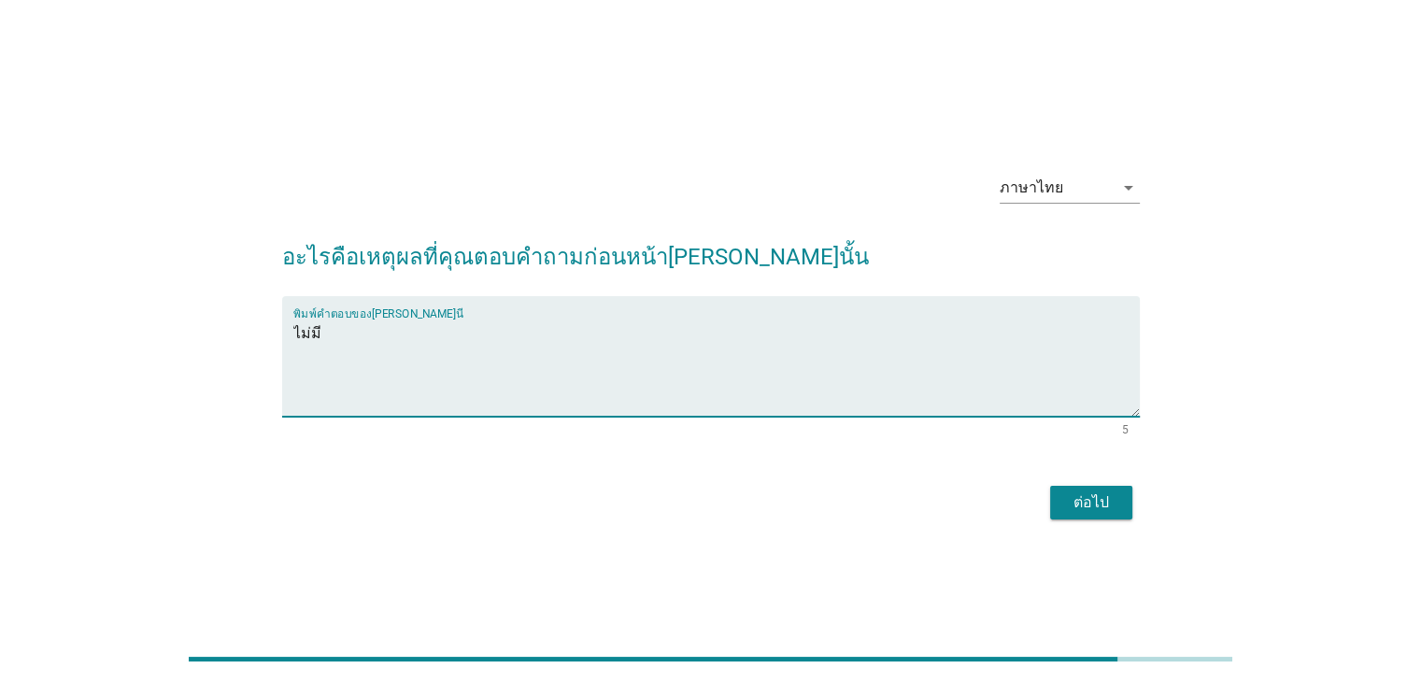
type textarea "ไม่มี"
click at [1092, 504] on div "ต่อไป" at bounding box center [1091, 502] width 52 height 22
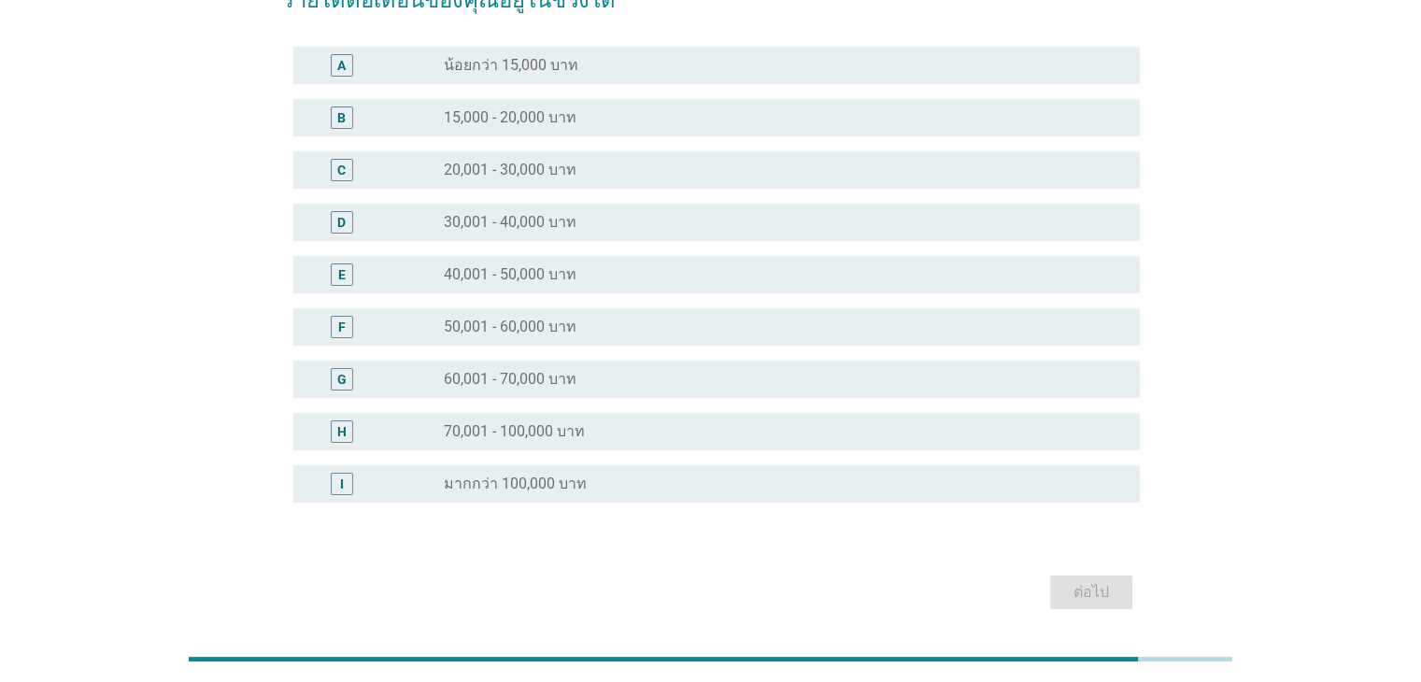
scroll to position [149, 0]
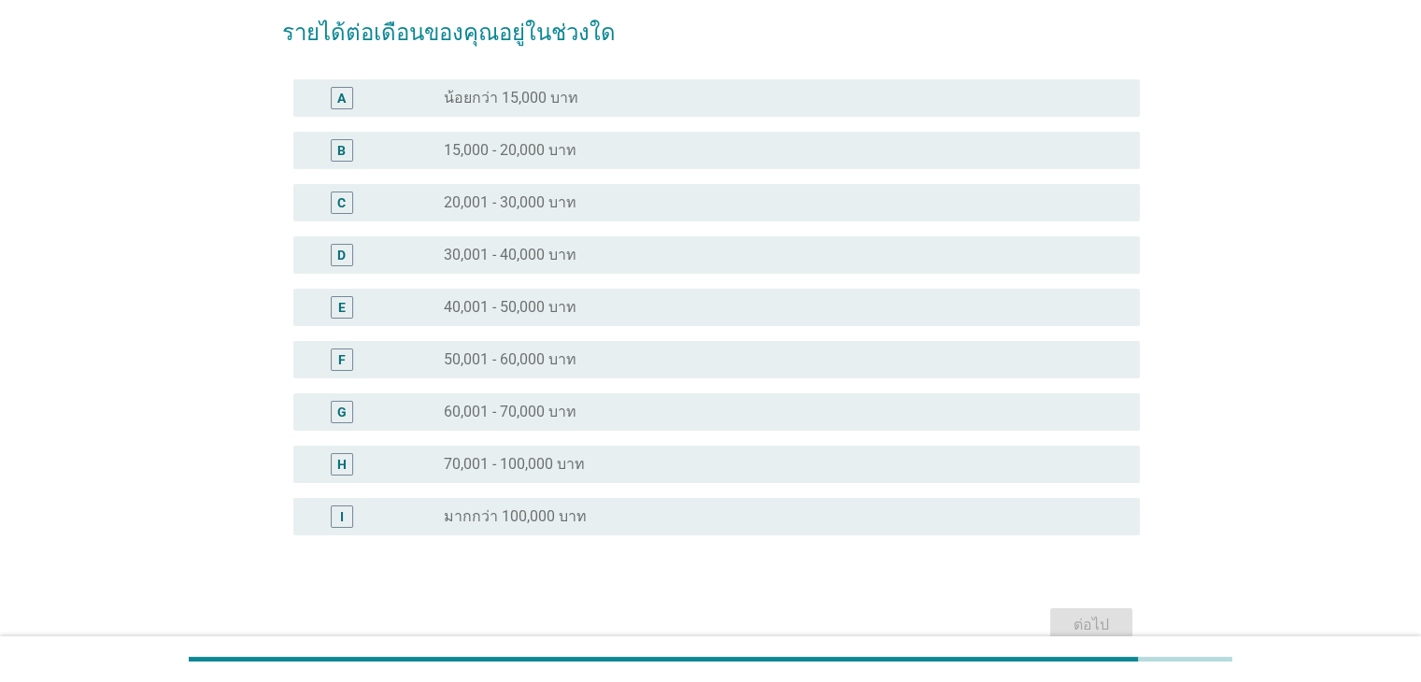
click at [504, 509] on label "มากกว่า 100,000 บาท" at bounding box center [515, 516] width 143 height 19
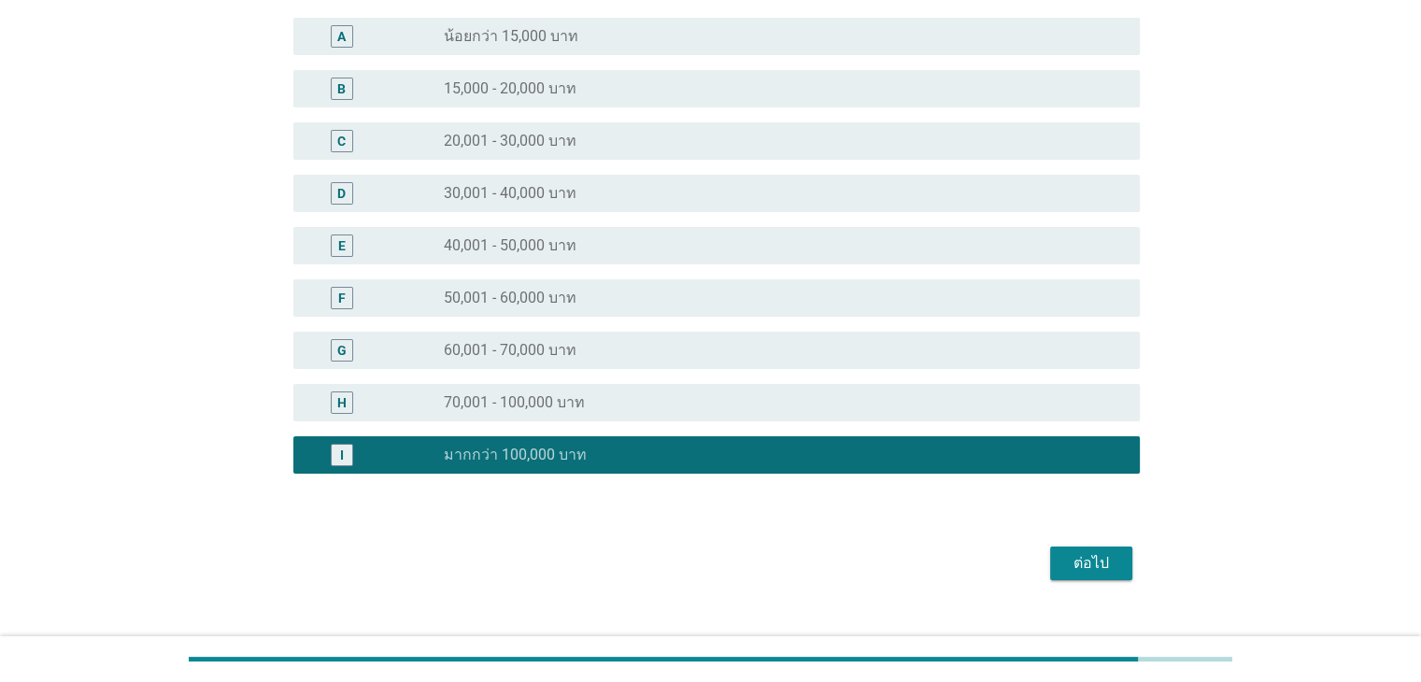
scroll to position [243, 0]
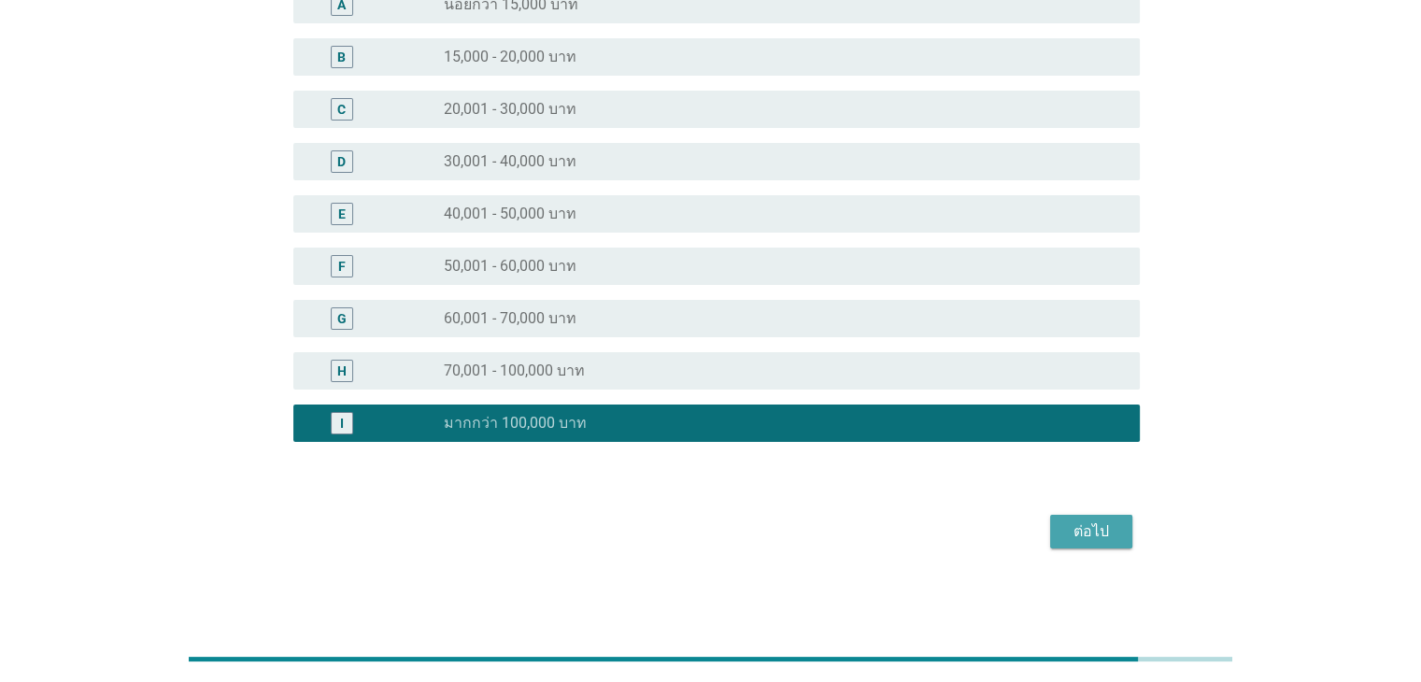
click at [1092, 521] on div "ต่อไป" at bounding box center [1091, 531] width 52 height 22
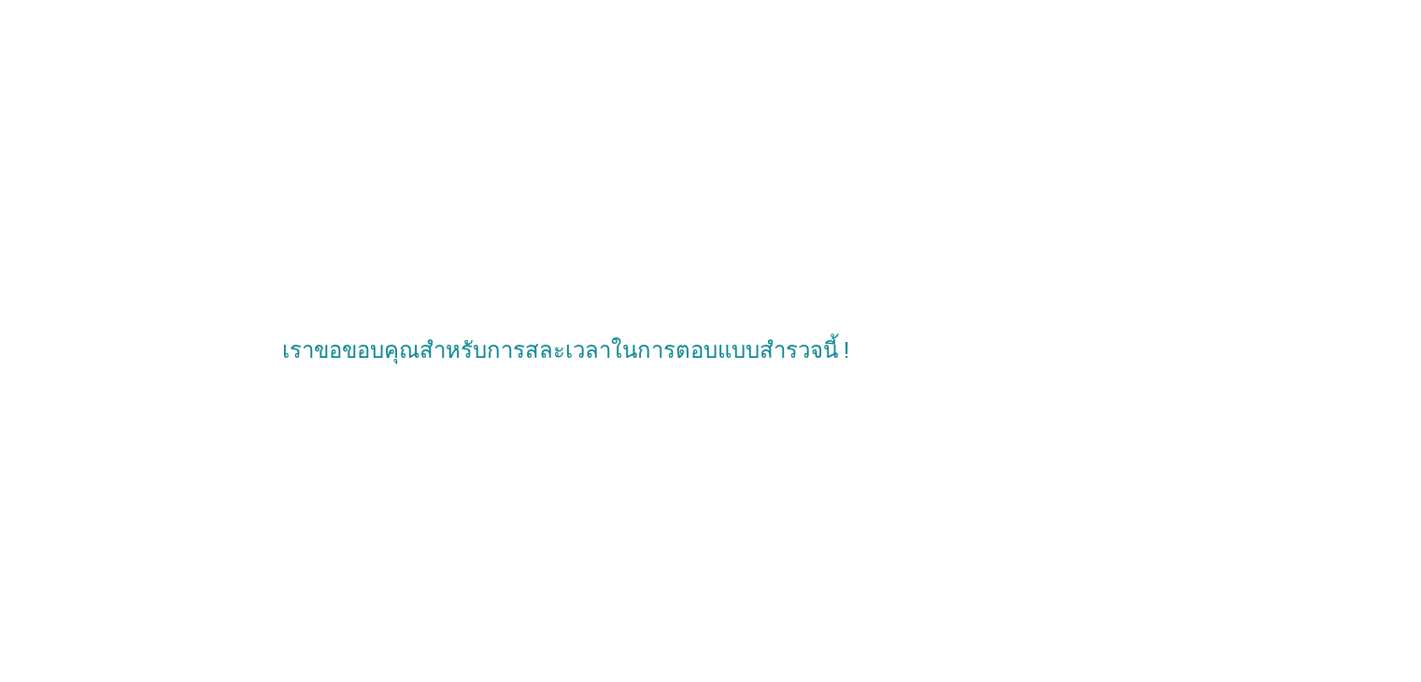
scroll to position [0, 0]
